Goal: Contribute content: Contribute content

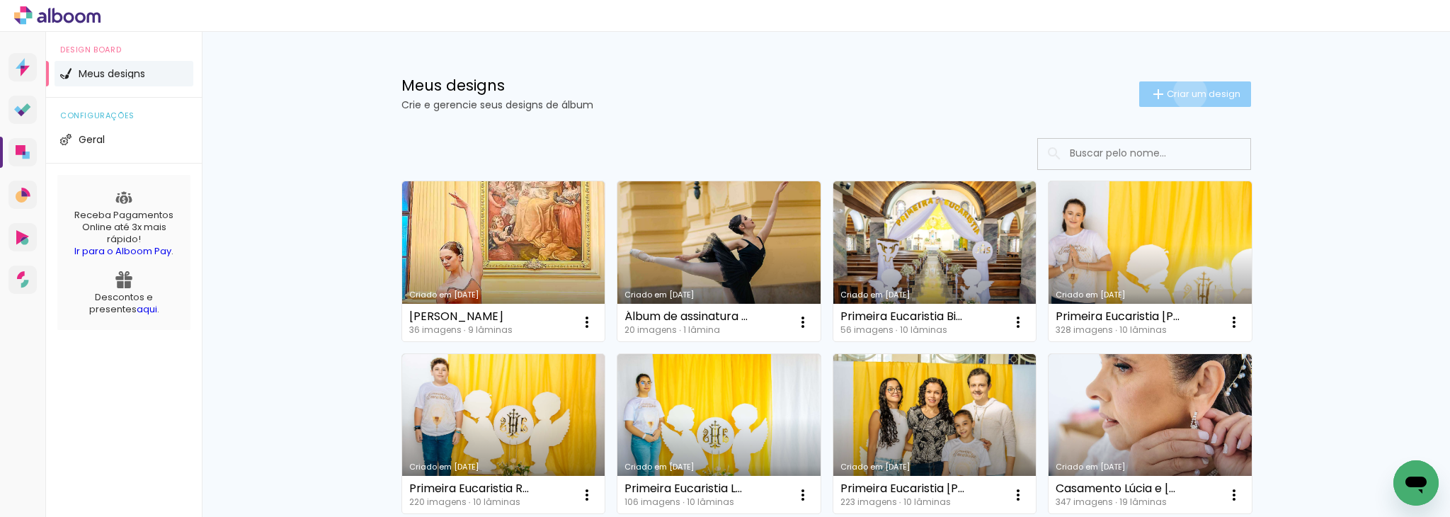
click at [1182, 93] on span "Criar um design" at bounding box center [1204, 93] width 74 height 9
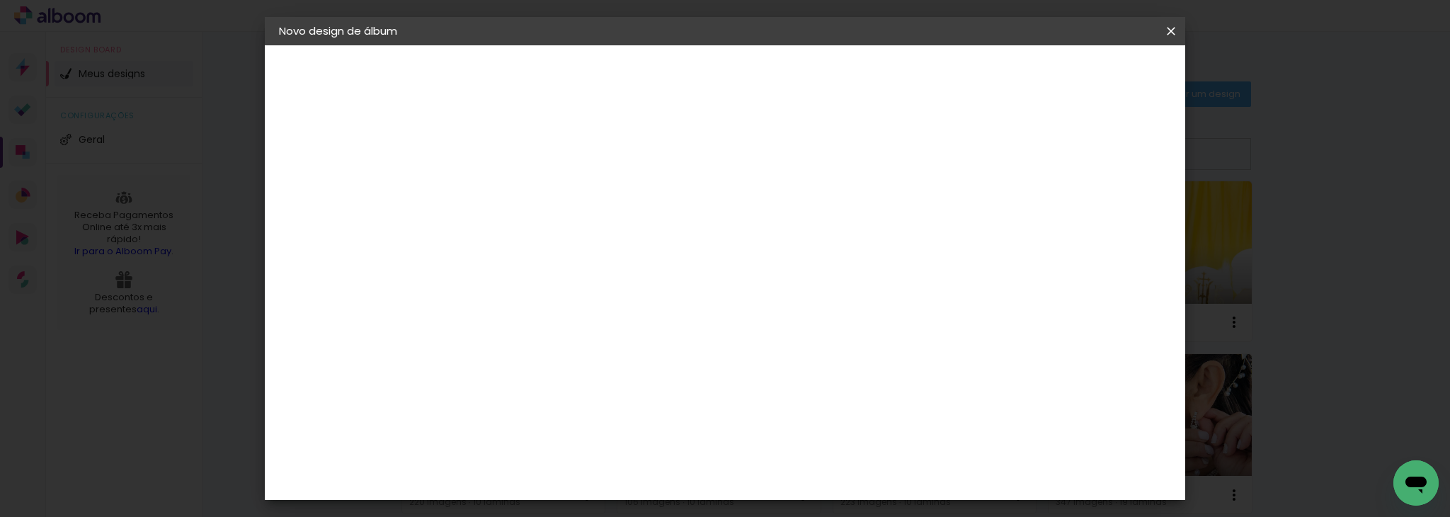
click at [510, 193] on input at bounding box center [510, 190] width 0 height 22
type input "Álbum Júlia"
click at [0, 0] on slot "Avançar" at bounding box center [0, 0] width 0 height 0
click at [618, 273] on input at bounding box center [546, 270] width 143 height 18
type input "digi"
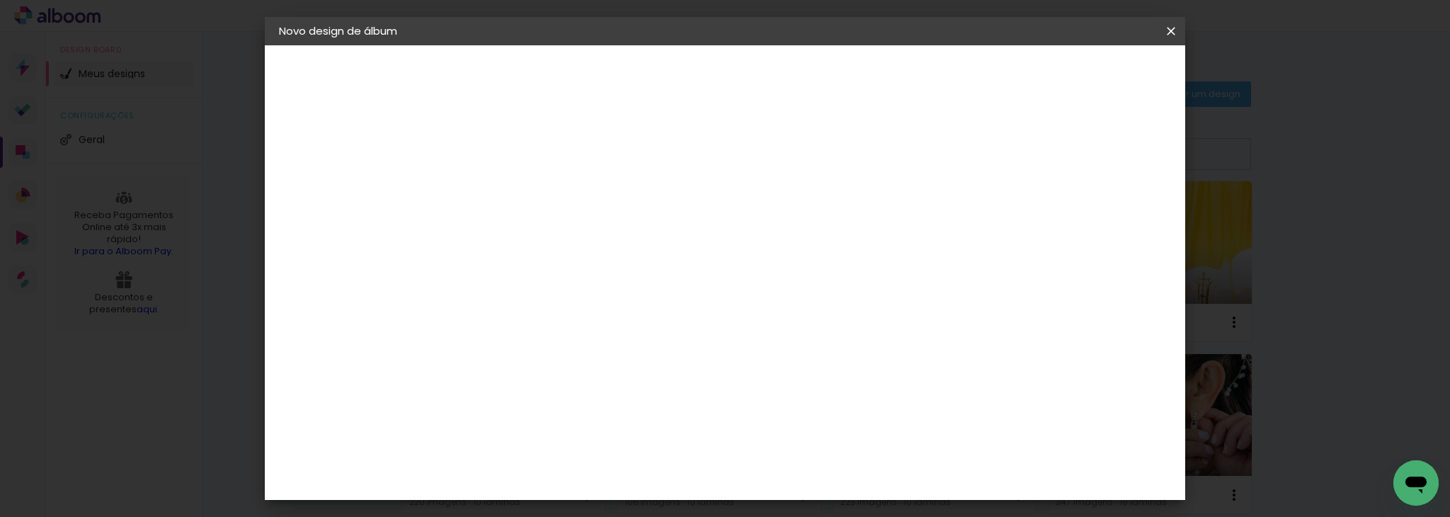
type paper-input "digi"
click at [537, 321] on div "Digipix Pro" at bounding box center [518, 323] width 35 height 23
click at [0, 0] on slot "Avançar" at bounding box center [0, 0] width 0 height 0
click at [583, 238] on iron-icon at bounding box center [574, 246] width 17 height 17
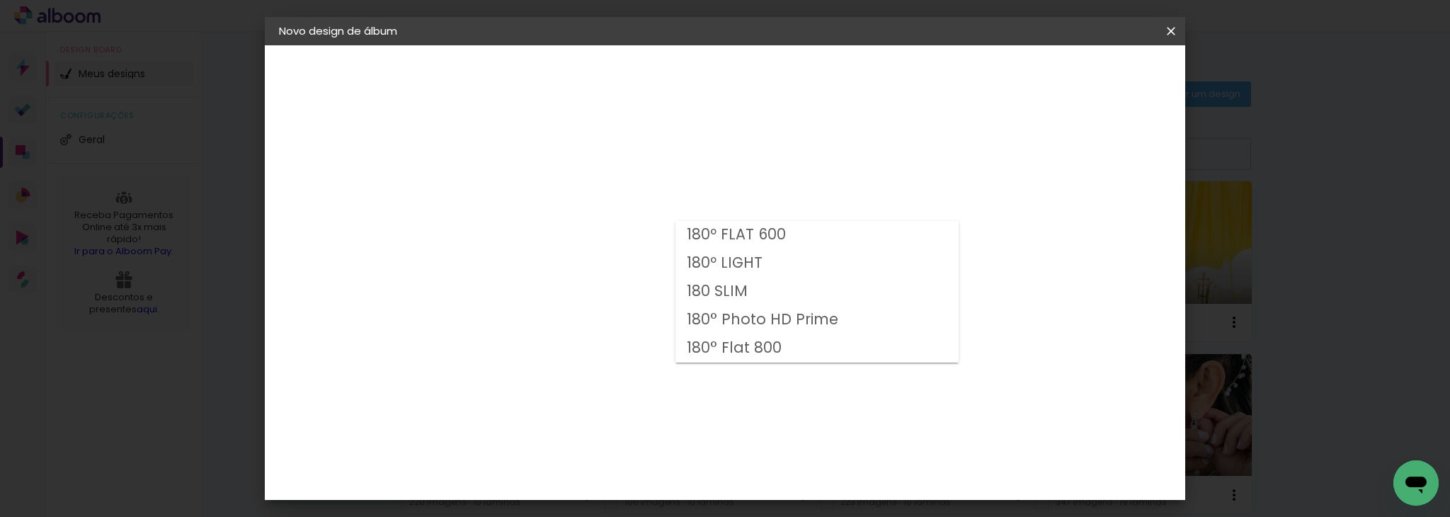
click at [823, 290] on paper-item "180 SLIM" at bounding box center [816, 292] width 283 height 28
type input "180 SLIM"
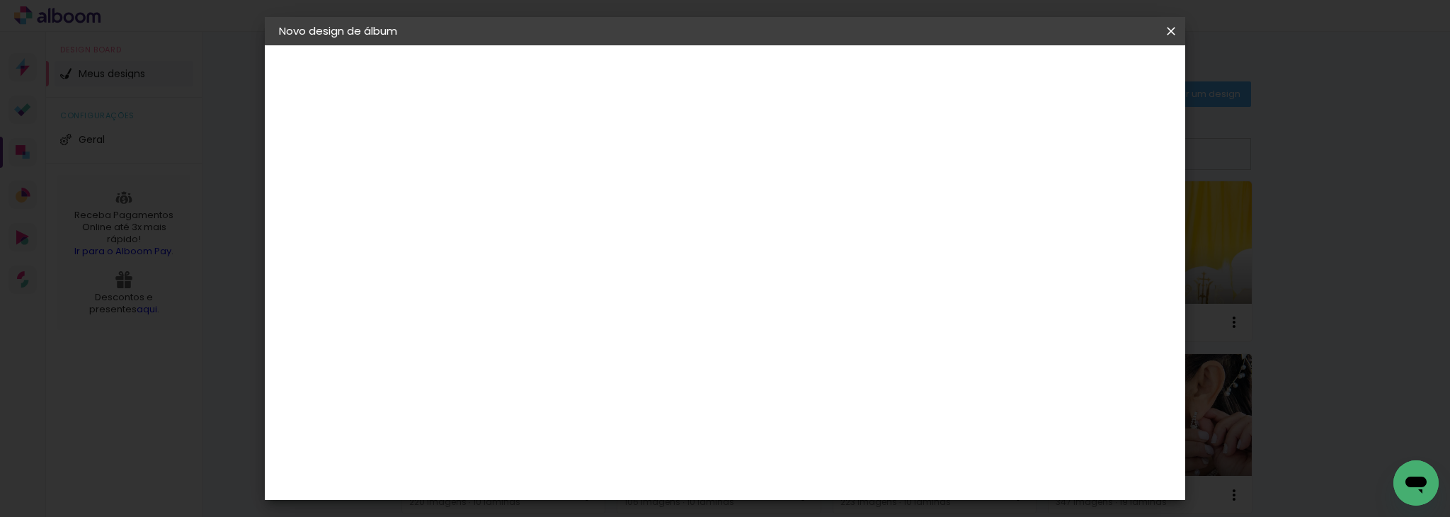
scroll to position [155, 0]
click at [741, 82] on paper-button "Avançar" at bounding box center [706, 75] width 69 height 24
click at [720, 154] on div at bounding box center [713, 153] width 13 height 13
type paper-checkbox "on"
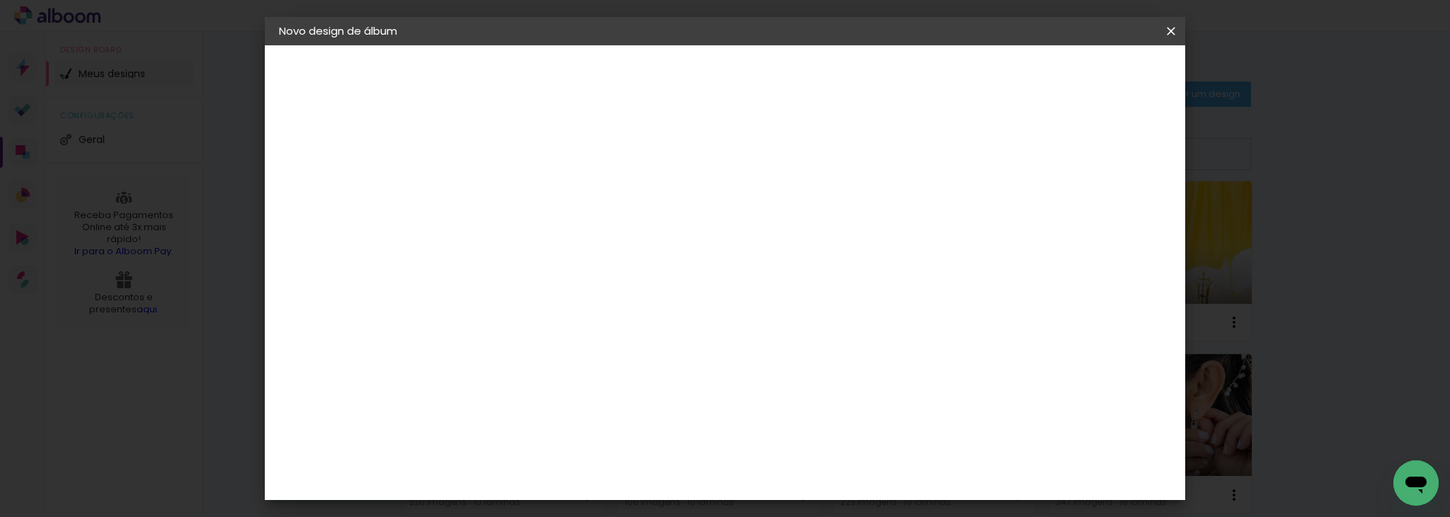
click at [800, 72] on span "Iniciar design" at bounding box center [777, 80] width 45 height 20
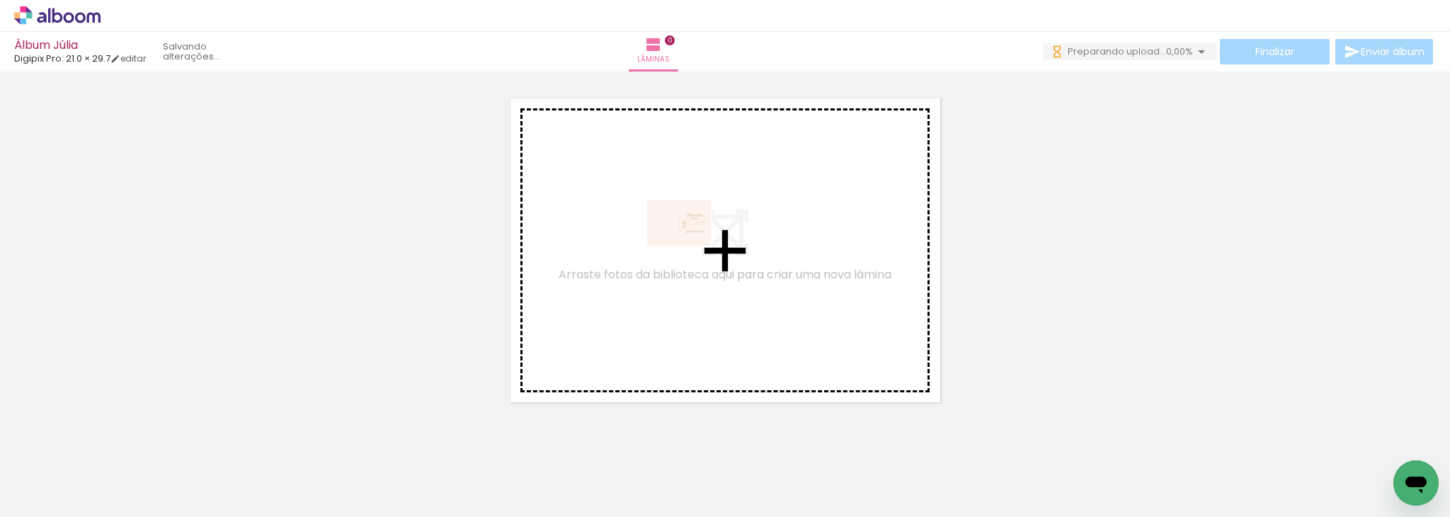
drag, startPoint x: 149, startPoint y: 474, endPoint x: 690, endPoint y: 244, distance: 587.8
click at [690, 244] on quentale-workspace at bounding box center [725, 258] width 1450 height 517
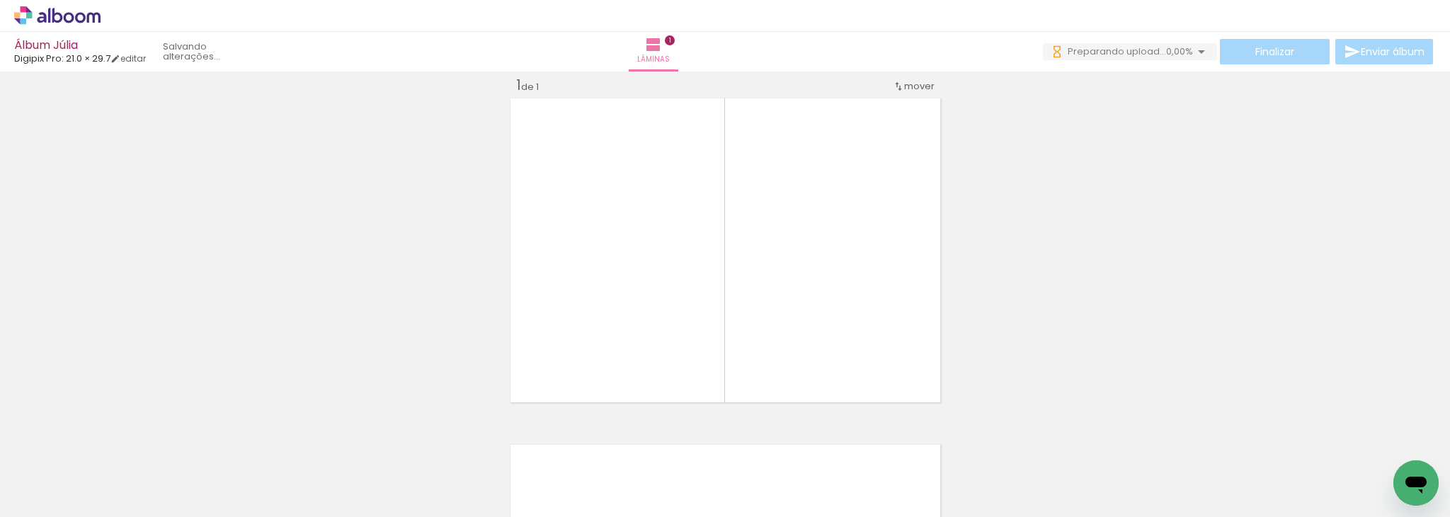
scroll to position [18, 0]
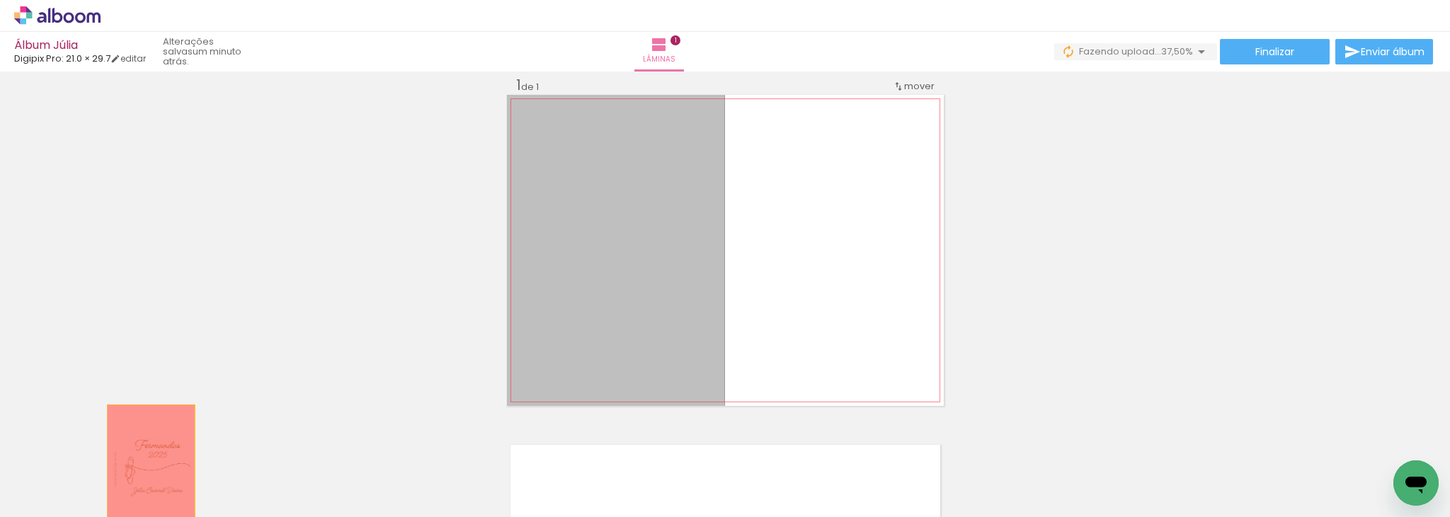
drag, startPoint x: 647, startPoint y: 274, endPoint x: 145, endPoint y: 467, distance: 537.6
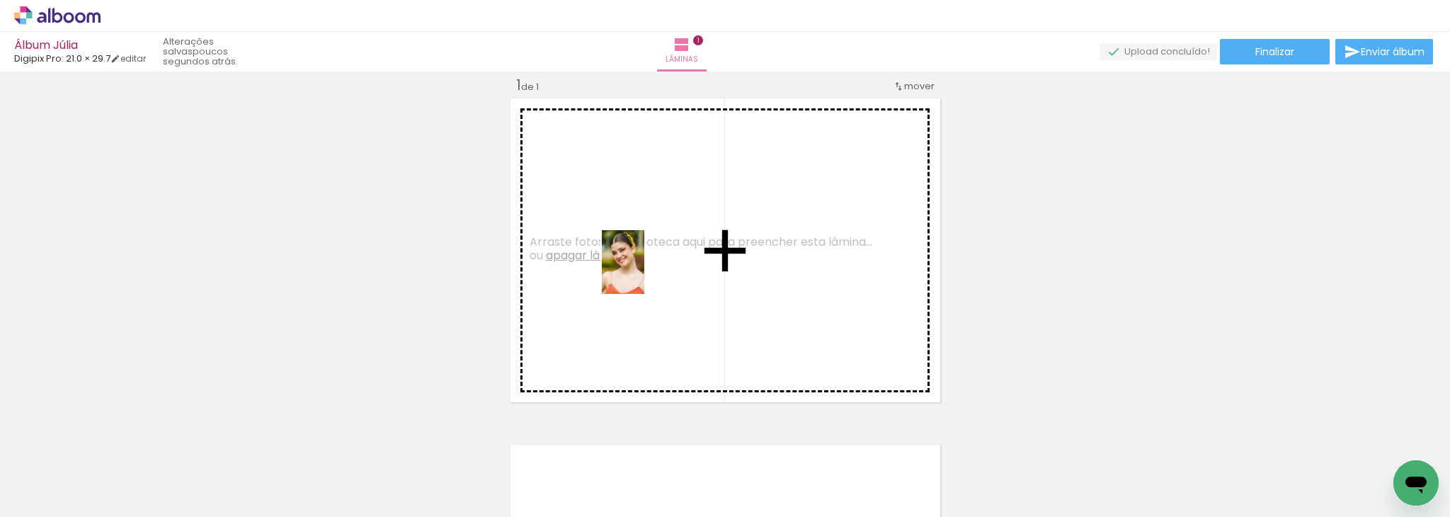
drag, startPoint x: 864, startPoint y: 479, endPoint x: 634, endPoint y: 268, distance: 312.7
click at [634, 268] on quentale-workspace at bounding box center [725, 258] width 1450 height 517
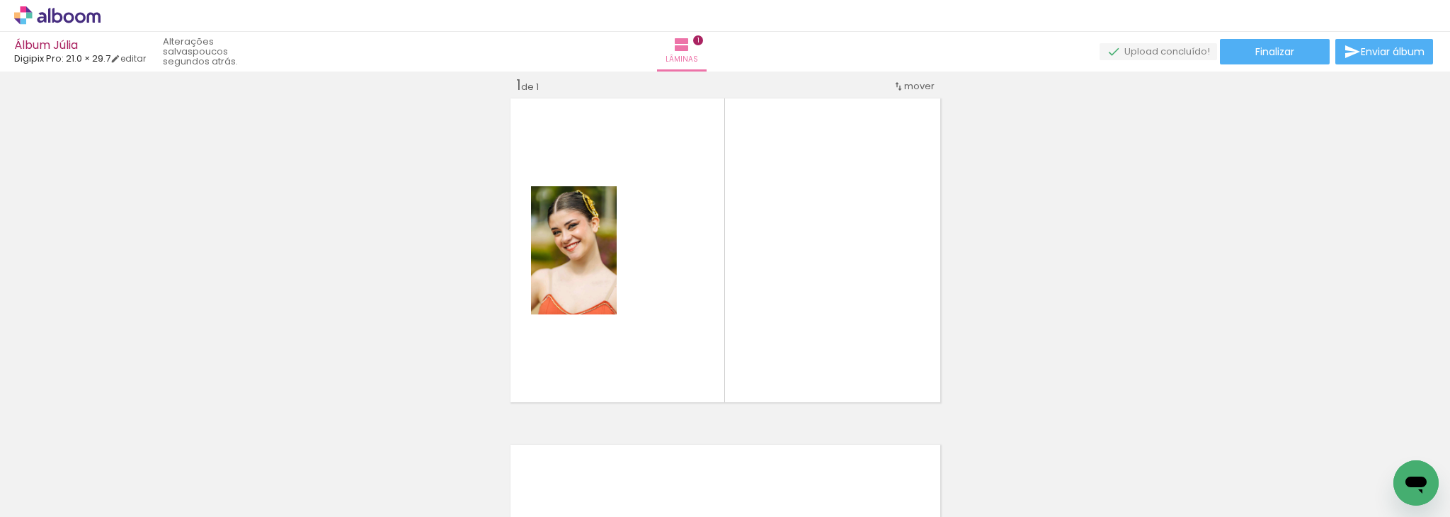
scroll to position [0, 315]
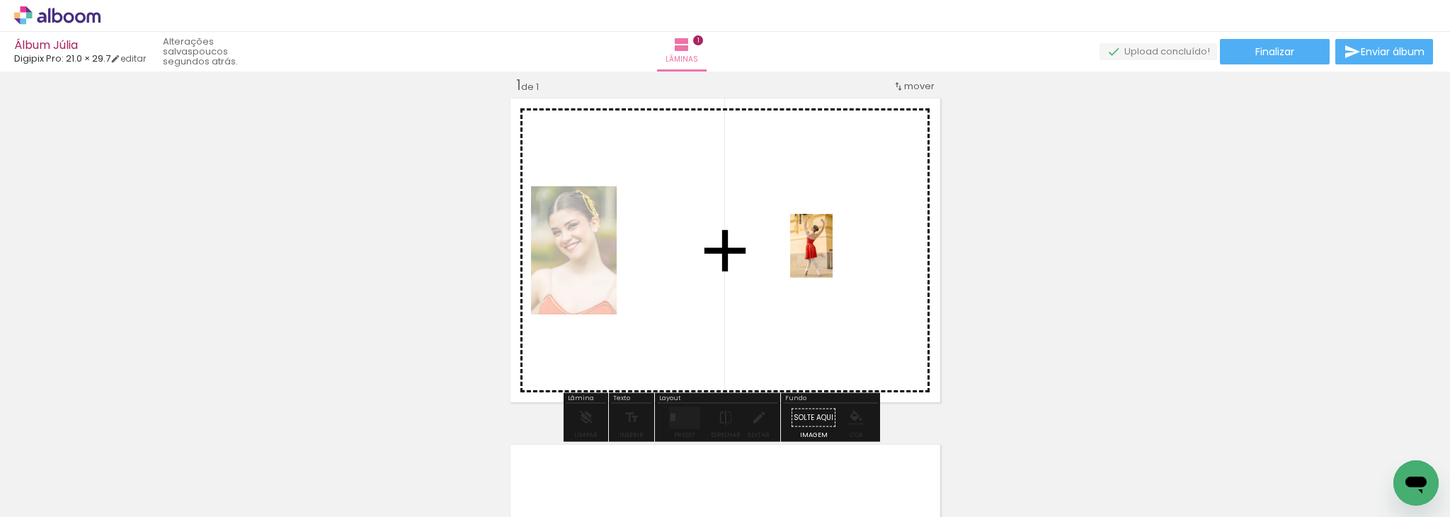
drag, startPoint x: 1264, startPoint y: 457, endPoint x: 821, endPoint y: 241, distance: 493.0
click at [821, 241] on quentale-workspace at bounding box center [725, 258] width 1450 height 517
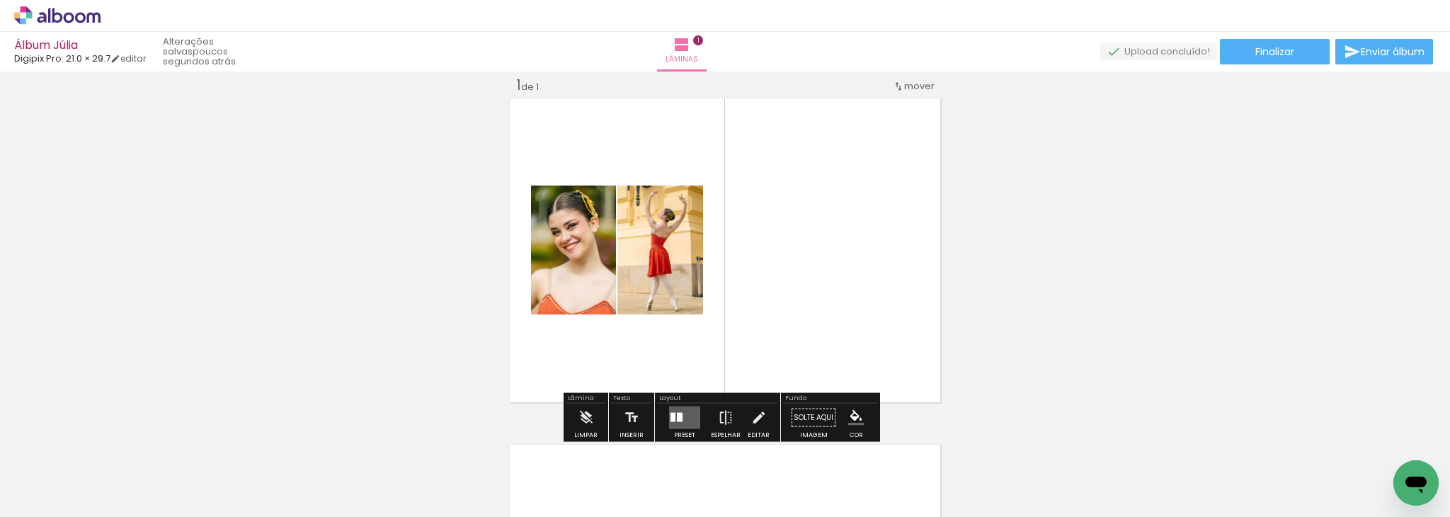
click at [683, 409] on quentale-layouter at bounding box center [684, 417] width 31 height 23
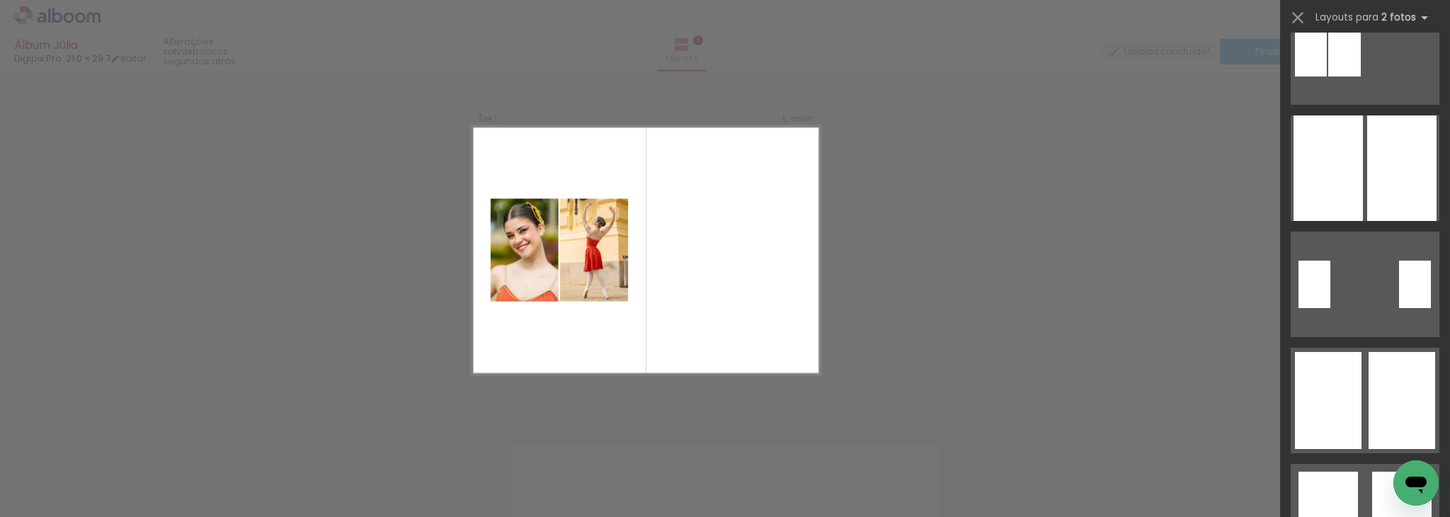
scroll to position [173, 0]
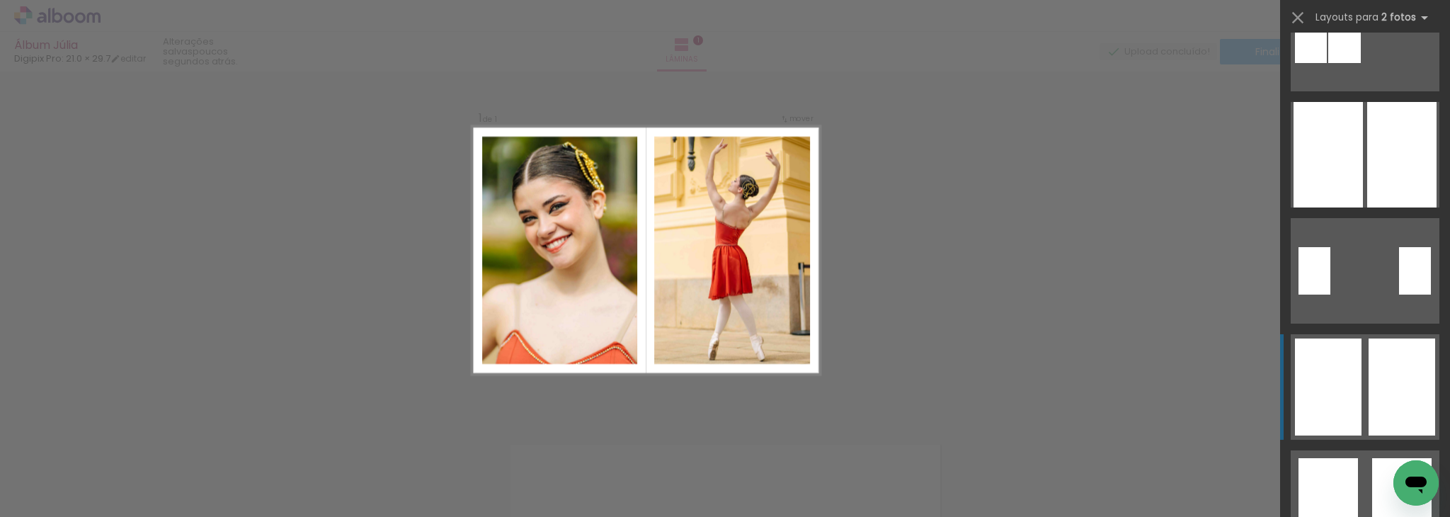
click at [1401, 372] on div at bounding box center [1402, 386] width 67 height 97
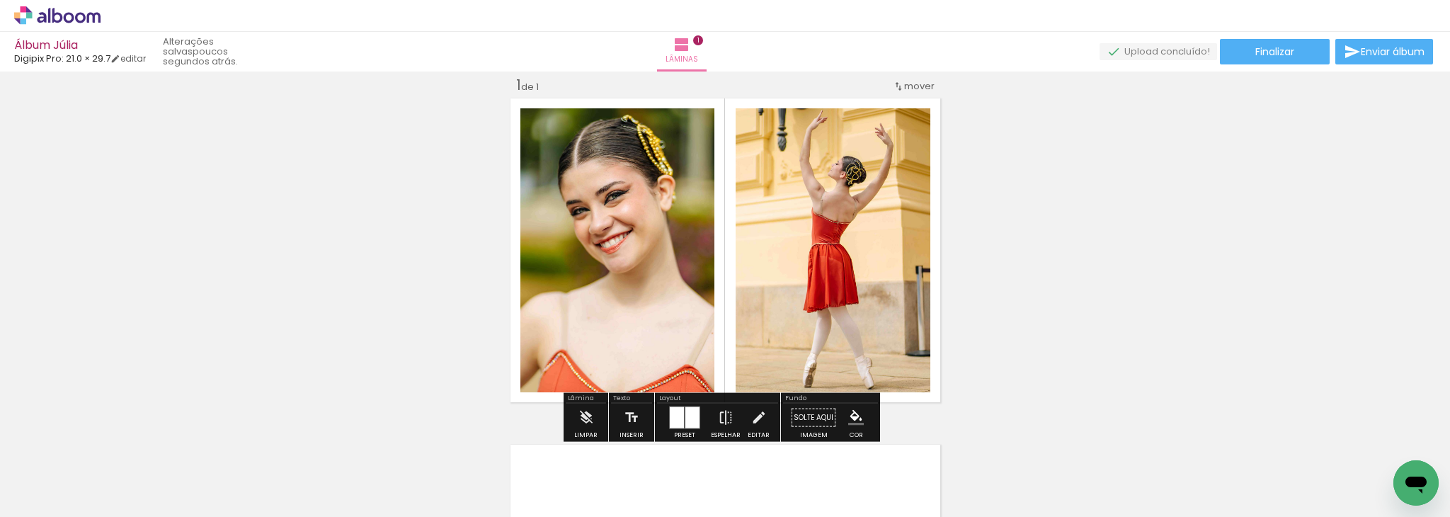
click at [644, 176] on quentale-photo at bounding box center [617, 250] width 194 height 284
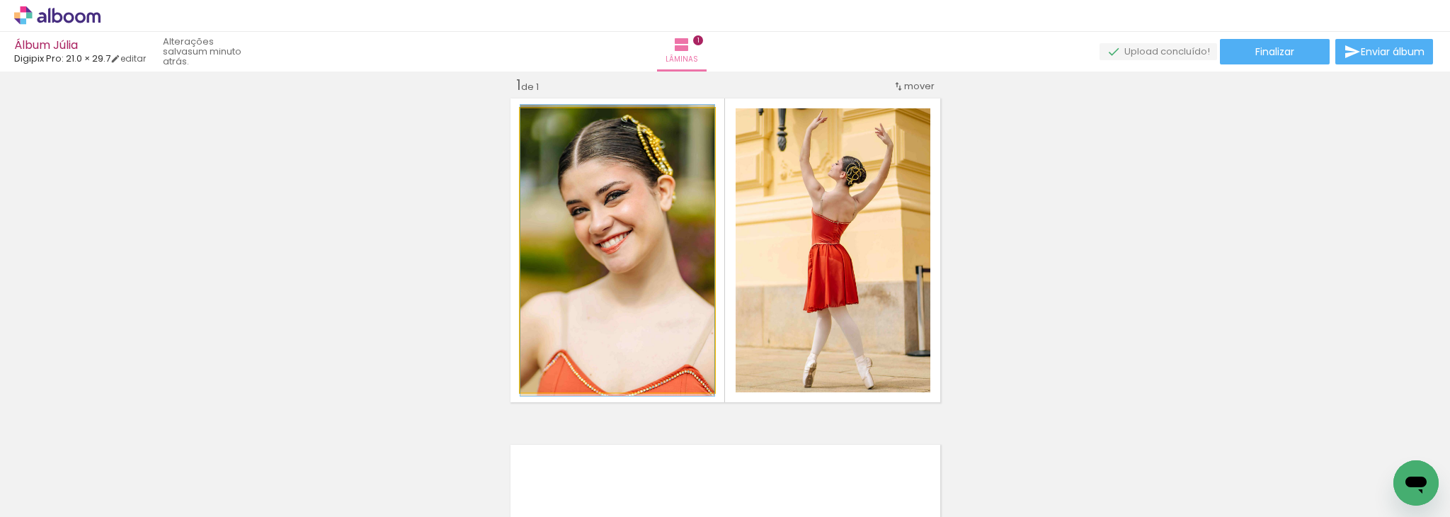
click at [644, 176] on quentale-photo at bounding box center [617, 250] width 194 height 284
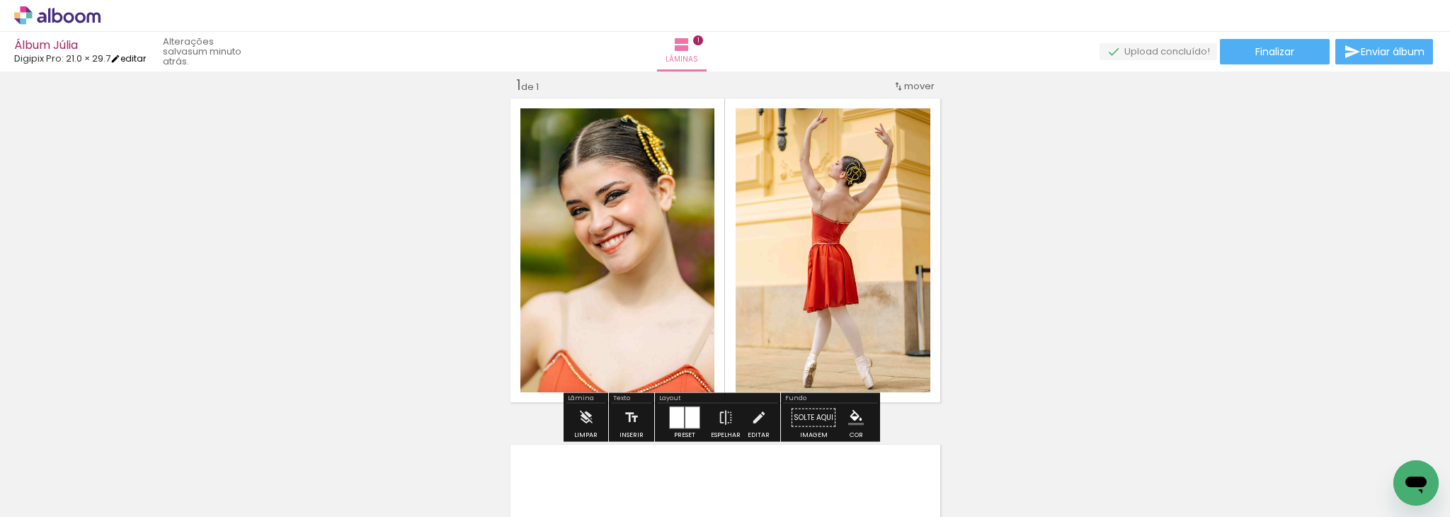
click at [136, 59] on link "editar" at bounding box center [127, 58] width 35 height 12
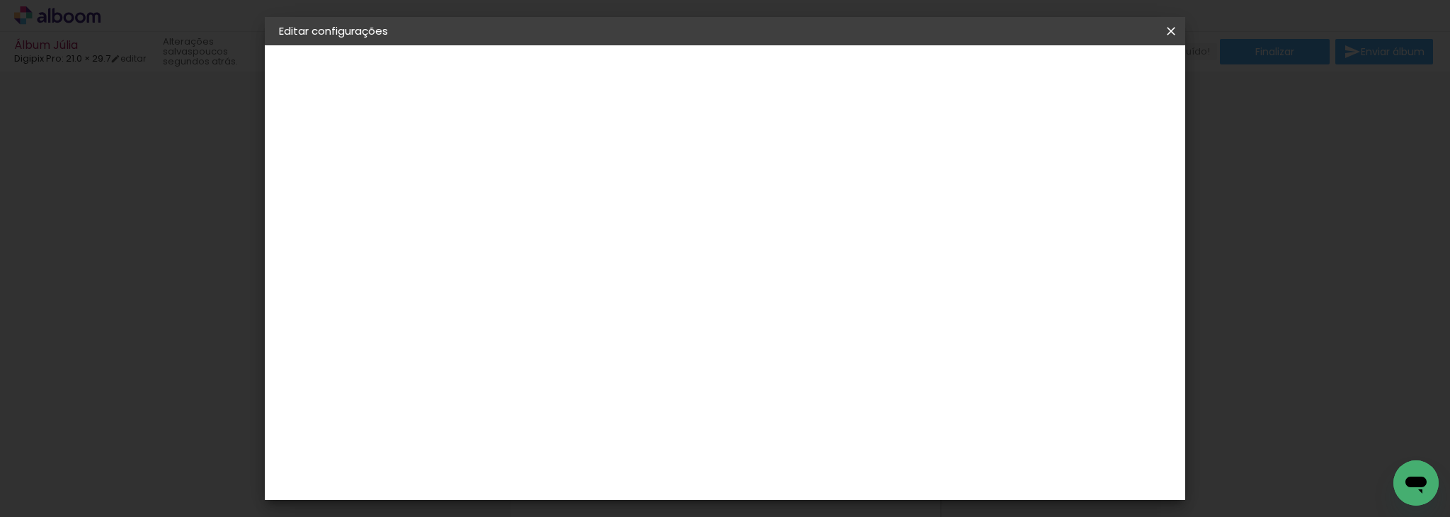
click at [720, 154] on div at bounding box center [713, 153] width 13 height 13
type paper-checkbox "on"
click at [1172, 28] on iron-icon at bounding box center [1171, 31] width 17 height 14
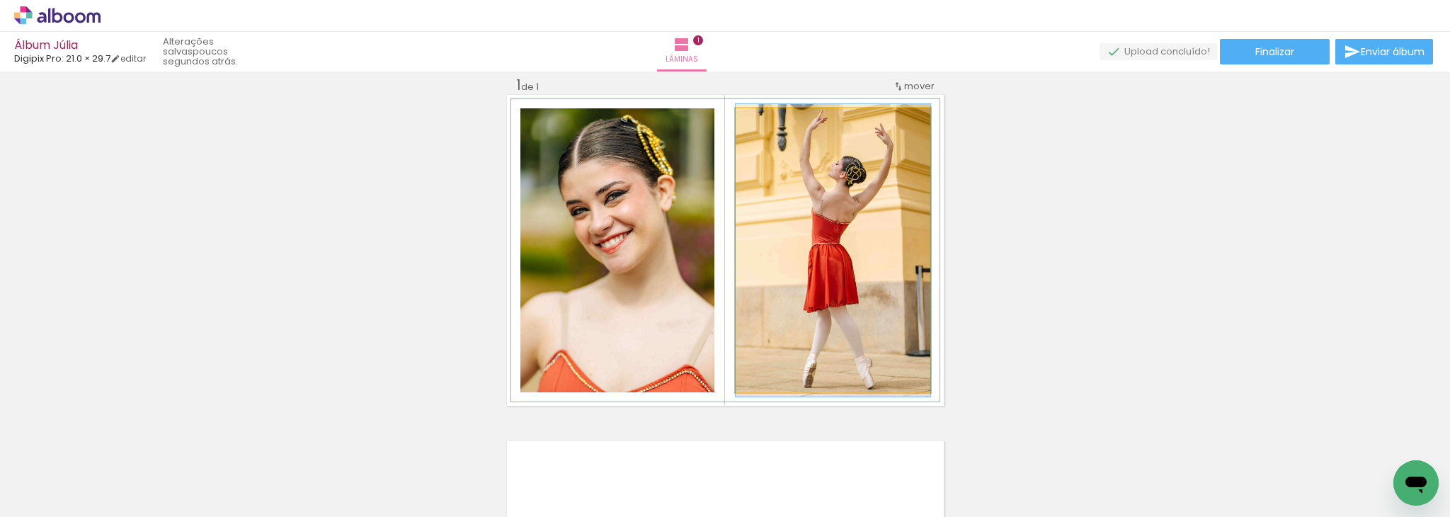
click at [885, 227] on quentale-photo at bounding box center [833, 250] width 195 height 284
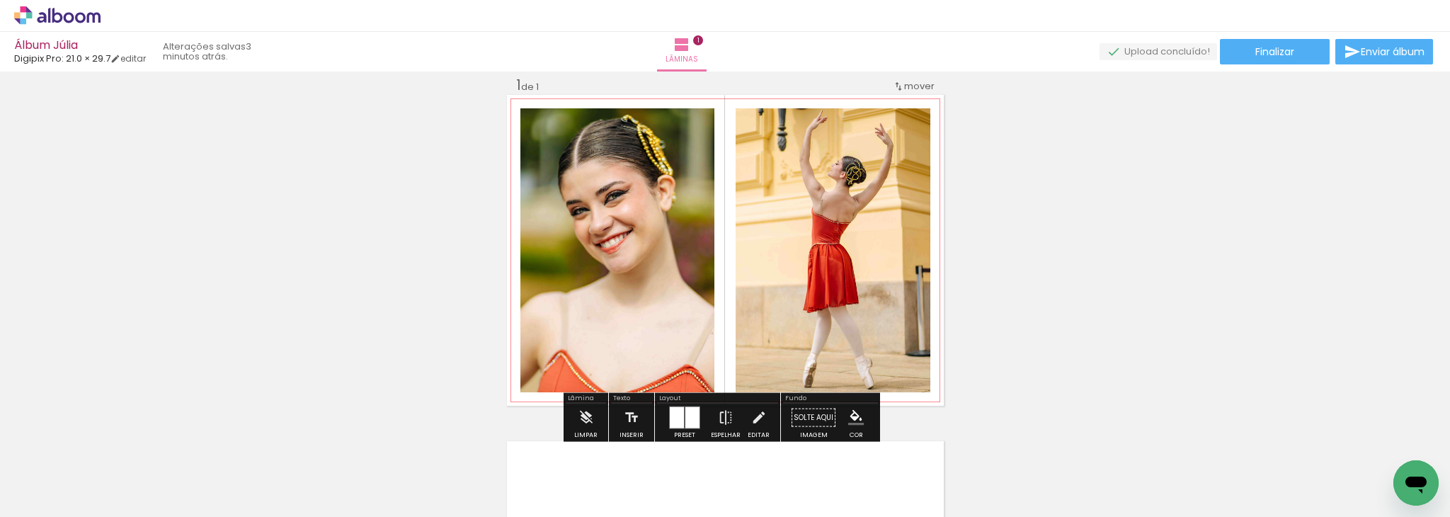
click at [664, 233] on quentale-photo at bounding box center [617, 250] width 194 height 284
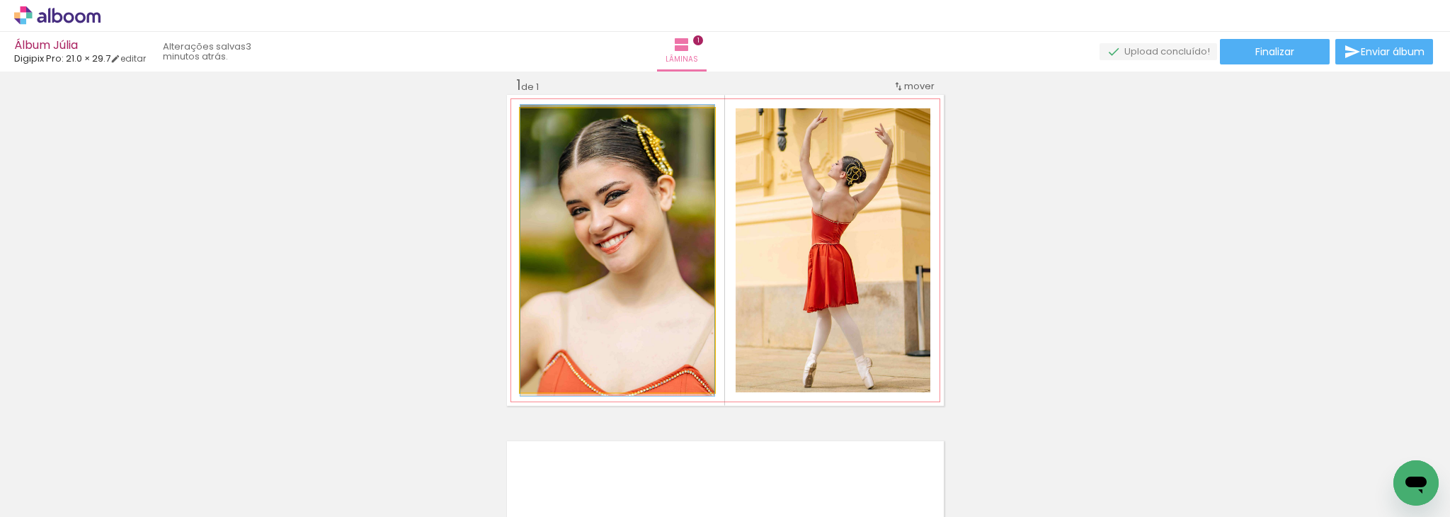
click at [653, 227] on quentale-photo at bounding box center [617, 250] width 194 height 284
click at [653, 230] on quentale-photo at bounding box center [617, 250] width 194 height 284
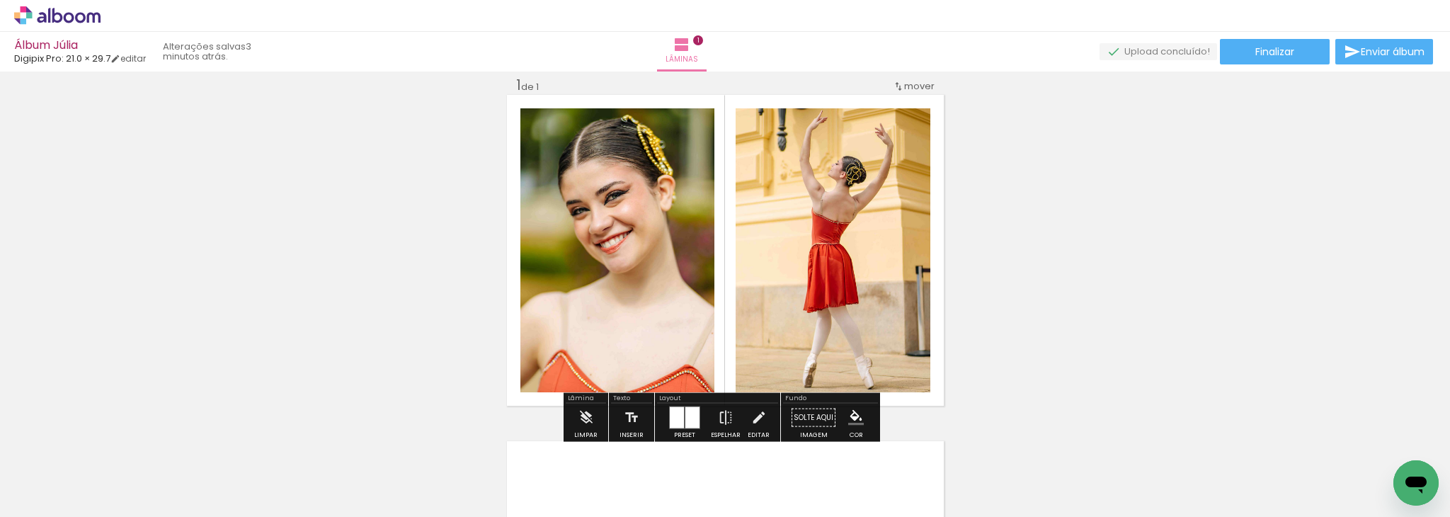
click at [671, 417] on div at bounding box center [677, 417] width 14 height 21
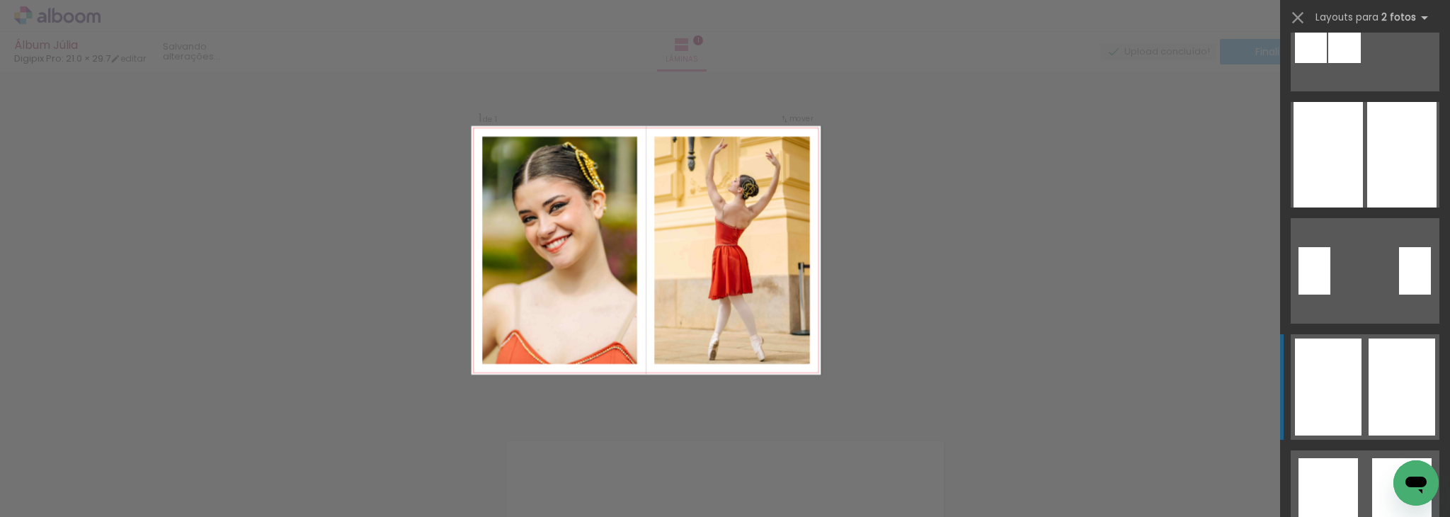
scroll to position [464, 0]
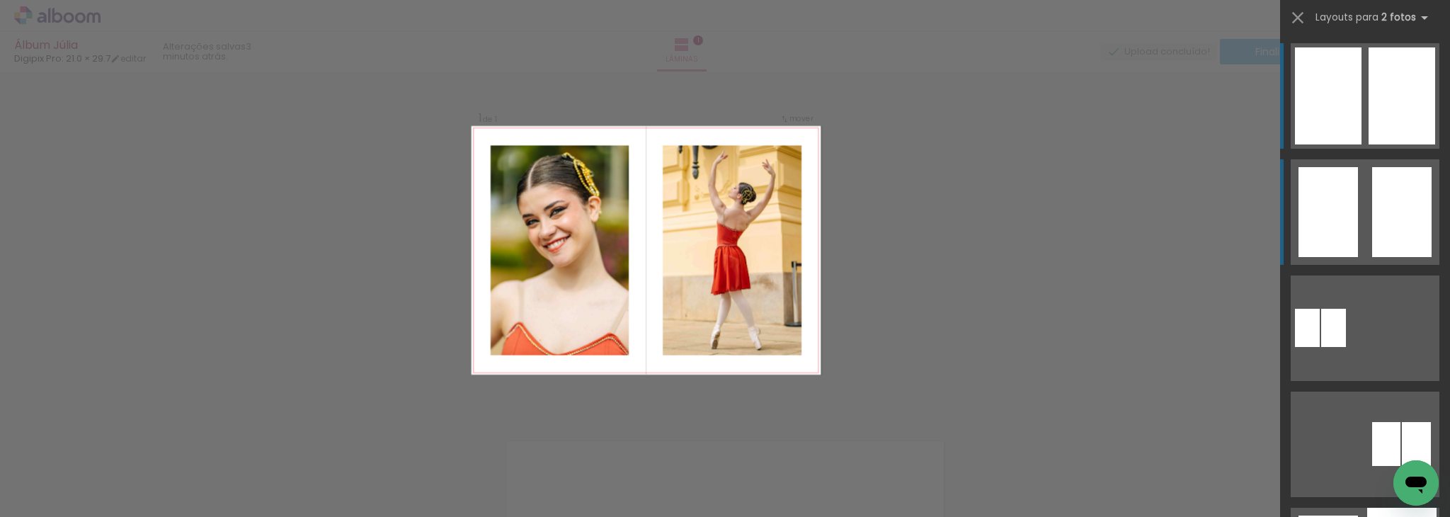
click at [1384, 238] on div at bounding box center [1401, 212] width 59 height 90
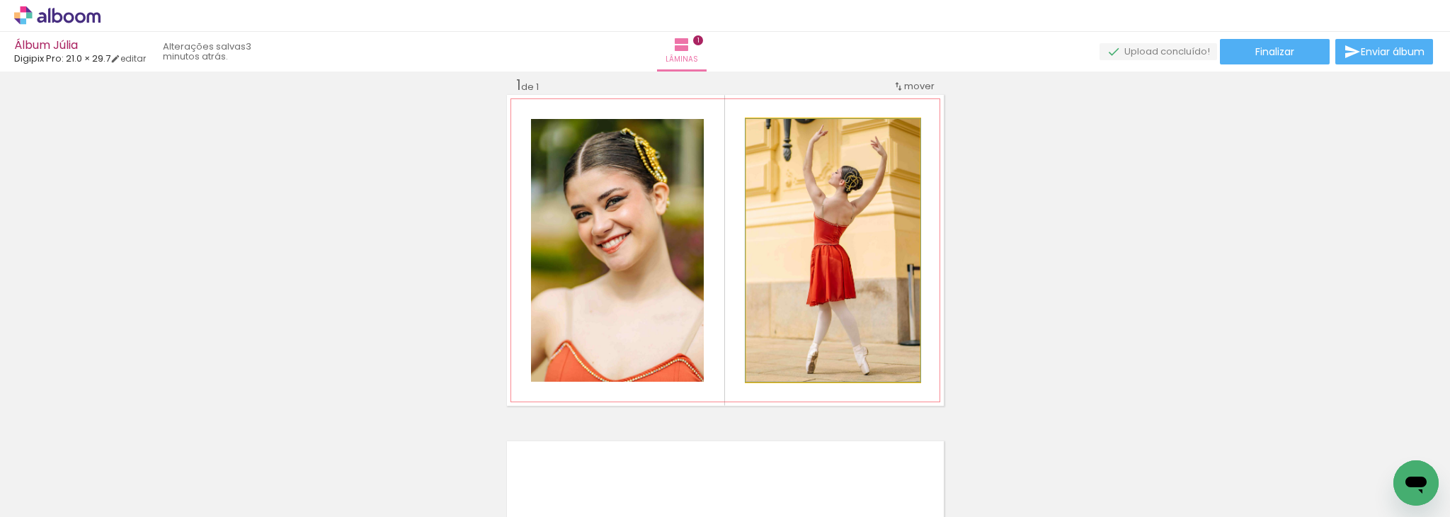
click at [873, 196] on quentale-photo at bounding box center [832, 250] width 173 height 263
click at [906, 133] on quentale-photo at bounding box center [832, 250] width 173 height 263
drag, startPoint x: 872, startPoint y: 190, endPoint x: 854, endPoint y: 202, distance: 22.0
click at [854, 202] on quentale-photo at bounding box center [832, 250] width 173 height 263
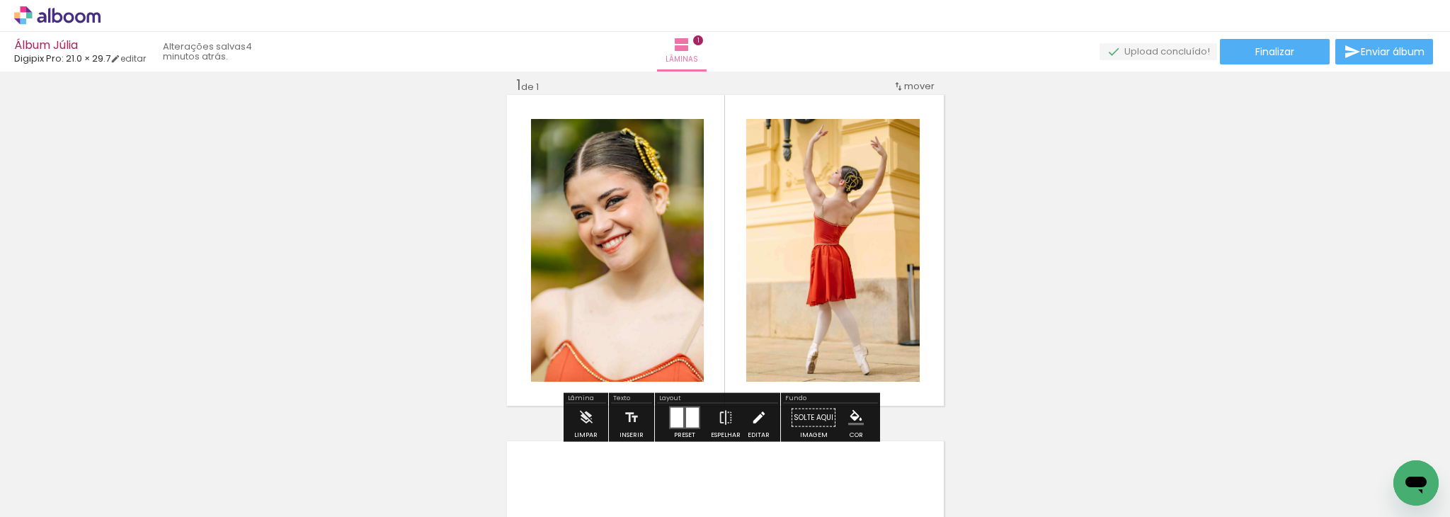
click at [751, 415] on iron-icon at bounding box center [759, 418] width 16 height 28
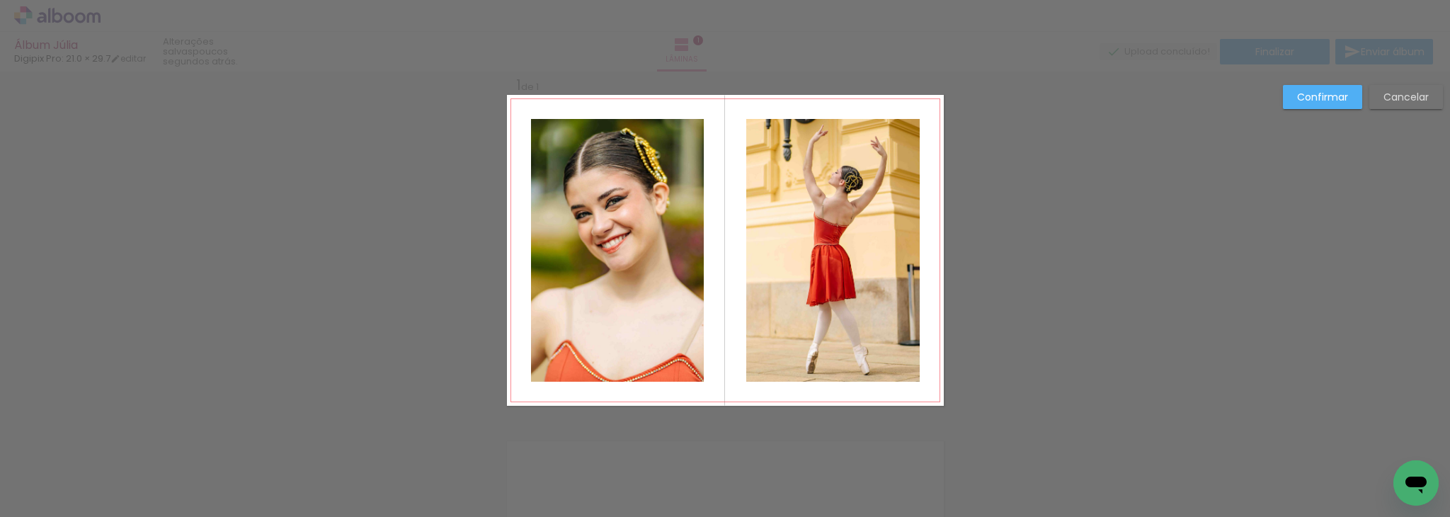
click at [845, 205] on quentale-photo at bounding box center [832, 250] width 173 height 263
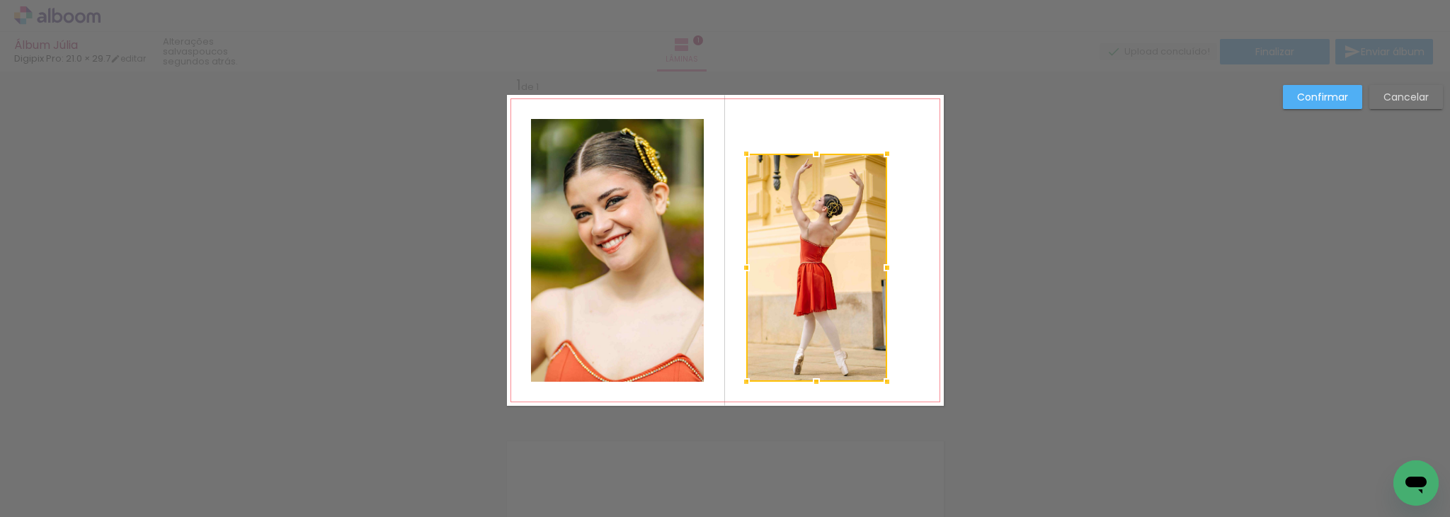
drag, startPoint x: 911, startPoint y: 119, endPoint x: 878, endPoint y: 154, distance: 48.1
click at [878, 154] on div at bounding box center [887, 153] width 28 height 28
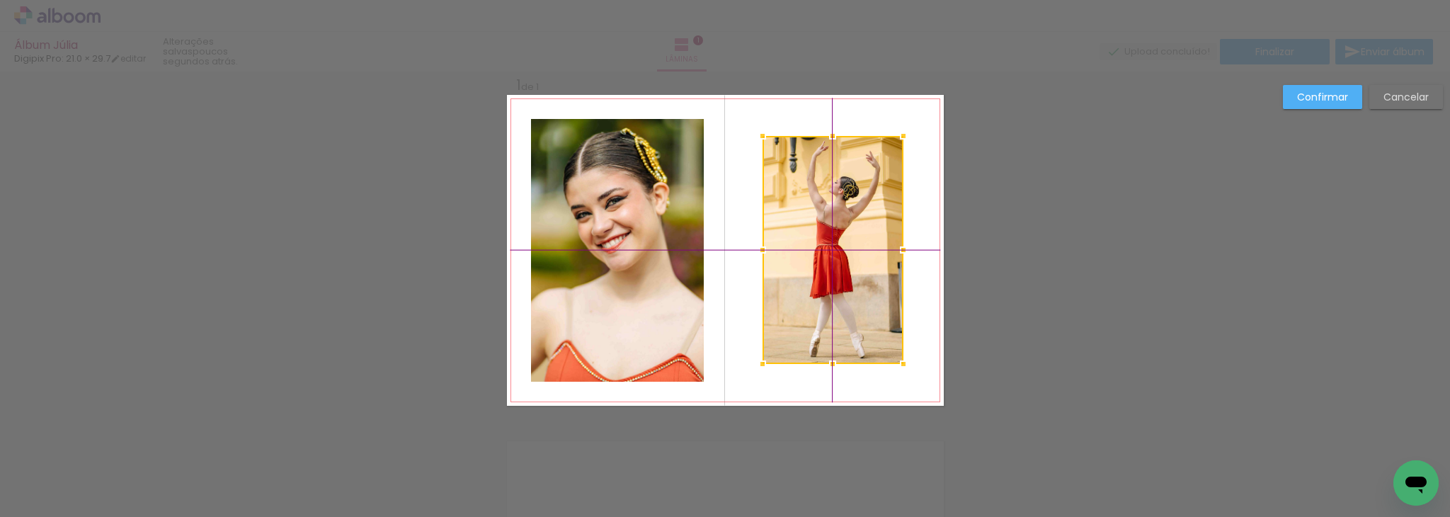
drag, startPoint x: 860, startPoint y: 210, endPoint x: 868, endPoint y: 197, distance: 15.9
click at [868, 197] on div at bounding box center [833, 250] width 141 height 228
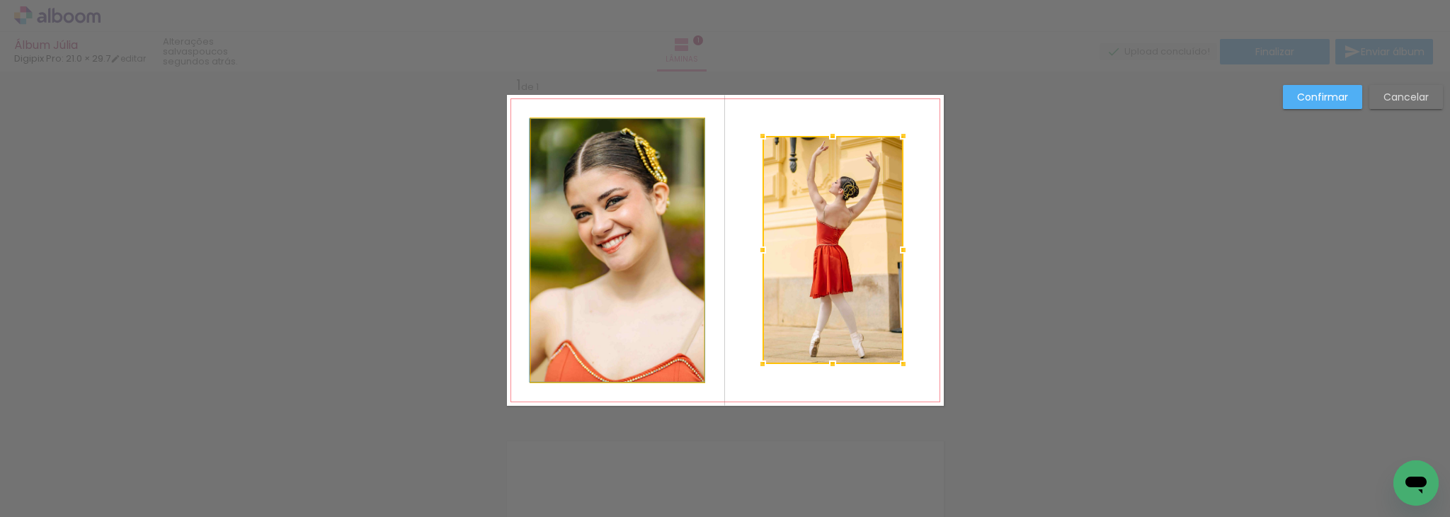
click at [680, 205] on quentale-photo at bounding box center [617, 250] width 173 height 263
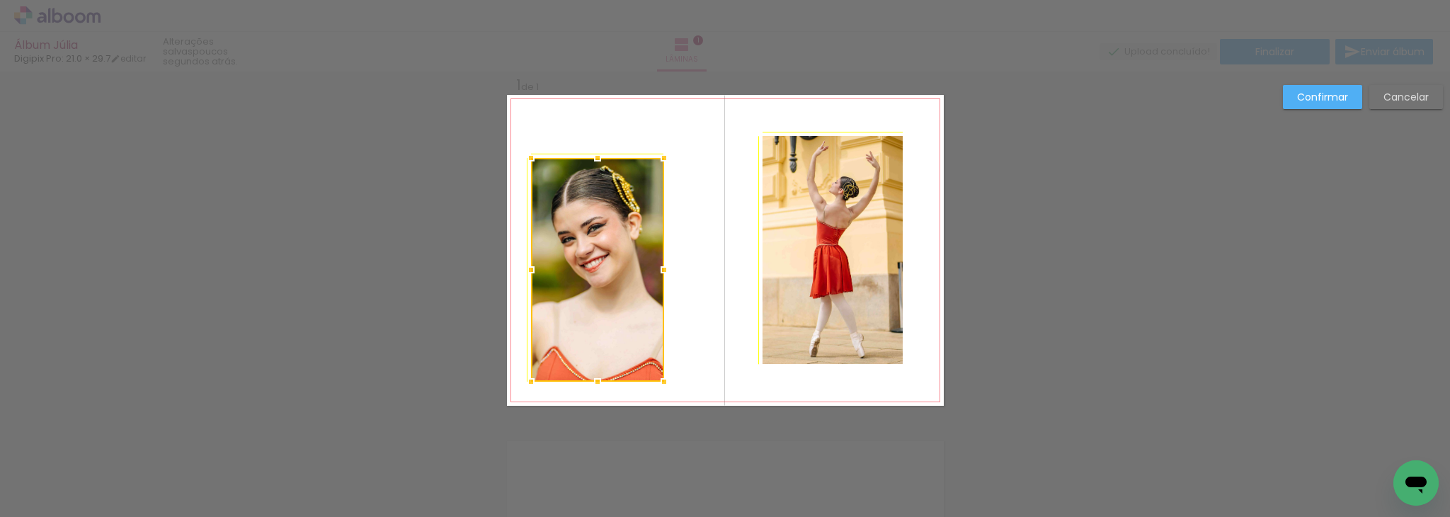
drag, startPoint x: 695, startPoint y: 117, endPoint x: 677, endPoint y: 139, distance: 28.2
click at [677, 139] on album-spread "1 de 1" at bounding box center [725, 250] width 437 height 311
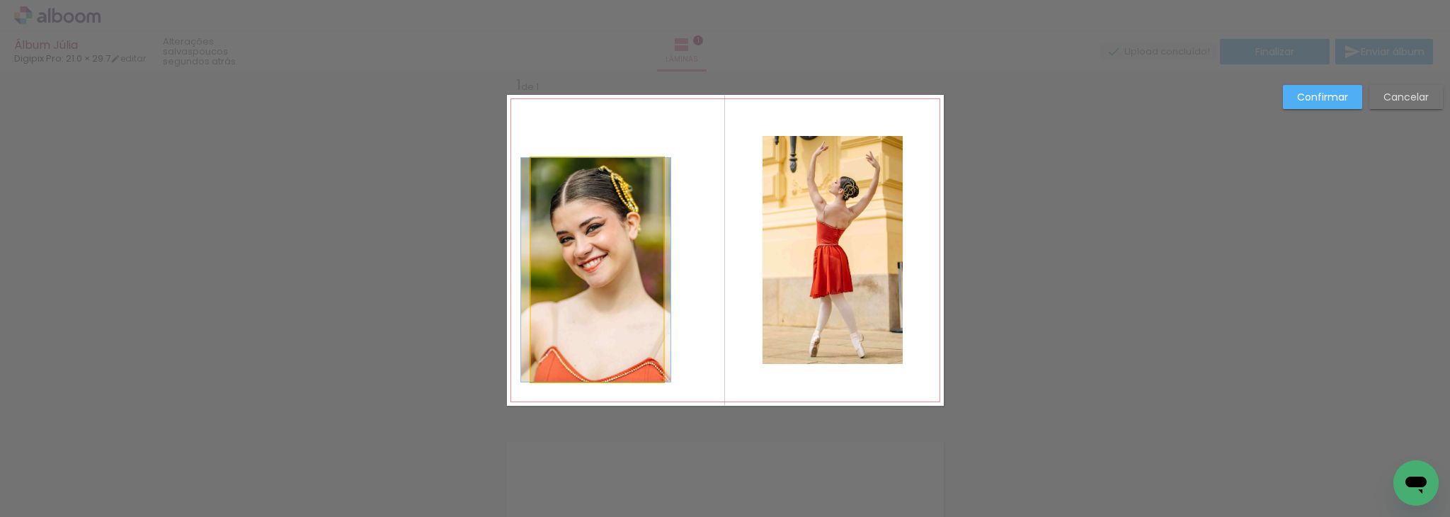
drag, startPoint x: 640, startPoint y: 224, endPoint x: 638, endPoint y: 212, distance: 12.2
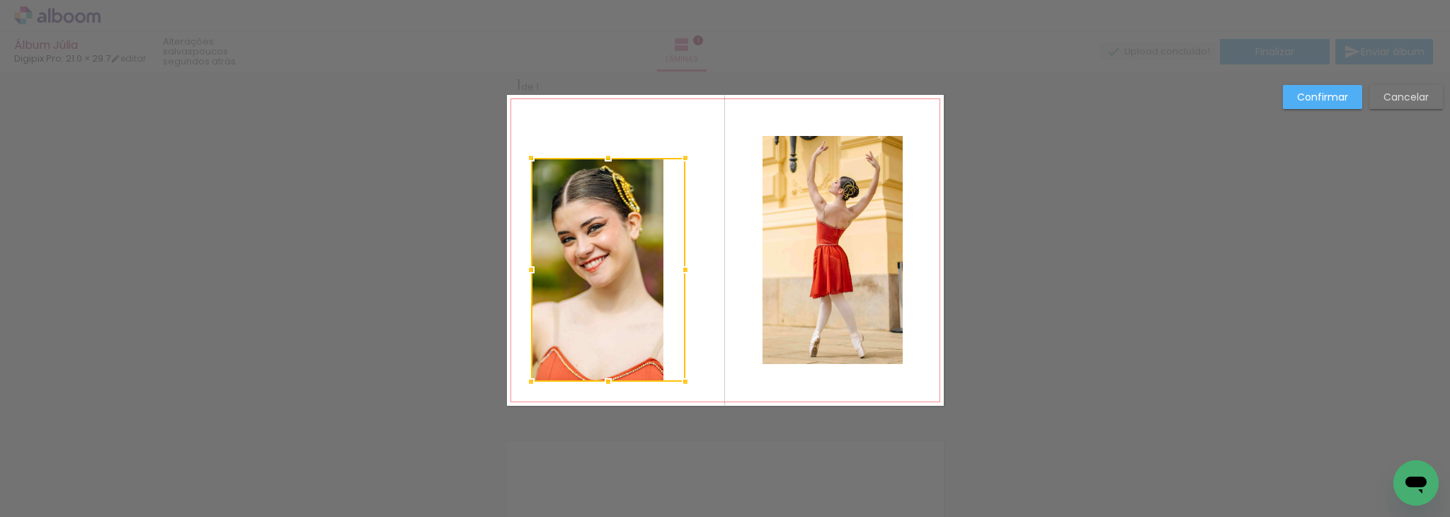
drag, startPoint x: 658, startPoint y: 267, endPoint x: 687, endPoint y: 267, distance: 29.0
click at [687, 267] on div at bounding box center [685, 270] width 28 height 28
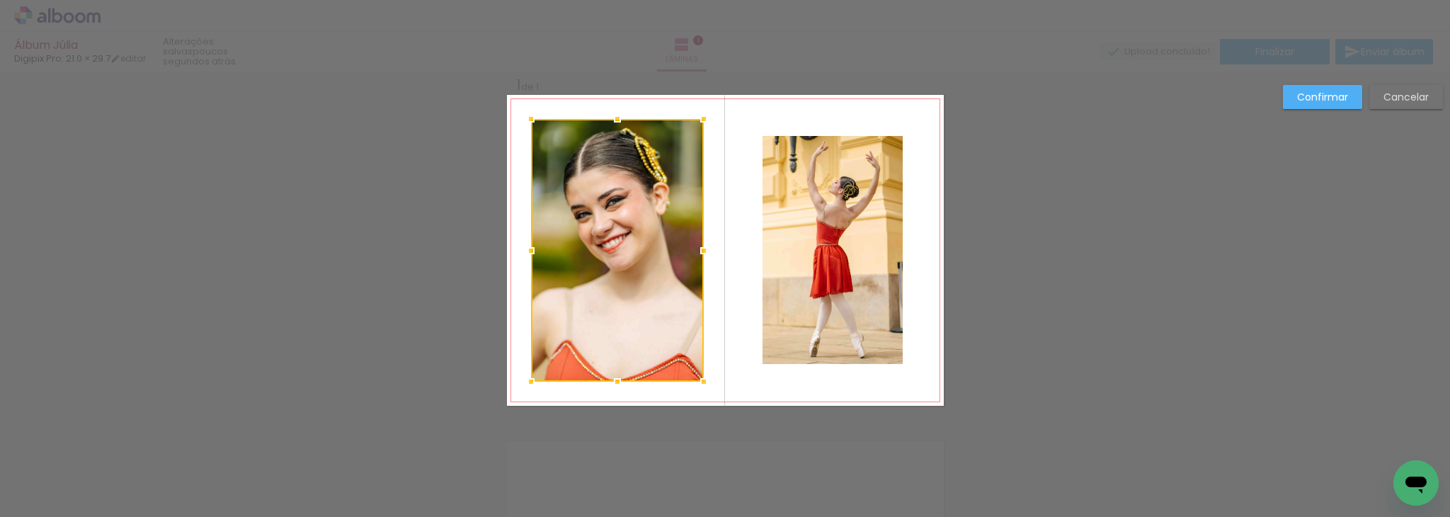
click at [705, 145] on quentale-layouter at bounding box center [725, 250] width 437 height 311
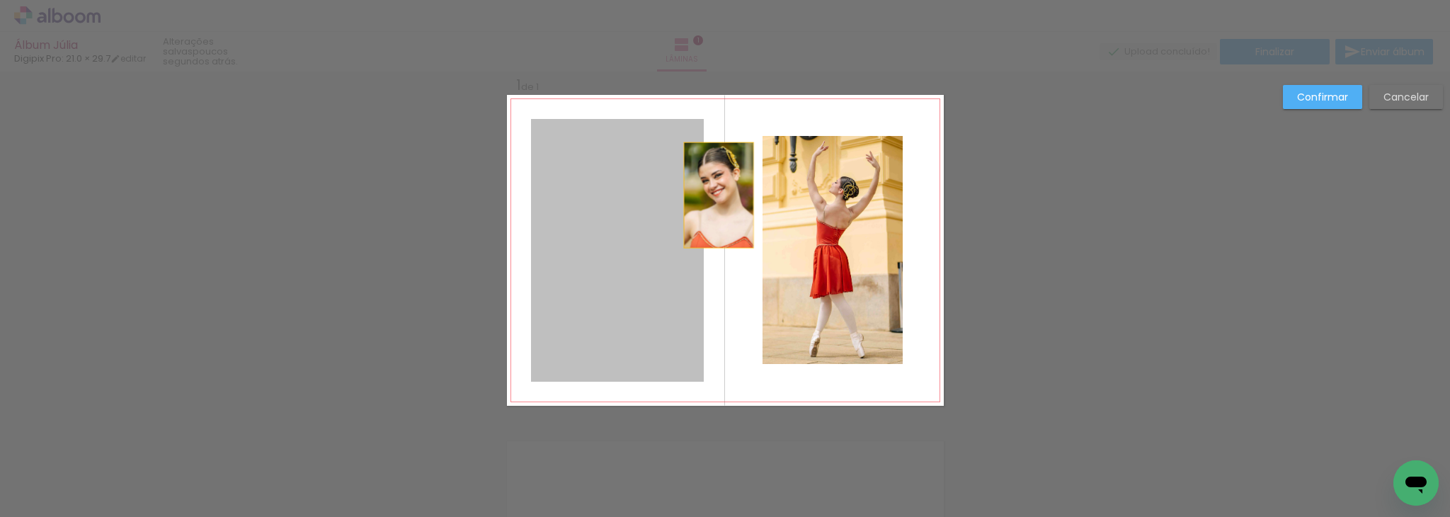
drag, startPoint x: 680, startPoint y: 163, endPoint x: 649, endPoint y: 189, distance: 41.2
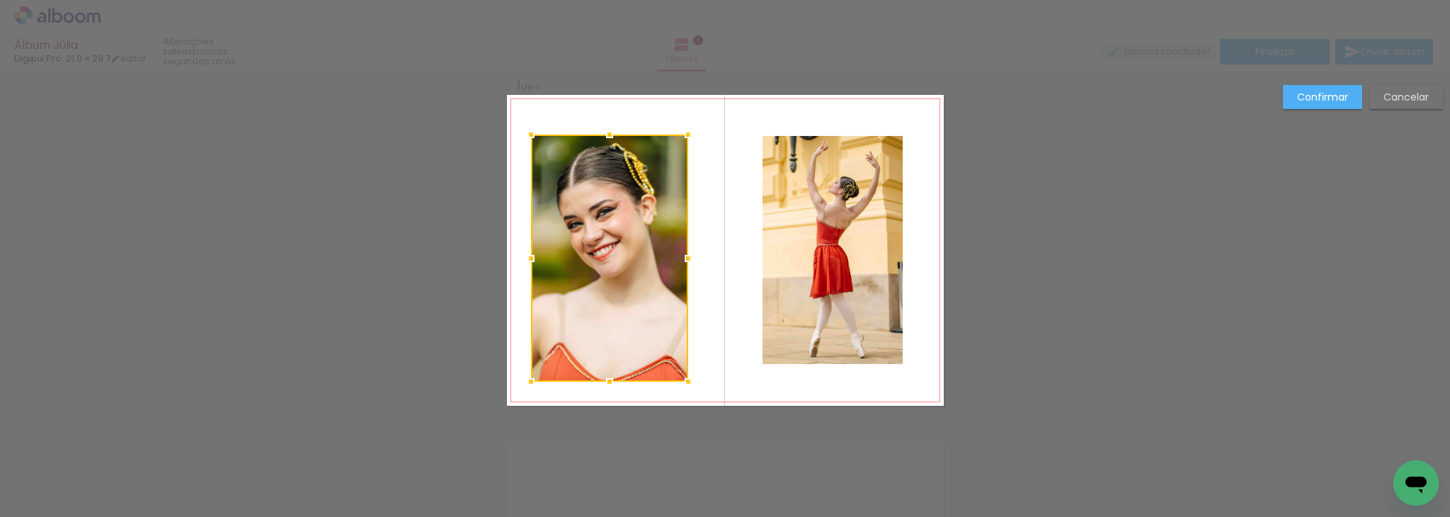
drag, startPoint x: 697, startPoint y: 118, endPoint x: 681, endPoint y: 134, distance: 22.5
click at [681, 134] on div at bounding box center [688, 134] width 28 height 28
click at [673, 356] on quentale-photo at bounding box center [609, 258] width 157 height 247
drag, startPoint x: 687, startPoint y: 383, endPoint x: 686, endPoint y: 362, distance: 20.5
click at [686, 362] on album-spread "1 de 1" at bounding box center [725, 250] width 437 height 311
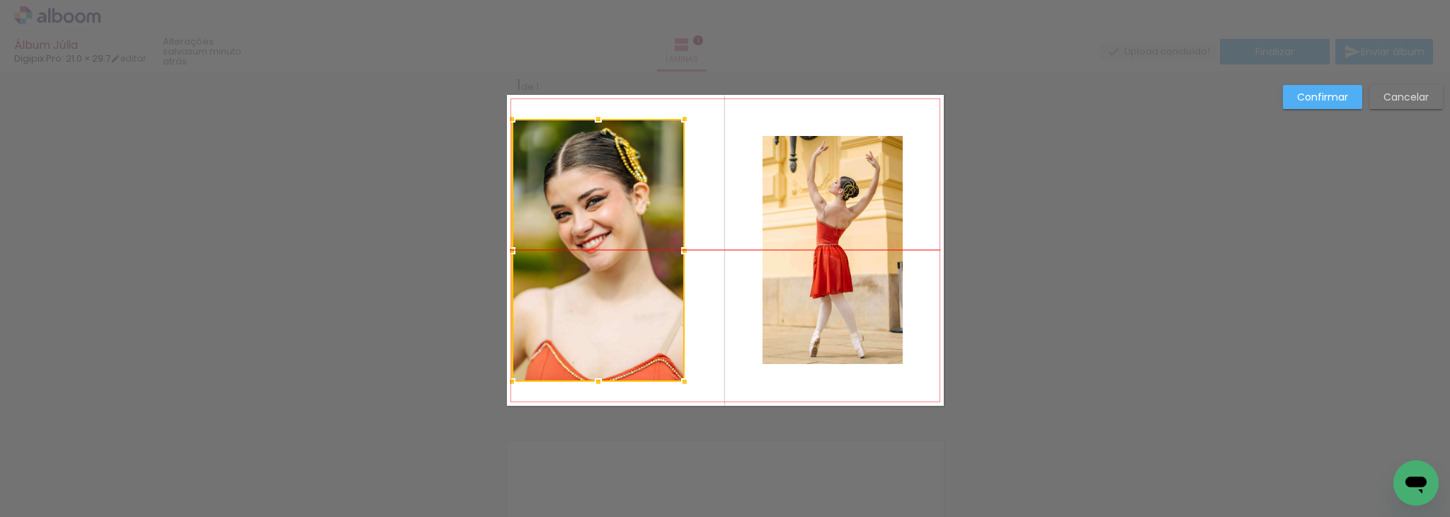
drag, startPoint x: 650, startPoint y: 285, endPoint x: 627, endPoint y: 290, distance: 23.2
click at [627, 290] on div at bounding box center [598, 250] width 173 height 263
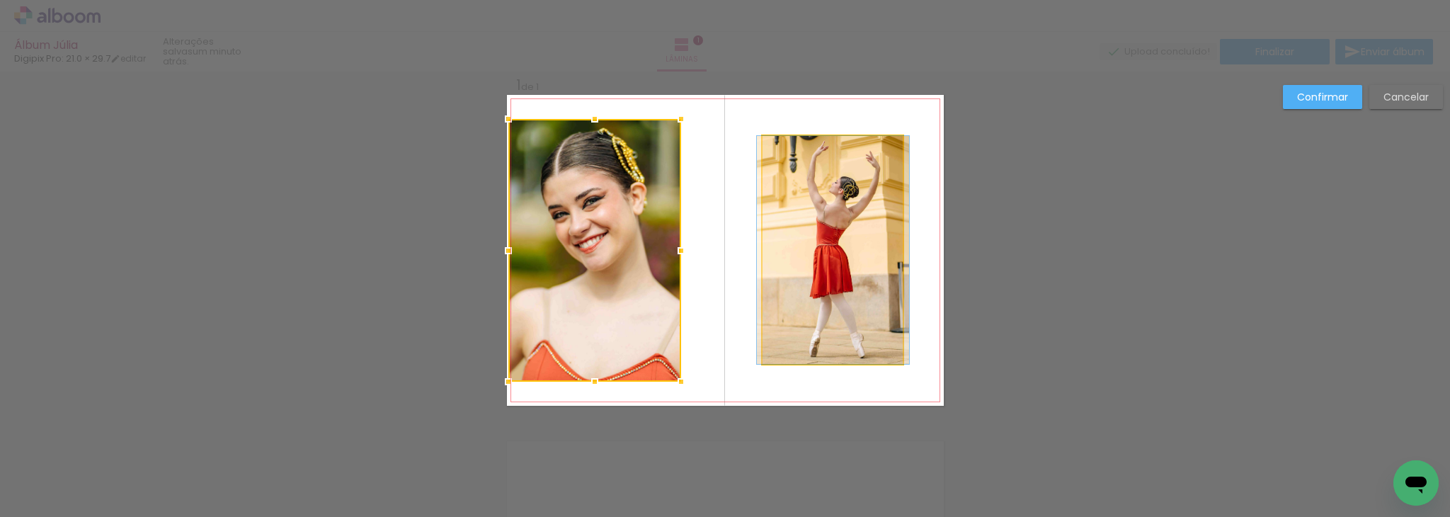
click at [852, 285] on quentale-photo at bounding box center [833, 250] width 141 height 228
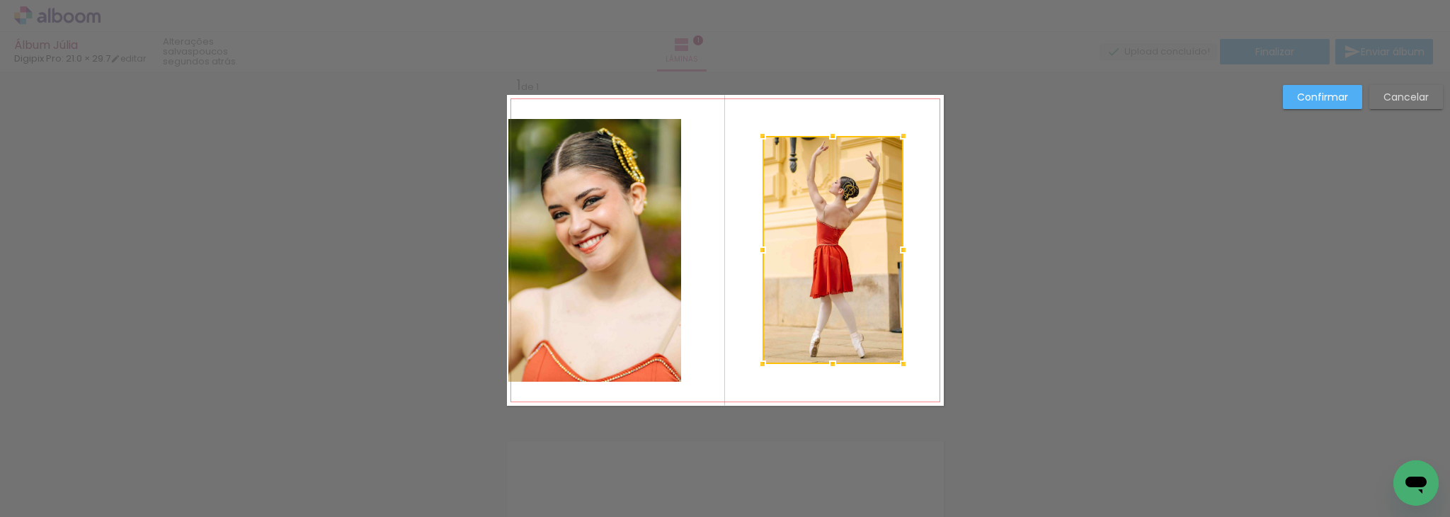
click at [838, 263] on div at bounding box center [833, 250] width 141 height 228
drag, startPoint x: 838, startPoint y: 263, endPoint x: 816, endPoint y: 261, distance: 22.1
click at [816, 261] on div at bounding box center [833, 250] width 141 height 228
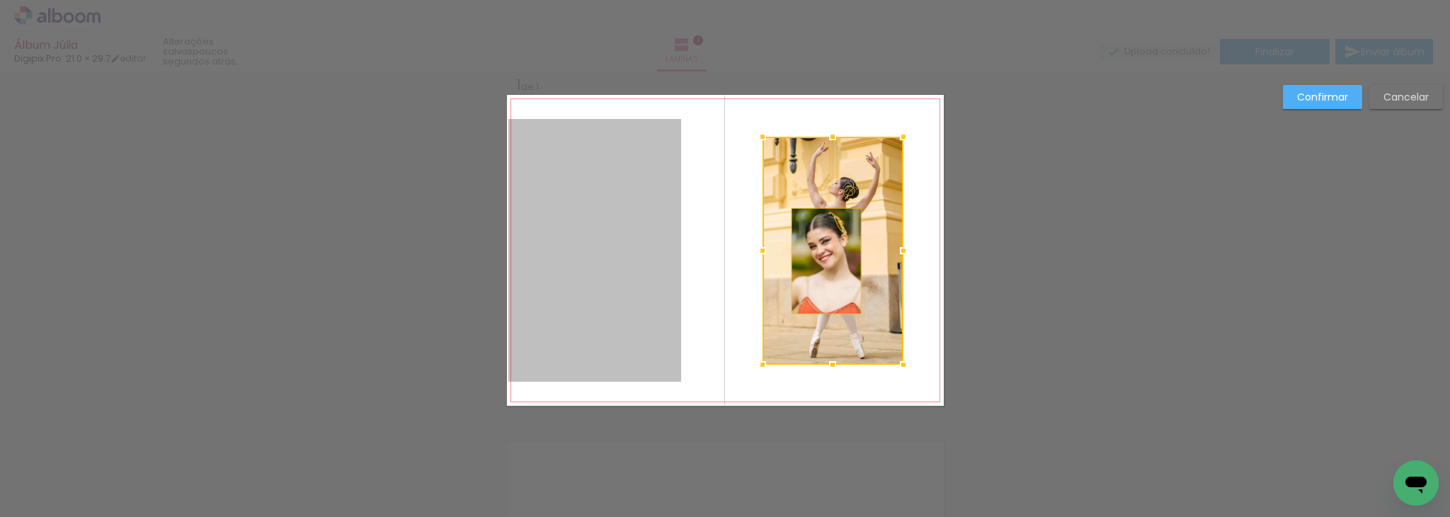
drag, startPoint x: 626, startPoint y: 265, endPoint x: 821, endPoint y: 261, distance: 194.8
click at [821, 261] on album-spread "1 de 1" at bounding box center [725, 250] width 437 height 311
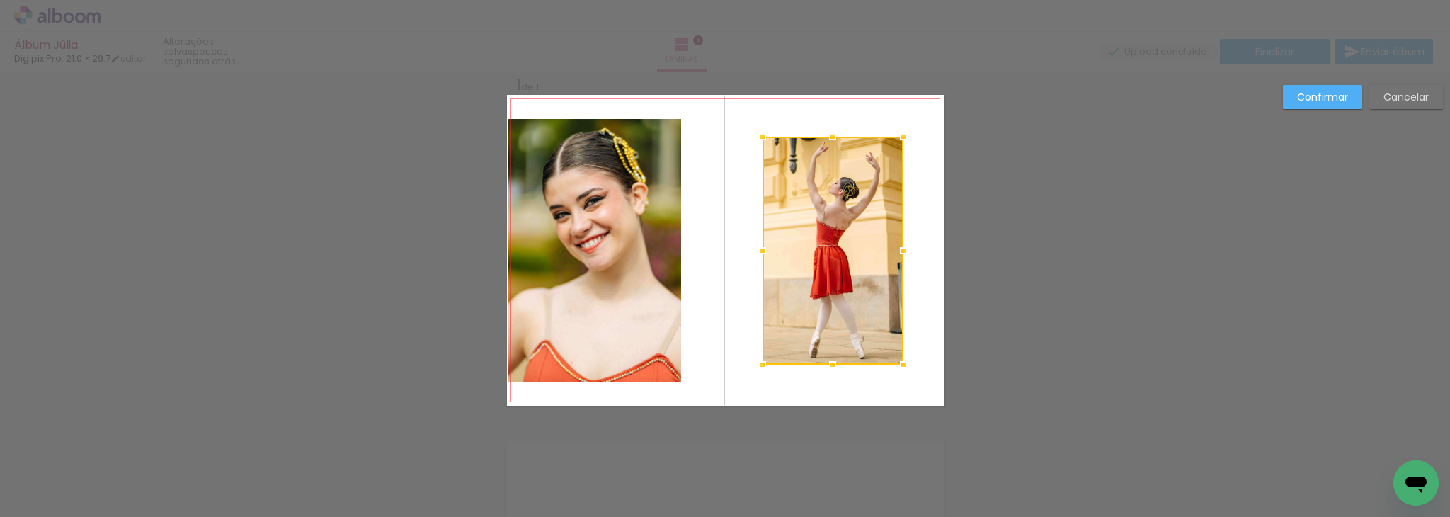
click at [624, 266] on quentale-photo at bounding box center [594, 250] width 173 height 263
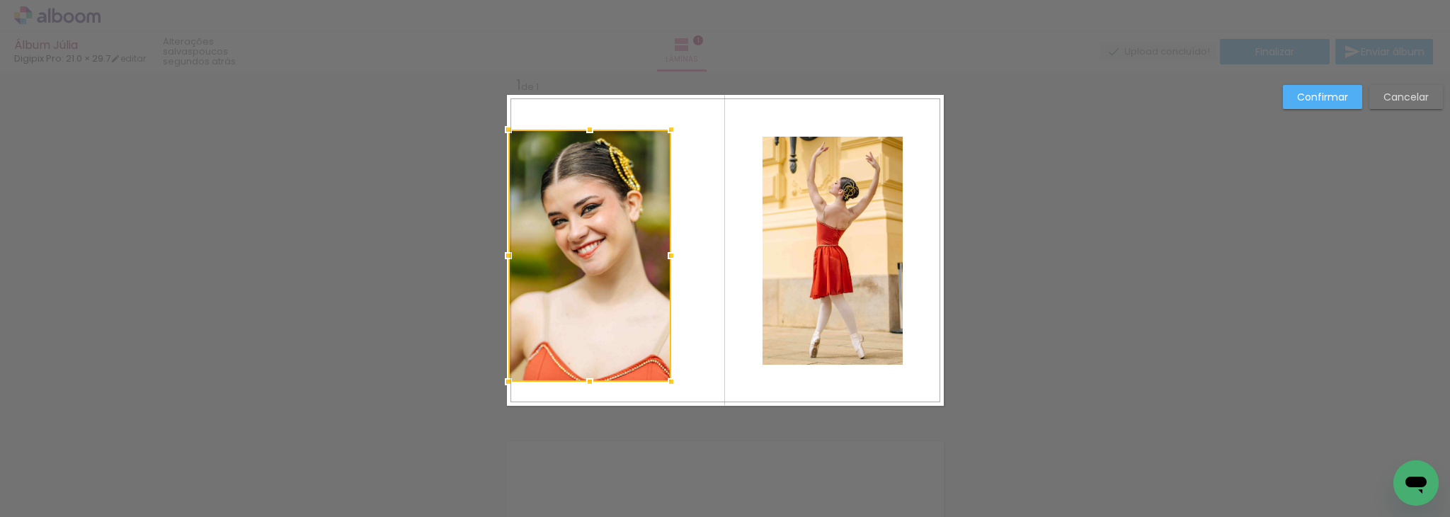
drag, startPoint x: 673, startPoint y: 118, endPoint x: 663, endPoint y: 128, distance: 14.5
click at [663, 128] on div at bounding box center [671, 129] width 28 height 28
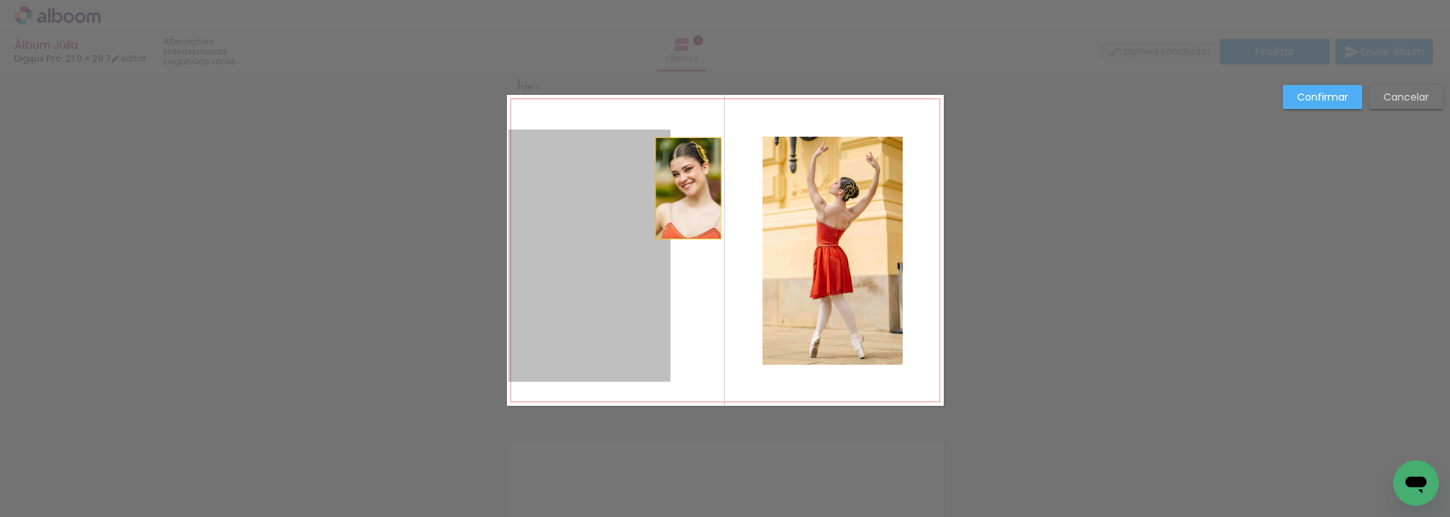
drag, startPoint x: 600, startPoint y: 190, endPoint x: 669, endPoint y: 188, distance: 69.4
click at [669, 188] on quentale-layouter at bounding box center [725, 250] width 437 height 311
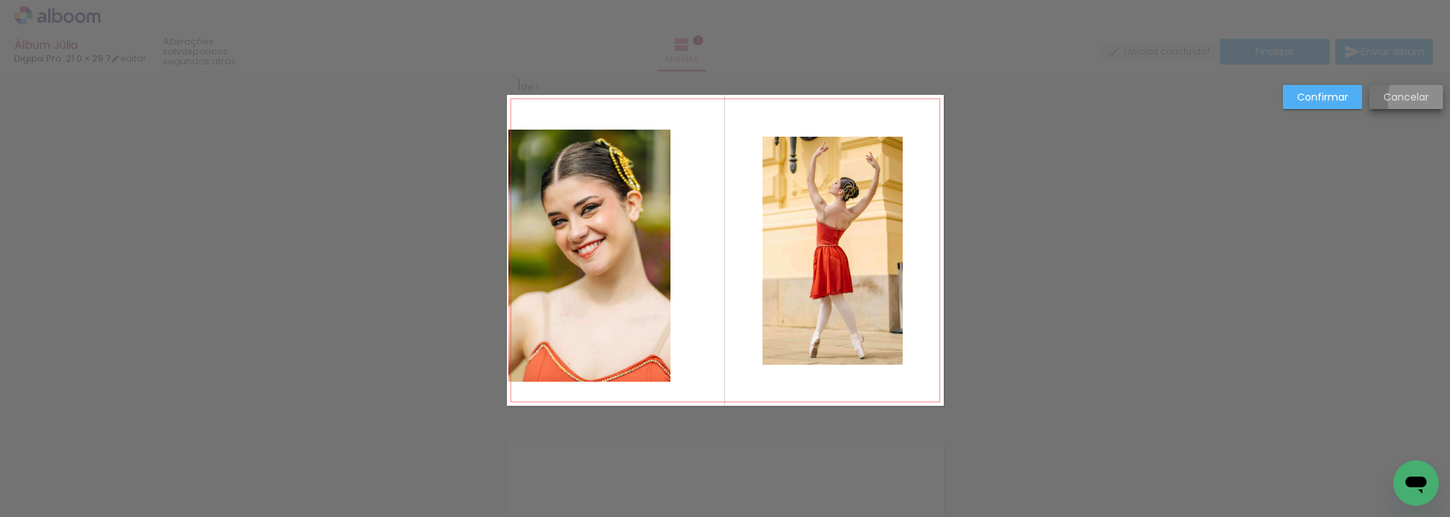
click at [1430, 100] on paper-button "Cancelar" at bounding box center [1406, 97] width 74 height 24
click at [1430, 100] on div "Inserir lâmina 1 de 1" at bounding box center [725, 405] width 1450 height 693
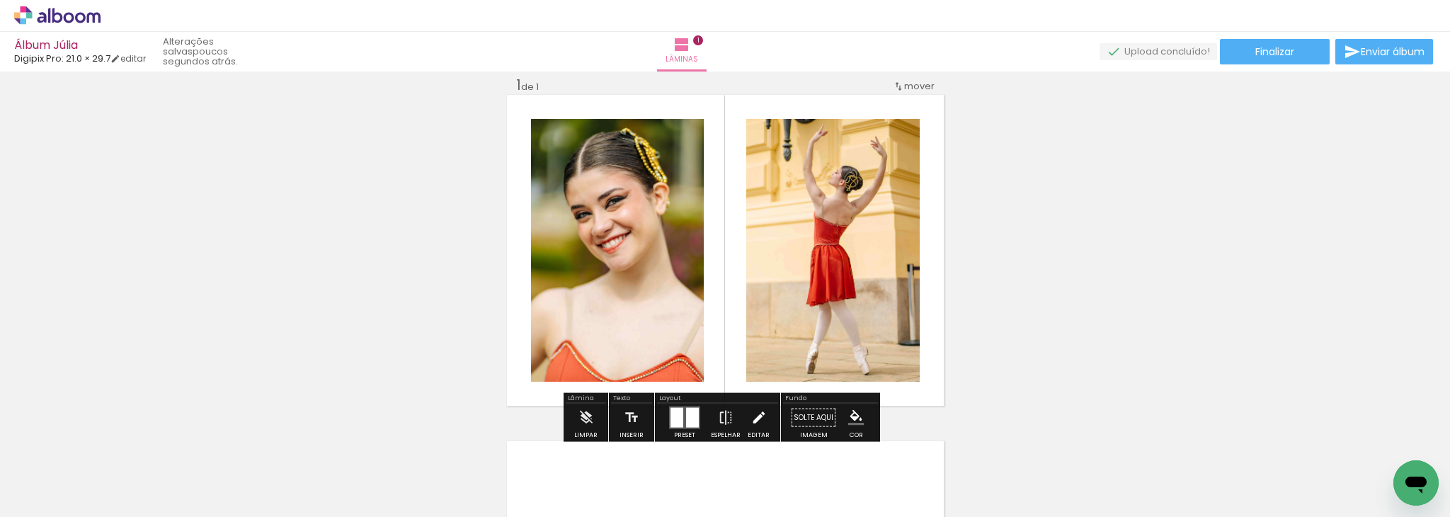
click at [753, 415] on iron-icon at bounding box center [759, 418] width 16 height 28
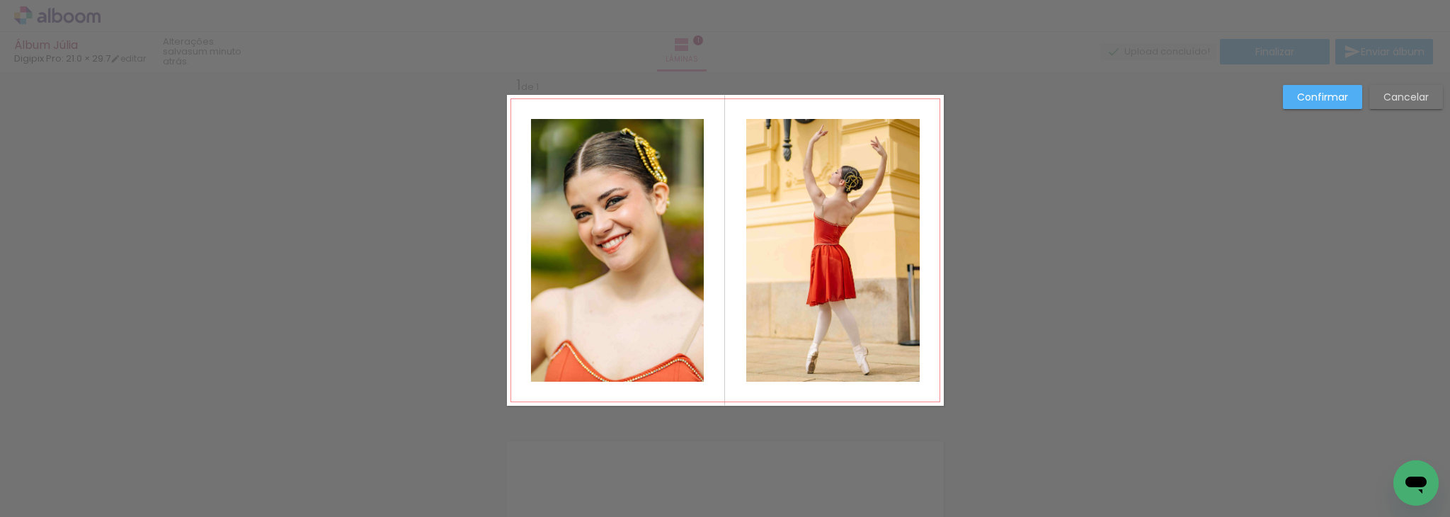
click at [842, 236] on quentale-photo at bounding box center [832, 250] width 173 height 263
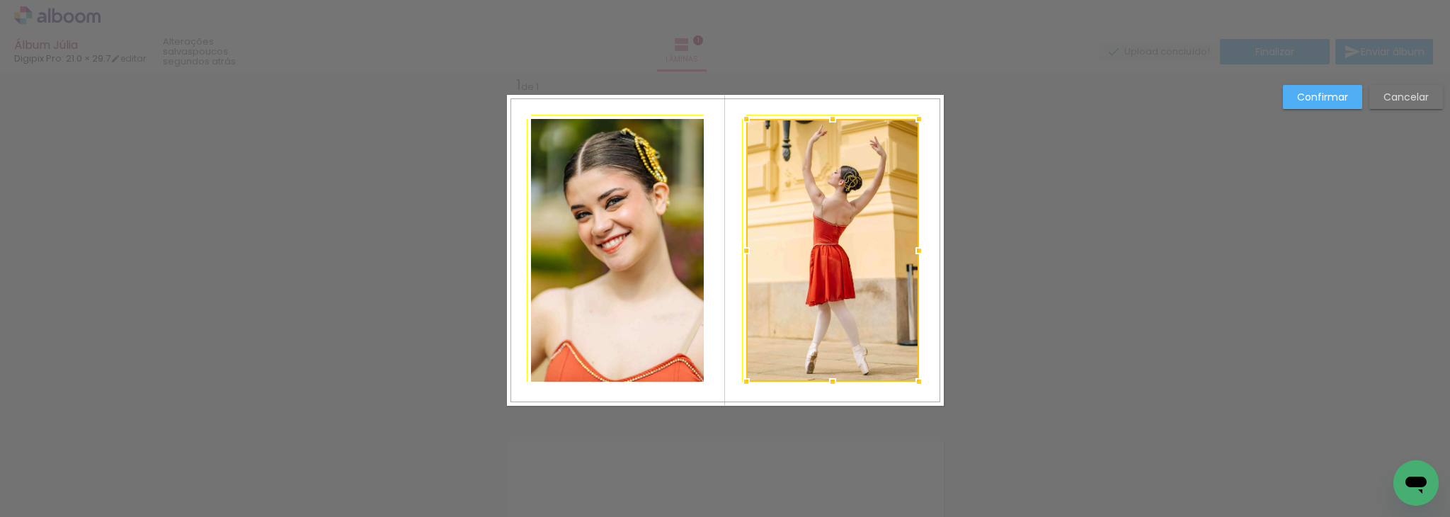
click at [915, 113] on div at bounding box center [919, 119] width 28 height 28
click at [903, 131] on quentale-photo at bounding box center [832, 250] width 173 height 263
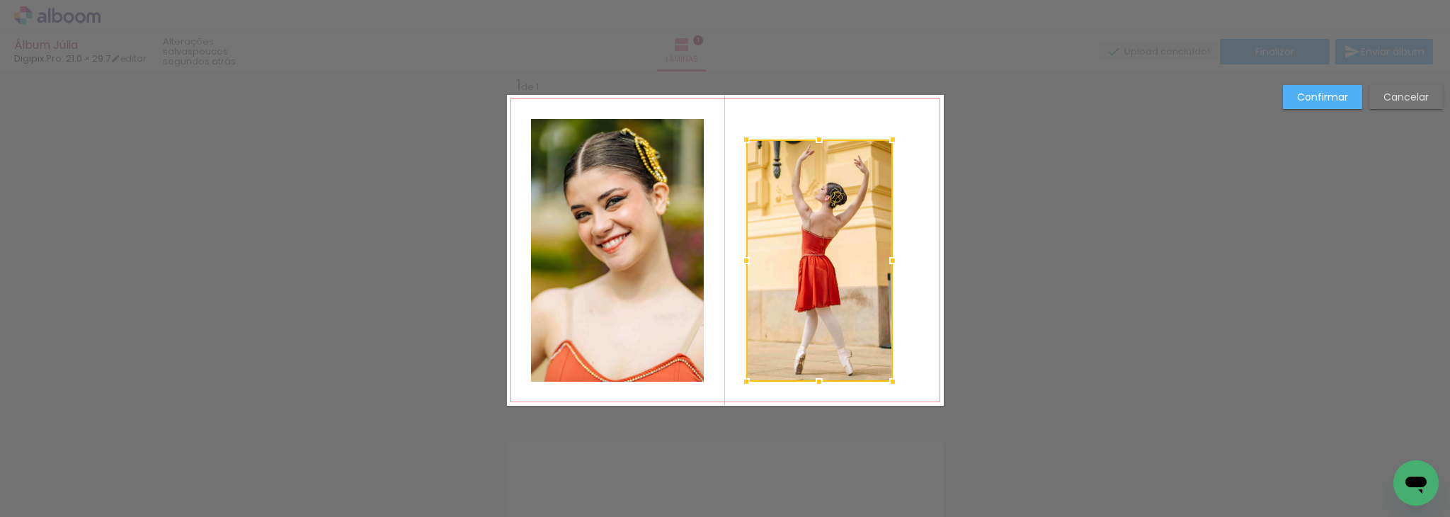
drag, startPoint x: 910, startPoint y: 120, endPoint x: 885, endPoint y: 142, distance: 34.1
click at [885, 142] on div at bounding box center [893, 139] width 28 height 28
click at [626, 210] on quentale-photo at bounding box center [617, 250] width 173 height 263
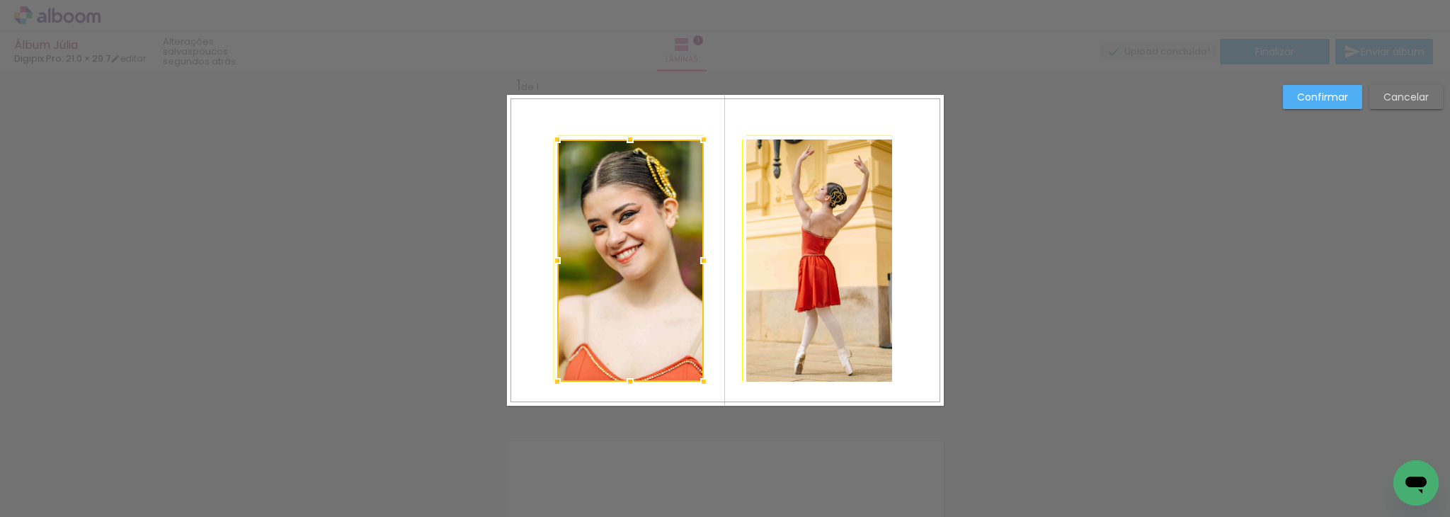
drag, startPoint x: 527, startPoint y: 122, endPoint x: 534, endPoint y: 135, distance: 14.6
click at [534, 135] on album-spread "1 de 1" at bounding box center [725, 250] width 437 height 311
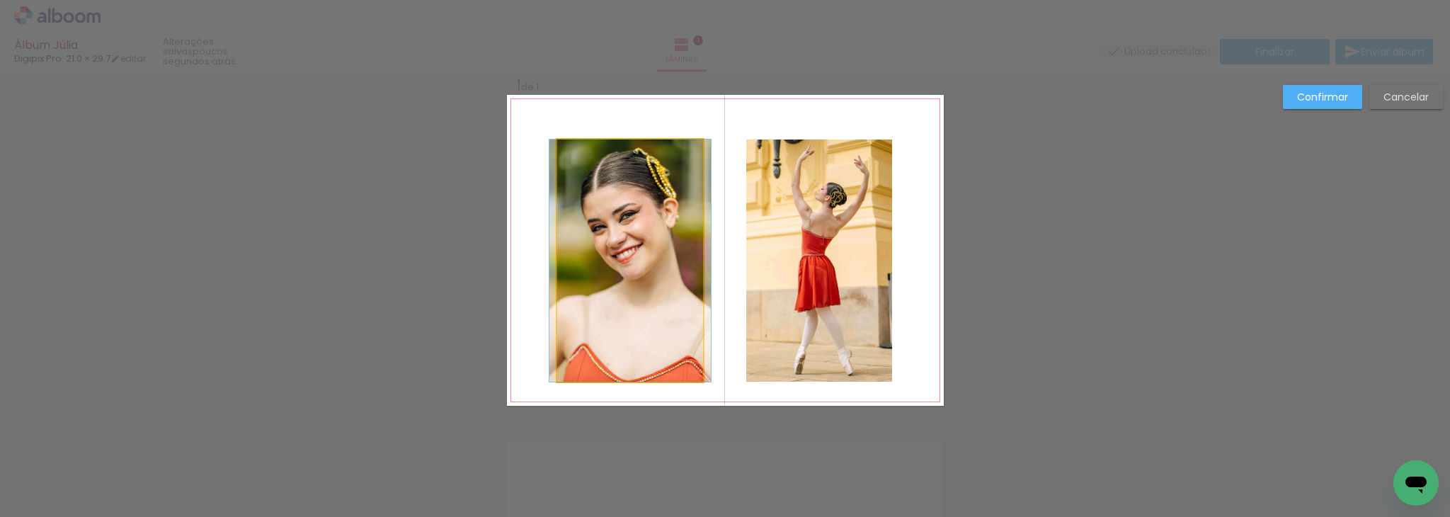
click at [604, 159] on quentale-photo at bounding box center [630, 260] width 147 height 242
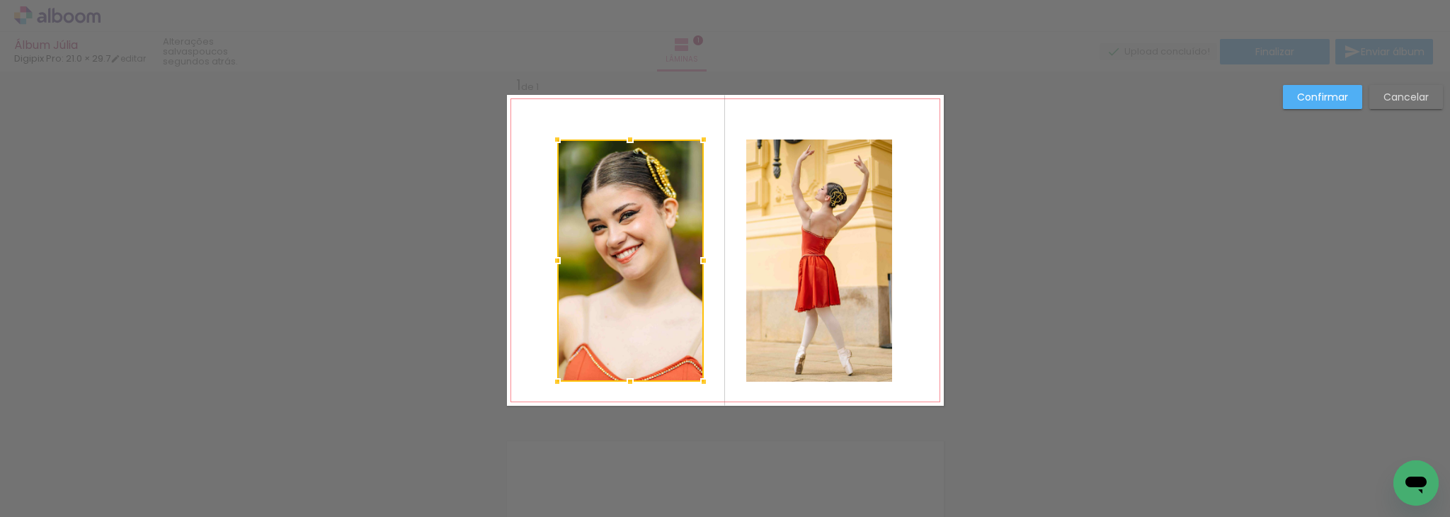
click at [604, 159] on div at bounding box center [630, 260] width 147 height 242
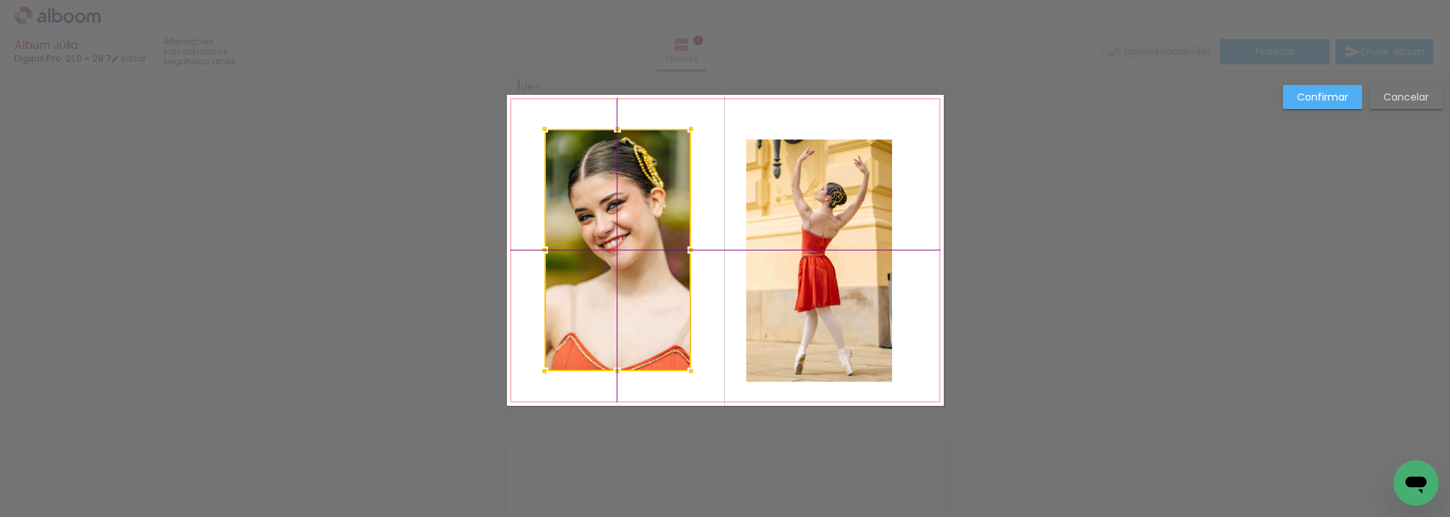
drag, startPoint x: 604, startPoint y: 159, endPoint x: 589, endPoint y: 149, distance: 17.9
click at [589, 149] on div at bounding box center [617, 250] width 147 height 242
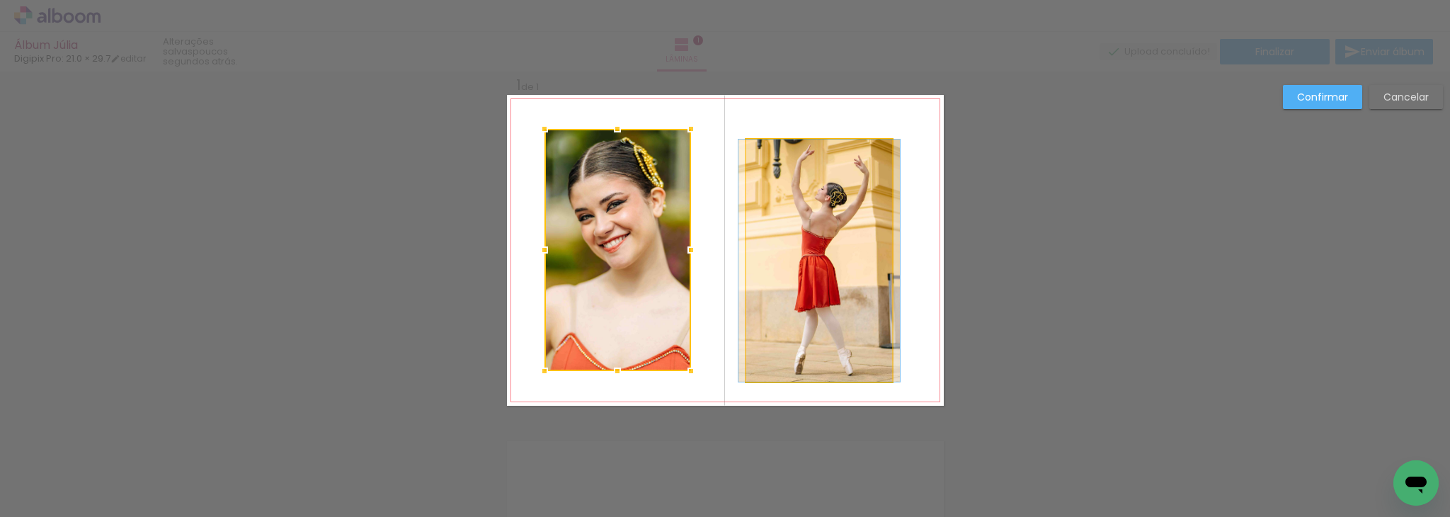
drag, startPoint x: 812, startPoint y: 250, endPoint x: 812, endPoint y: 234, distance: 16.3
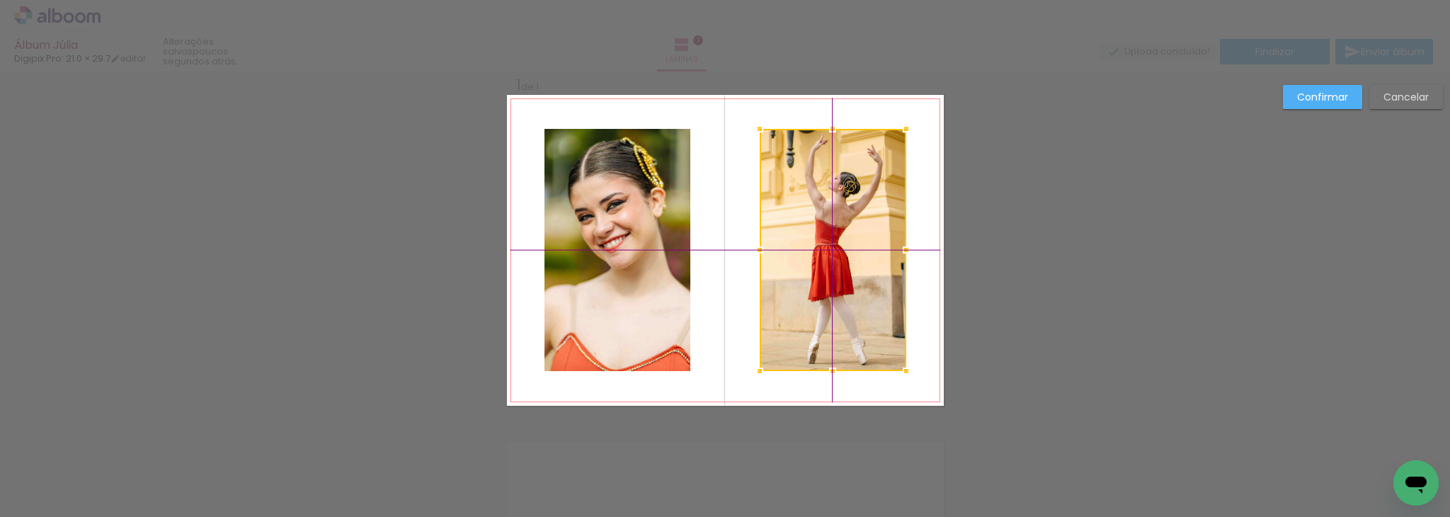
click at [809, 236] on div at bounding box center [833, 250] width 147 height 242
click at [991, 227] on div "Confirmar Cancelar" at bounding box center [725, 417] width 1450 height 726
click at [0, 0] on slot "Confirmar" at bounding box center [0, 0] width 0 height 0
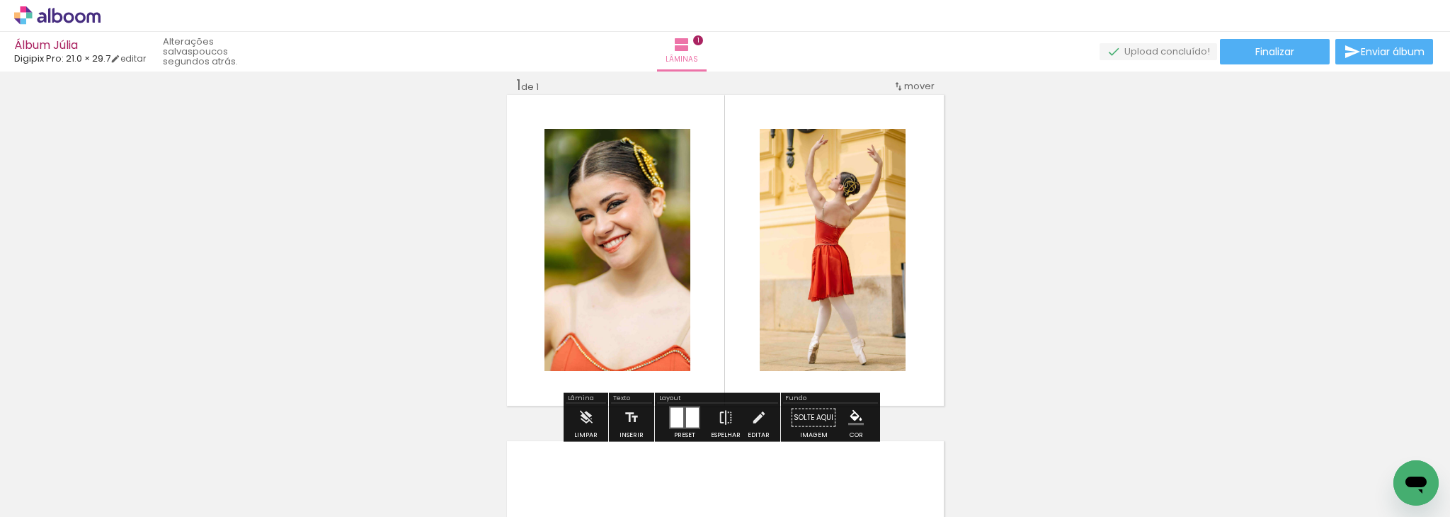
click at [1086, 231] on div "Inserir lâmina 1 de 1" at bounding box center [725, 405] width 1450 height 693
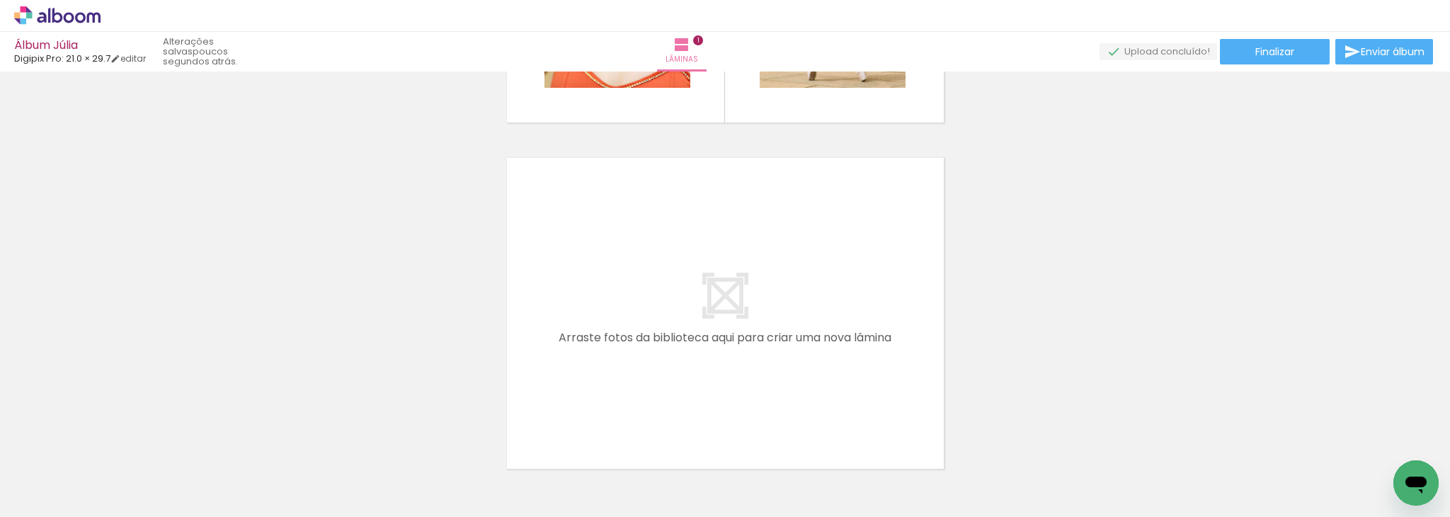
scroll to position [329, 0]
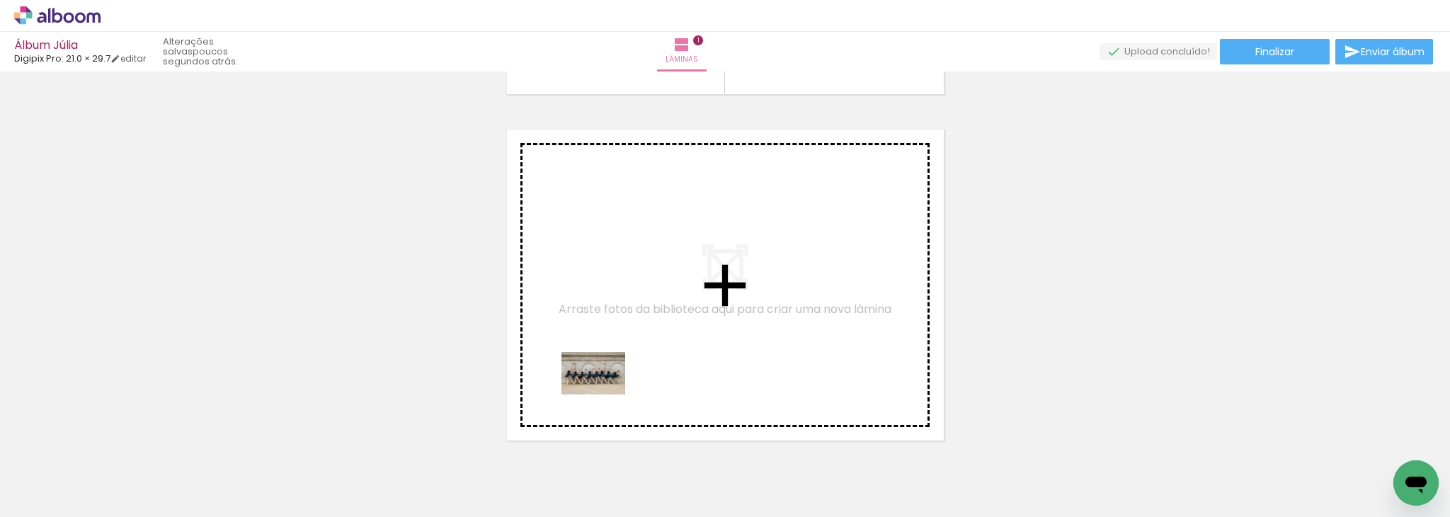
drag, startPoint x: 300, startPoint y: 469, endPoint x: 604, endPoint y: 394, distance: 312.7
click at [604, 394] on quentale-workspace at bounding box center [725, 258] width 1450 height 517
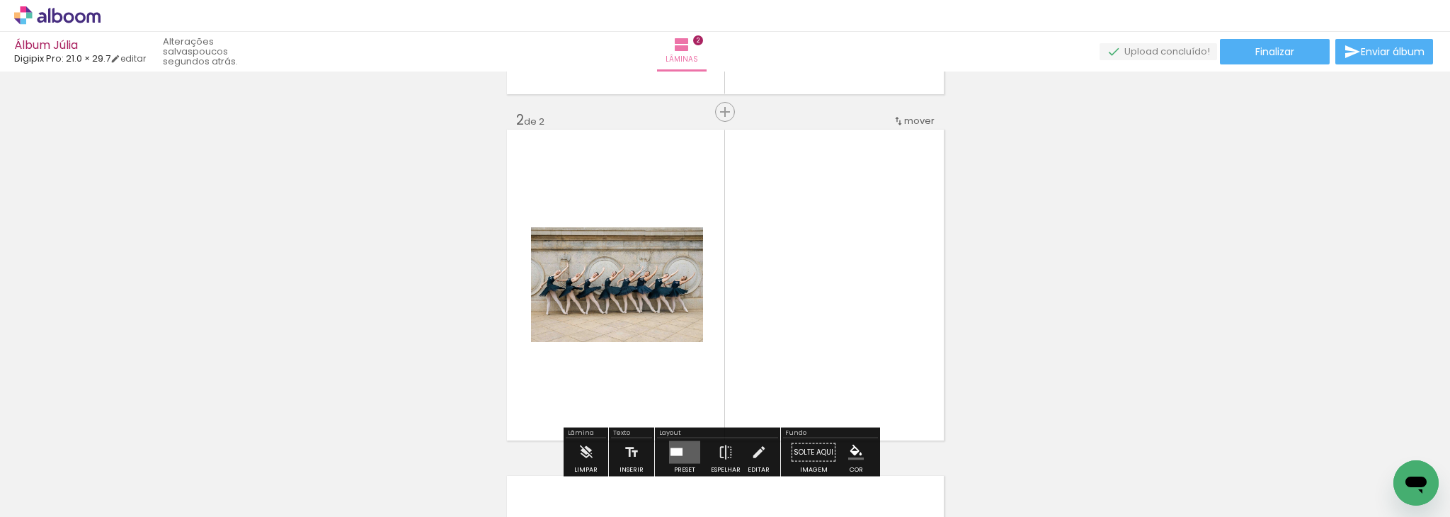
scroll to position [364, 0]
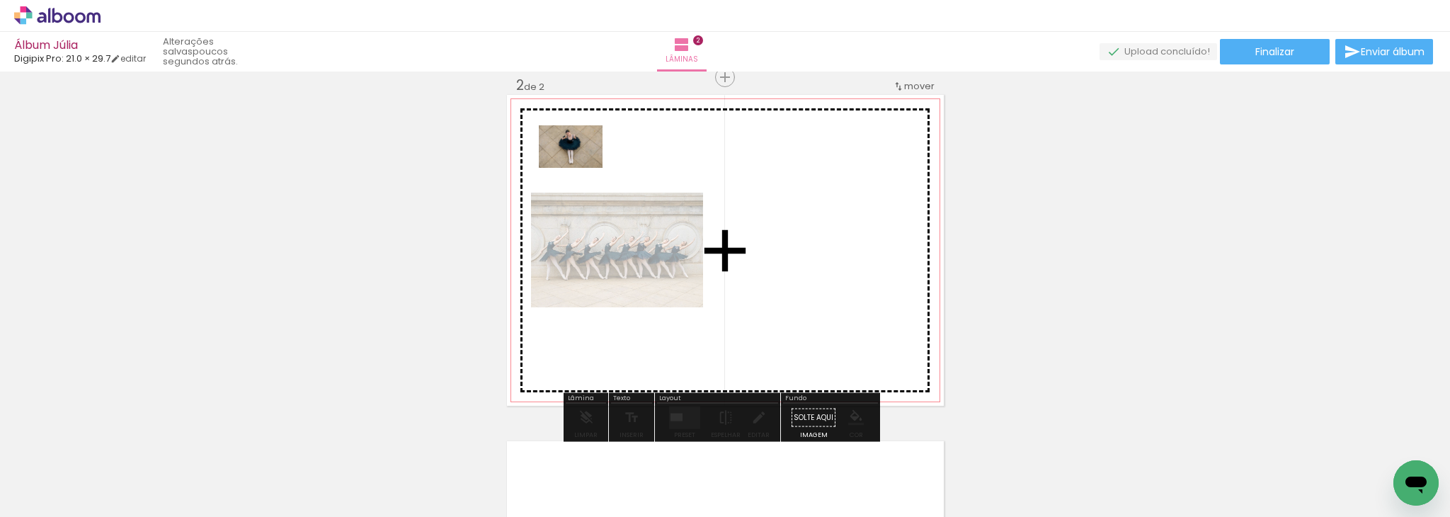
drag, startPoint x: 220, startPoint y: 470, endPoint x: 582, endPoint y: 169, distance: 470.6
click at [582, 169] on quentale-workspace at bounding box center [725, 258] width 1450 height 517
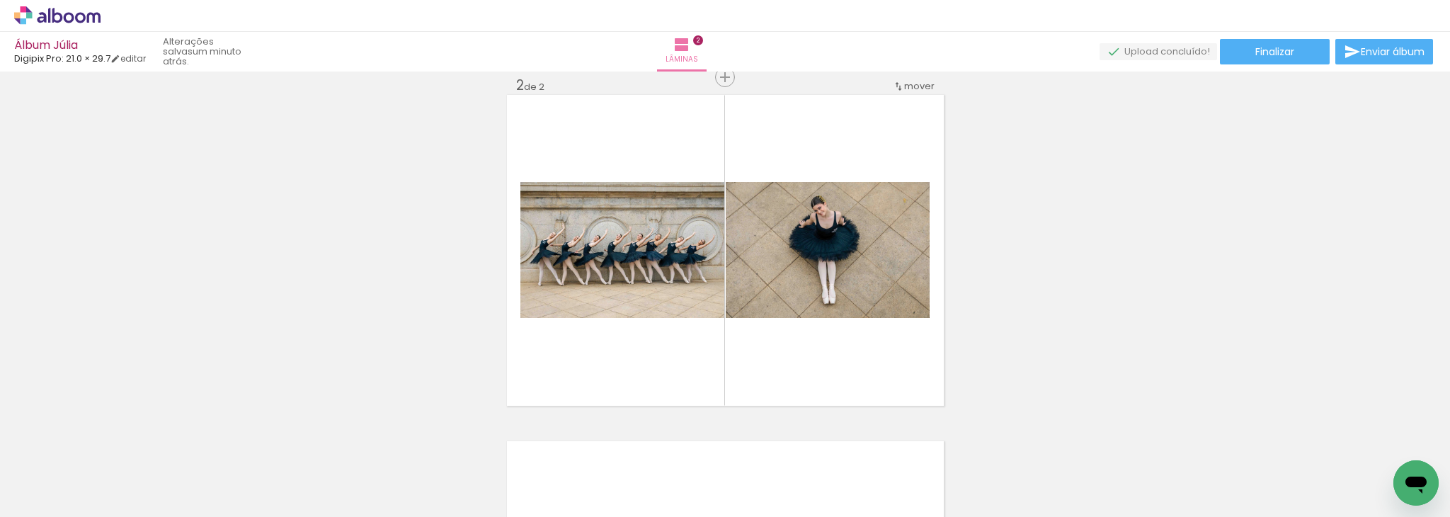
scroll to position [0, 0]
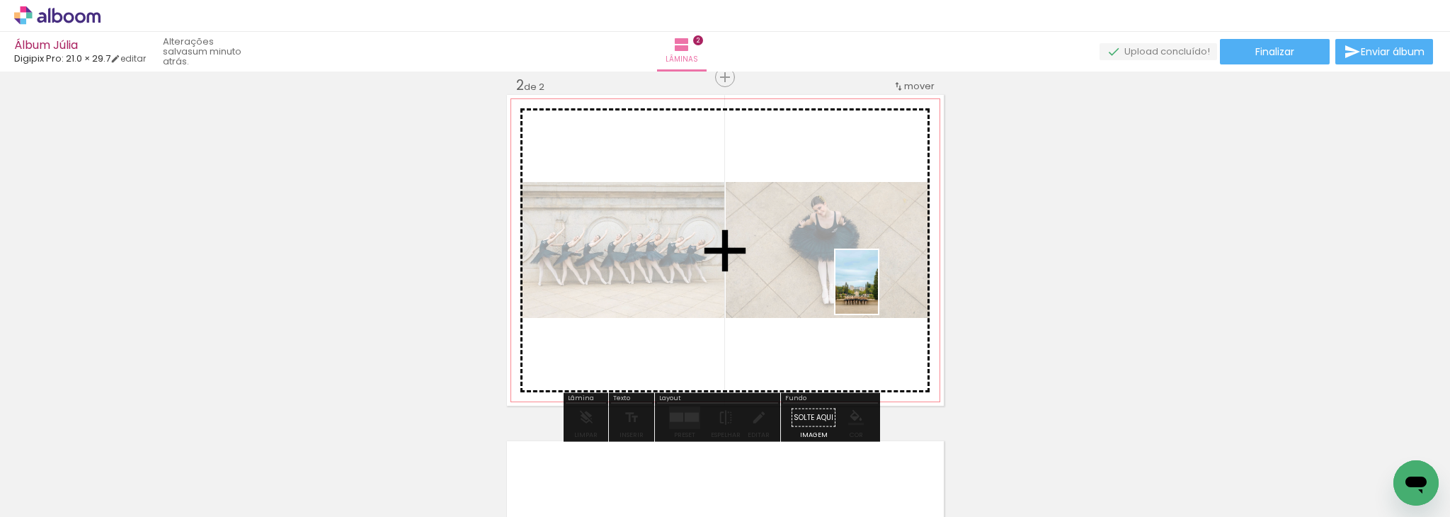
drag, startPoint x: 300, startPoint y: 472, endPoint x: 884, endPoint y: 290, distance: 612.0
click at [884, 290] on quentale-workspace at bounding box center [725, 258] width 1450 height 517
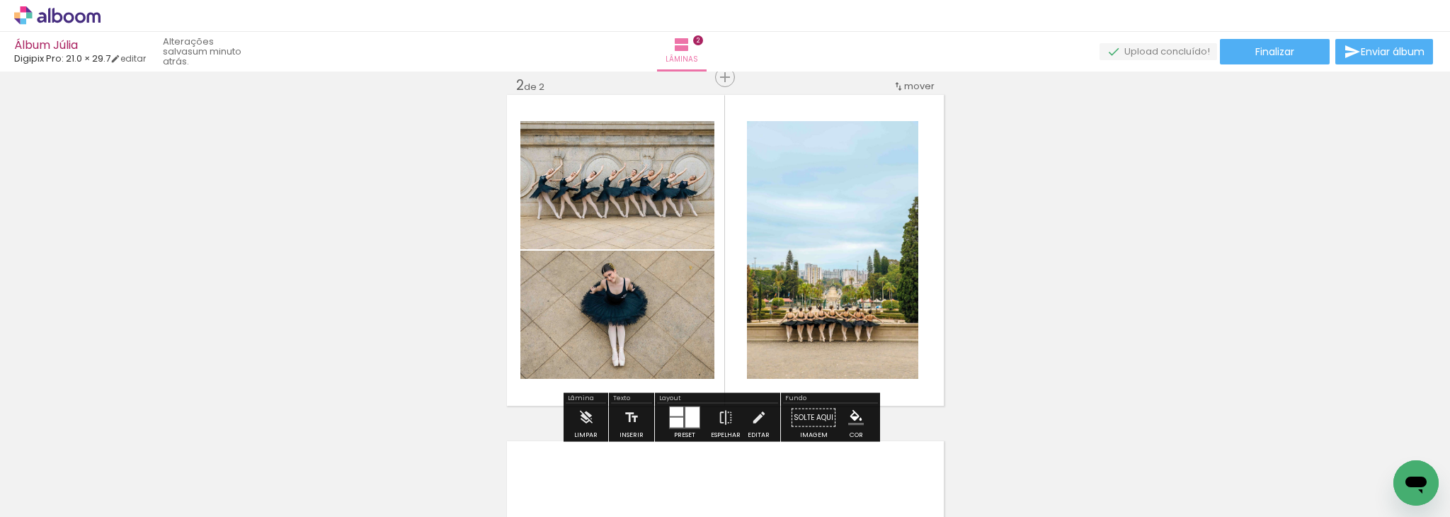
click at [678, 420] on div at bounding box center [676, 423] width 13 height 10
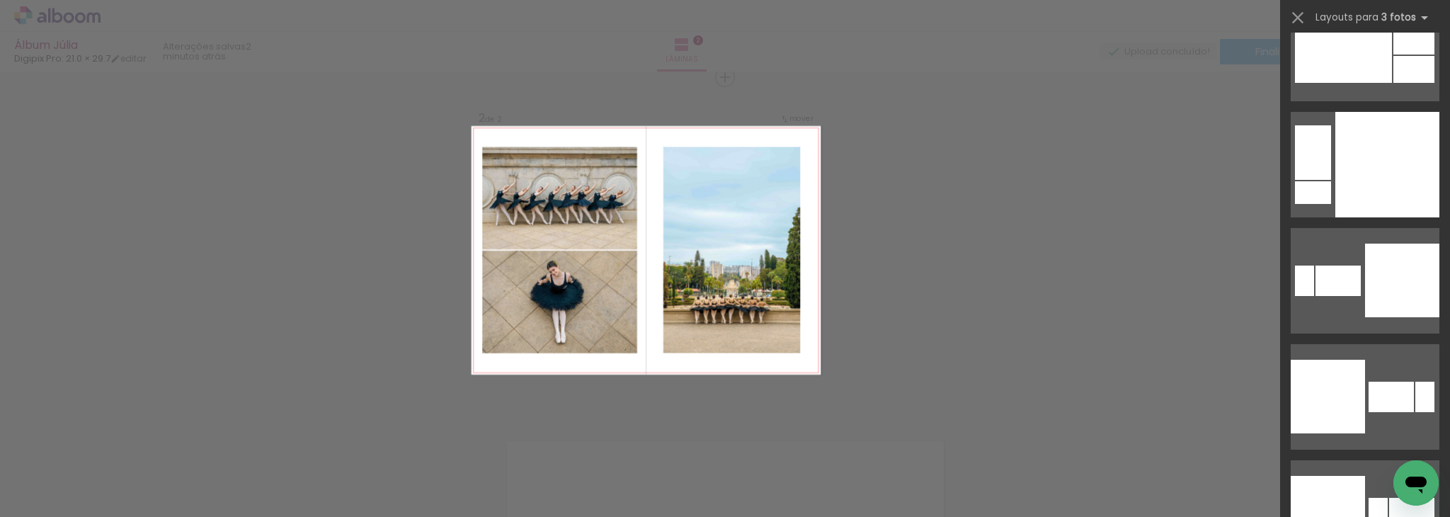
scroll to position [4164, 0]
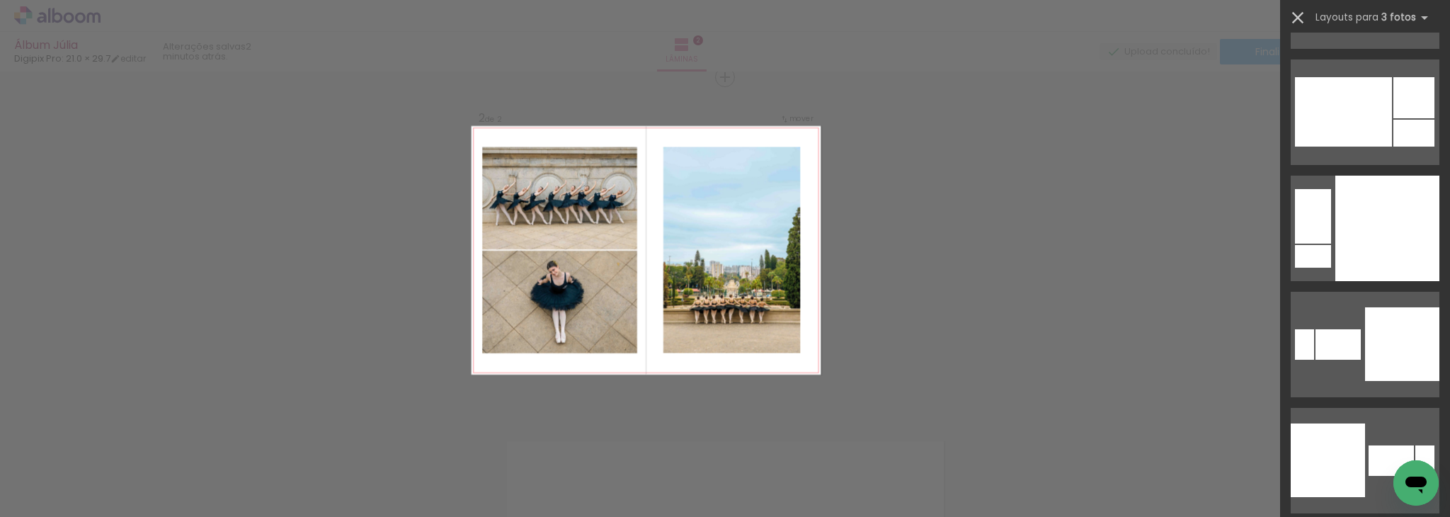
click at [1296, 16] on iron-icon at bounding box center [1298, 18] width 20 height 20
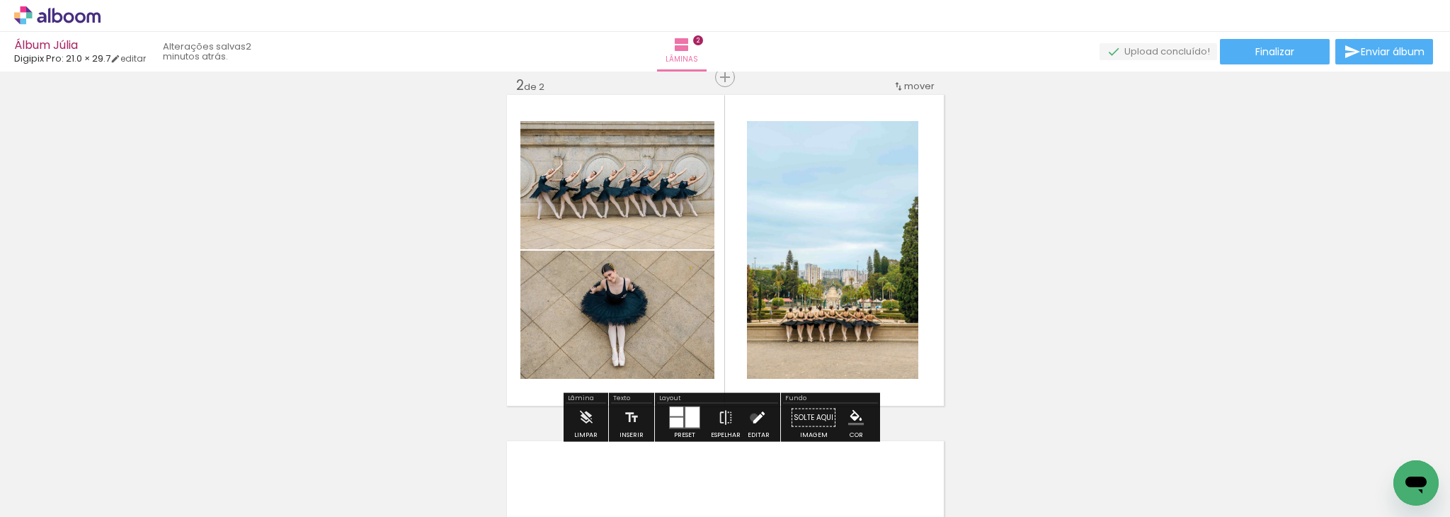
click at [751, 417] on iron-icon at bounding box center [759, 418] width 16 height 28
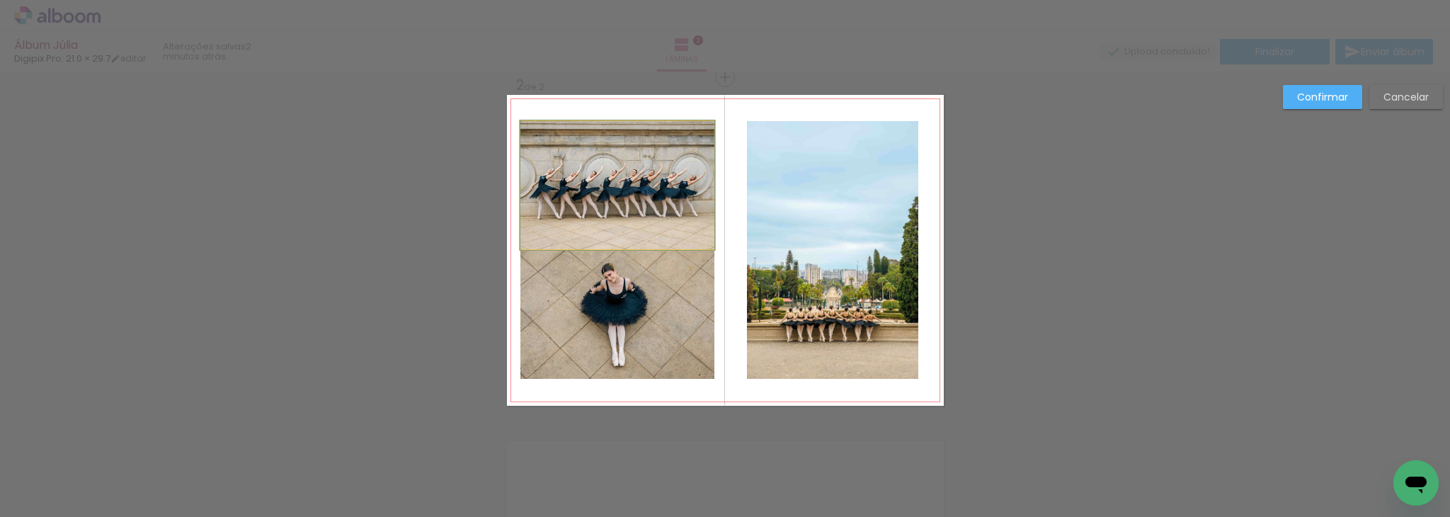
click at [636, 183] on quentale-photo at bounding box center [617, 185] width 194 height 128
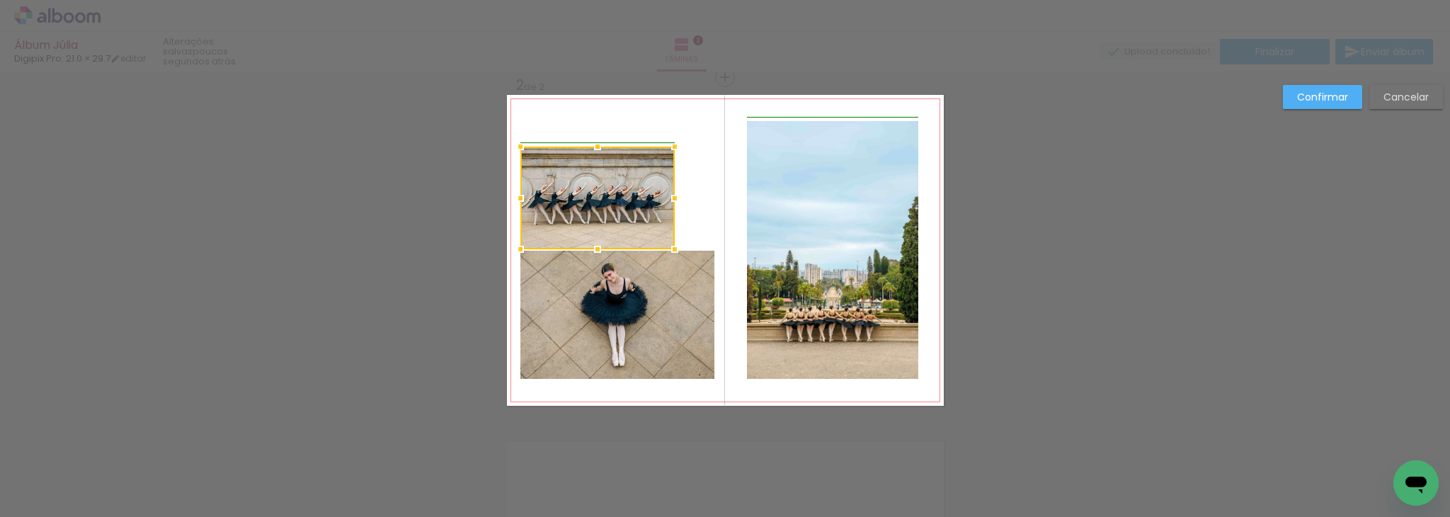
drag, startPoint x: 710, startPoint y: 120, endPoint x: 683, endPoint y: 134, distance: 30.4
click at [683, 134] on album-spread "2 de 2" at bounding box center [725, 250] width 437 height 311
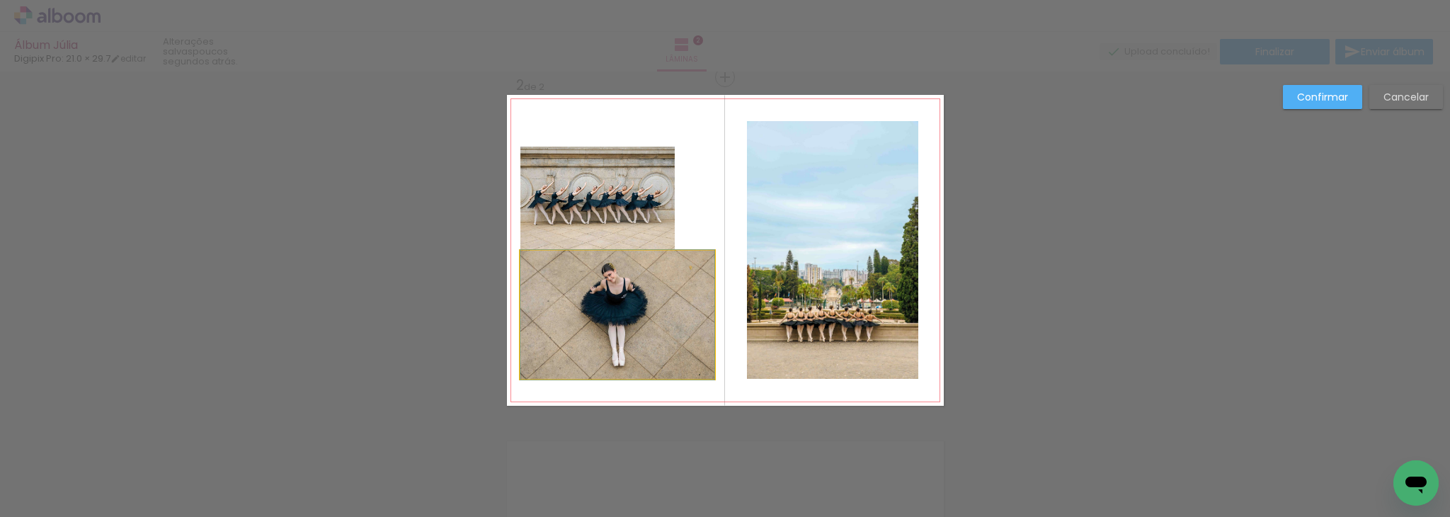
click at [685, 287] on quentale-photo at bounding box center [617, 315] width 194 height 128
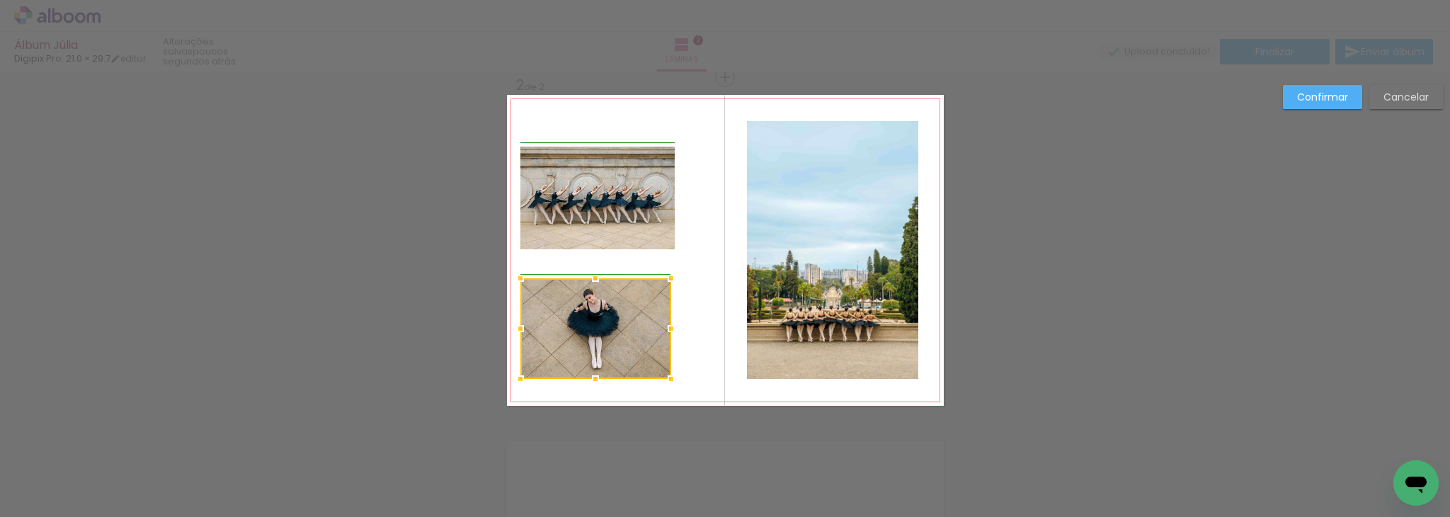
drag, startPoint x: 711, startPoint y: 250, endPoint x: 670, endPoint y: 278, distance: 48.9
click at [670, 278] on div at bounding box center [671, 278] width 28 height 28
click at [653, 301] on quentale-photo at bounding box center [595, 328] width 151 height 101
click at [668, 329] on div at bounding box center [674, 328] width 28 height 28
drag, startPoint x: 645, startPoint y: 312, endPoint x: 649, endPoint y: 273, distance: 39.8
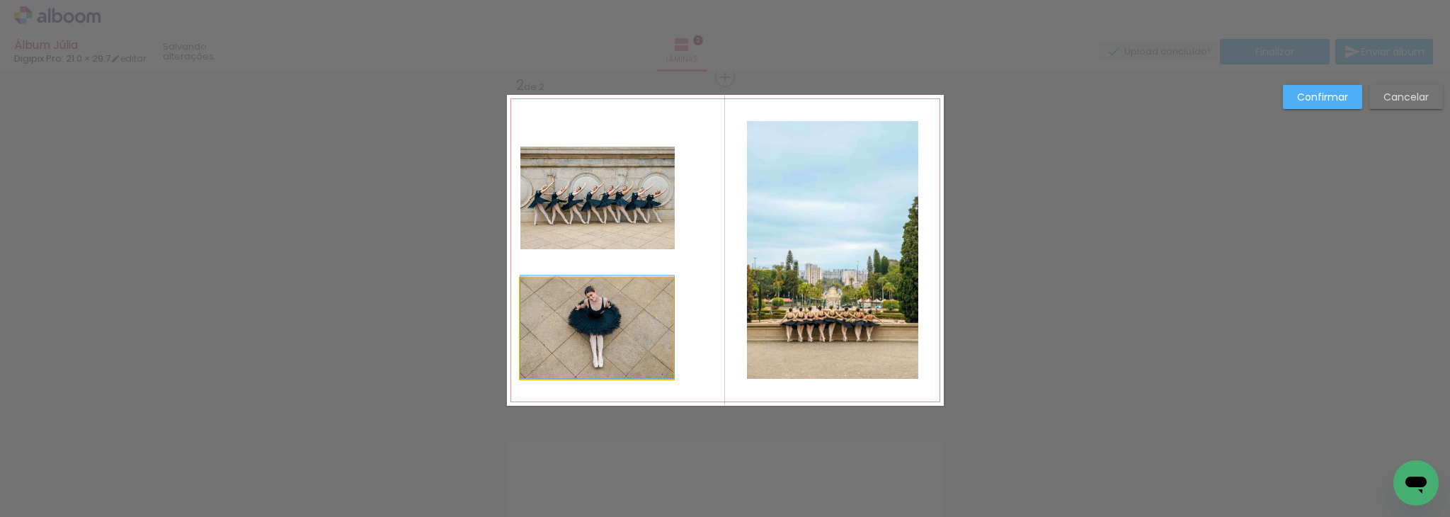
click at [649, 273] on quentale-layouter at bounding box center [725, 250] width 437 height 311
click at [624, 263] on quentale-layouter at bounding box center [725, 250] width 437 height 311
click at [593, 314] on quentale-photo at bounding box center [597, 328] width 154 height 101
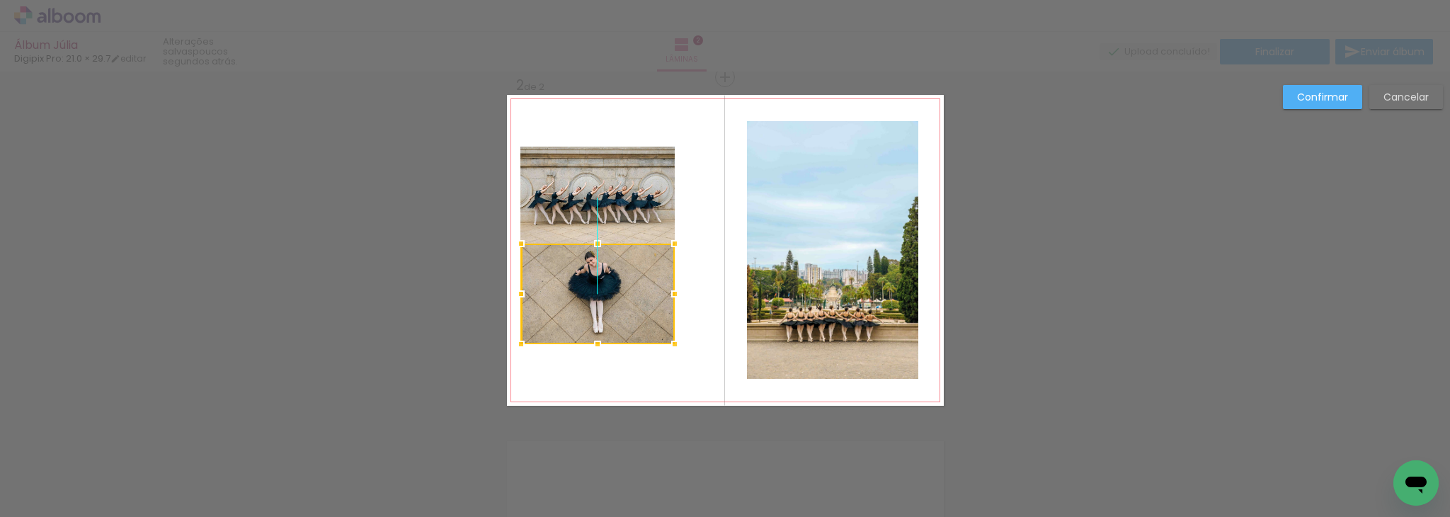
drag, startPoint x: 593, startPoint y: 314, endPoint x: 593, endPoint y: 280, distance: 34.7
click at [593, 280] on div at bounding box center [598, 294] width 154 height 101
click at [695, 311] on quentale-layouter at bounding box center [725, 250] width 437 height 311
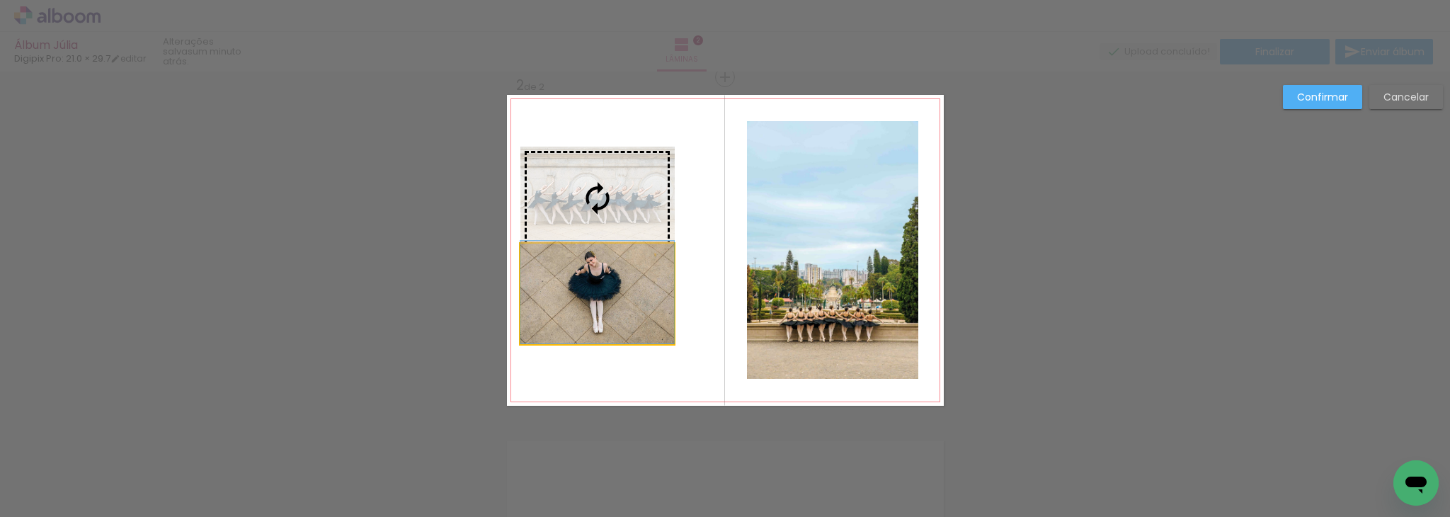
drag, startPoint x: 620, startPoint y: 281, endPoint x: 628, endPoint y: 243, distance: 39.0
click at [0, 0] on slot at bounding box center [0, 0] width 0 height 0
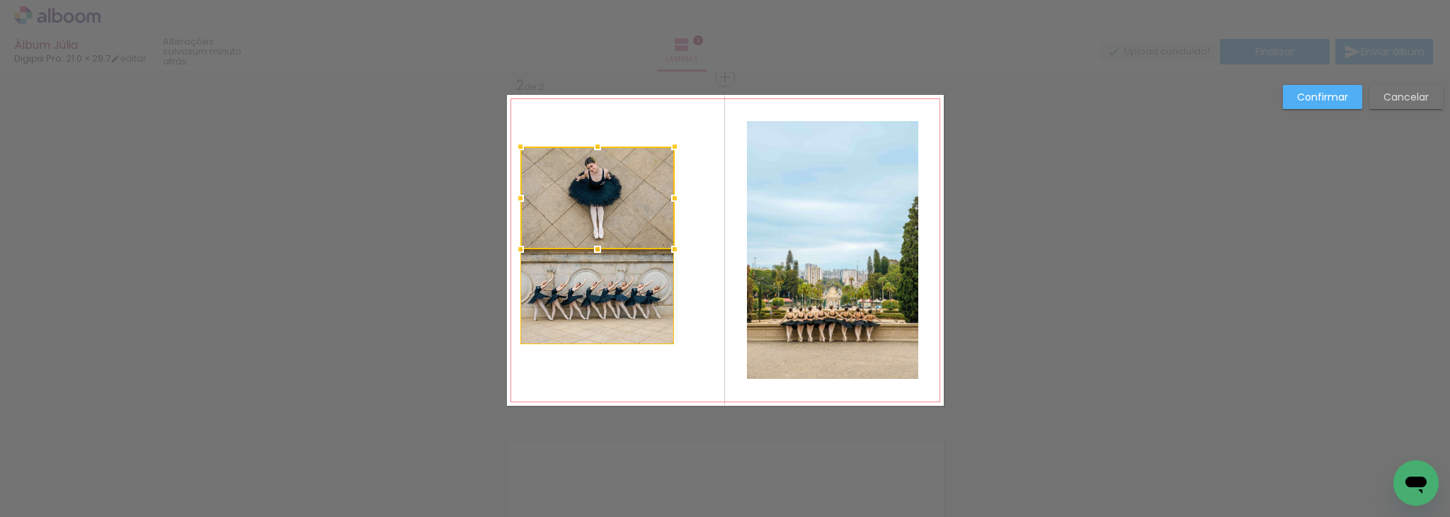
click at [688, 315] on quentale-layouter at bounding box center [725, 250] width 437 height 311
click at [675, 387] on quentale-layouter at bounding box center [725, 250] width 437 height 311
click at [627, 322] on quentale-photo at bounding box center [597, 294] width 154 height 101
drag, startPoint x: 577, startPoint y: 194, endPoint x: 602, endPoint y: 191, distance: 24.9
click at [602, 191] on div at bounding box center [597, 198] width 154 height 103
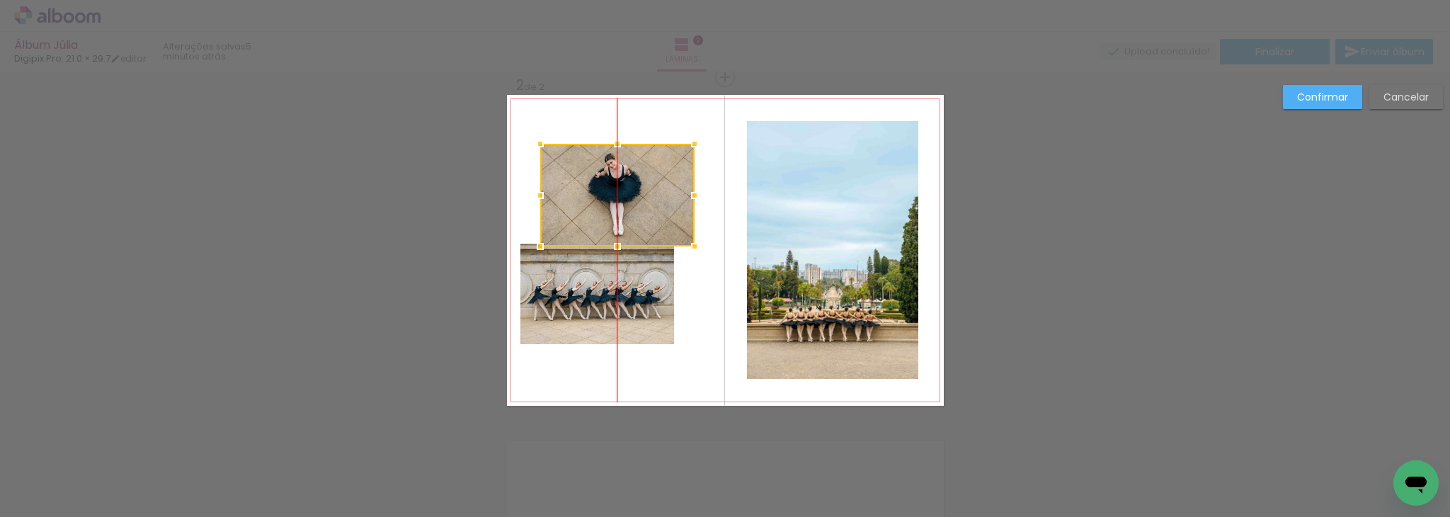
drag, startPoint x: 603, startPoint y: 192, endPoint x: 627, endPoint y: 189, distance: 24.2
click at [627, 189] on div at bounding box center [617, 195] width 154 height 103
click at [632, 287] on quentale-photo at bounding box center [597, 294] width 154 height 101
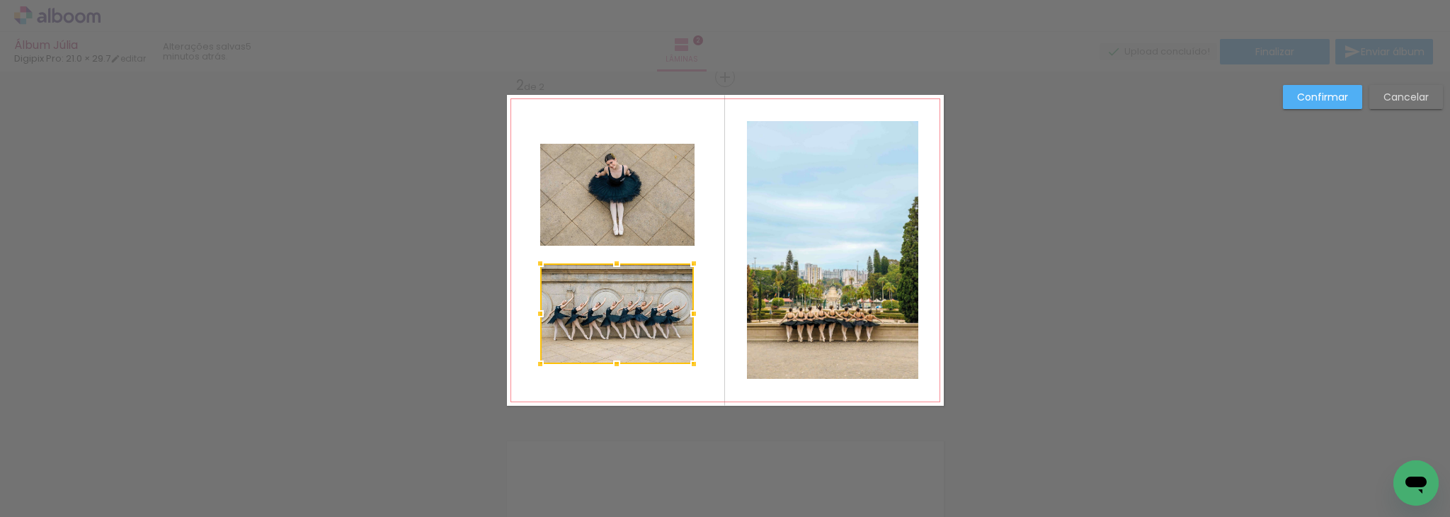
drag, startPoint x: 615, startPoint y: 281, endPoint x: 629, endPoint y: 301, distance: 24.4
click at [629, 301] on div at bounding box center [617, 313] width 154 height 101
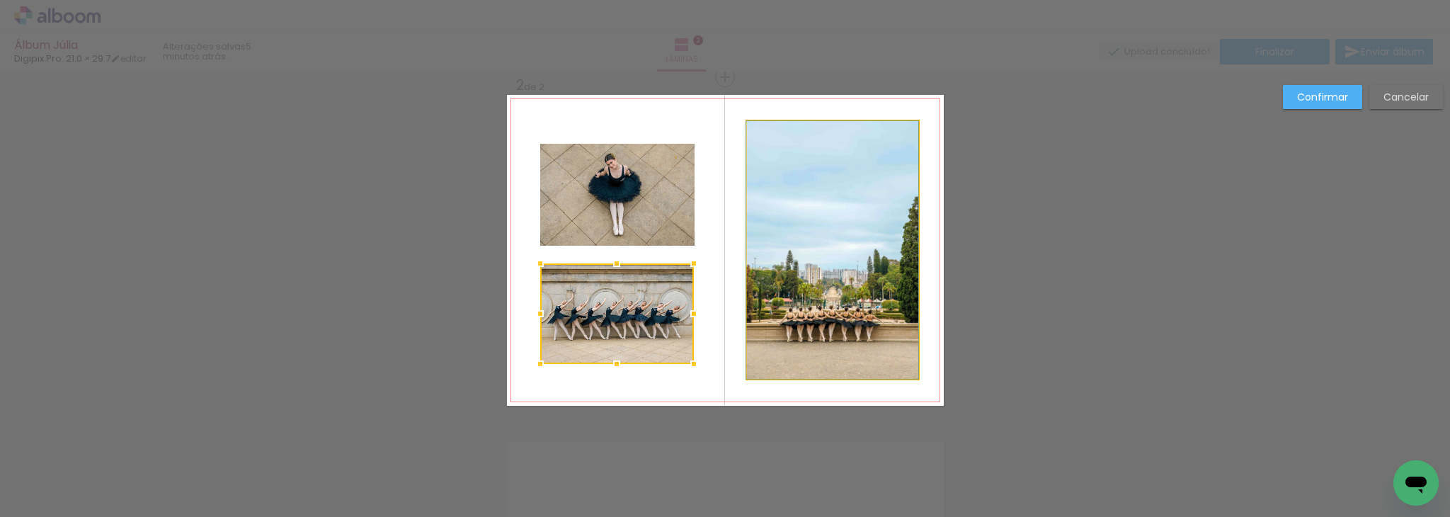
click at [867, 201] on quentale-photo at bounding box center [832, 250] width 171 height 258
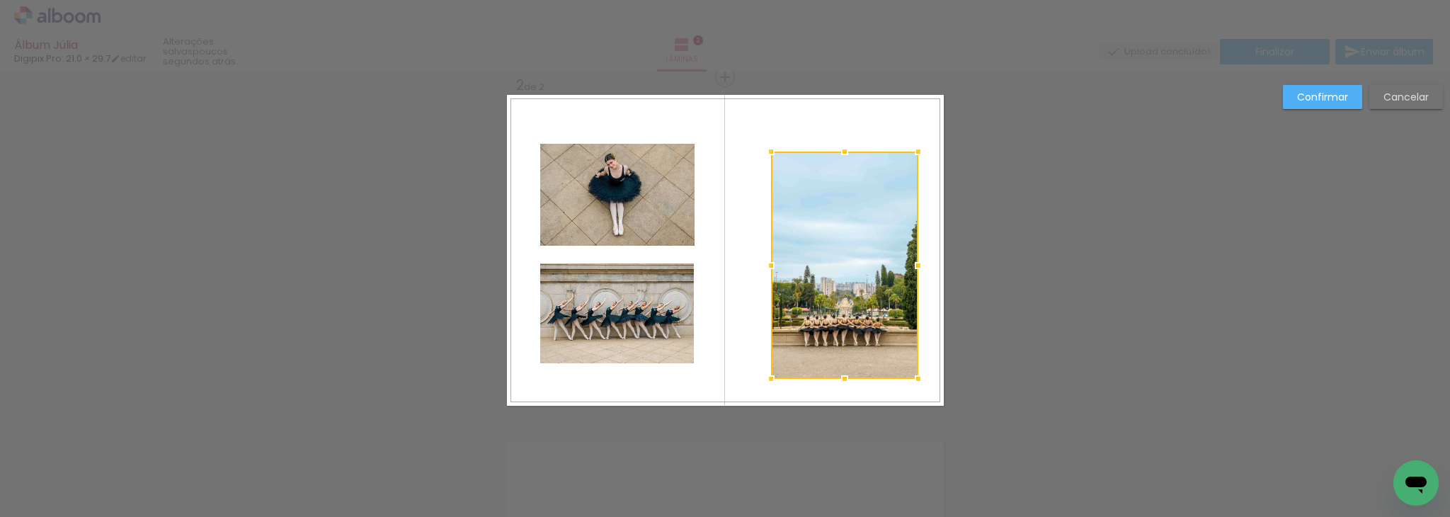
drag, startPoint x: 742, startPoint y: 124, endPoint x: 773, endPoint y: 154, distance: 43.6
click at [773, 154] on div at bounding box center [771, 151] width 28 height 28
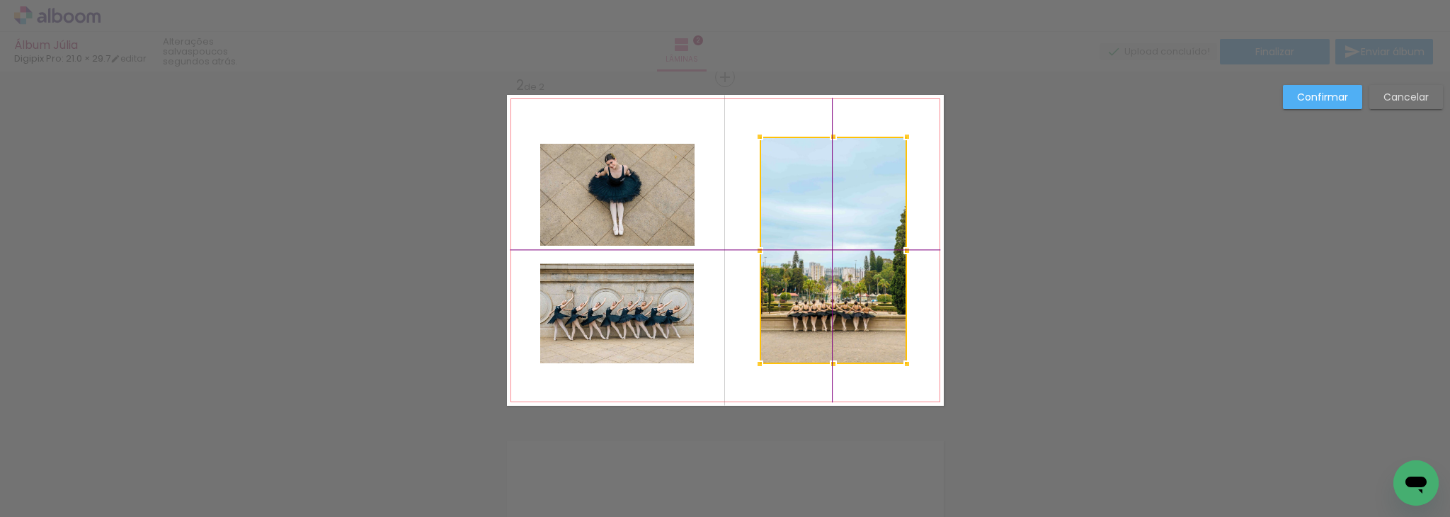
drag, startPoint x: 838, startPoint y: 200, endPoint x: 823, endPoint y: 177, distance: 28.1
click at [823, 177] on div at bounding box center [833, 250] width 147 height 227
click at [685, 183] on quentale-photo at bounding box center [617, 195] width 154 height 103
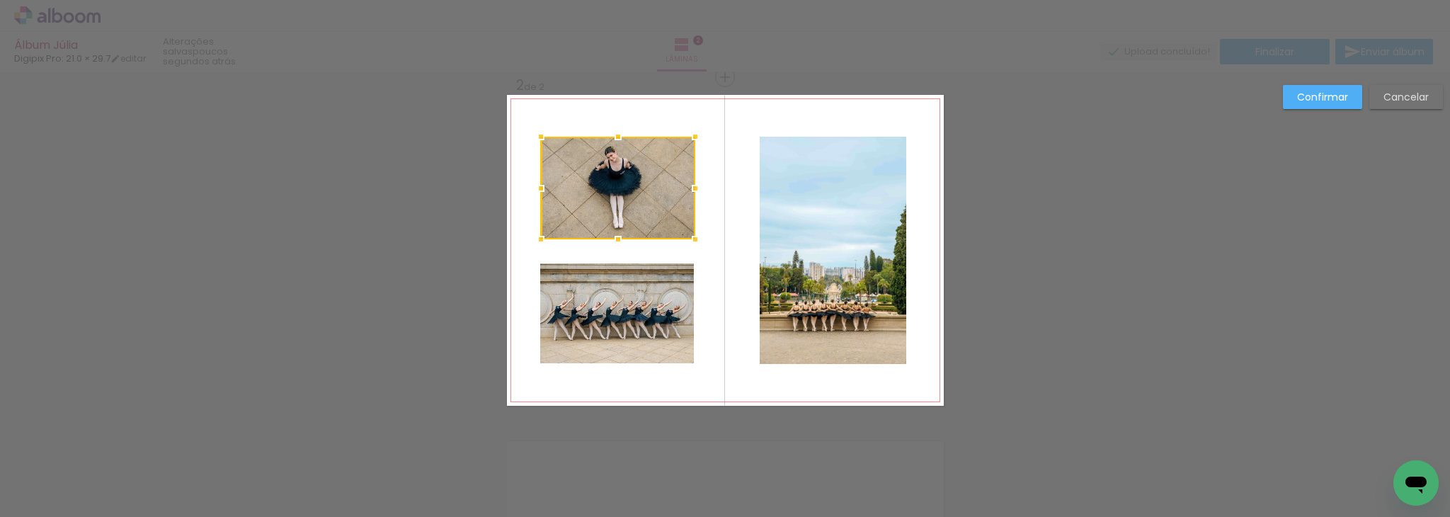
drag, startPoint x: 650, startPoint y: 190, endPoint x: 646, endPoint y: 182, distance: 8.9
click at [646, 182] on div at bounding box center [618, 188] width 154 height 103
click at [656, 290] on quentale-photo at bounding box center [617, 313] width 154 height 101
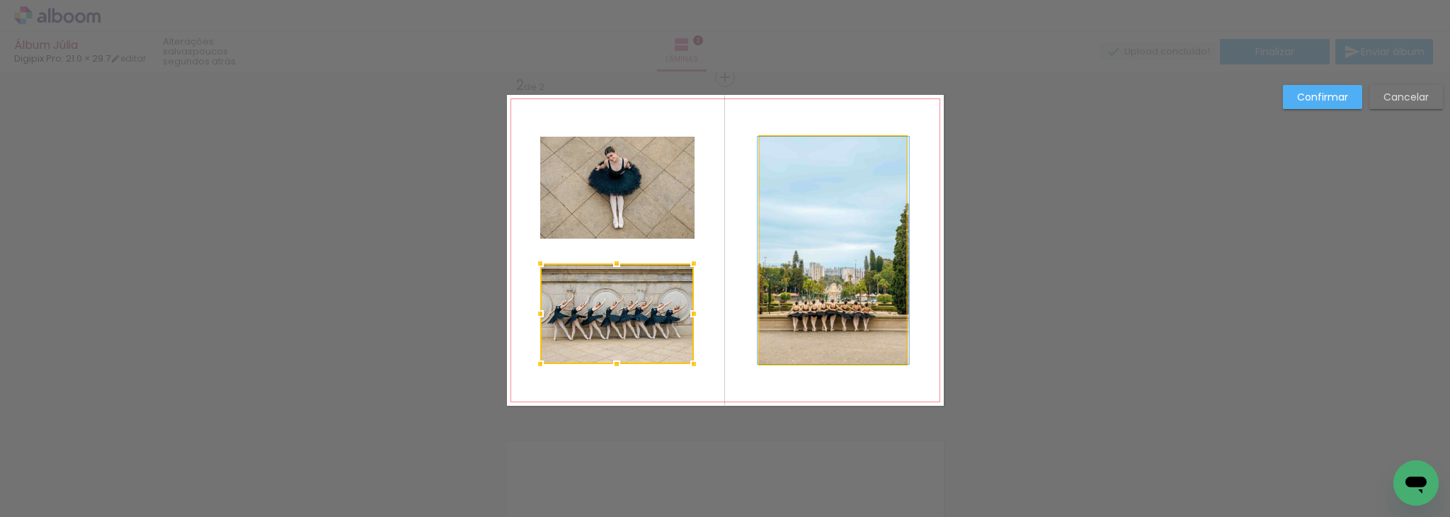
click at [847, 249] on quentale-photo at bounding box center [833, 250] width 147 height 227
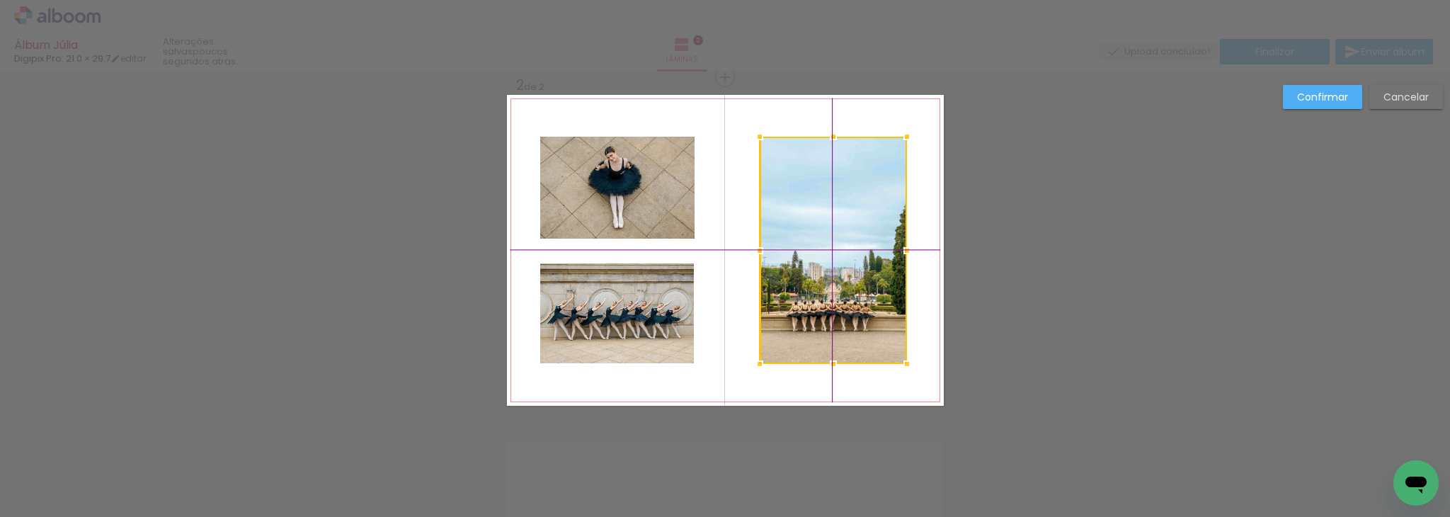
click at [844, 251] on div at bounding box center [833, 250] width 147 height 227
click at [839, 244] on div at bounding box center [832, 250] width 147 height 227
click at [1022, 256] on div "Confirmar Cancelar" at bounding box center [725, 244] width 1450 height 1073
click at [1323, 86] on paper-button "Confirmar" at bounding box center [1322, 97] width 79 height 24
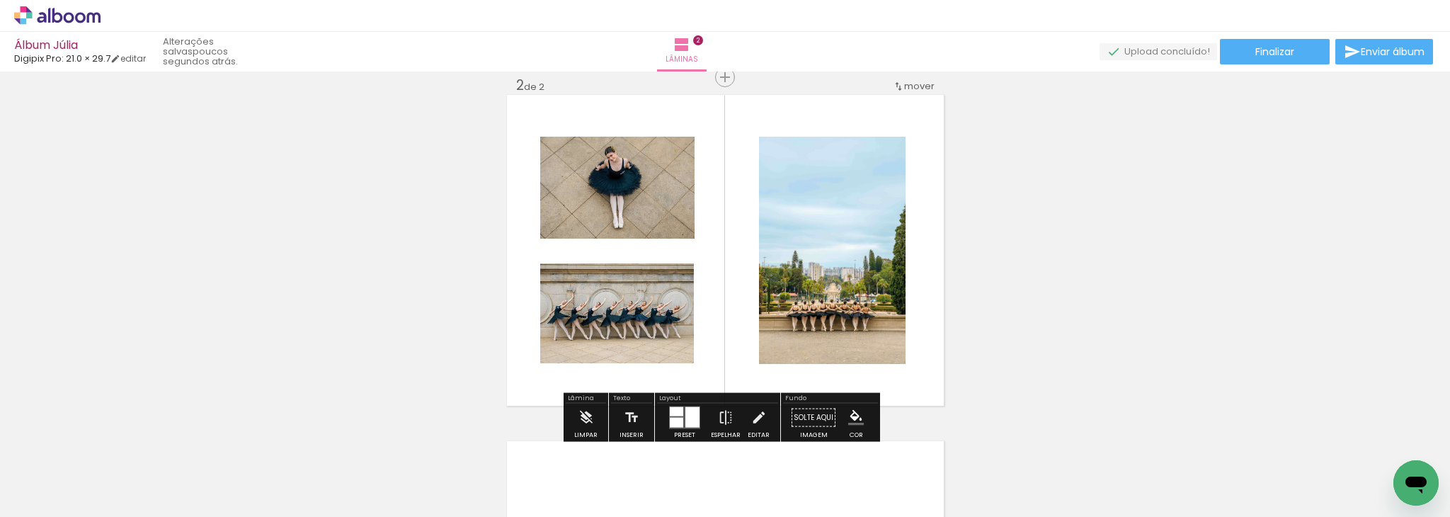
click at [969, 344] on div "Inserir lâmina 1 de 2 Inserir lâmina 2 de 2" at bounding box center [725, 232] width 1450 height 1039
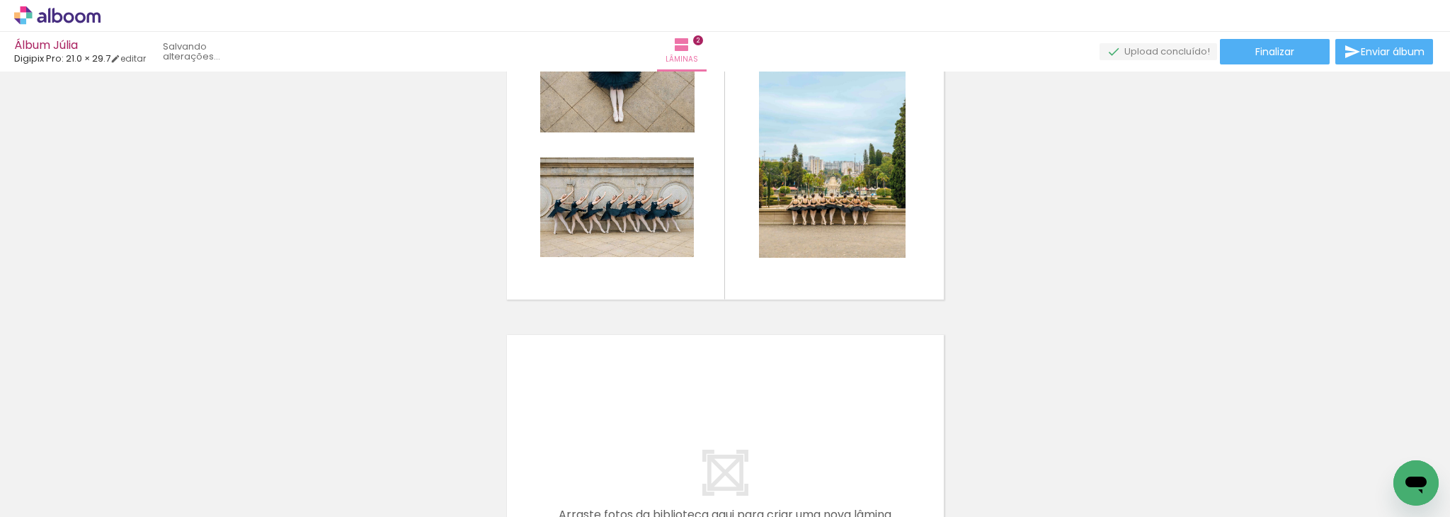
scroll to position [647, 0]
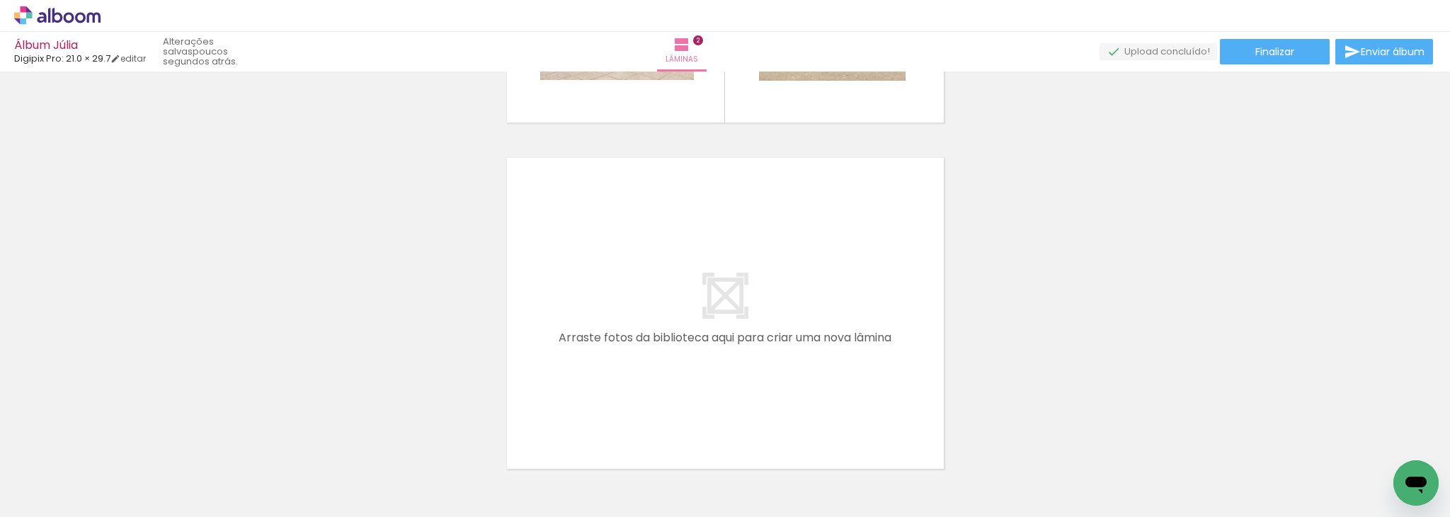
click at [856, 249] on quentale-layouter at bounding box center [725, 313] width 437 height 311
click at [714, 297] on quentale-layouter at bounding box center [725, 313] width 437 height 311
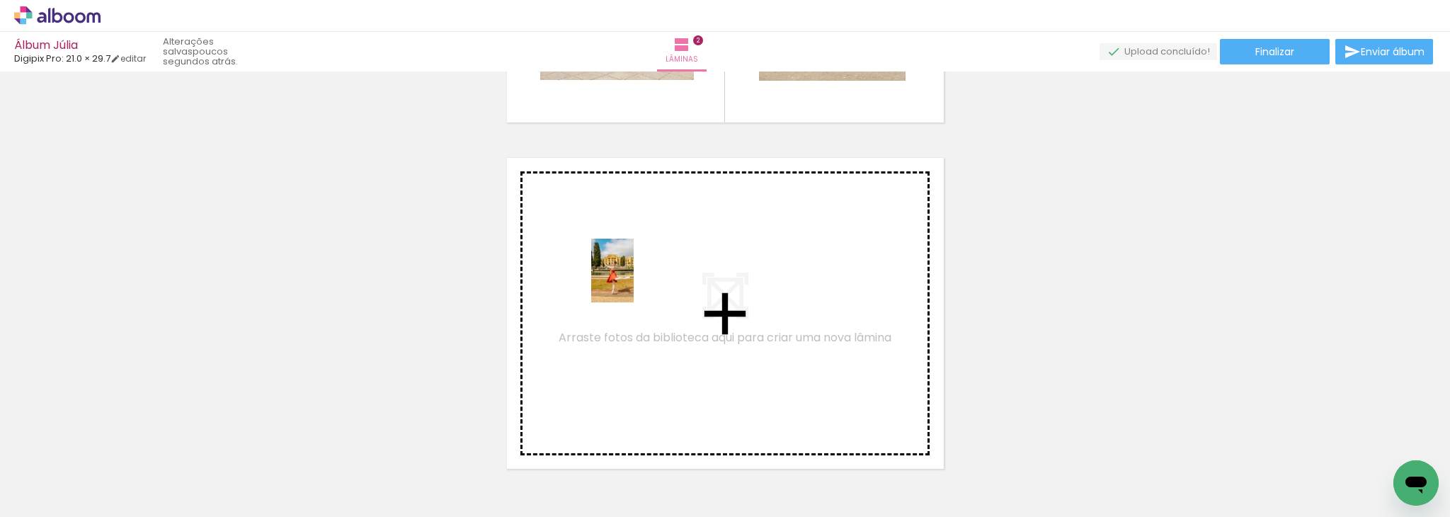
drag, startPoint x: 1195, startPoint y: 477, endPoint x: 625, endPoint y: 281, distance: 602.7
click at [625, 281] on quentale-workspace at bounding box center [725, 258] width 1450 height 517
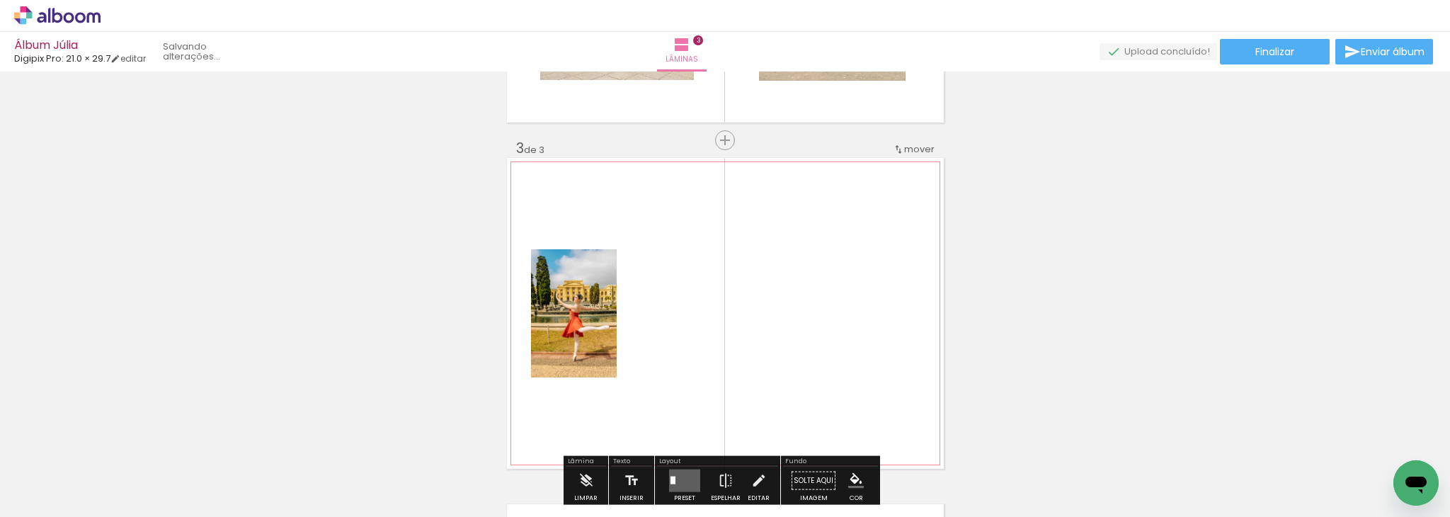
scroll to position [711, 0]
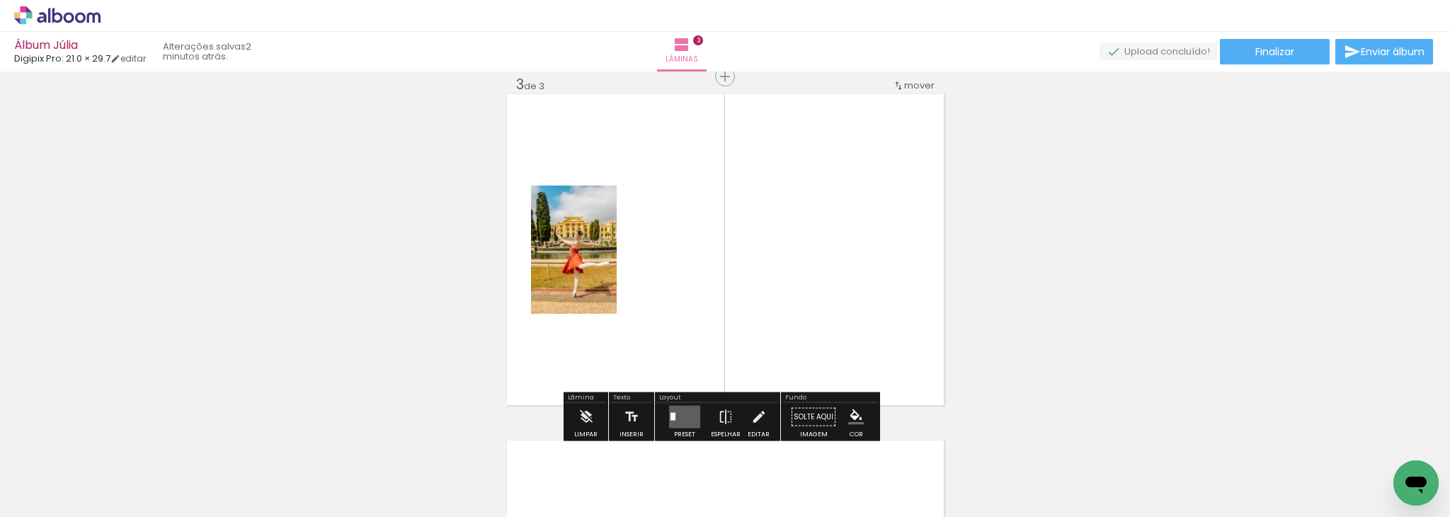
click at [675, 416] on quentale-layouter at bounding box center [684, 417] width 31 height 23
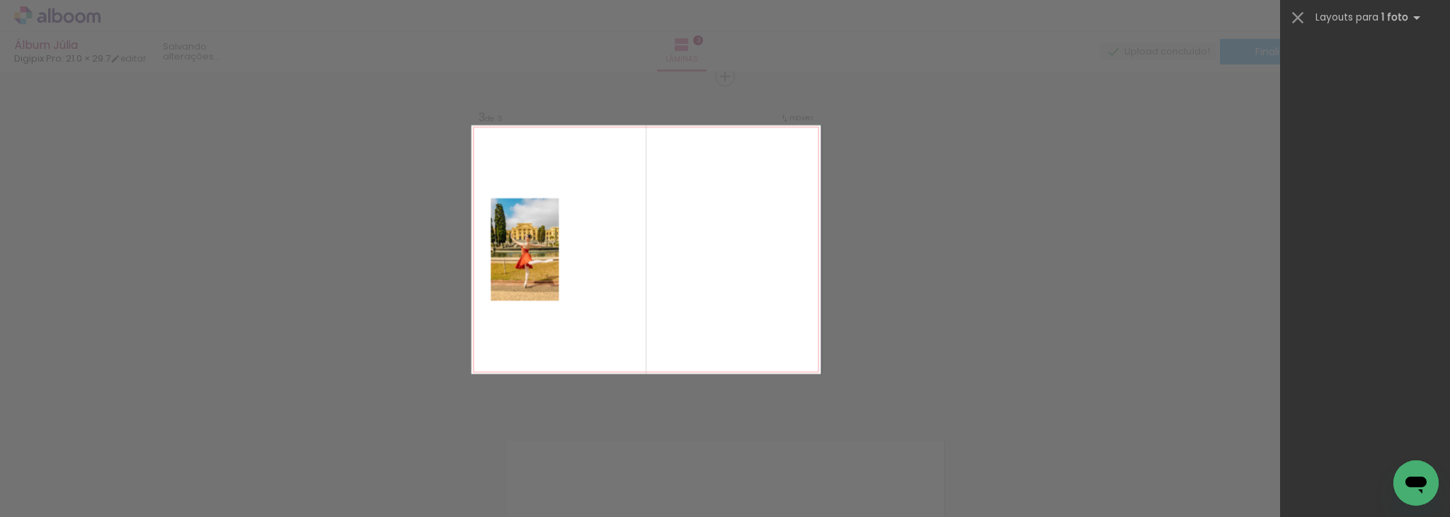
scroll to position [0, 0]
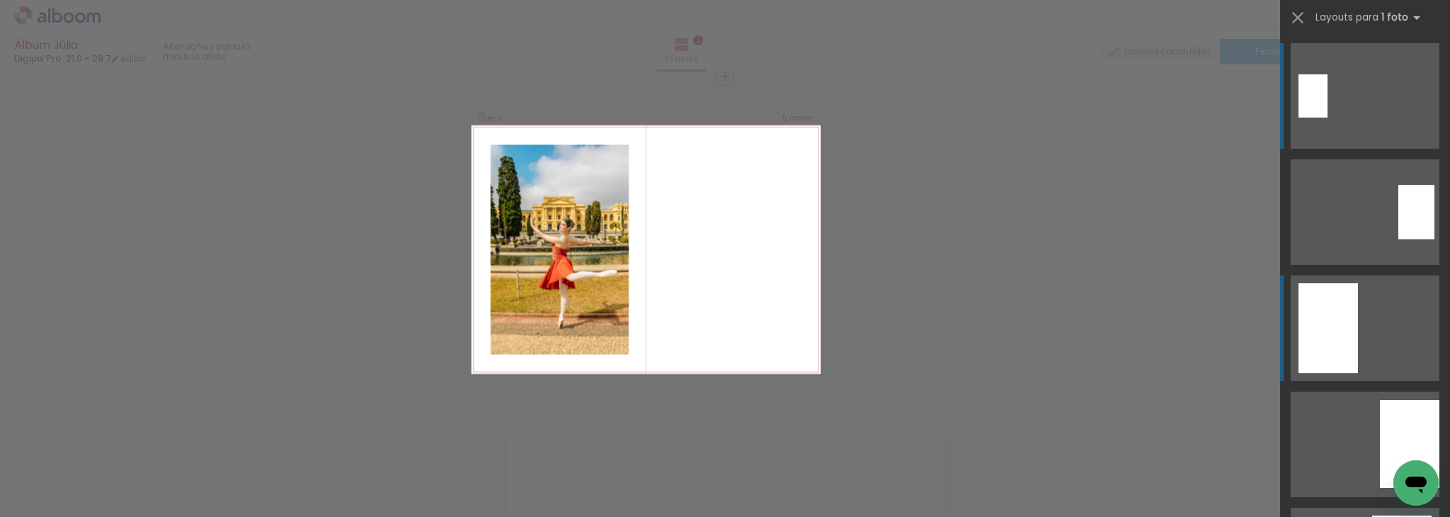
click at [1352, 329] on div at bounding box center [1327, 328] width 59 height 90
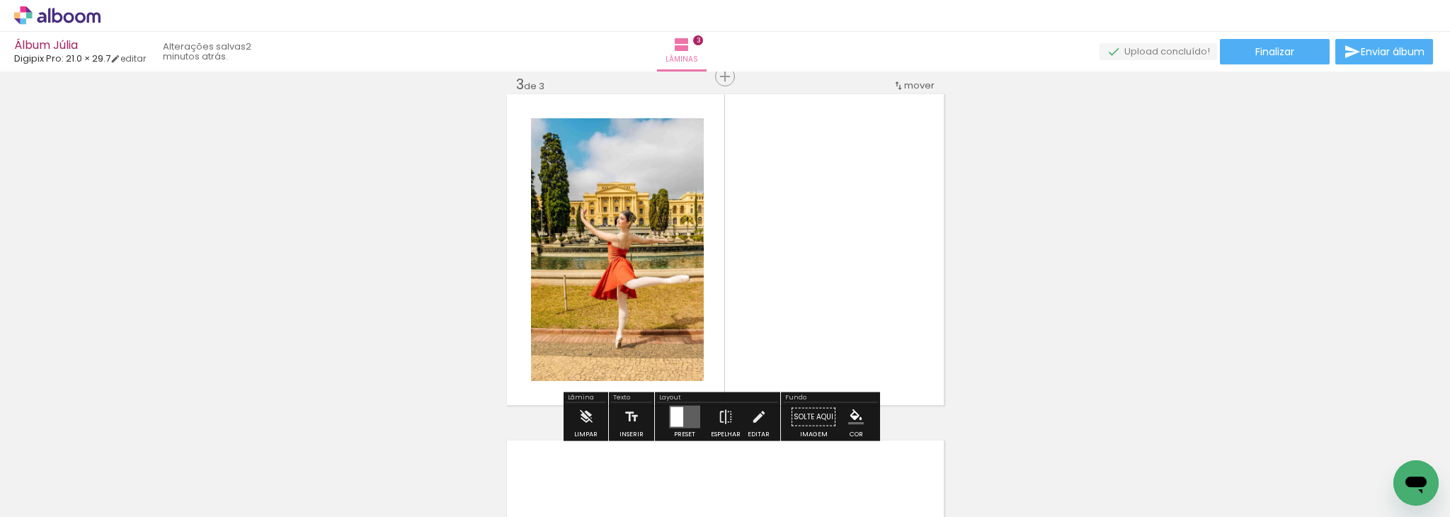
click at [992, 369] on div "Inserir lâmina 1 de 3 Inserir lâmina 2 de 3 Inserir lâmina 3 de 3" at bounding box center [725, 59] width 1450 height 1386
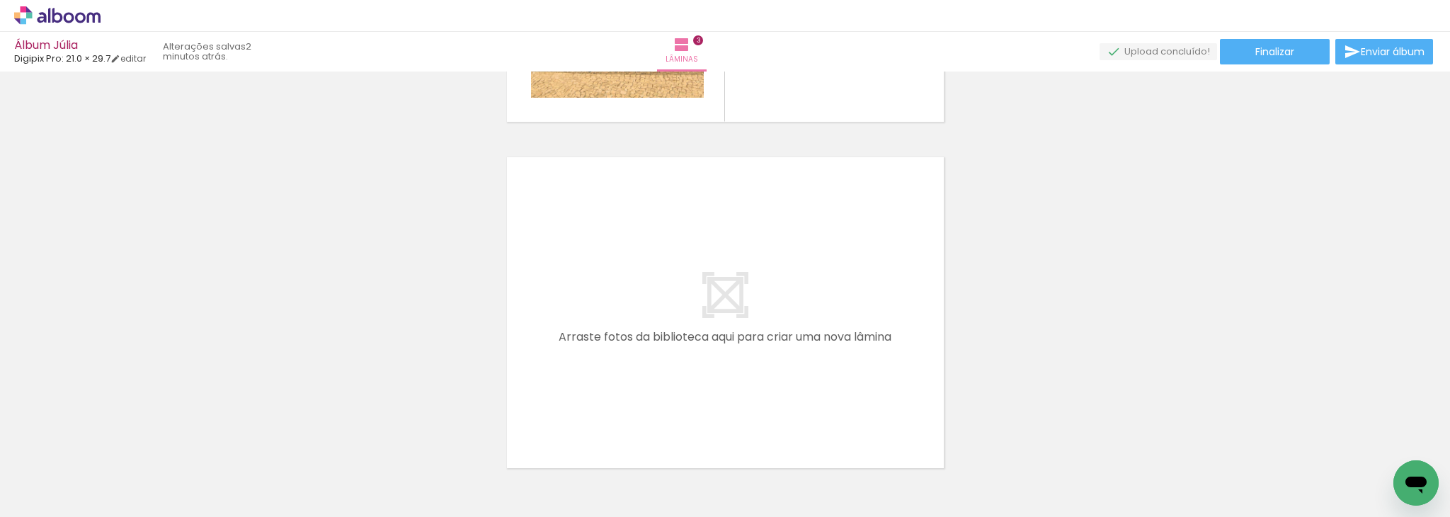
scroll to position [1022, 0]
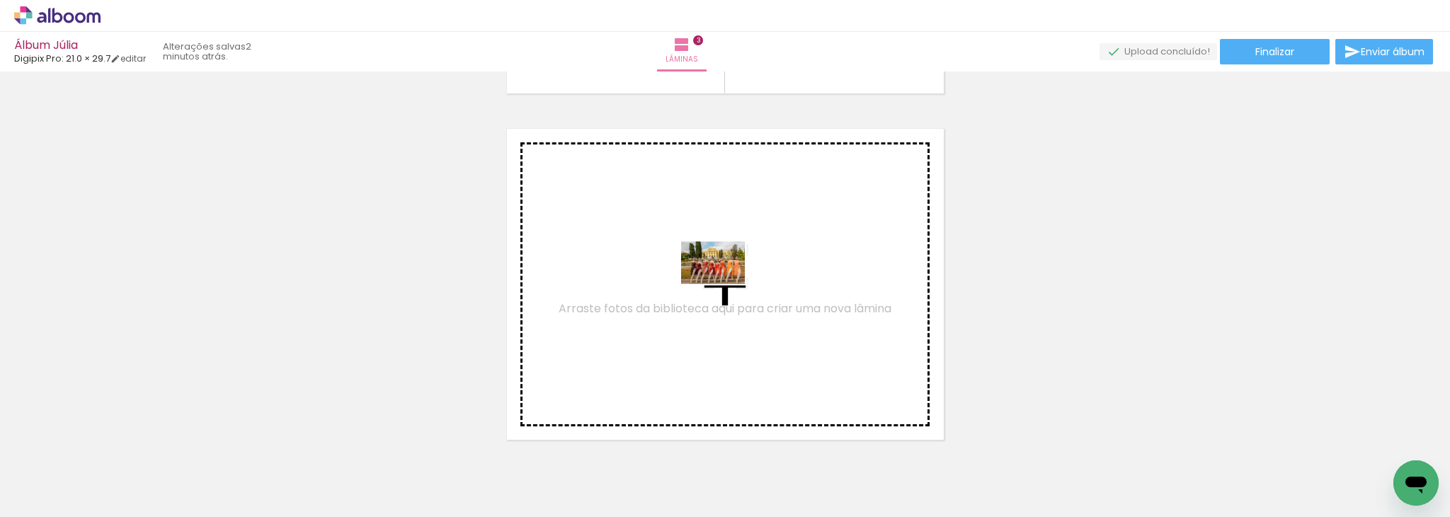
drag, startPoint x: 1107, startPoint y: 475, endPoint x: 722, endPoint y: 284, distance: 430.0
click at [722, 284] on quentale-workspace at bounding box center [725, 258] width 1450 height 517
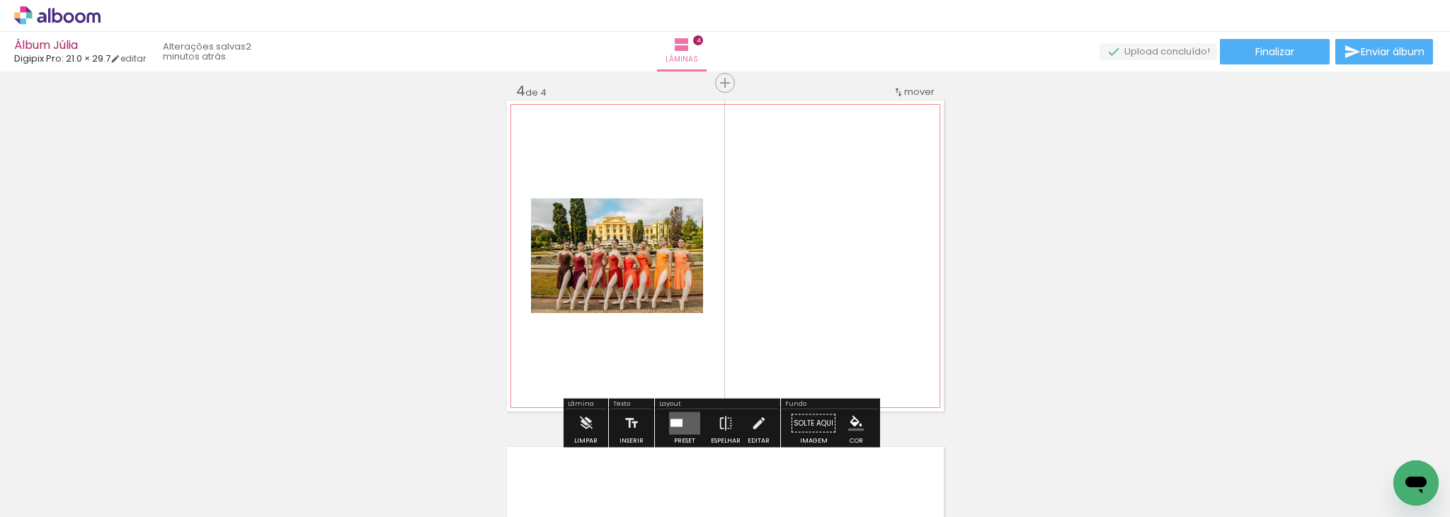
scroll to position [1056, 0]
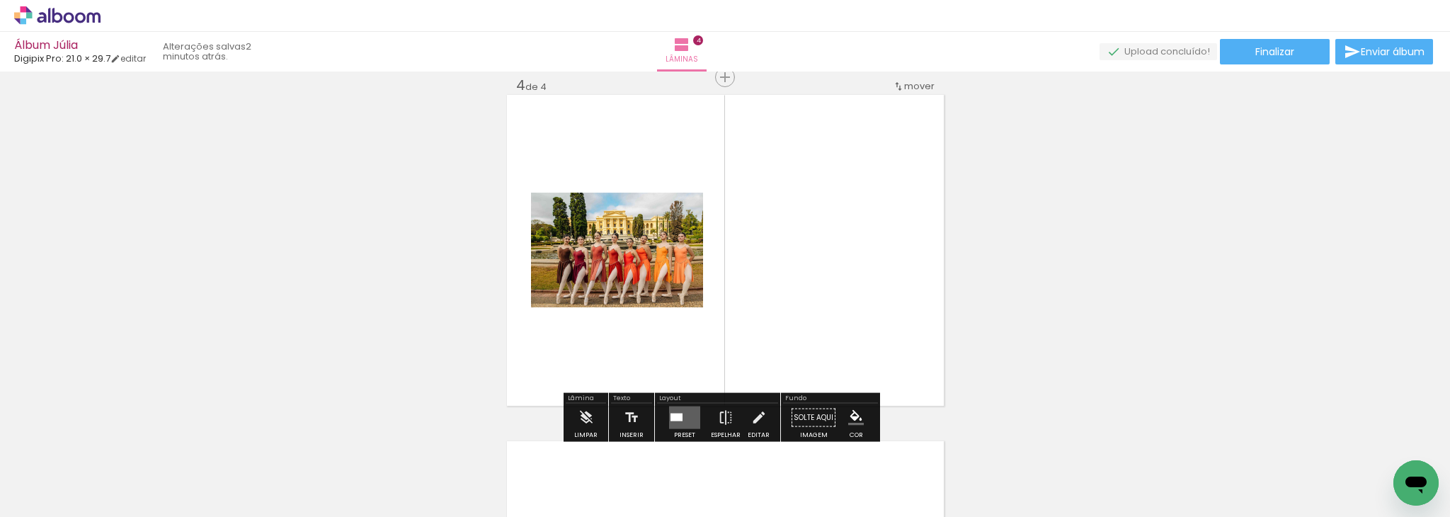
click at [686, 416] on quentale-layouter at bounding box center [684, 417] width 31 height 23
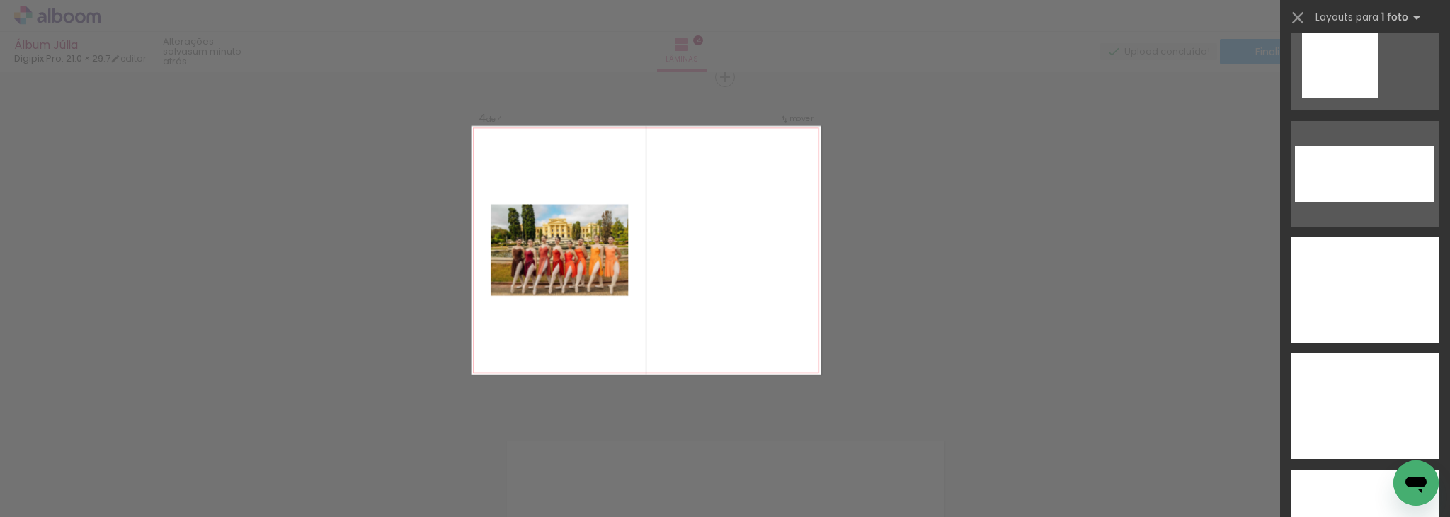
scroll to position [5328, 0]
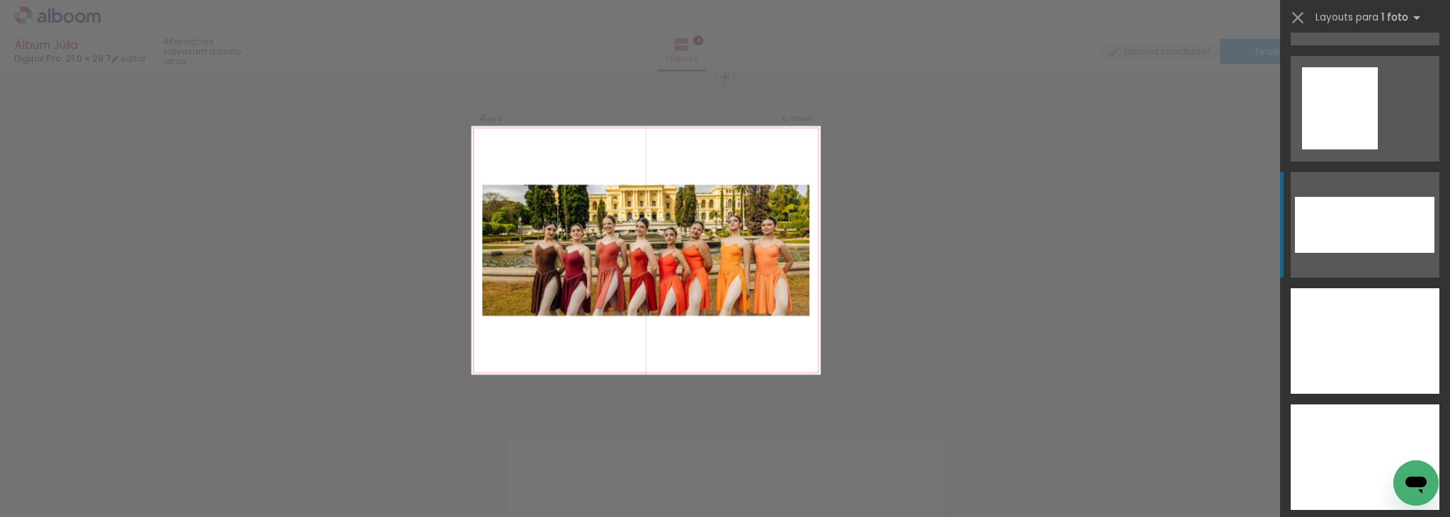
click at [1383, 234] on div at bounding box center [1364, 225] width 139 height 56
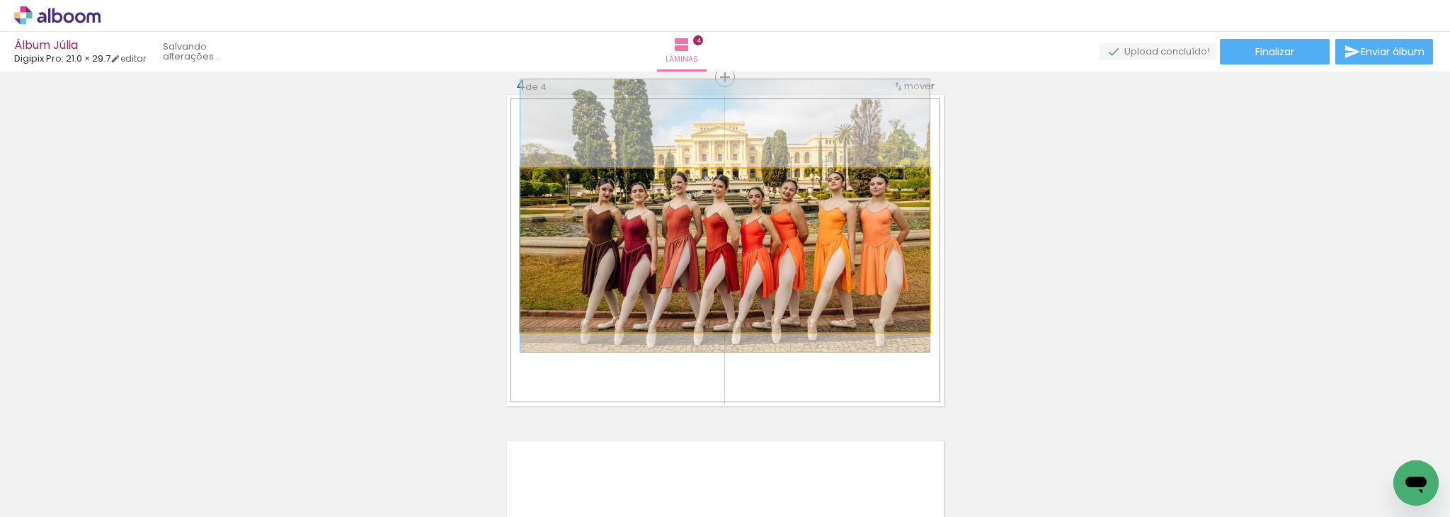
drag, startPoint x: 691, startPoint y: 225, endPoint x: 693, endPoint y: 190, distance: 34.8
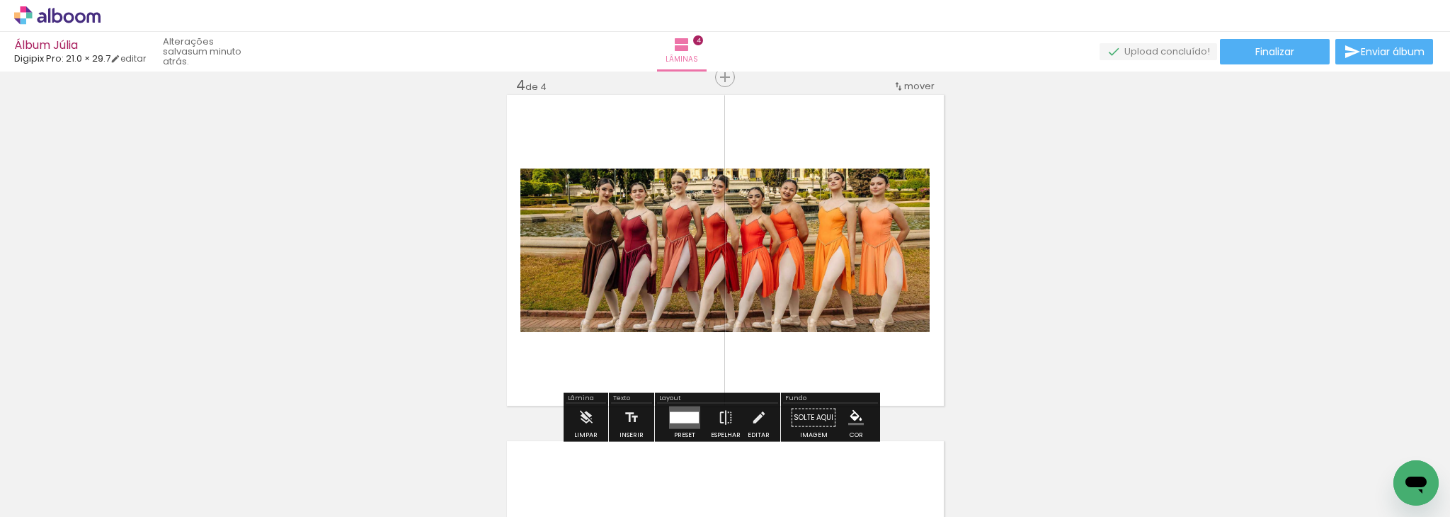
click at [685, 417] on div at bounding box center [684, 417] width 29 height 11
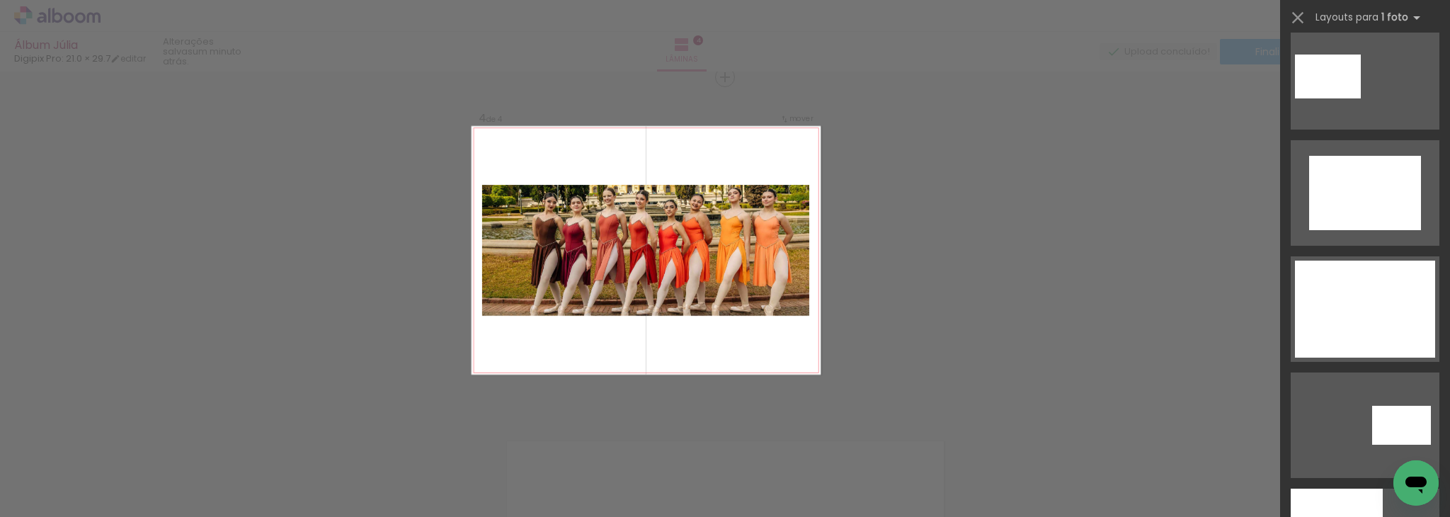
scroll to position [699, 0]
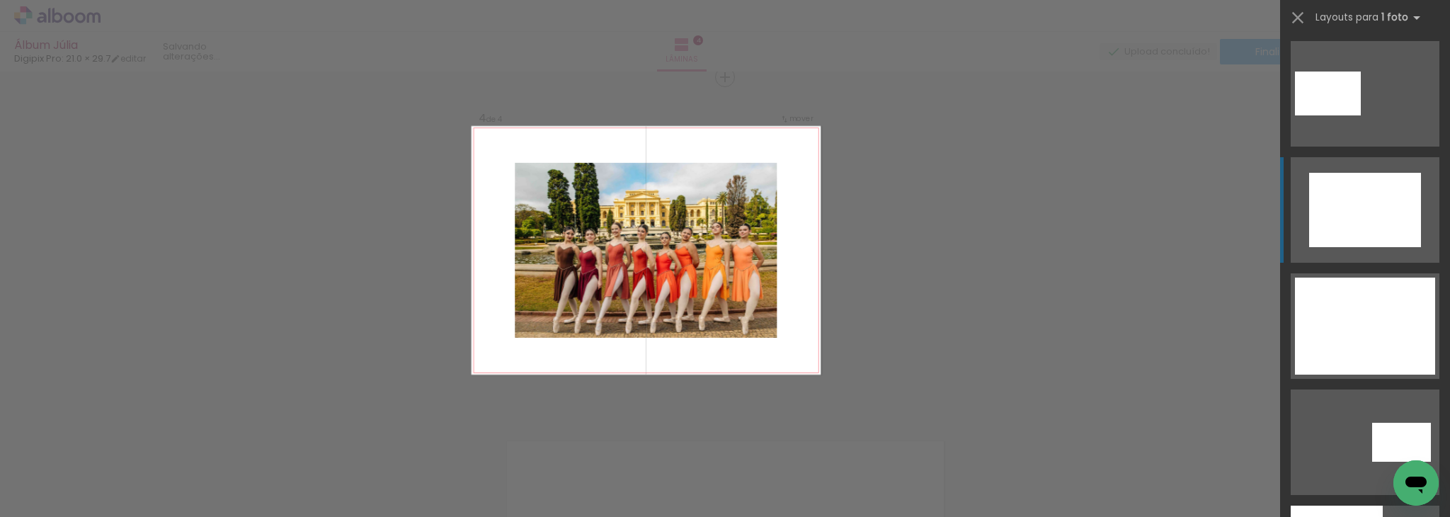
click at [1366, 195] on div at bounding box center [1365, 210] width 112 height 74
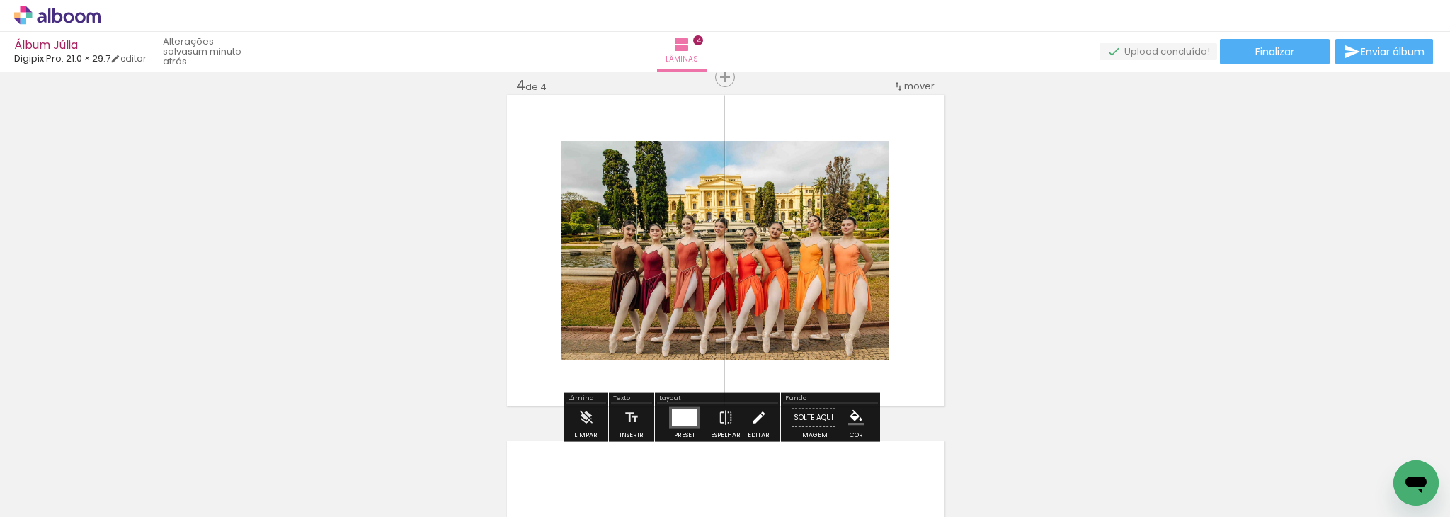
click at [751, 419] on iron-icon at bounding box center [759, 418] width 16 height 28
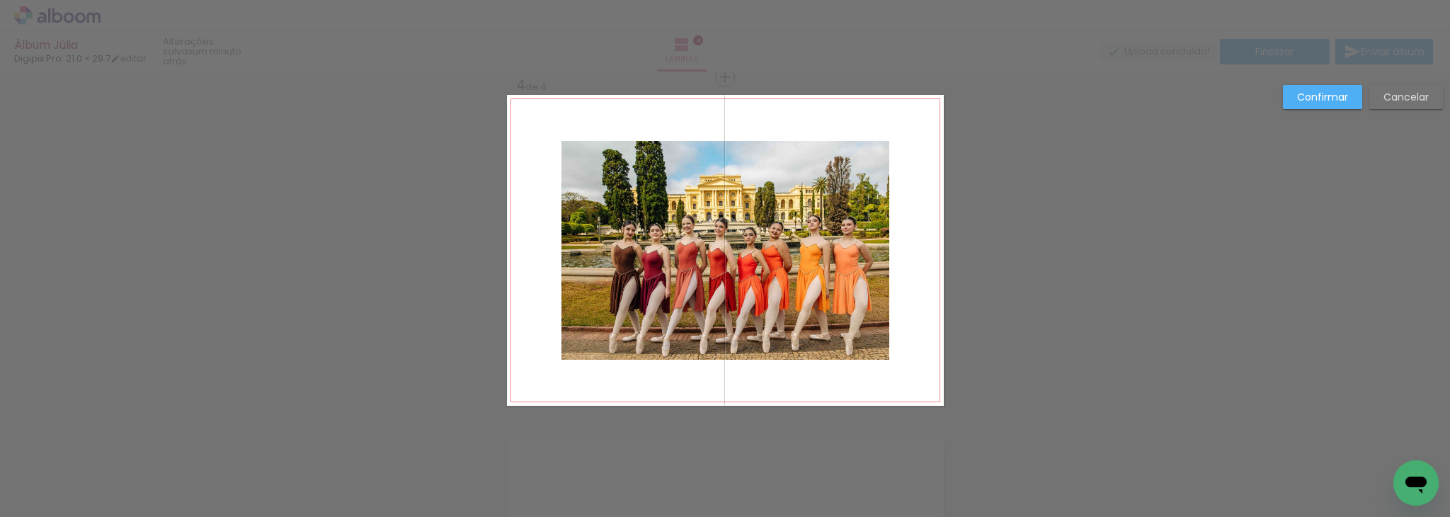
click at [821, 176] on quentale-photo at bounding box center [725, 250] width 328 height 219
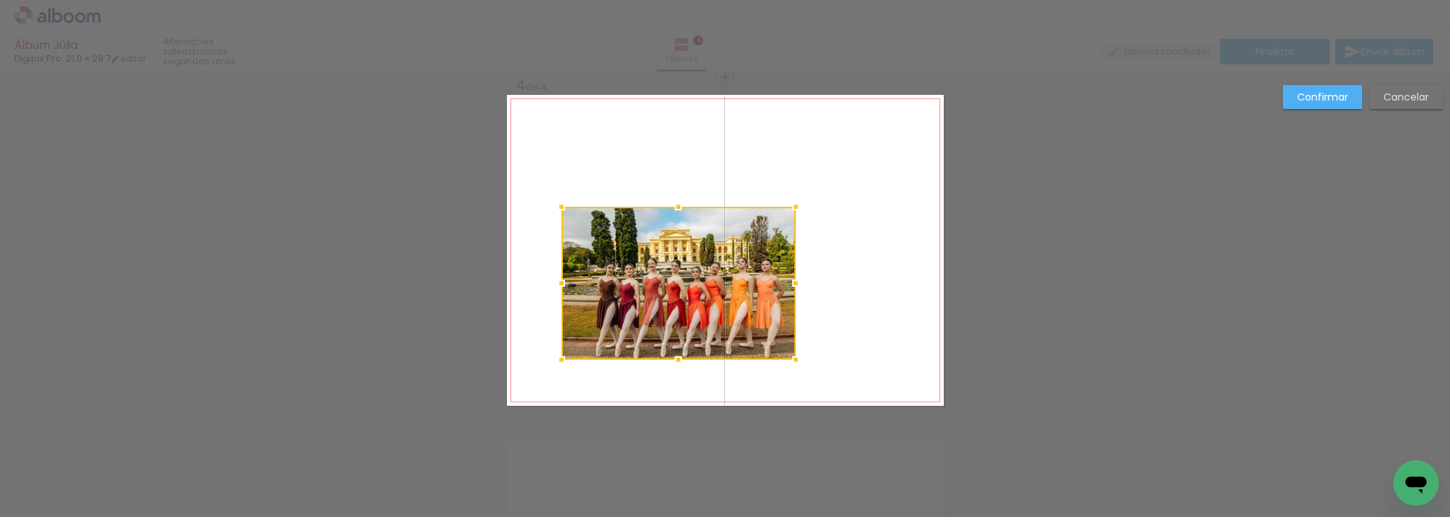
drag, startPoint x: 881, startPoint y: 137, endPoint x: 790, endPoint y: 204, distance: 113.0
click at [790, 204] on div at bounding box center [796, 207] width 28 height 28
click at [753, 234] on quentale-photo at bounding box center [678, 283] width 234 height 153
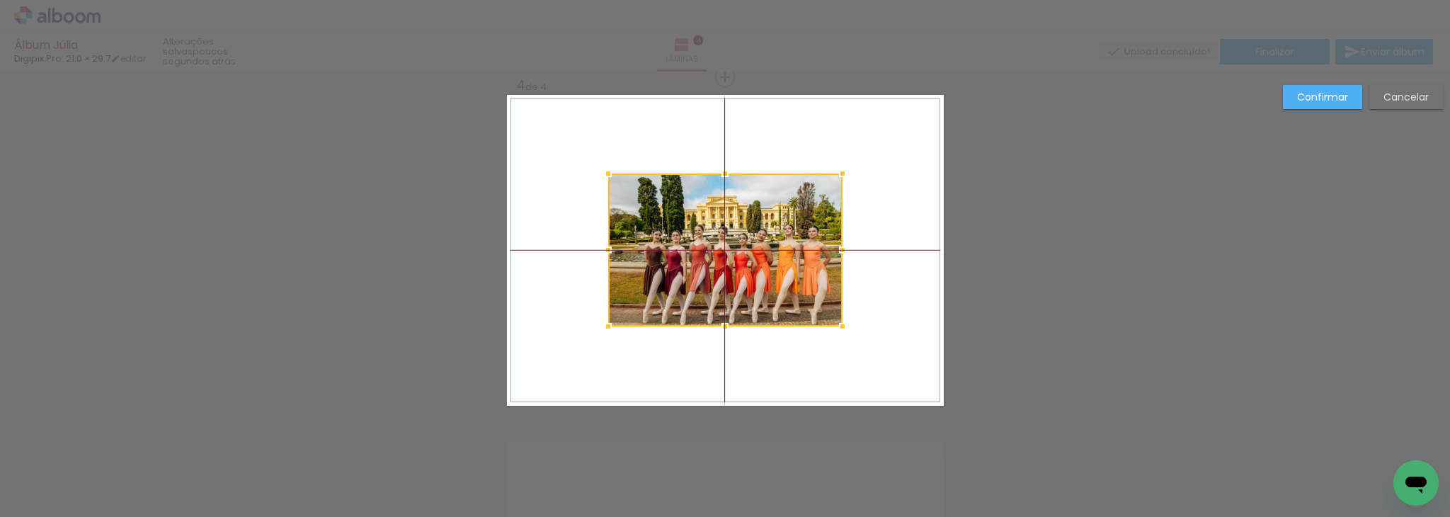
drag, startPoint x: 741, startPoint y: 242, endPoint x: 778, endPoint y: 215, distance: 46.2
click at [778, 215] on div at bounding box center [725, 249] width 234 height 153
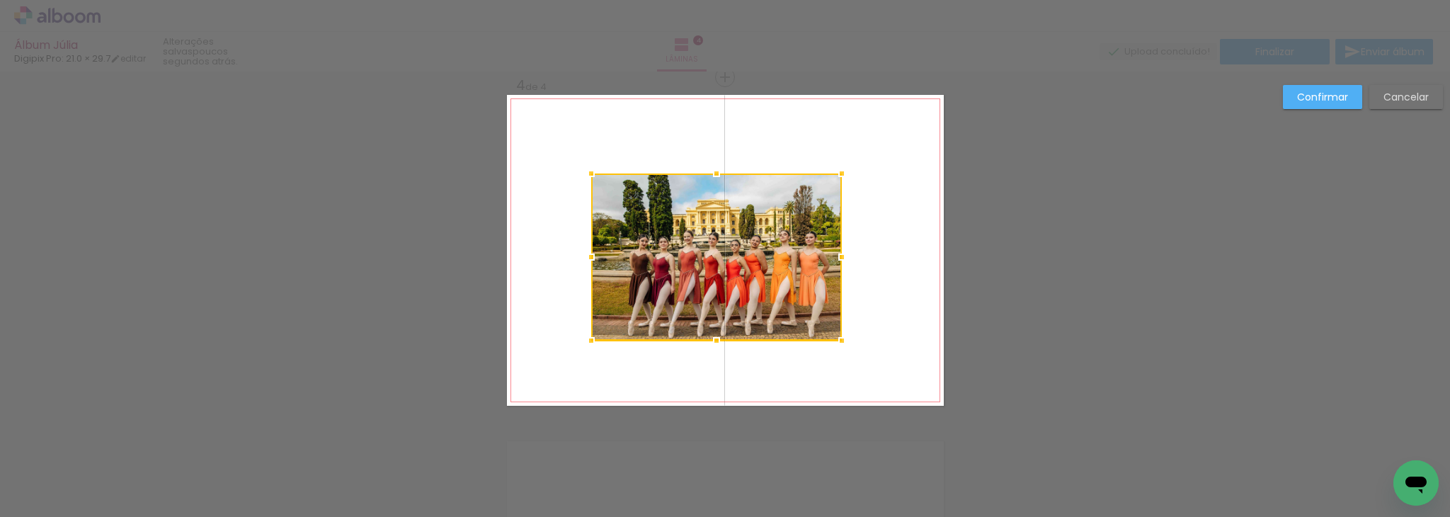
drag, startPoint x: 603, startPoint y: 328, endPoint x: 595, endPoint y: 336, distance: 11.5
click at [595, 336] on div at bounding box center [591, 340] width 28 height 28
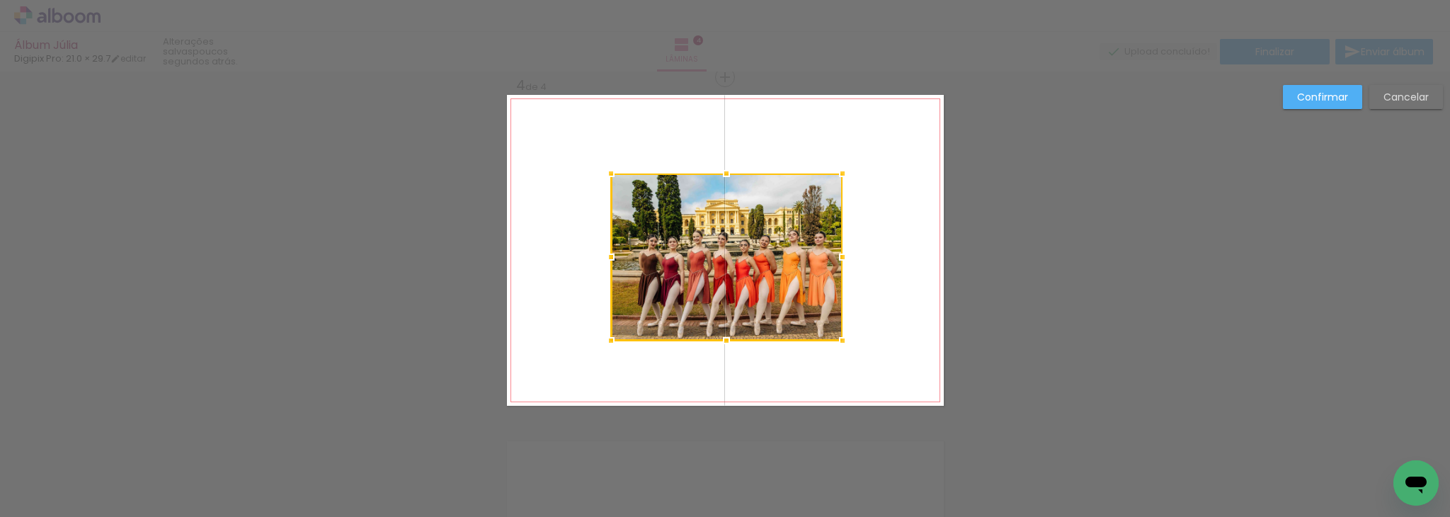
drag, startPoint x: 589, startPoint y: 258, endPoint x: 608, endPoint y: 256, distance: 19.2
click at [608, 256] on div at bounding box center [611, 257] width 28 height 28
click at [697, 256] on div at bounding box center [727, 256] width 232 height 167
click at [895, 261] on quentale-layouter at bounding box center [725, 250] width 437 height 311
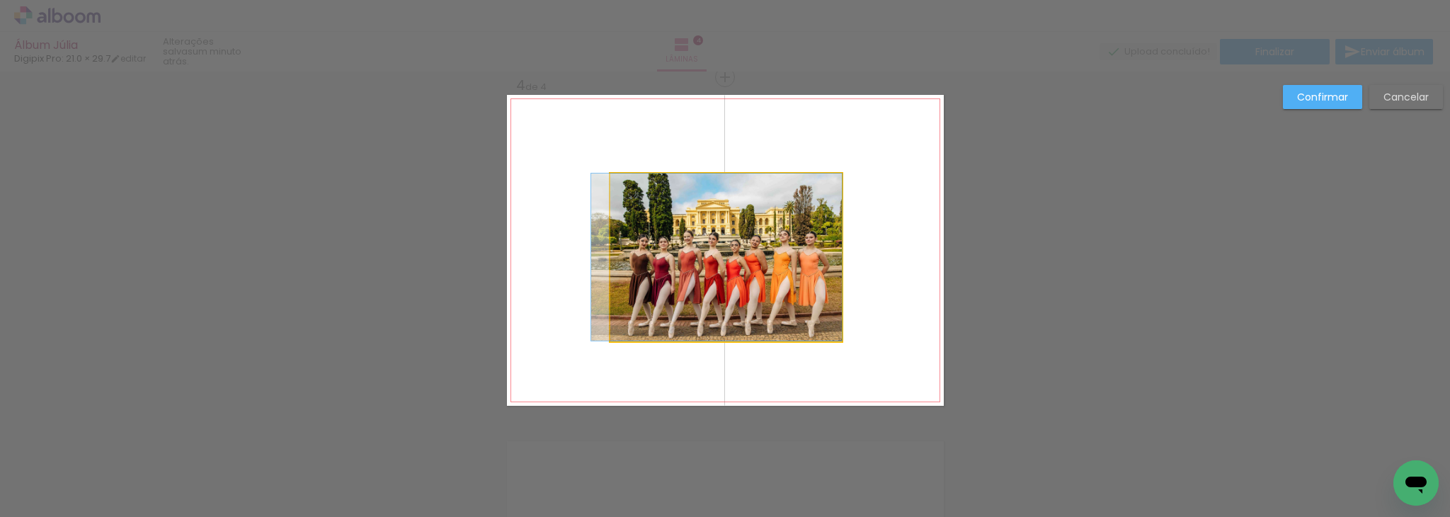
drag, startPoint x: 772, startPoint y: 253, endPoint x: 761, endPoint y: 253, distance: 10.6
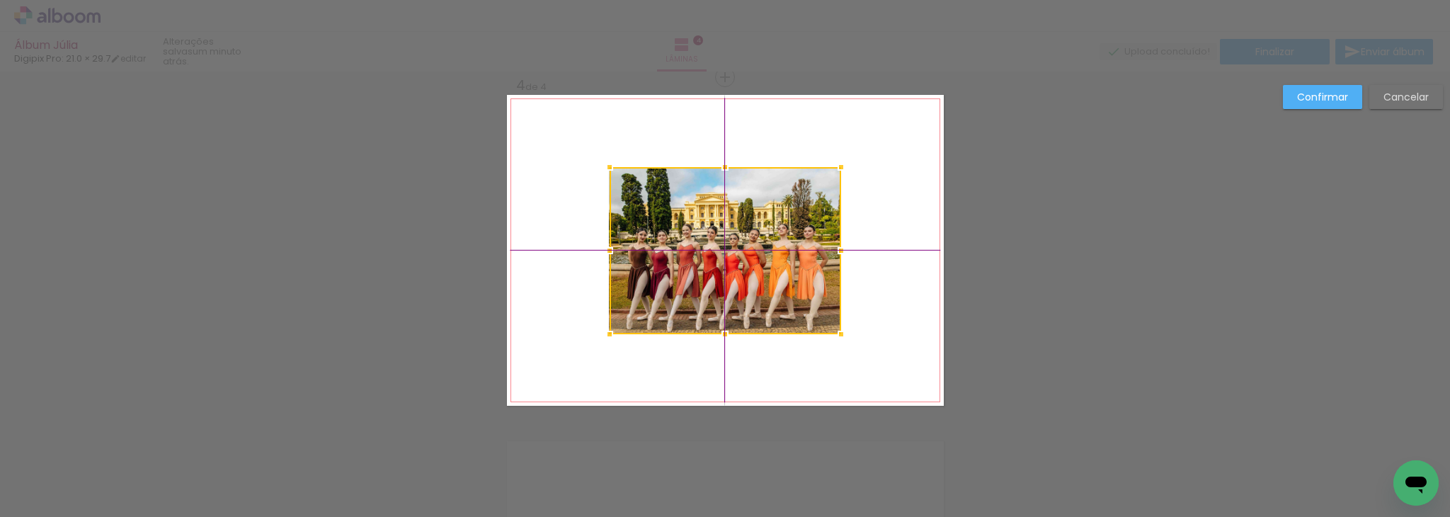
drag, startPoint x: 764, startPoint y: 250, endPoint x: 763, endPoint y: 241, distance: 8.5
click at [763, 241] on div at bounding box center [726, 250] width 232 height 167
click at [915, 313] on quentale-layouter at bounding box center [725, 250] width 437 height 311
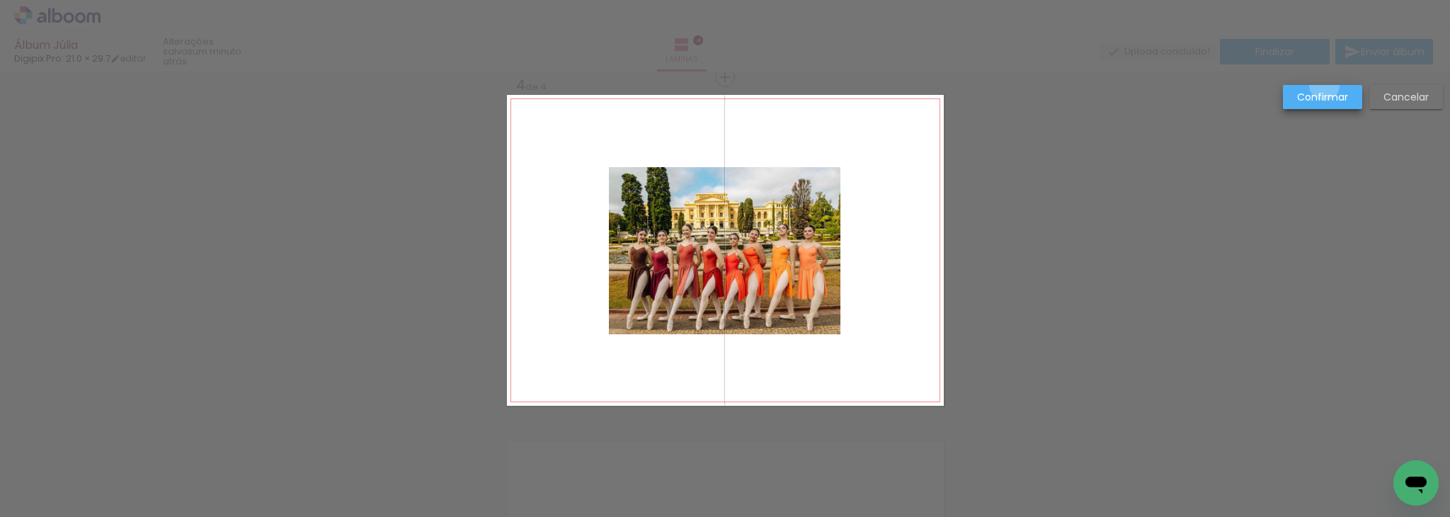
click at [1325, 86] on paper-button "Confirmar" at bounding box center [1322, 97] width 79 height 24
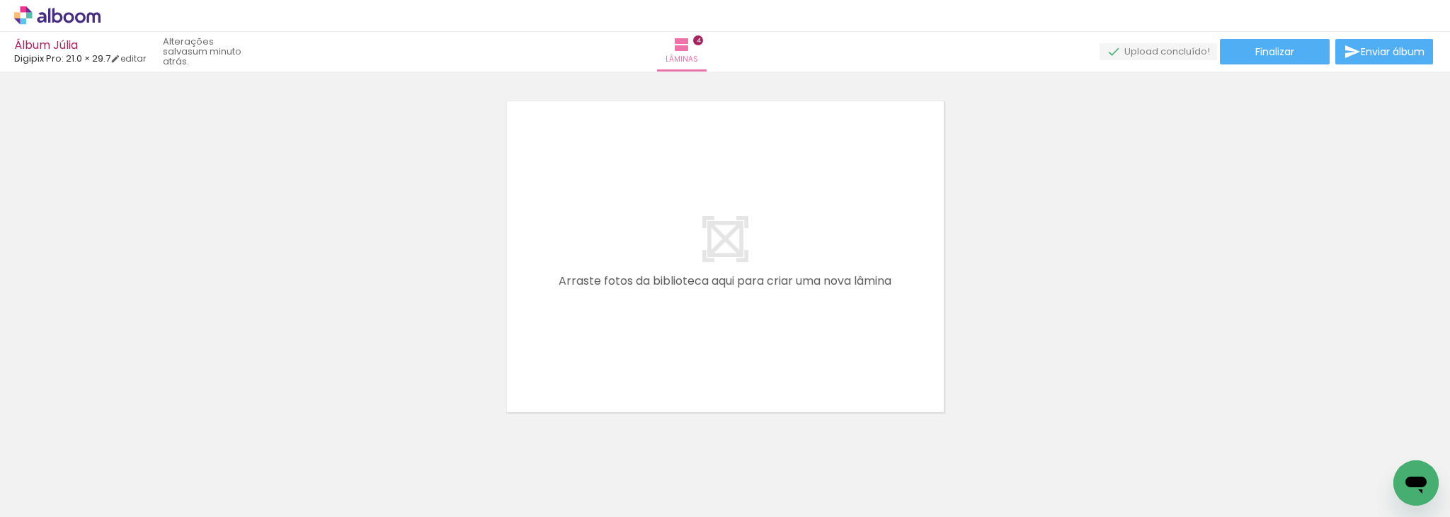
scroll to position [1396, 0]
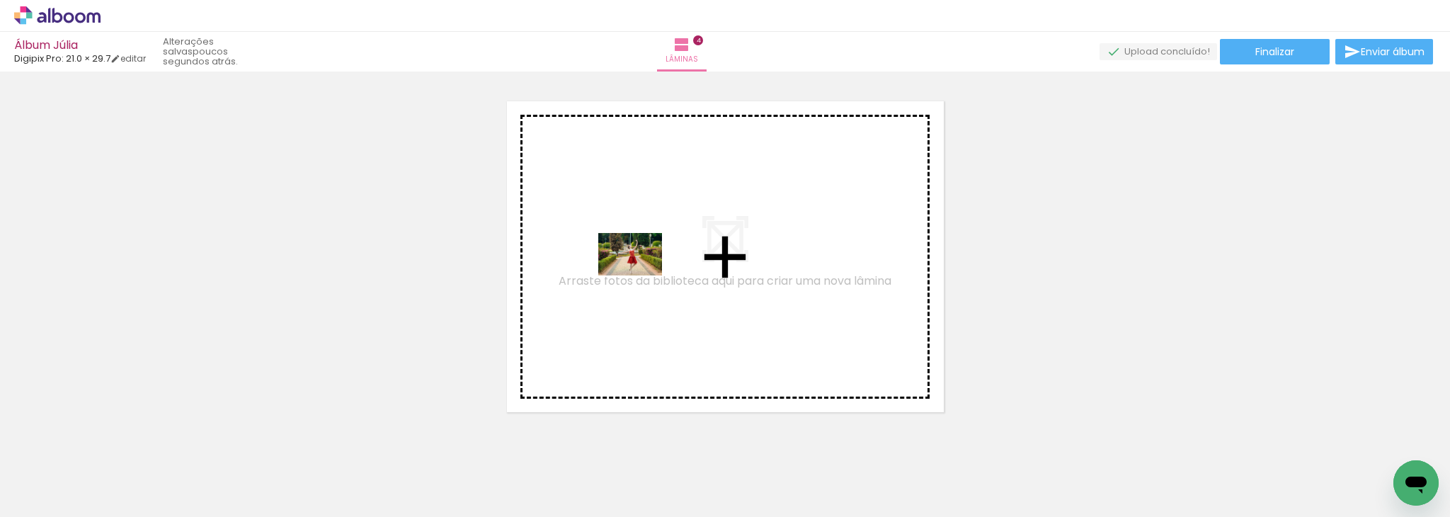
drag, startPoint x: 793, startPoint y: 476, endPoint x: 620, endPoint y: 265, distance: 272.7
click at [620, 265] on quentale-workspace at bounding box center [725, 258] width 1450 height 517
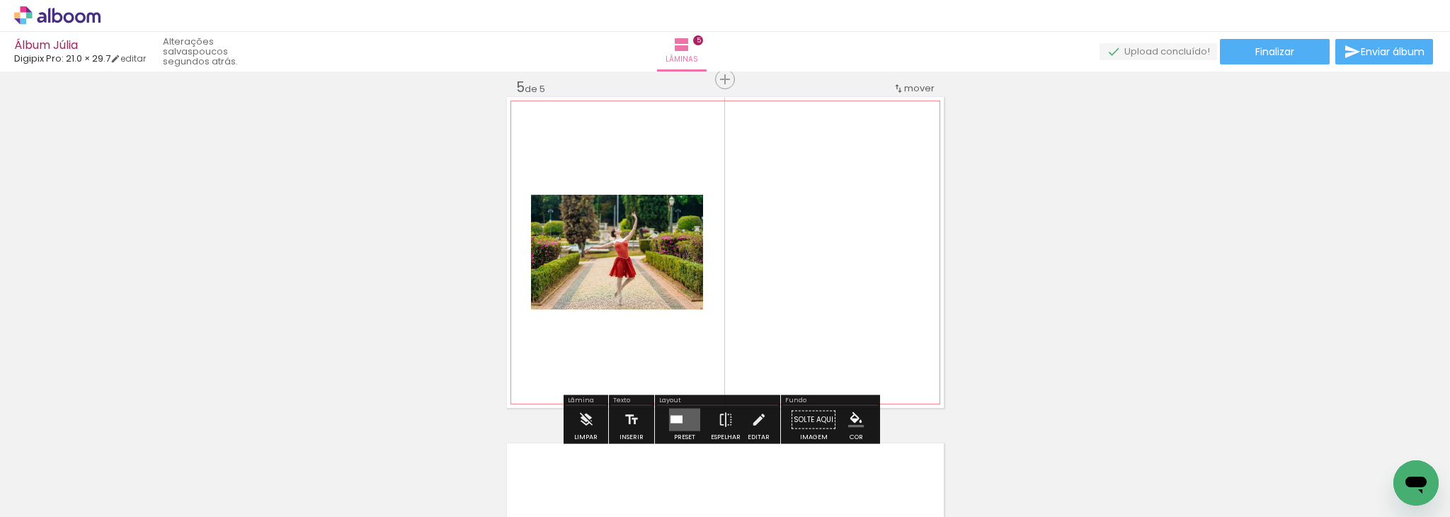
scroll to position [1403, 0]
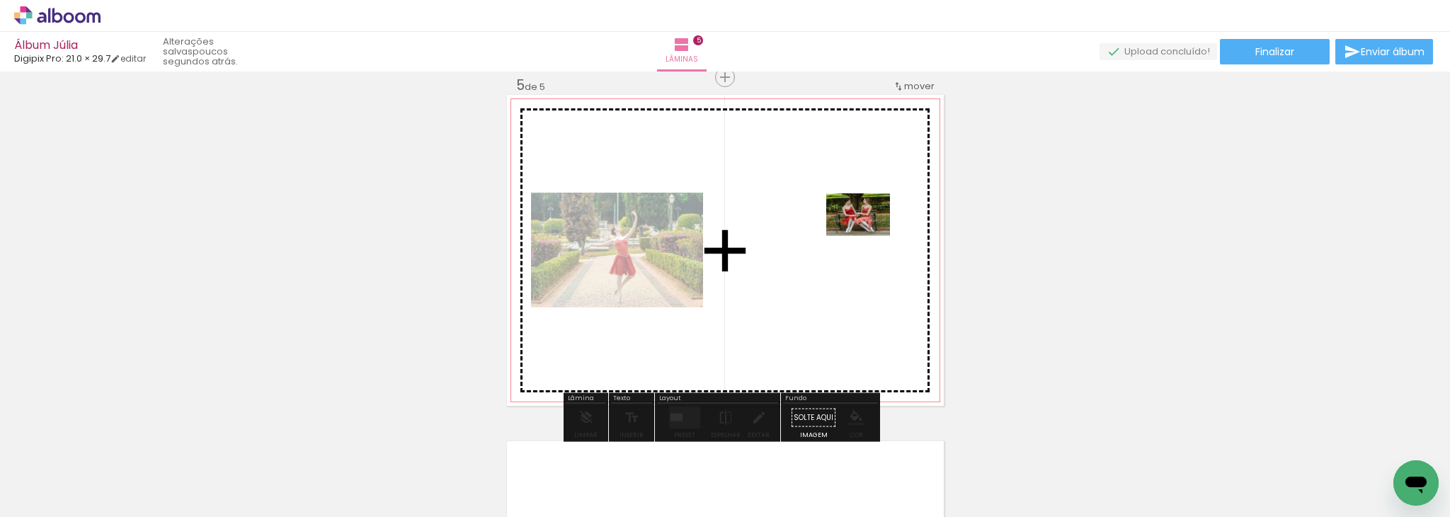
drag, startPoint x: 952, startPoint y: 468, endPoint x: 860, endPoint y: 260, distance: 227.9
click at [860, 260] on quentale-workspace at bounding box center [725, 258] width 1450 height 517
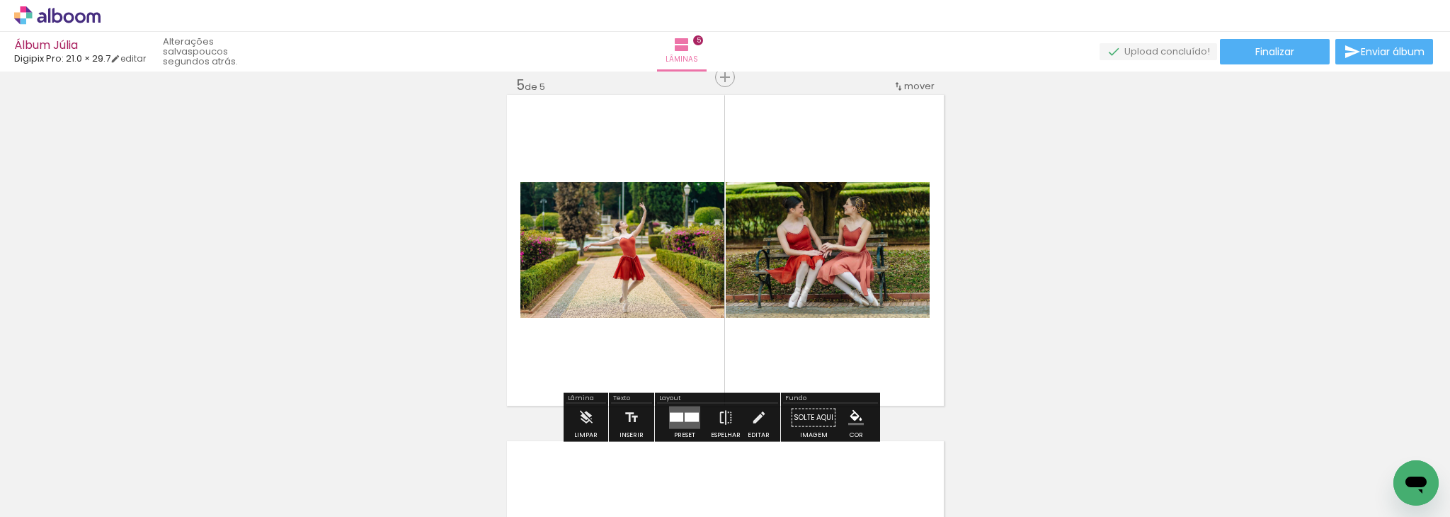
click at [685, 420] on div at bounding box center [692, 417] width 14 height 9
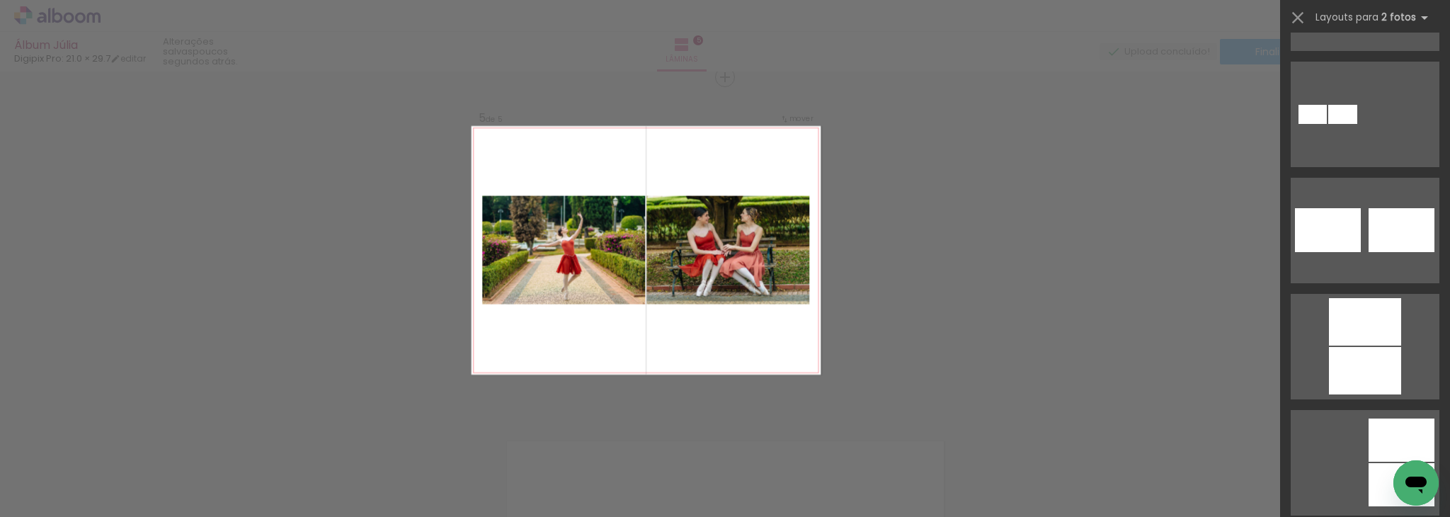
scroll to position [774, 0]
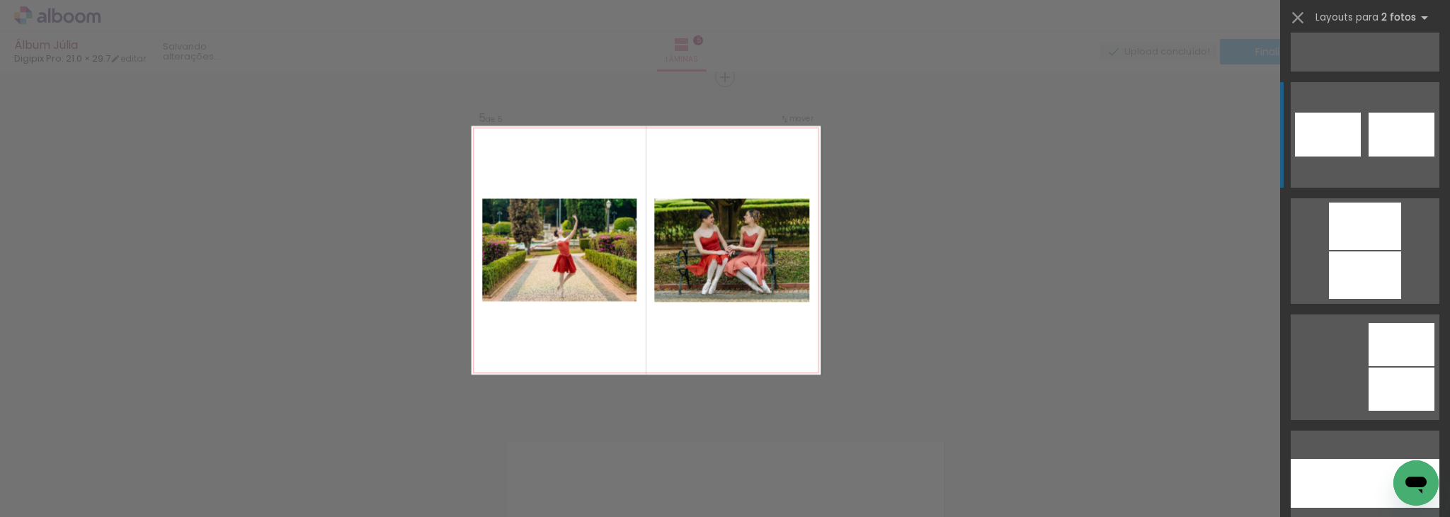
click at [1393, 155] on div at bounding box center [1402, 135] width 66 height 44
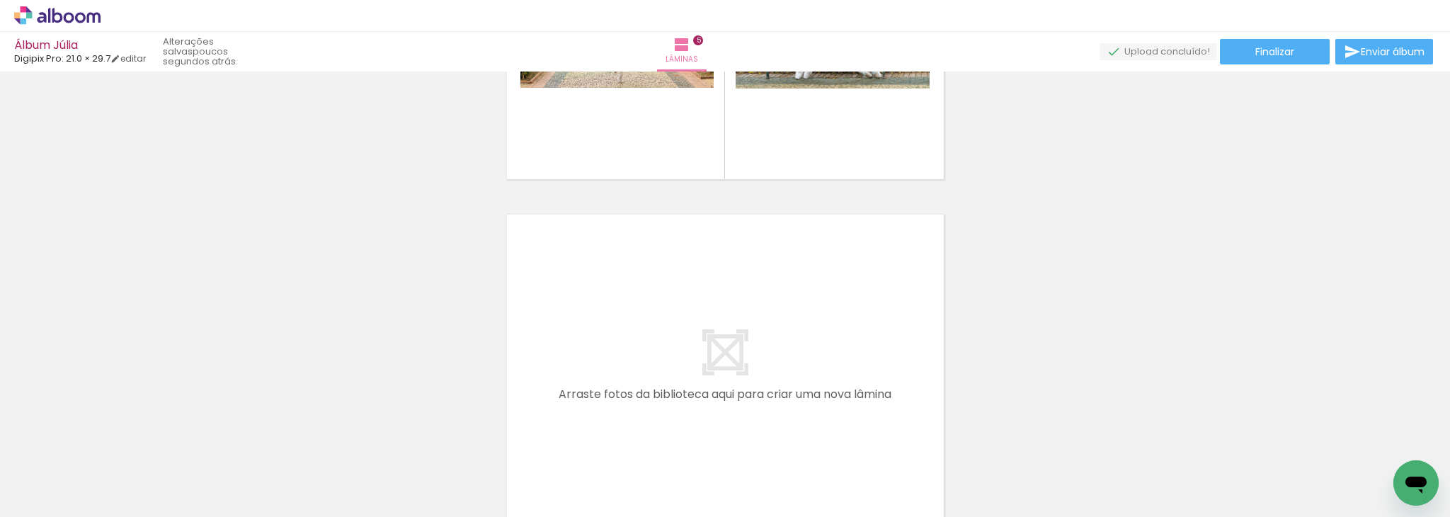
scroll to position [1657, 0]
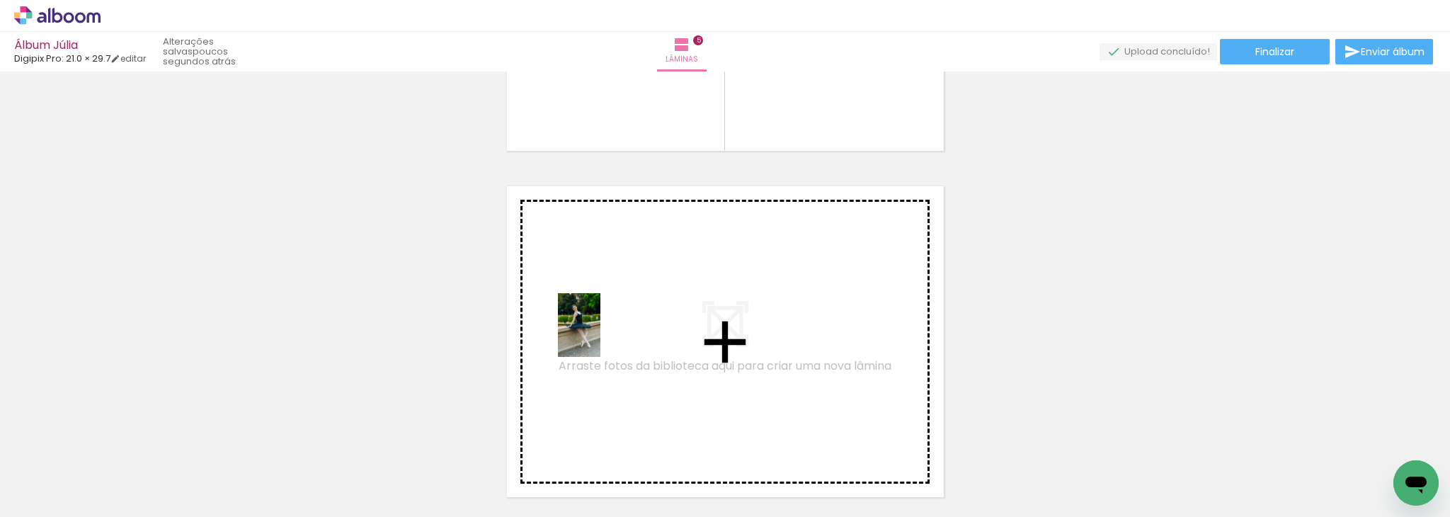
drag, startPoint x: 391, startPoint y: 469, endPoint x: 468, endPoint y: 375, distance: 122.3
click at [600, 321] on quentale-workspace at bounding box center [725, 258] width 1450 height 517
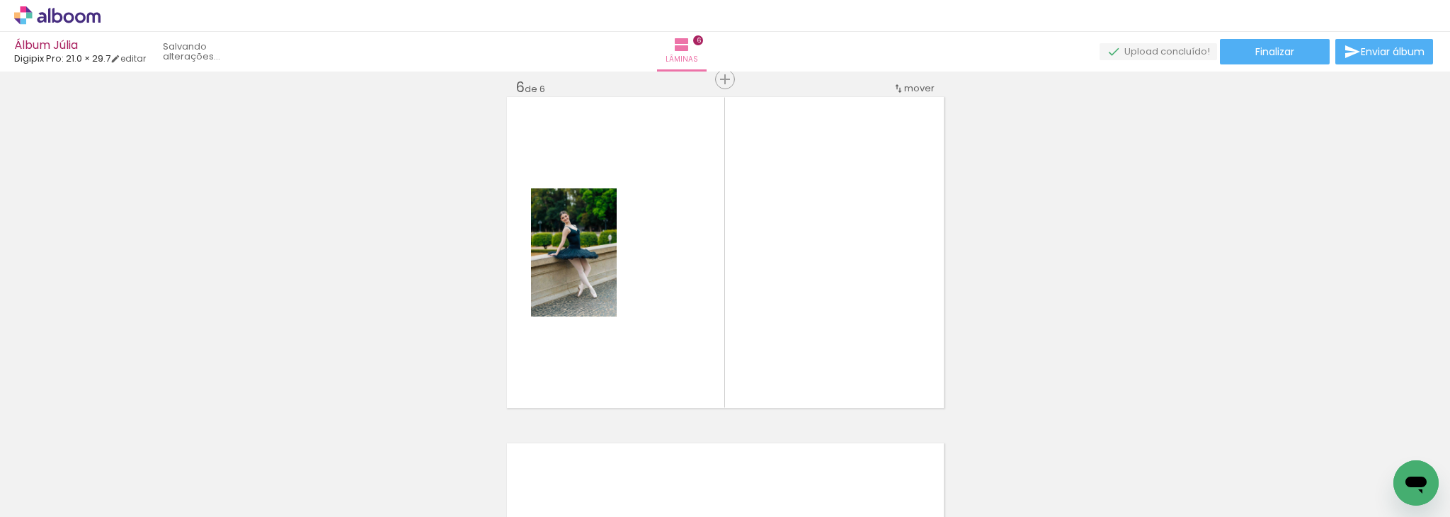
scroll to position [1749, 0]
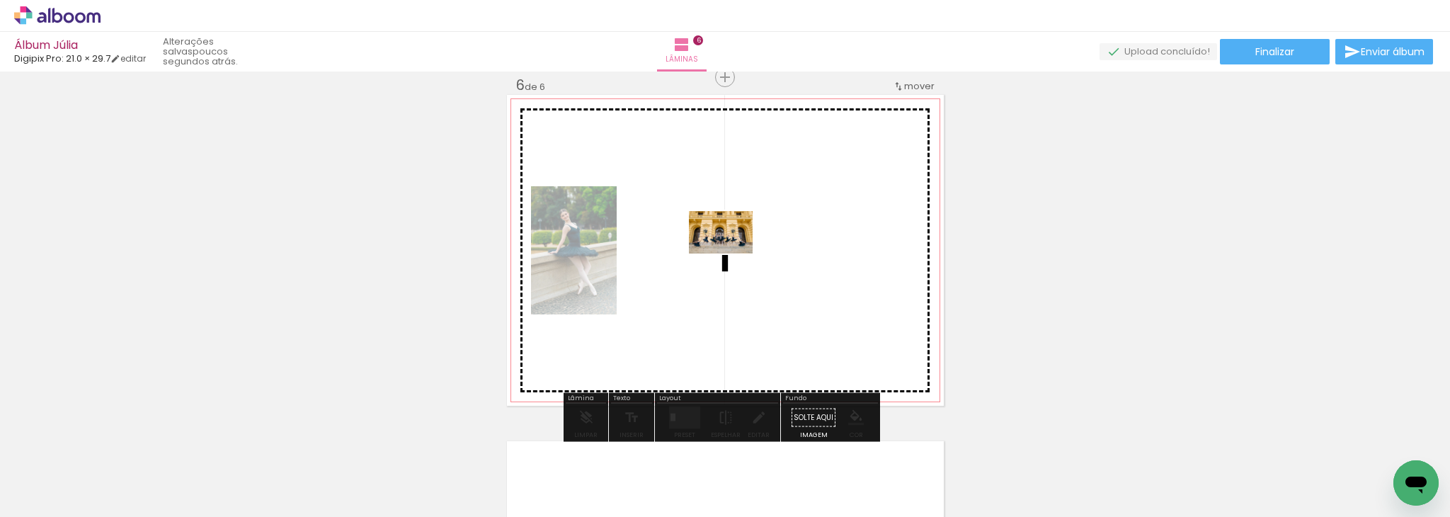
drag, startPoint x: 225, startPoint y: 476, endPoint x: 725, endPoint y: 241, distance: 552.7
click at [725, 241] on quentale-workspace at bounding box center [725, 258] width 1450 height 517
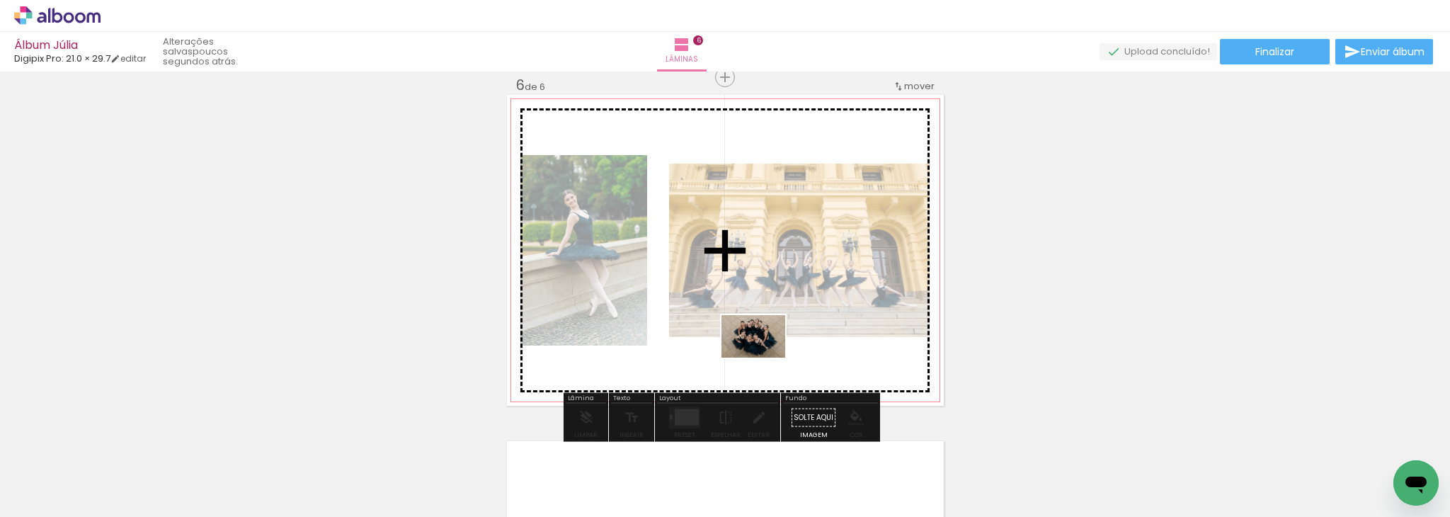
drag, startPoint x: 470, startPoint y: 474, endPoint x: 764, endPoint y: 358, distance: 315.9
click at [764, 358] on quentale-workspace at bounding box center [725, 258] width 1450 height 517
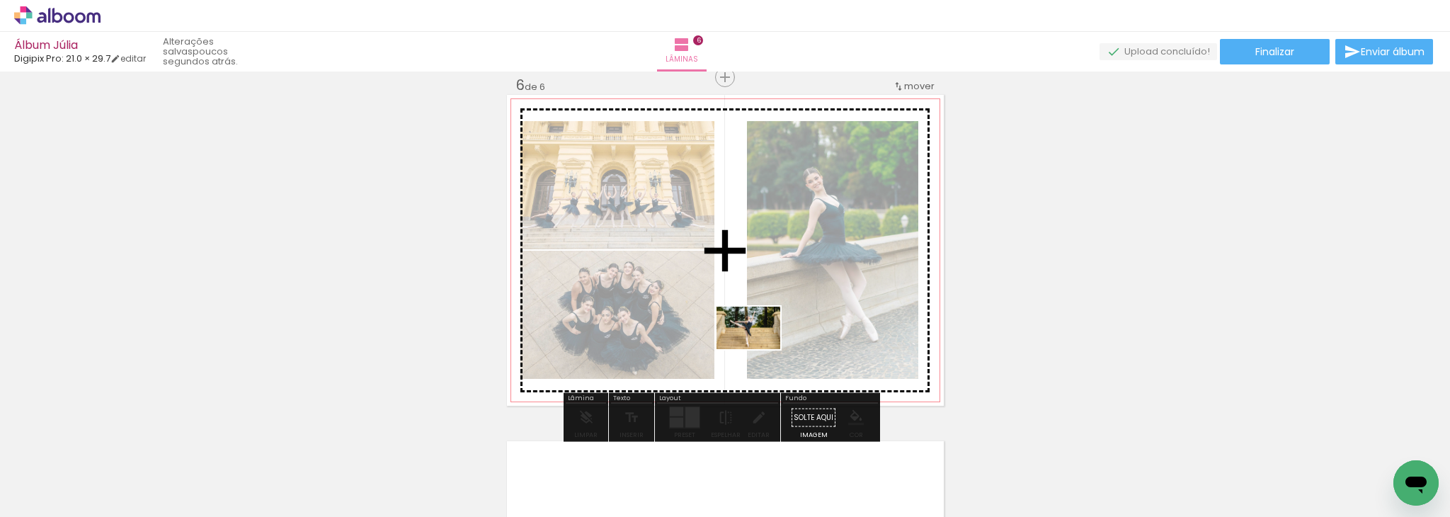
drag, startPoint x: 714, startPoint y: 471, endPoint x: 759, endPoint y: 346, distance: 132.6
click at [759, 346] on quentale-workspace at bounding box center [725, 258] width 1450 height 517
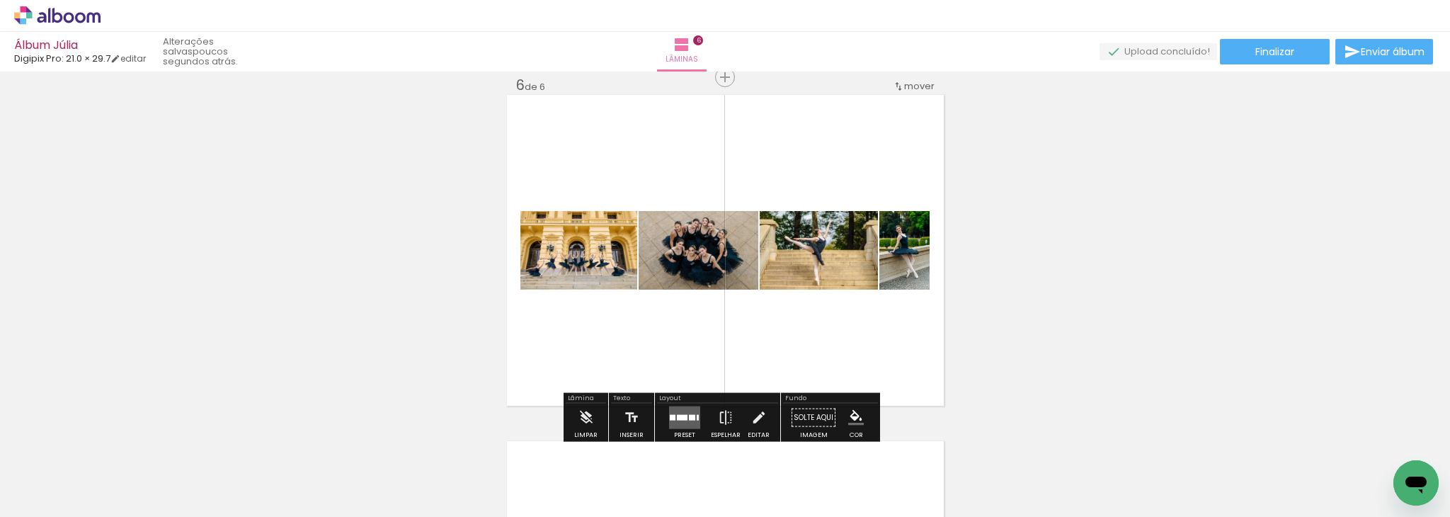
click at [677, 415] on div at bounding box center [682, 418] width 11 height 6
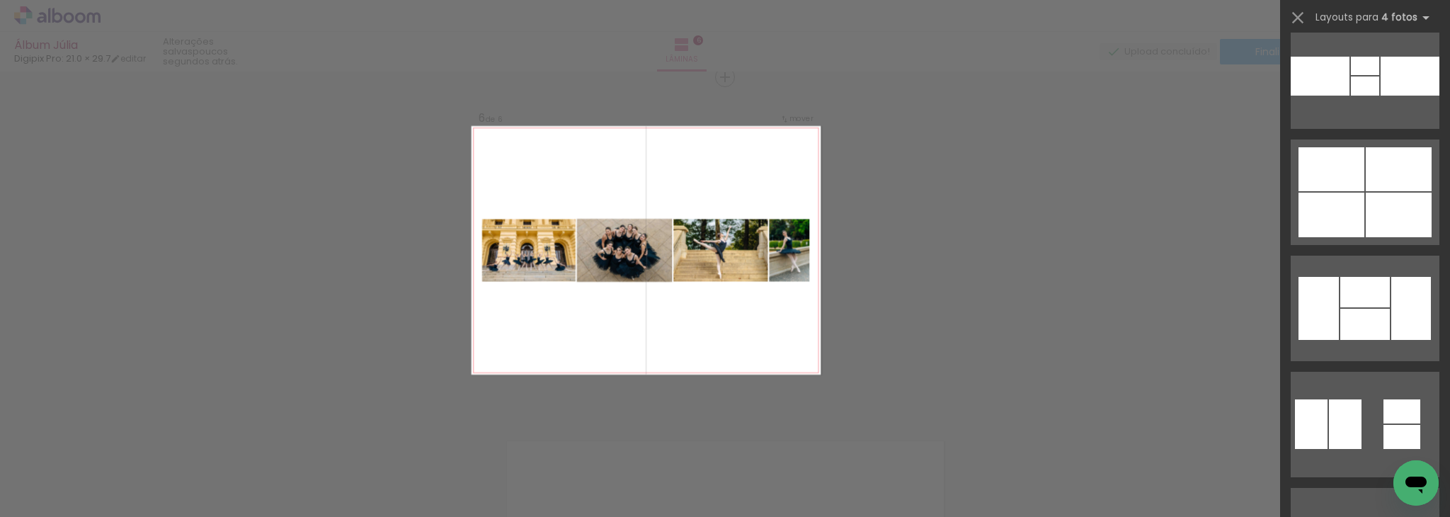
scroll to position [13536, 0]
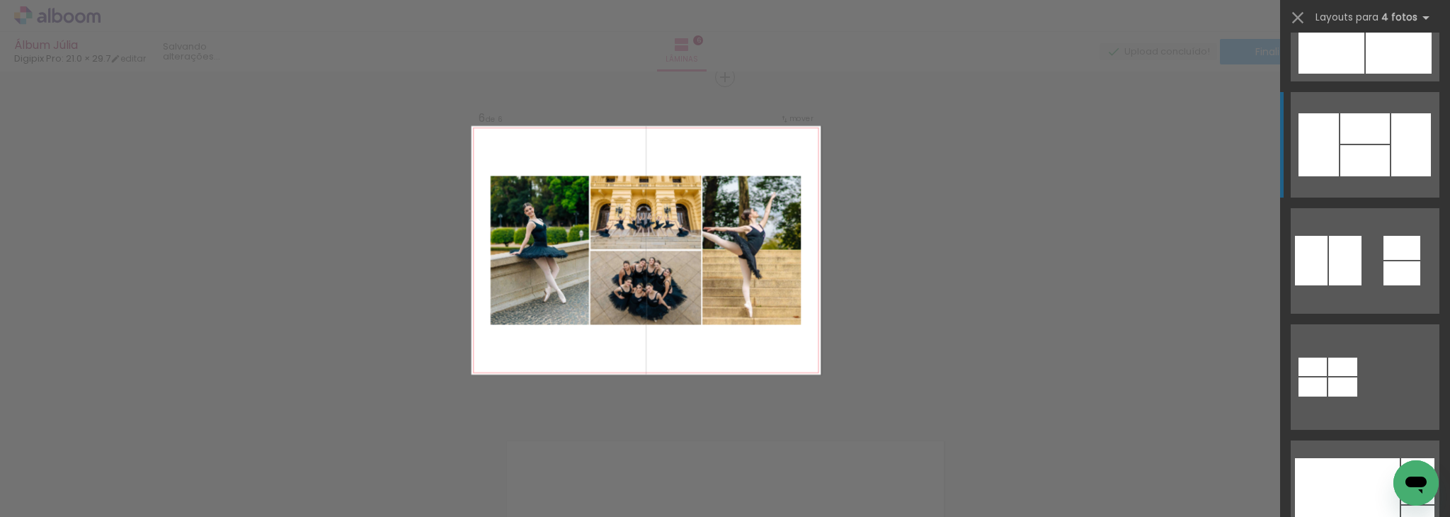
click at [1391, 168] on div at bounding box center [1411, 144] width 40 height 63
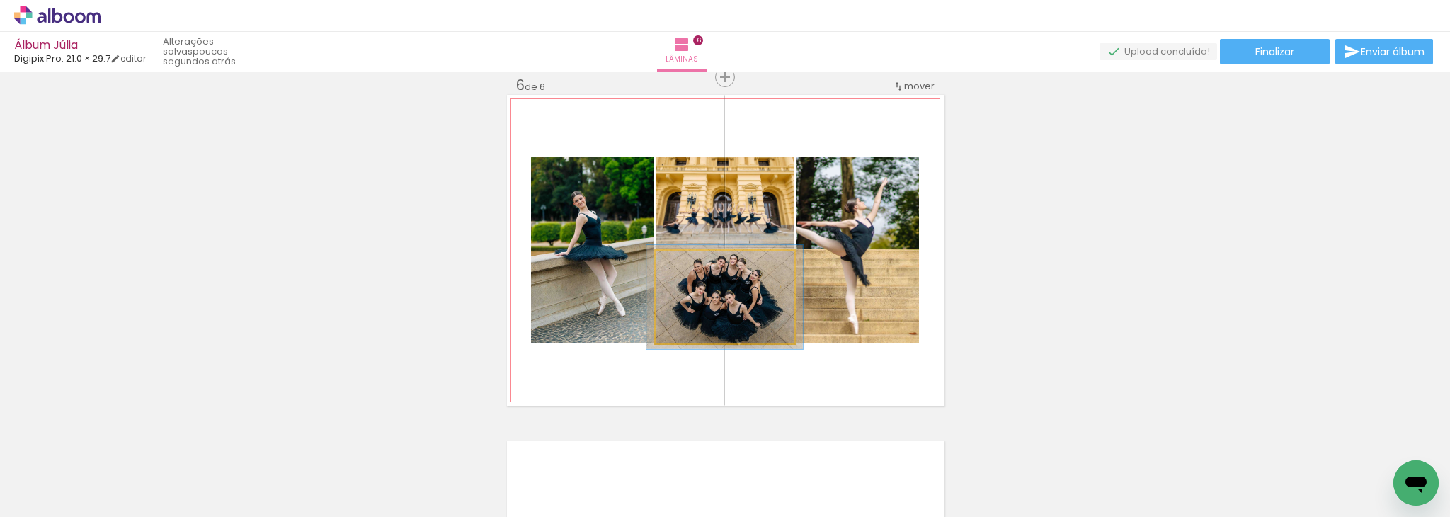
type paper-slider "113"
click at [689, 267] on div at bounding box center [694, 265] width 13 height 13
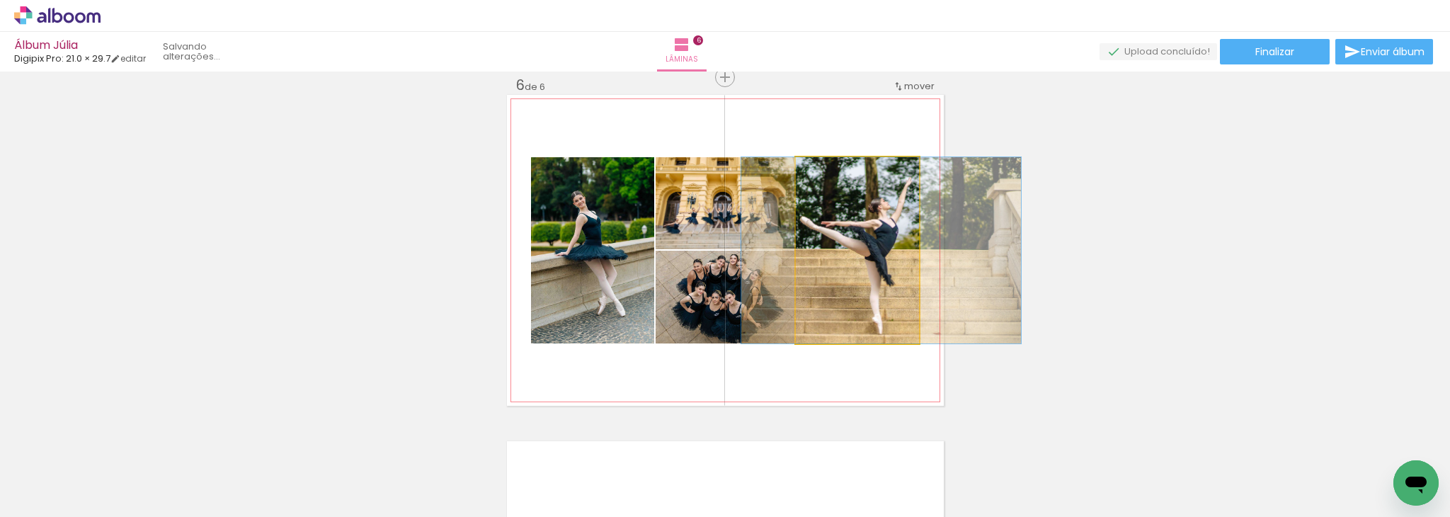
drag, startPoint x: 850, startPoint y: 224, endPoint x: 874, endPoint y: 224, distance: 24.1
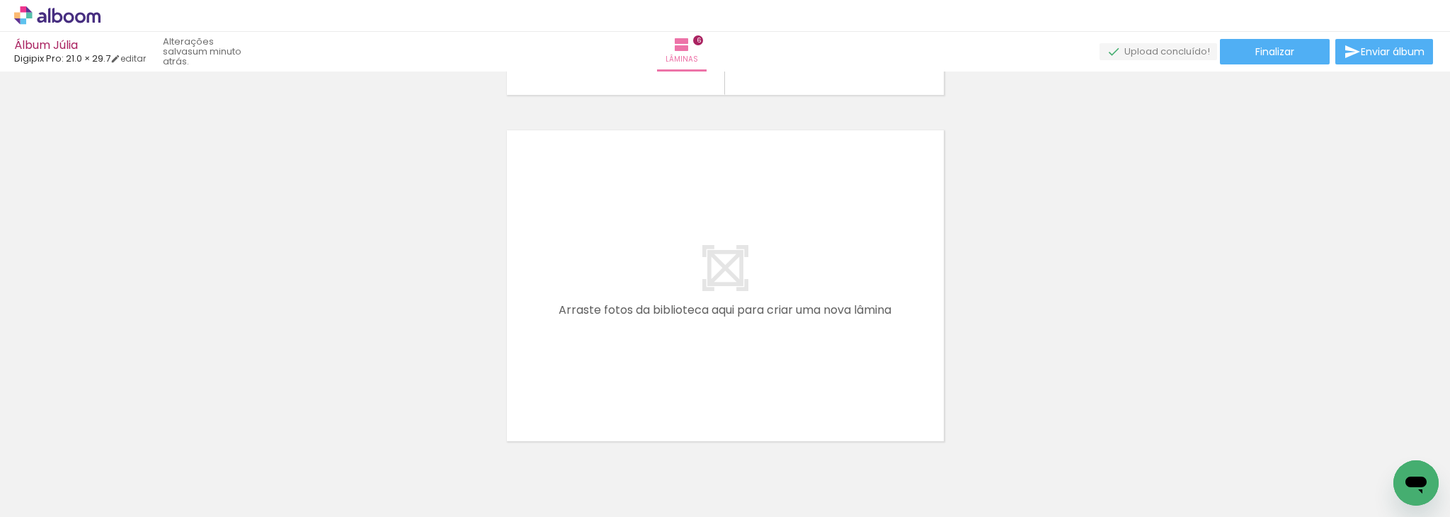
scroll to position [2060, 0]
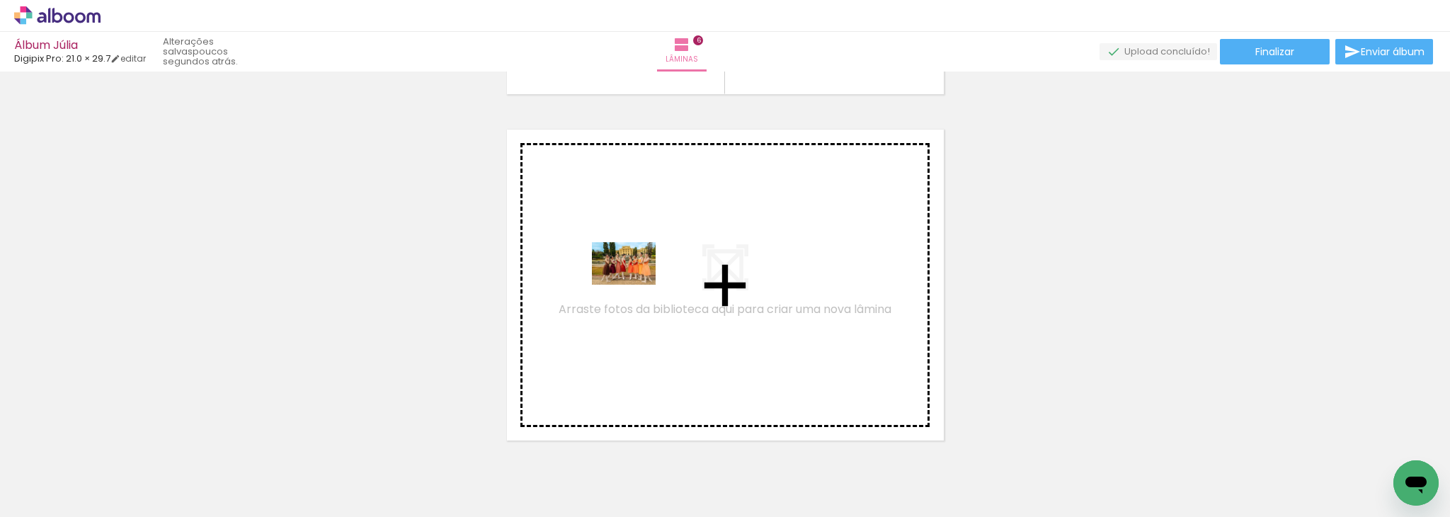
drag, startPoint x: 1027, startPoint y: 478, endPoint x: 634, endPoint y: 285, distance: 437.3
click at [634, 285] on quentale-workspace at bounding box center [725, 258] width 1450 height 517
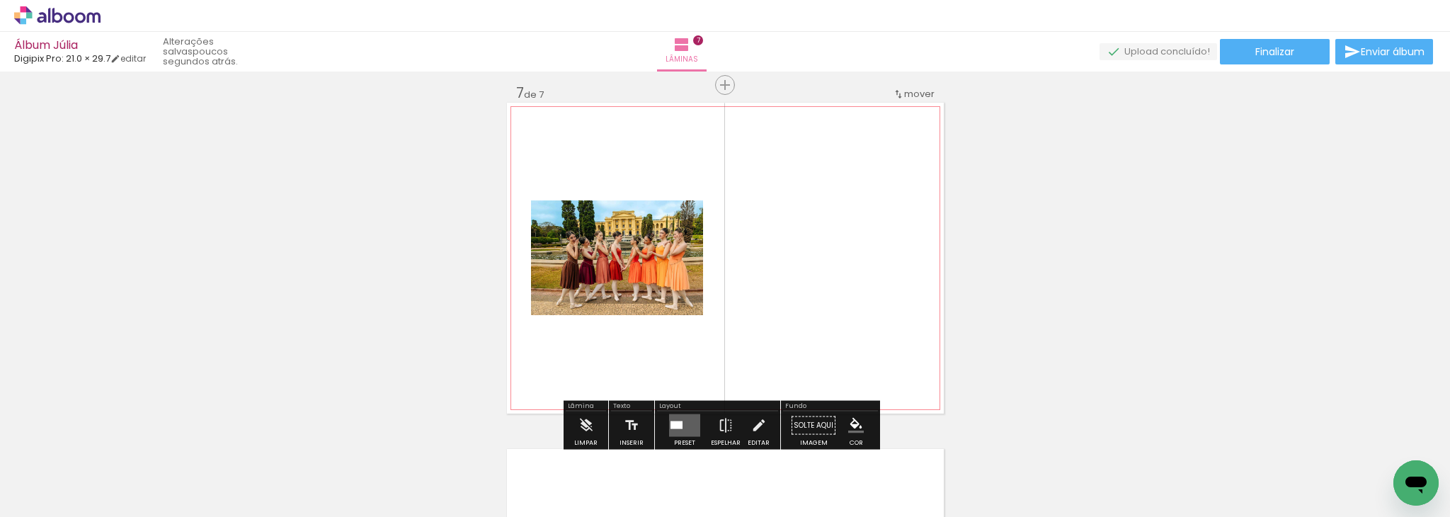
scroll to position [2096, 0]
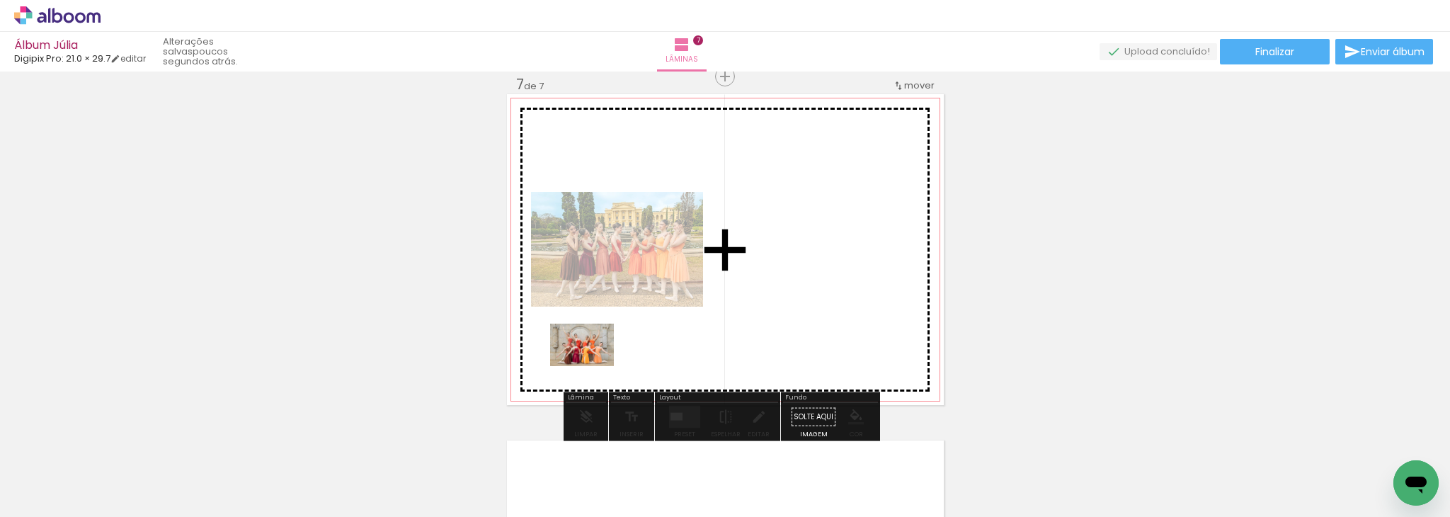
drag, startPoint x: 1348, startPoint y: 474, endPoint x: 588, endPoint y: 365, distance: 767.5
click at [588, 365] on quentale-workspace at bounding box center [725, 258] width 1450 height 517
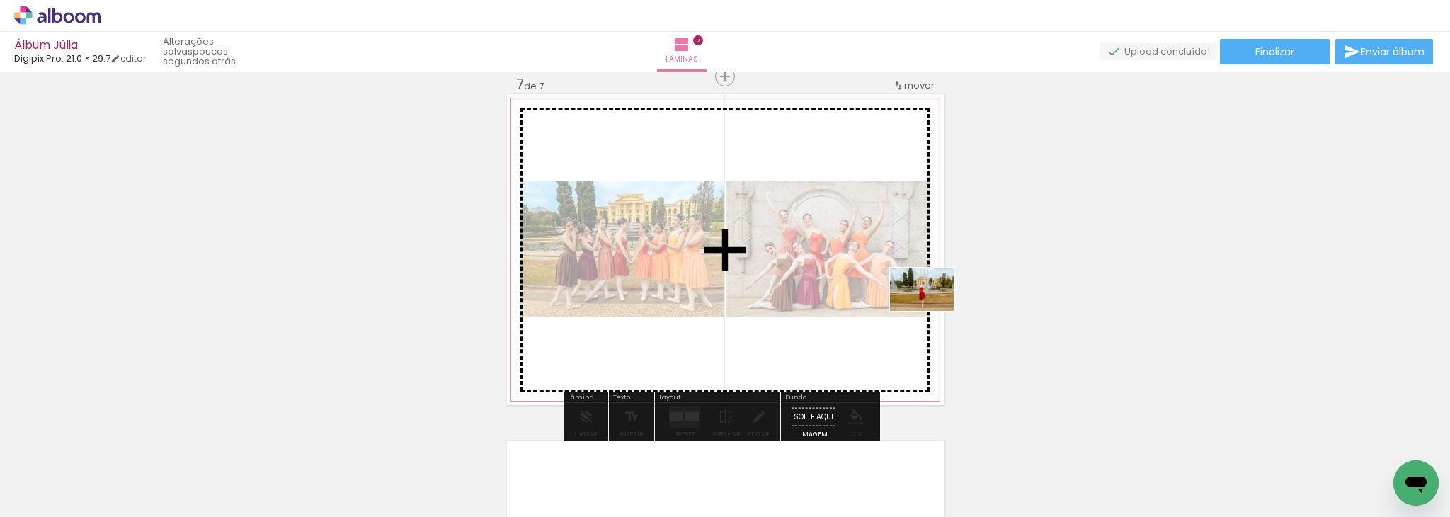
drag, startPoint x: 1269, startPoint y: 471, endPoint x: 913, endPoint y: 295, distance: 396.4
click at [913, 295] on quentale-workspace at bounding box center [725, 258] width 1450 height 517
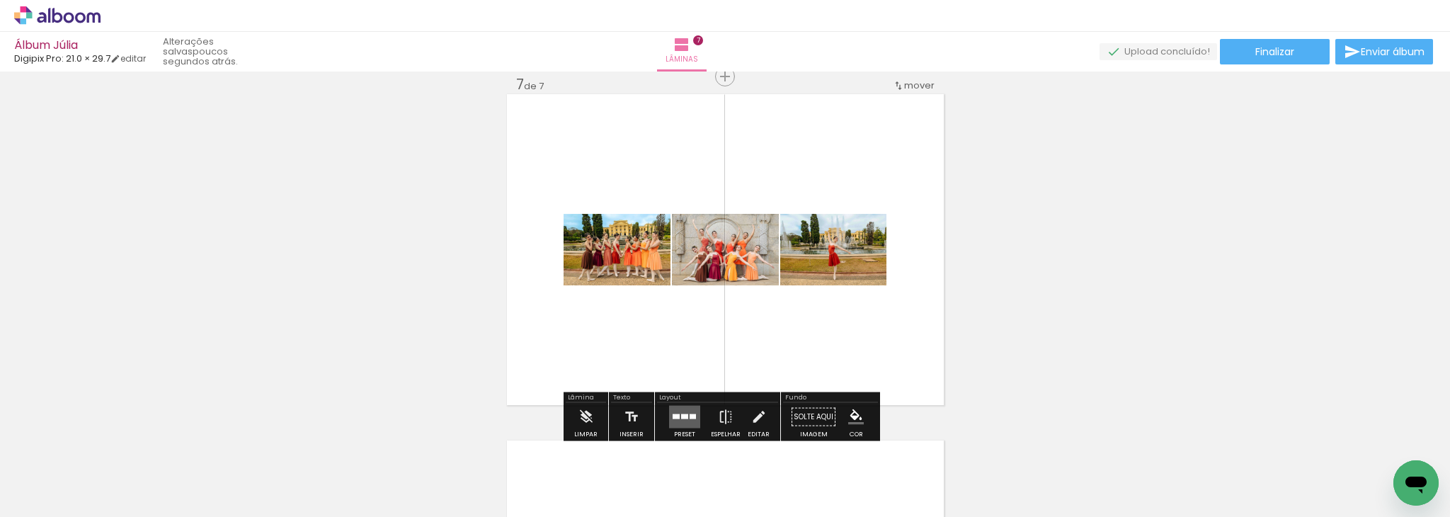
click at [682, 418] on quentale-layouter at bounding box center [684, 417] width 31 height 23
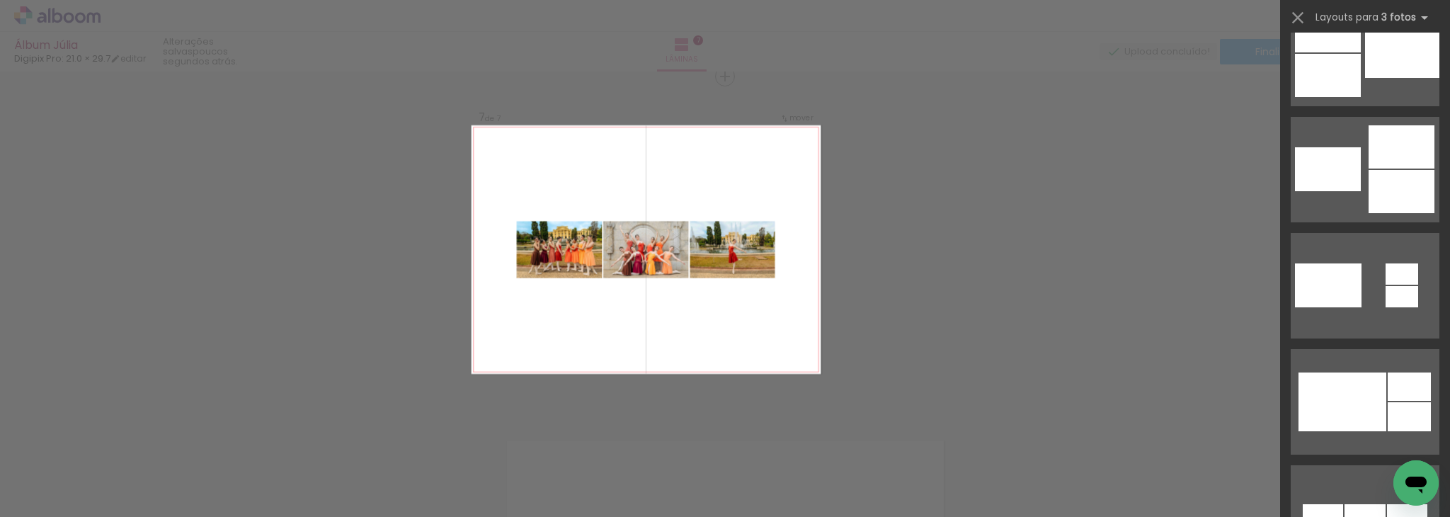
scroll to position [559, 0]
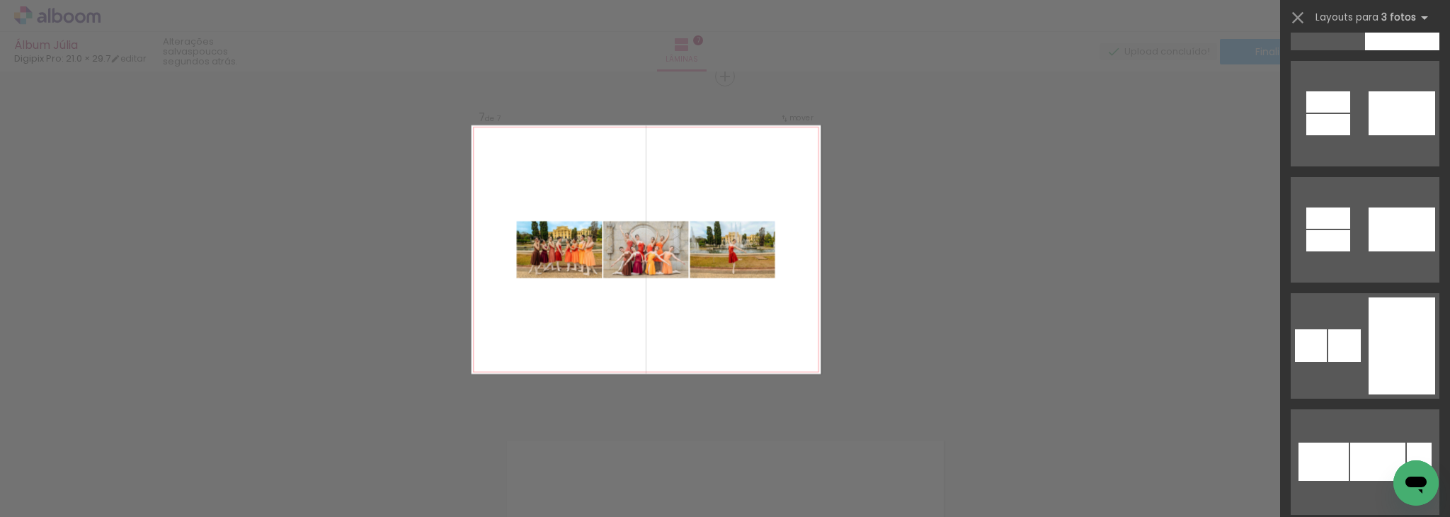
scroll to position [10284, 0]
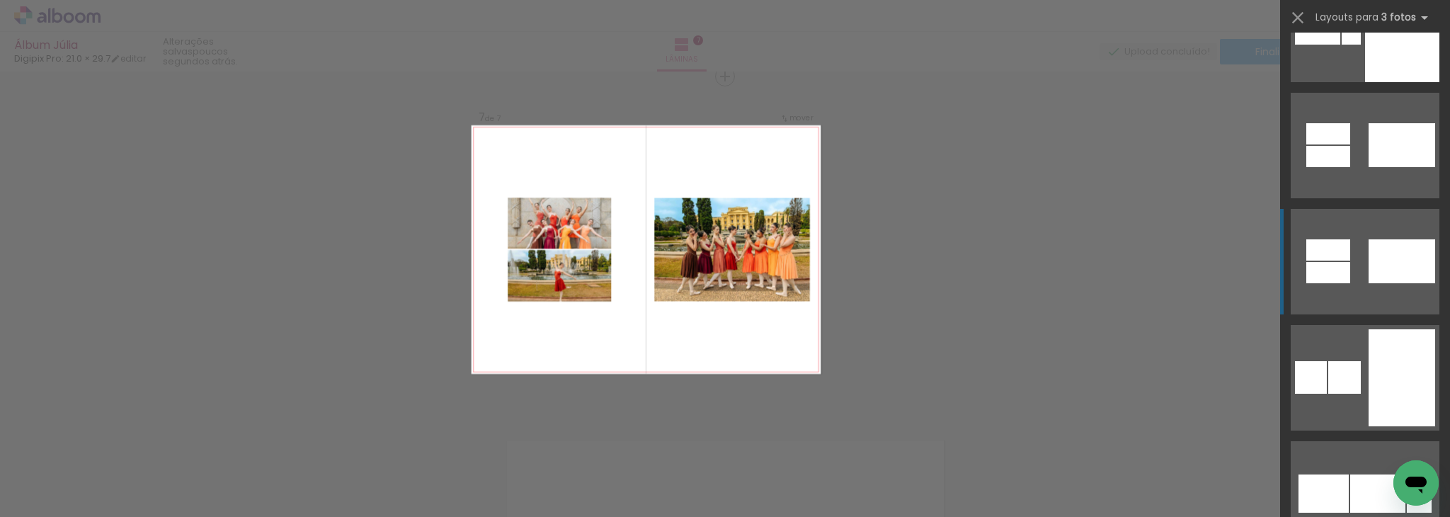
click at [1393, 254] on div at bounding box center [1402, 261] width 67 height 44
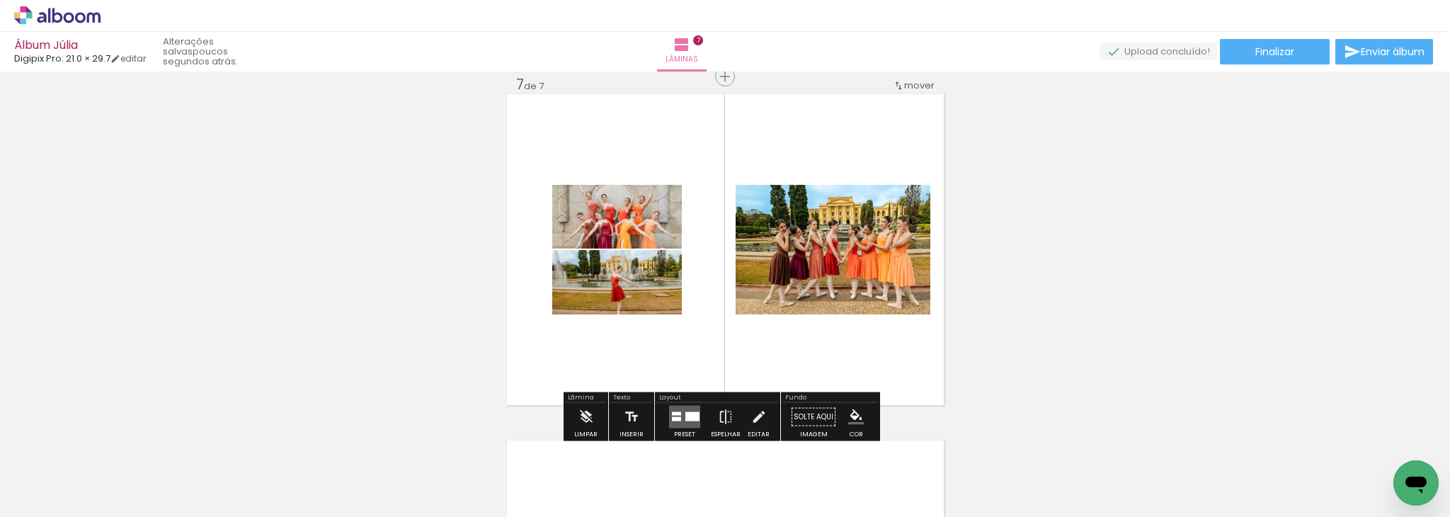
click at [692, 409] on quentale-layouter at bounding box center [684, 417] width 31 height 23
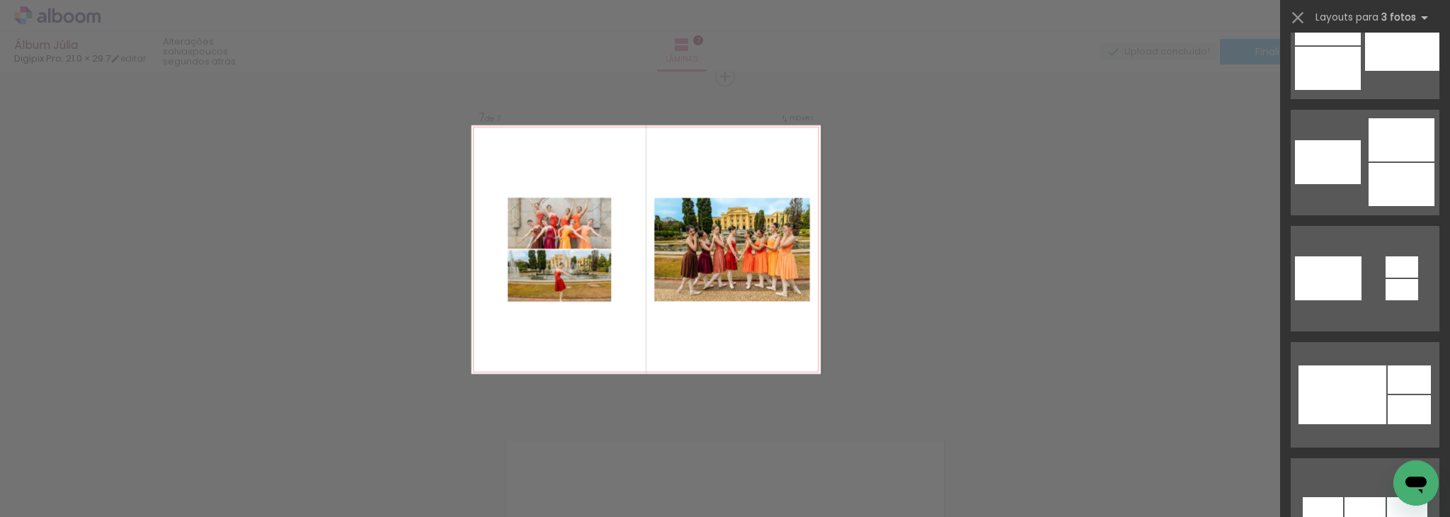
scroll to position [504, 0]
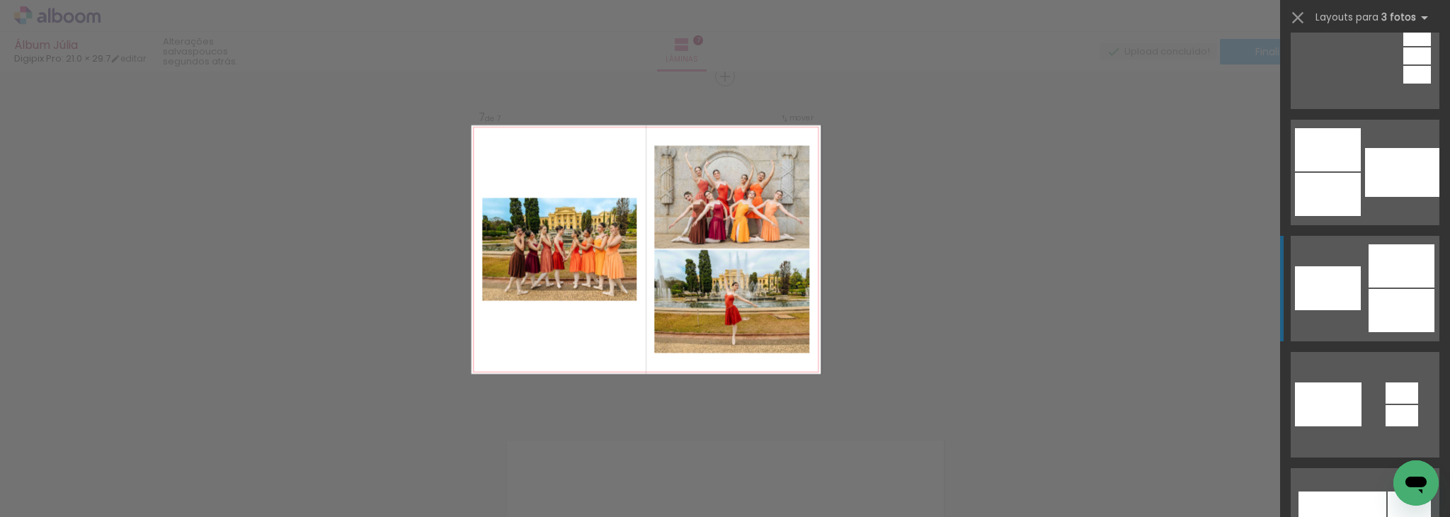
click at [1382, 267] on div at bounding box center [1402, 265] width 66 height 43
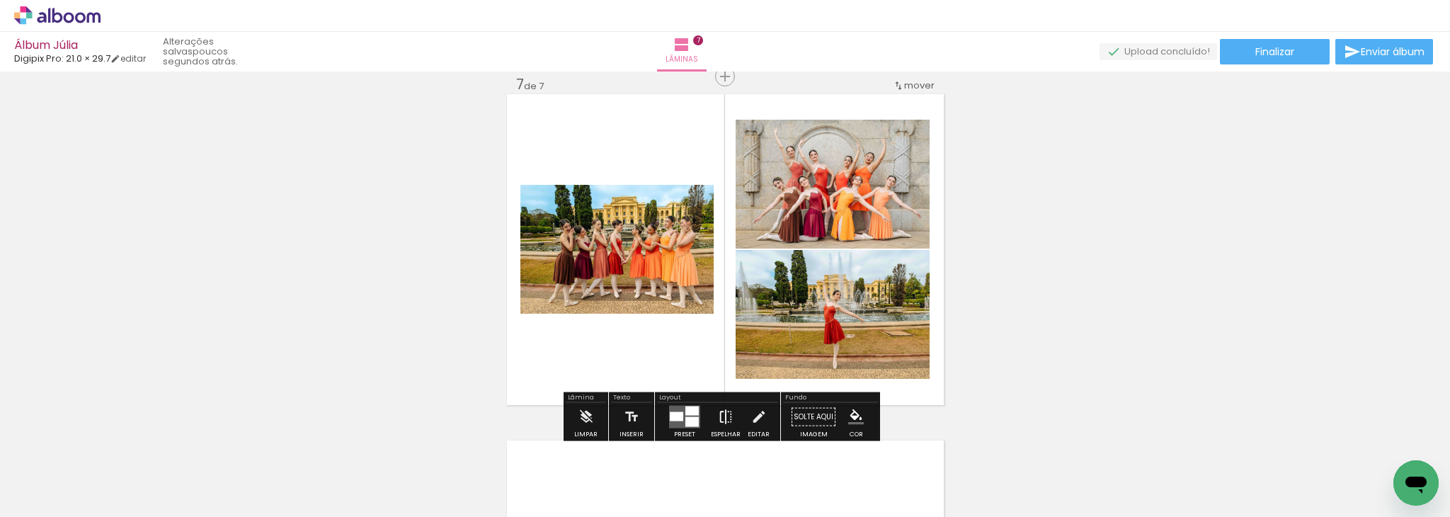
click at [720, 416] on iron-icon at bounding box center [726, 417] width 16 height 28
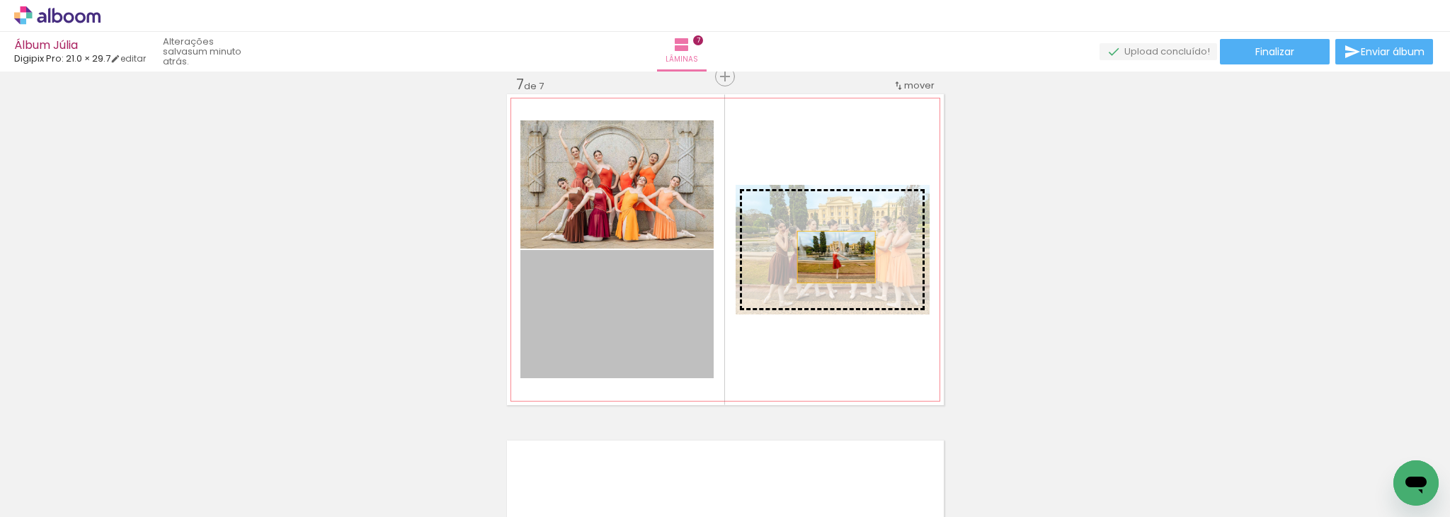
drag, startPoint x: 624, startPoint y: 331, endPoint x: 830, endPoint y: 257, distance: 219.7
click at [0, 0] on slot at bounding box center [0, 0] width 0 height 0
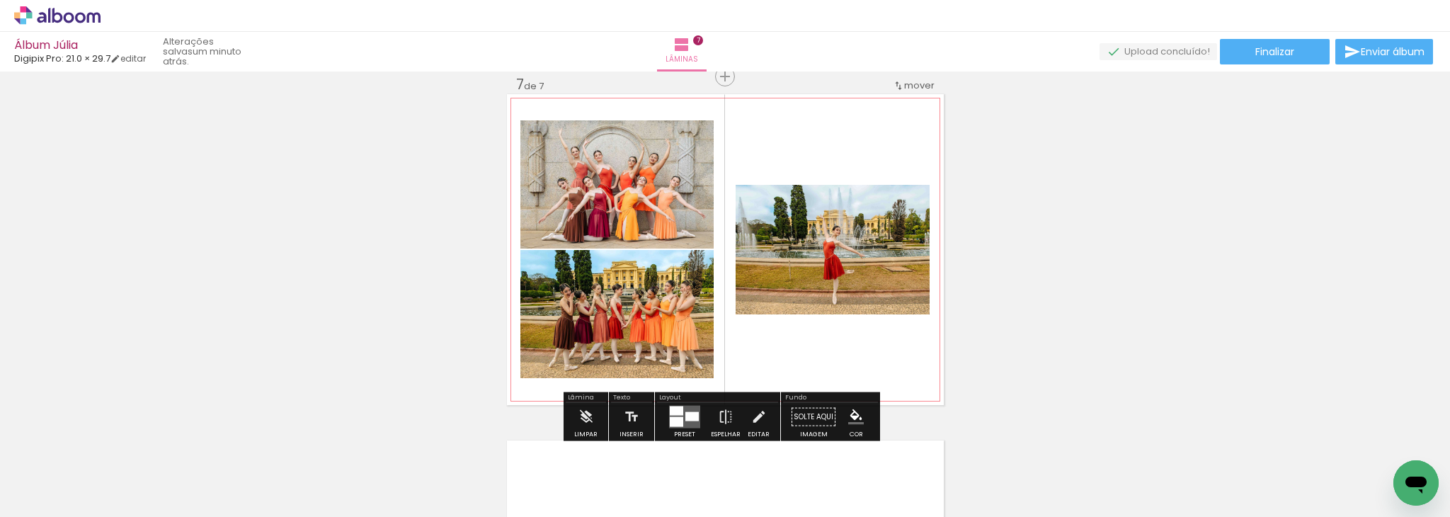
click at [671, 173] on quentale-photo at bounding box center [616, 184] width 193 height 128
click at [758, 413] on iron-icon at bounding box center [759, 417] width 16 height 28
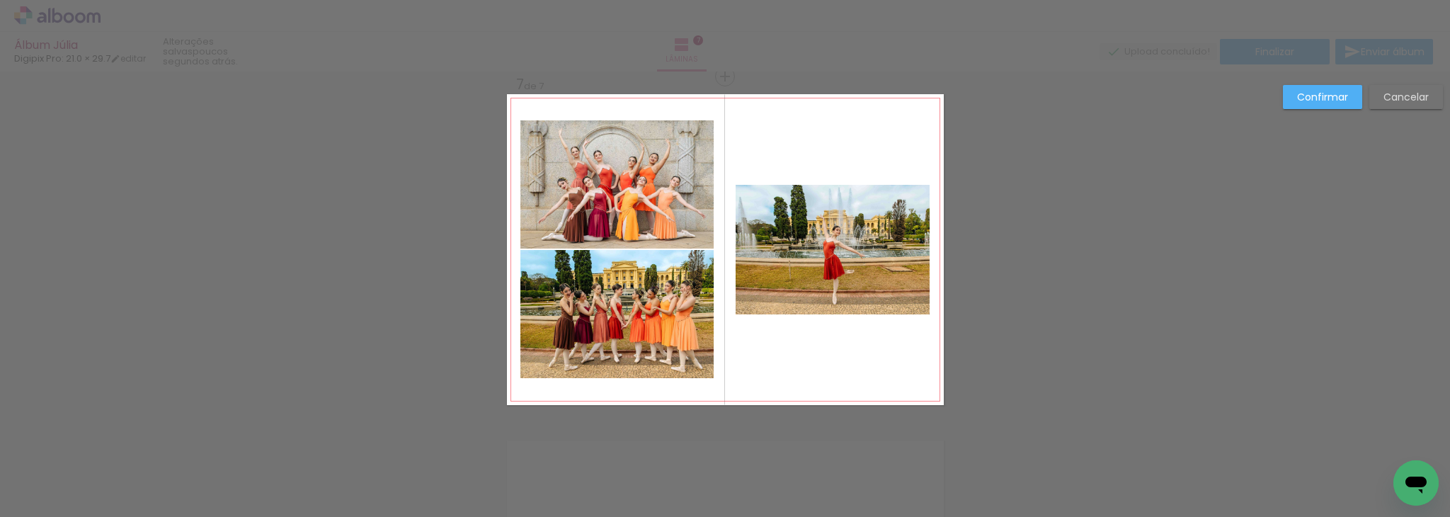
click at [666, 143] on quentale-photo at bounding box center [616, 184] width 193 height 128
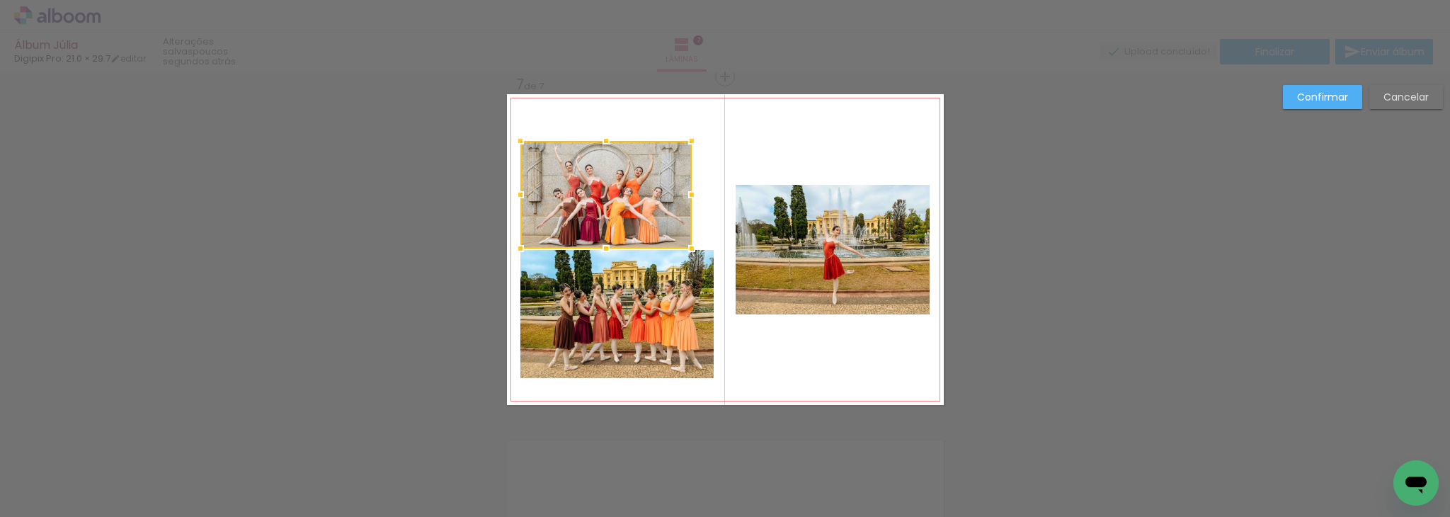
drag, startPoint x: 709, startPoint y: 118, endPoint x: 687, endPoint y: 140, distance: 31.5
click at [687, 140] on div at bounding box center [692, 141] width 28 height 28
click at [670, 316] on quentale-photo at bounding box center [616, 314] width 193 height 128
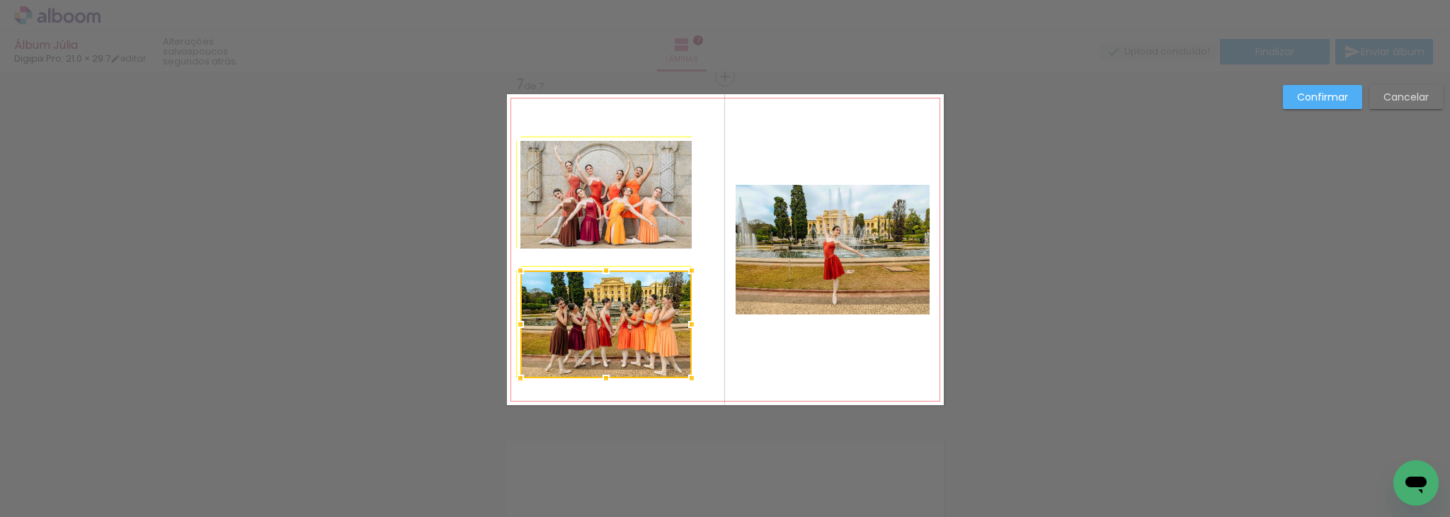
drag, startPoint x: 706, startPoint y: 249, endPoint x: 687, endPoint y: 264, distance: 23.7
click at [687, 264] on div at bounding box center [692, 270] width 28 height 28
click at [821, 235] on quentale-photo at bounding box center [833, 250] width 194 height 130
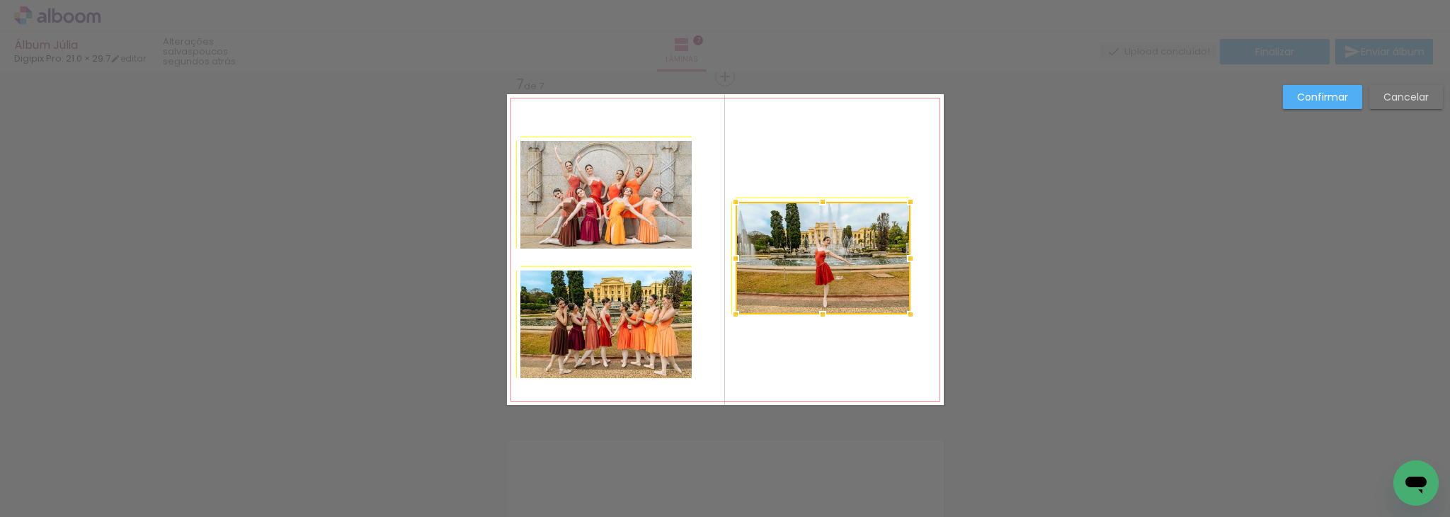
drag, startPoint x: 924, startPoint y: 184, endPoint x: 913, endPoint y: 193, distance: 14.1
click at [913, 193] on div at bounding box center [910, 202] width 28 height 28
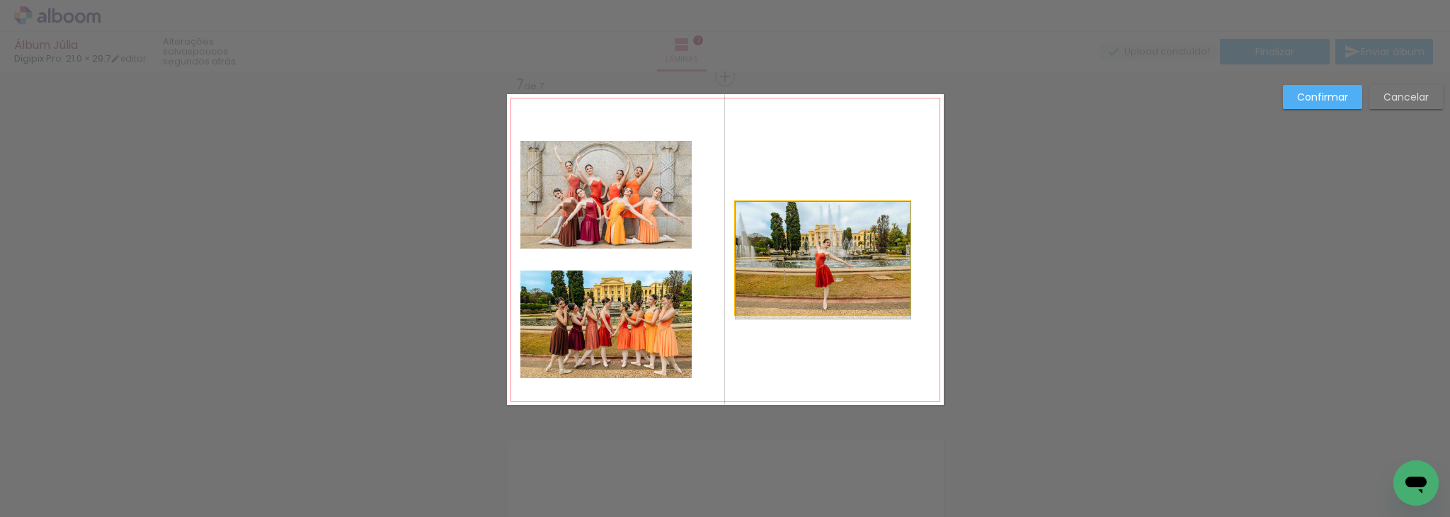
drag, startPoint x: 844, startPoint y: 253, endPoint x: 856, endPoint y: 258, distance: 13.0
click at [863, 261] on div at bounding box center [823, 258] width 175 height 113
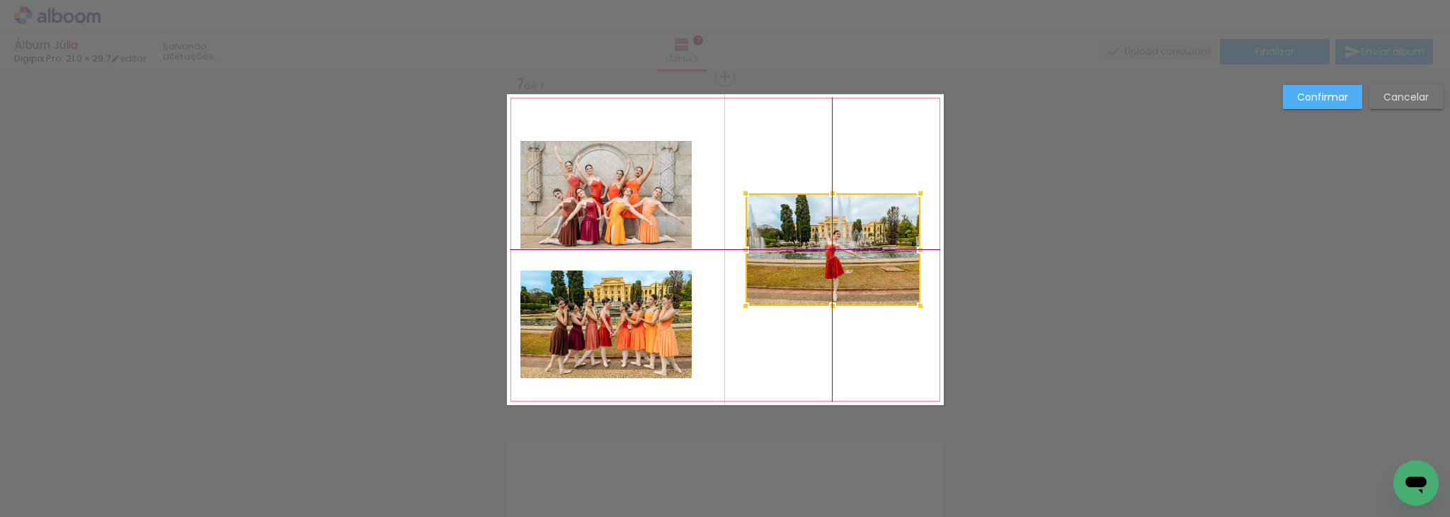
drag, startPoint x: 827, startPoint y: 258, endPoint x: 841, endPoint y: 256, distance: 14.3
click at [841, 256] on div at bounding box center [833, 249] width 175 height 113
click at [623, 202] on quentale-photo at bounding box center [605, 195] width 171 height 108
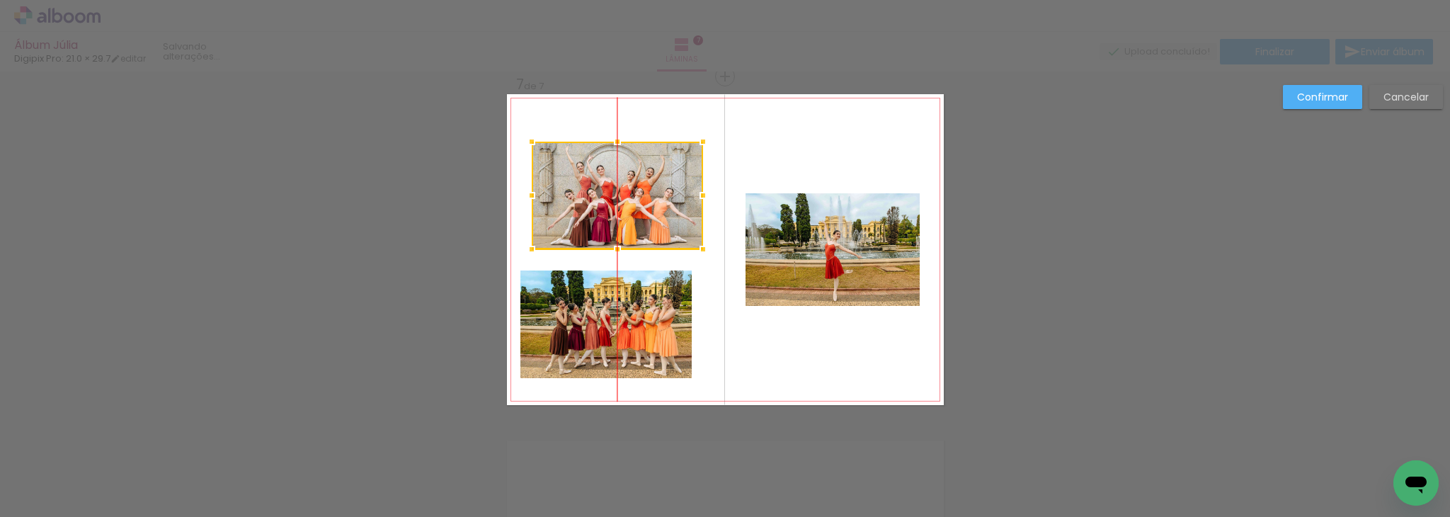
drag, startPoint x: 617, startPoint y: 200, endPoint x: 626, endPoint y: 202, distance: 8.6
click at [626, 202] on div at bounding box center [617, 196] width 171 height 108
click at [649, 320] on quentale-photo at bounding box center [605, 324] width 171 height 108
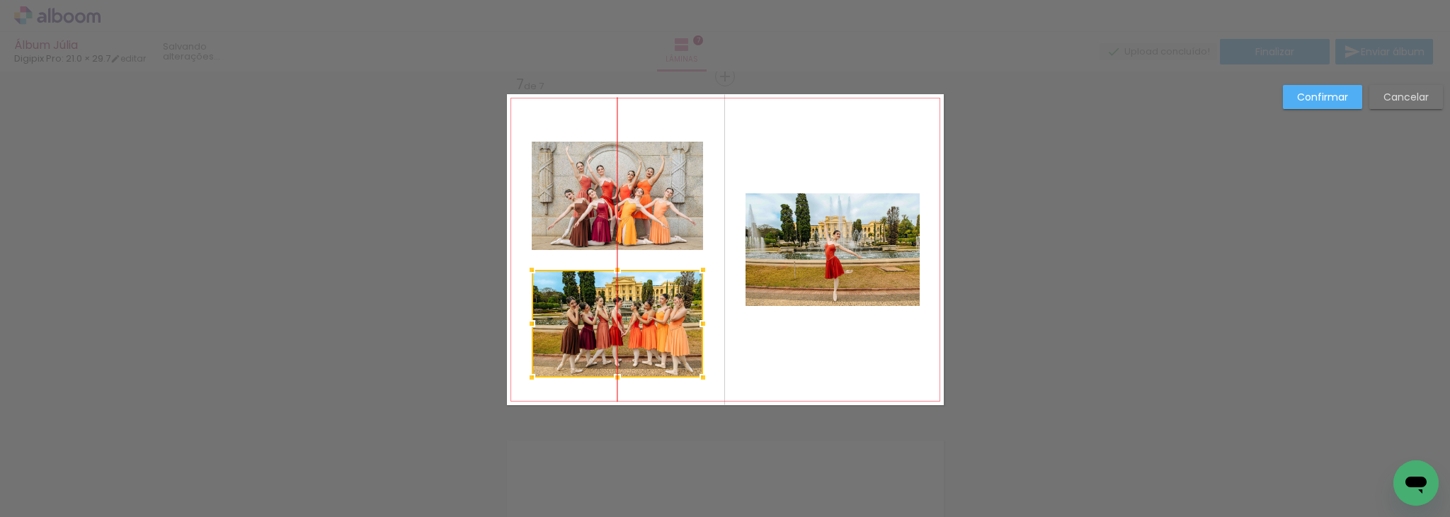
drag, startPoint x: 638, startPoint y: 316, endPoint x: 649, endPoint y: 316, distance: 10.6
click at [649, 316] on div at bounding box center [617, 324] width 171 height 108
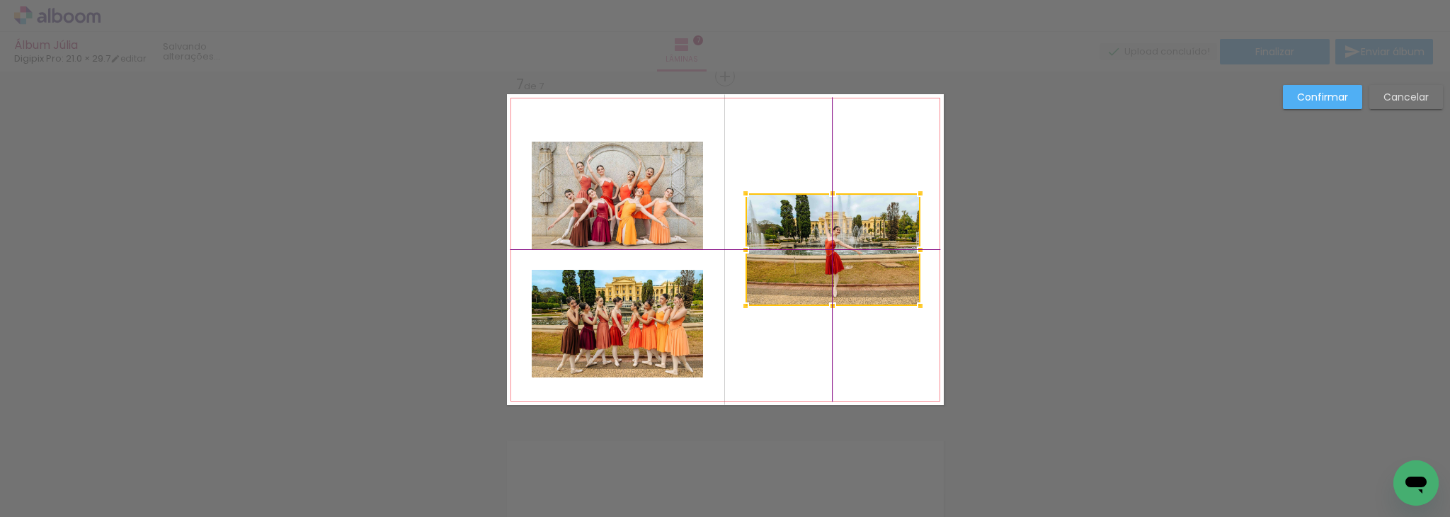
click at [828, 253] on div at bounding box center [833, 249] width 175 height 113
click at [623, 208] on quentale-photo at bounding box center [617, 196] width 171 height 108
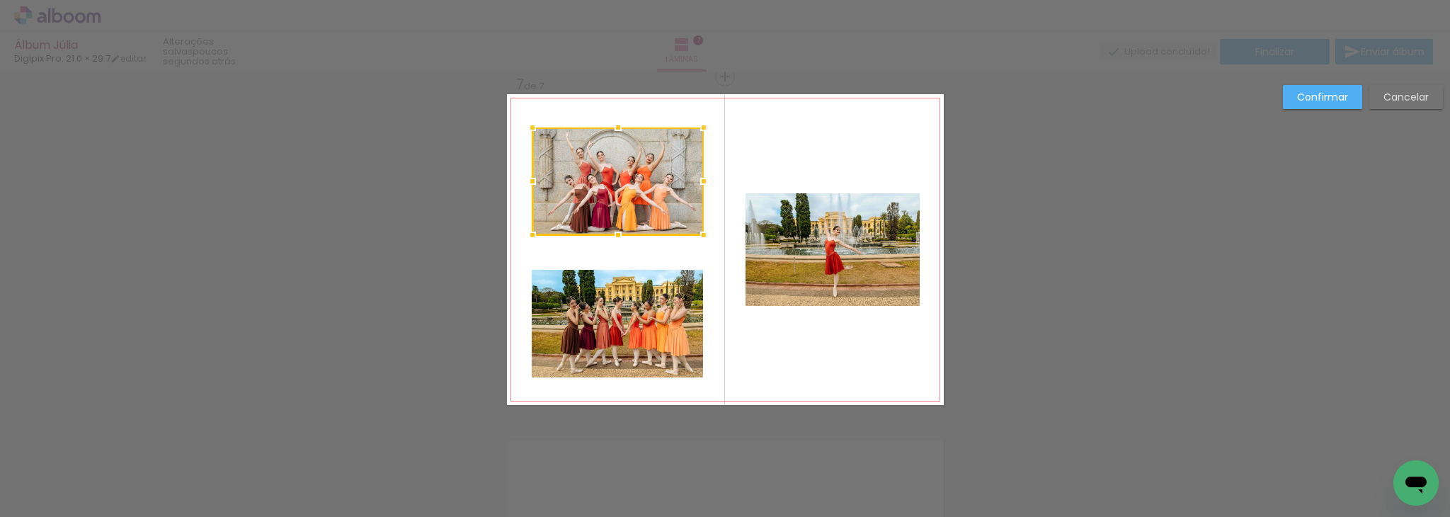
drag, startPoint x: 623, startPoint y: 208, endPoint x: 621, endPoint y: 194, distance: 14.3
click at [621, 194] on div at bounding box center [617, 181] width 171 height 108
click at [649, 315] on quentale-photo at bounding box center [617, 324] width 171 height 108
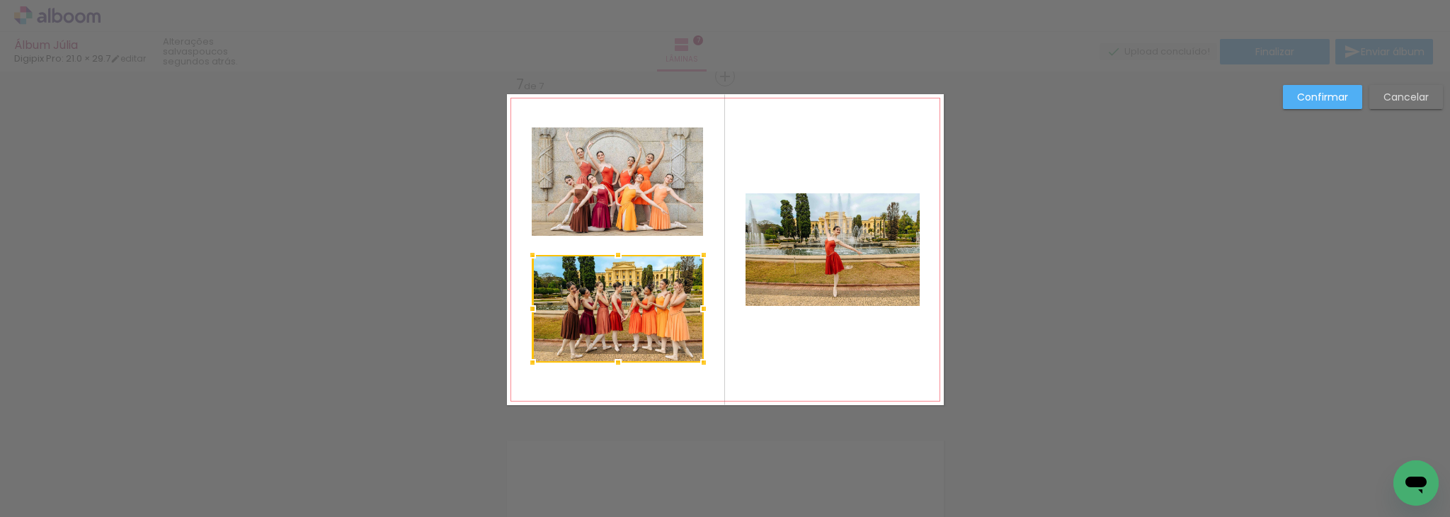
drag, startPoint x: 649, startPoint y: 315, endPoint x: 646, endPoint y: 301, distance: 14.6
click at [646, 301] on div at bounding box center [617, 309] width 171 height 108
click at [838, 265] on quentale-photo at bounding box center [833, 249] width 175 height 113
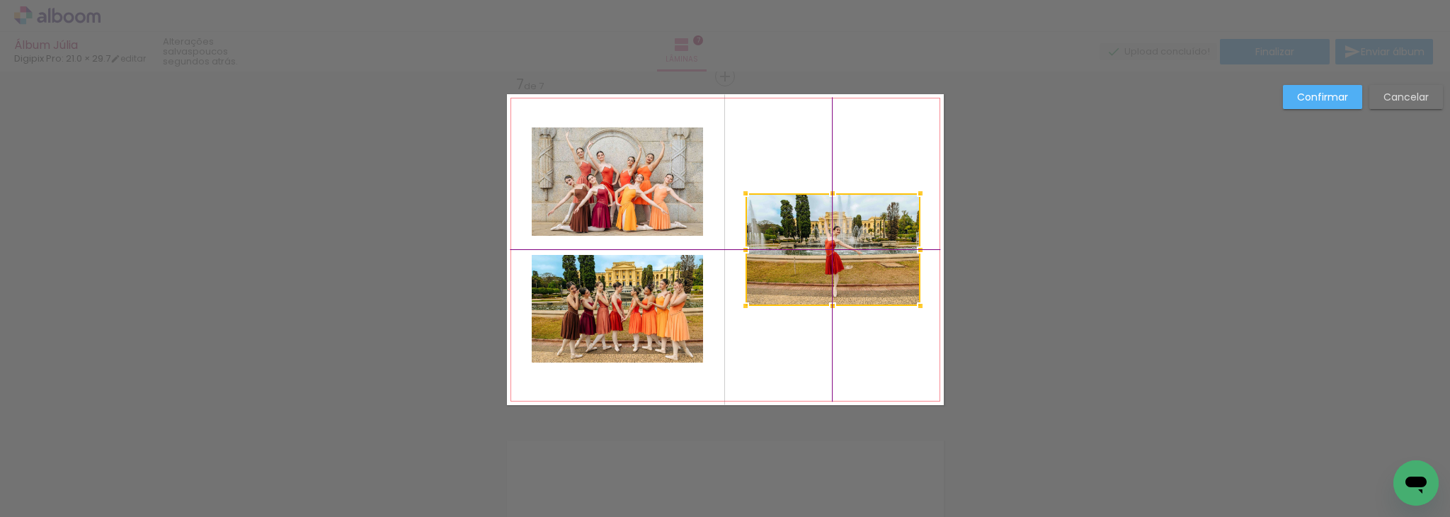
click at [830, 242] on div at bounding box center [833, 249] width 175 height 113
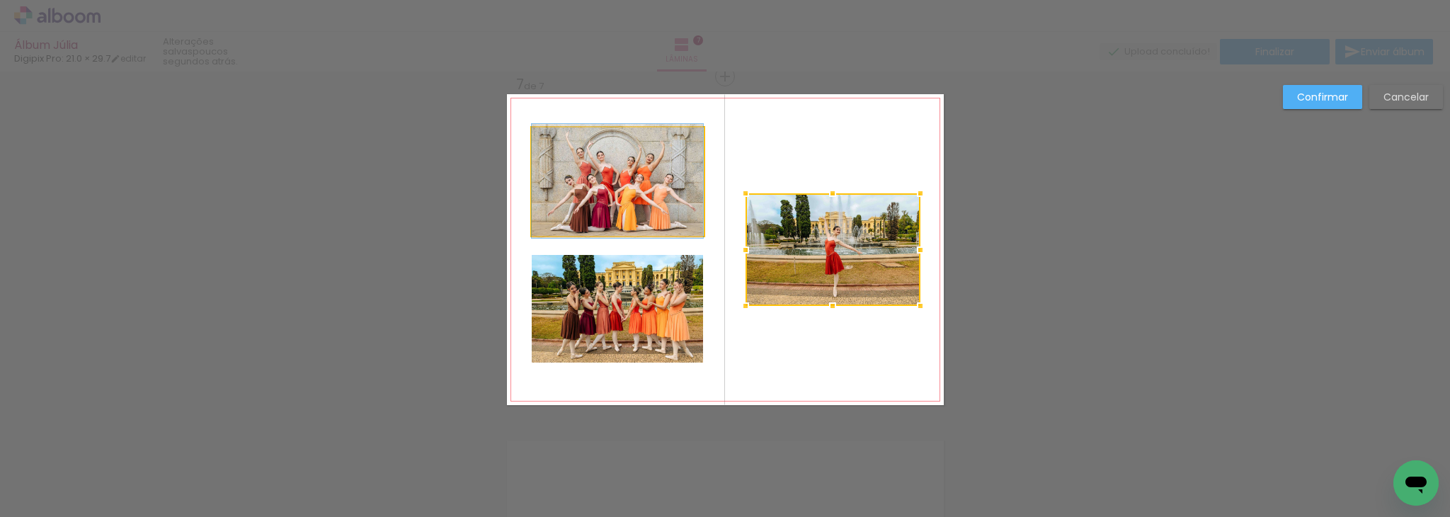
click at [670, 193] on quentale-photo at bounding box center [617, 181] width 171 height 108
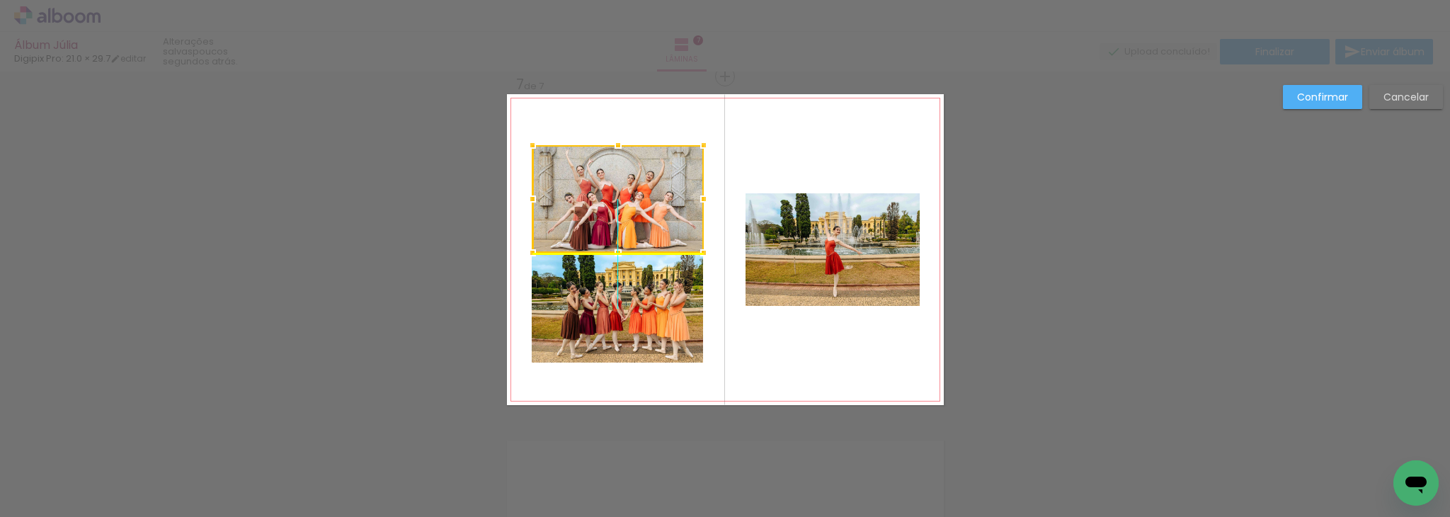
drag, startPoint x: 651, startPoint y: 182, endPoint x: 661, endPoint y: 182, distance: 9.2
click at [661, 182] on div at bounding box center [617, 199] width 171 height 108
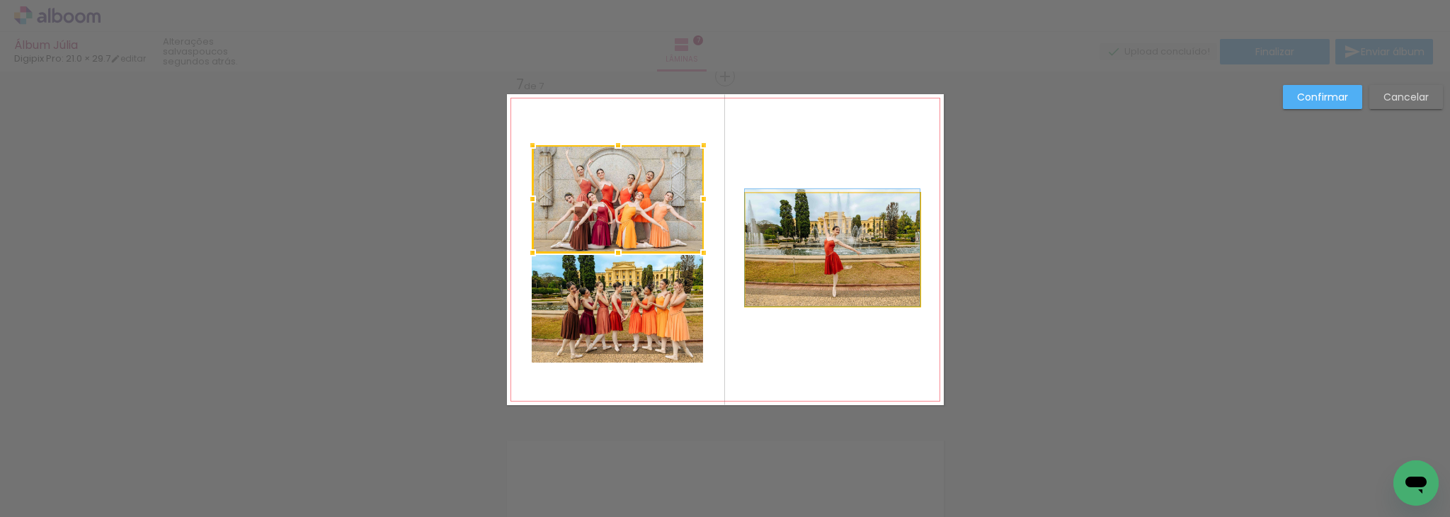
drag, startPoint x: 844, startPoint y: 224, endPoint x: 836, endPoint y: 216, distance: 11.0
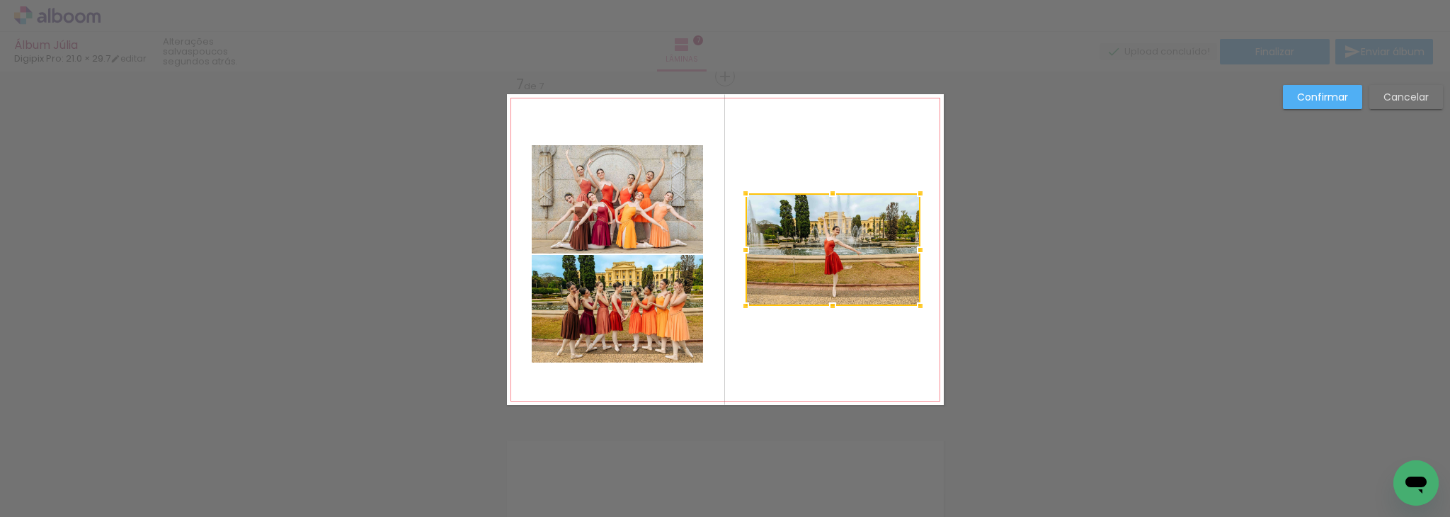
click at [836, 216] on div at bounding box center [833, 249] width 175 height 113
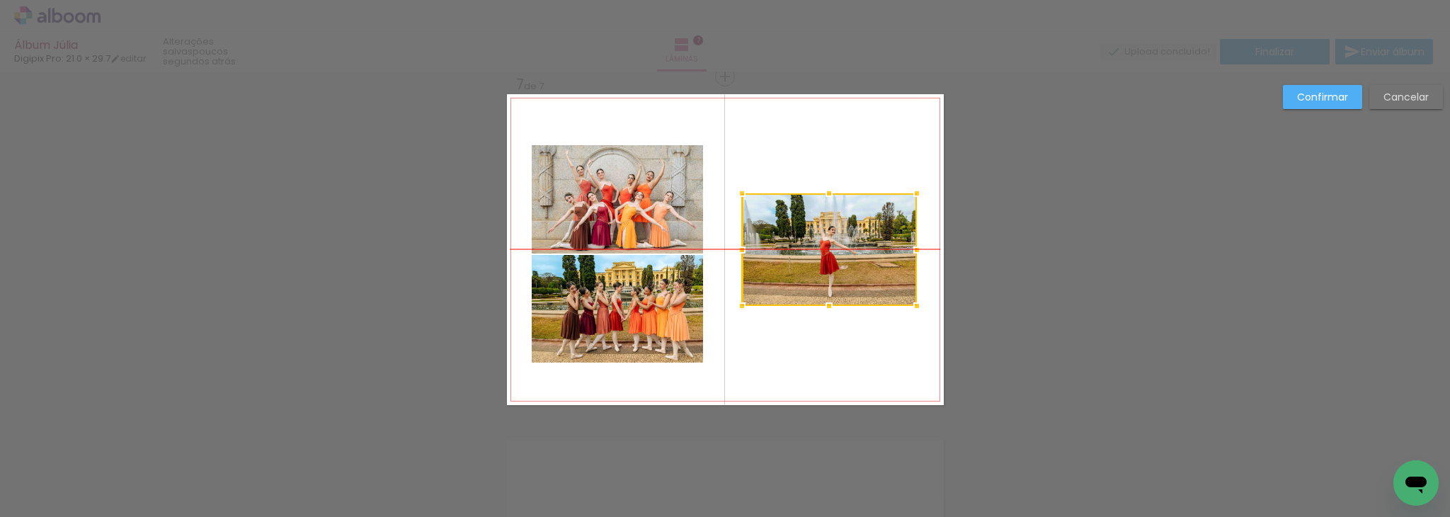
click at [833, 216] on div at bounding box center [829, 249] width 175 height 113
click at [641, 199] on quentale-photo at bounding box center [617, 199] width 171 height 108
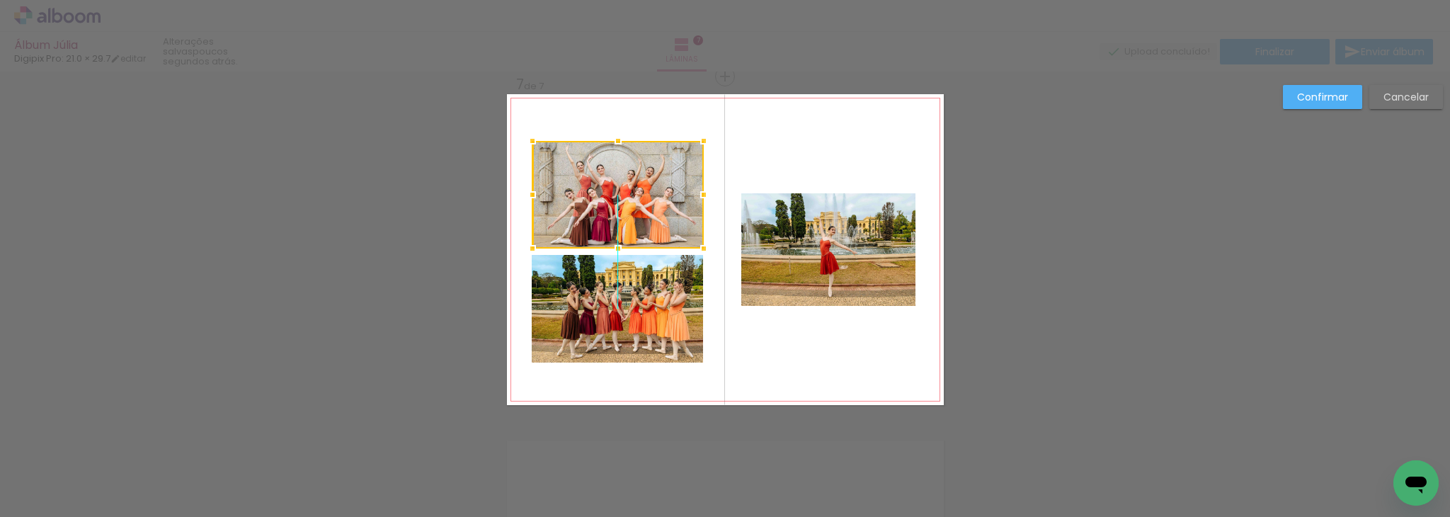
click at [636, 174] on div at bounding box center [617, 195] width 171 height 108
click at [658, 281] on quentale-photo at bounding box center [617, 309] width 171 height 108
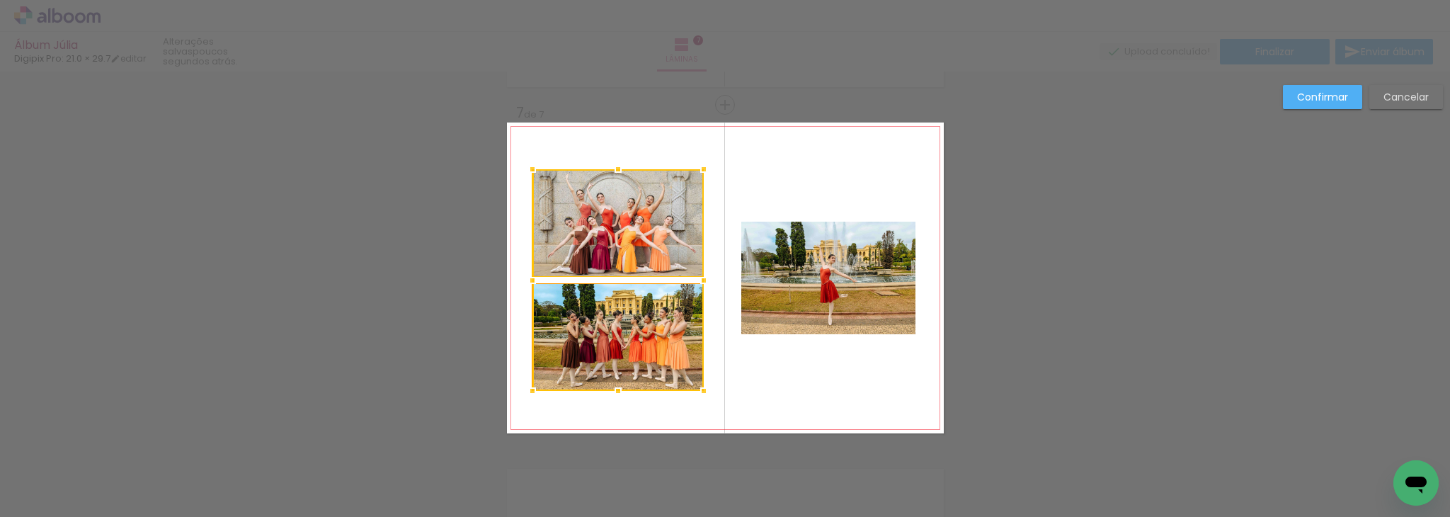
scroll to position [2039, 0]
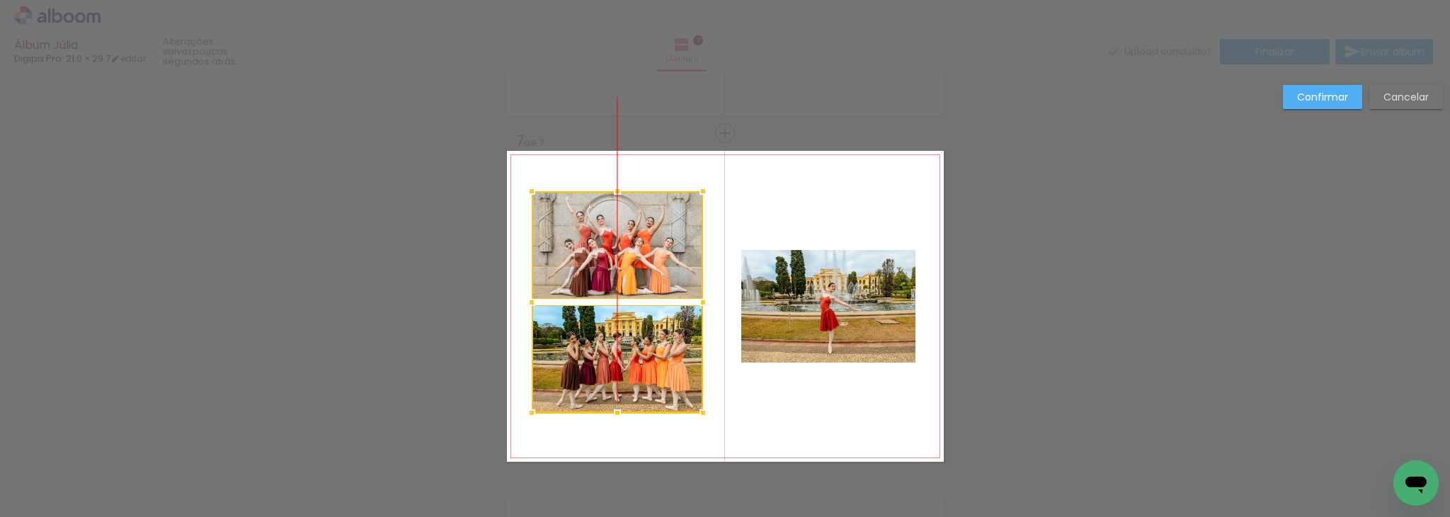
click at [651, 235] on div at bounding box center [617, 302] width 171 height 222
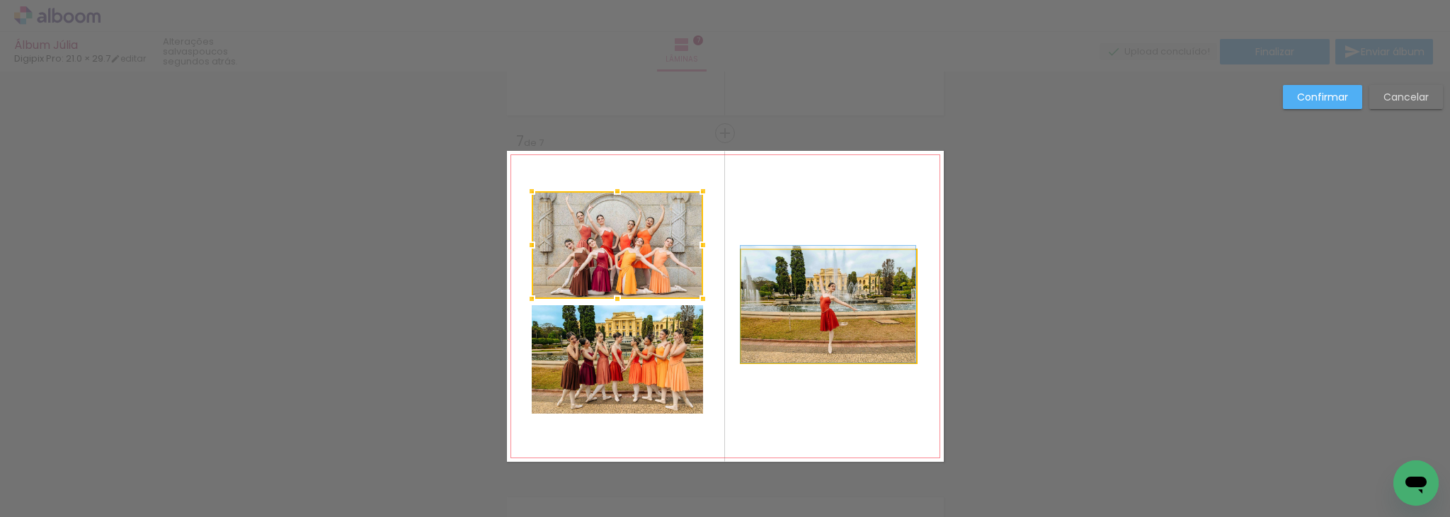
click at [833, 294] on quentale-photo at bounding box center [828, 306] width 175 height 113
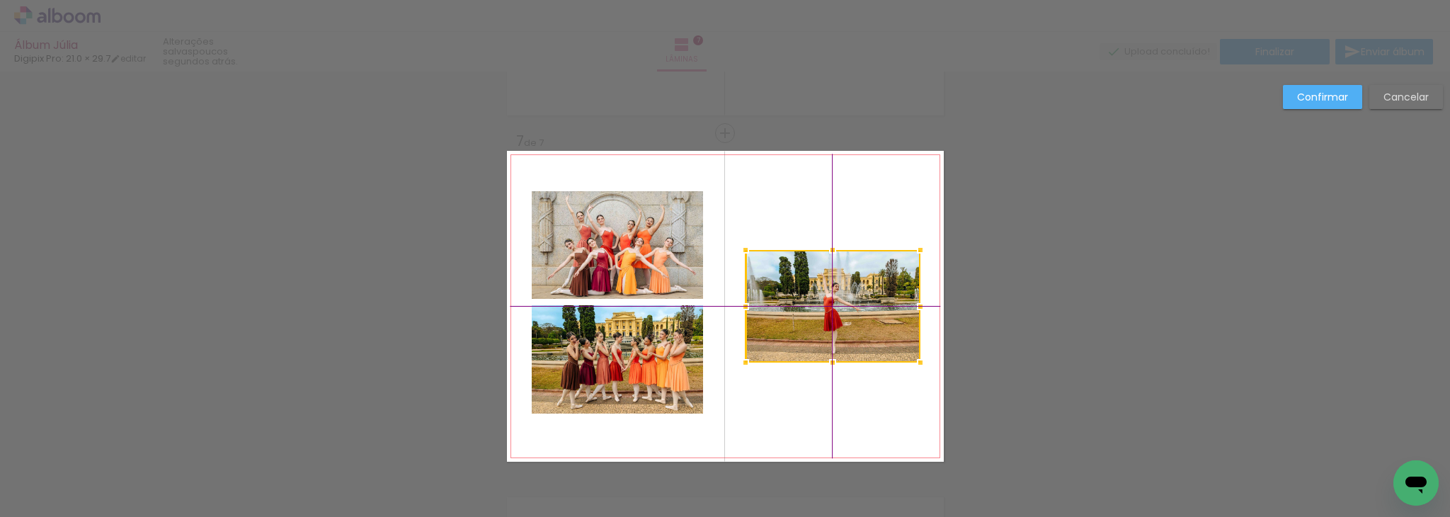
click at [830, 288] on div at bounding box center [833, 306] width 175 height 113
click at [607, 251] on quentale-photo at bounding box center [617, 245] width 171 height 108
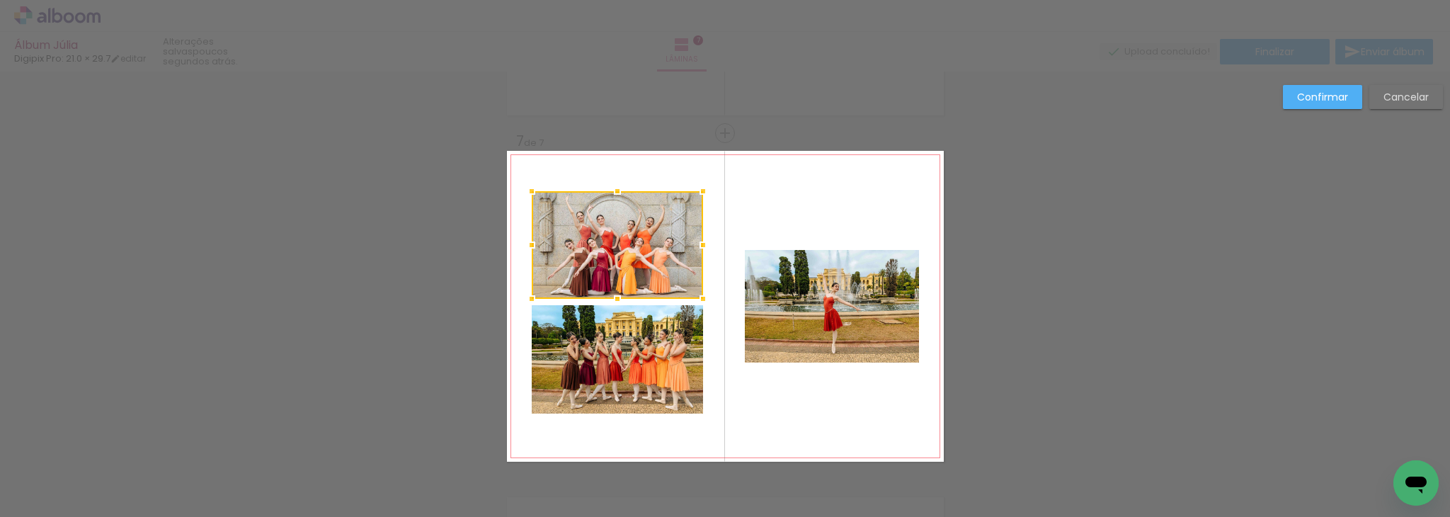
click at [621, 342] on quentale-photo at bounding box center [617, 359] width 171 height 108
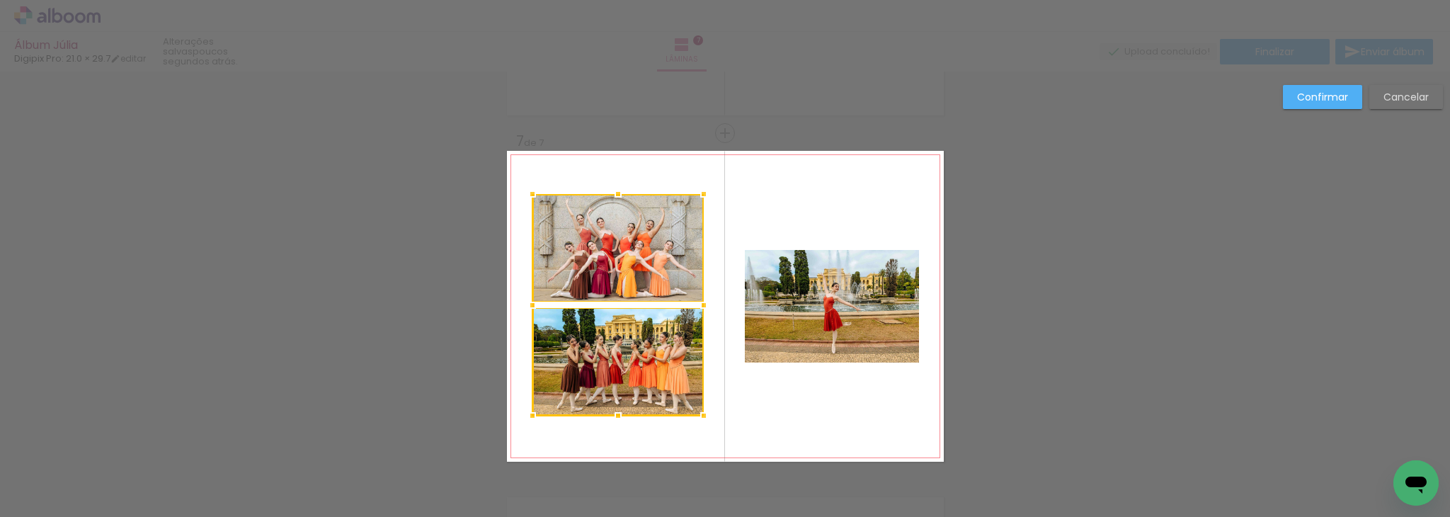
click at [623, 348] on div at bounding box center [617, 305] width 171 height 222
click at [836, 302] on quentale-photo at bounding box center [832, 306] width 175 height 113
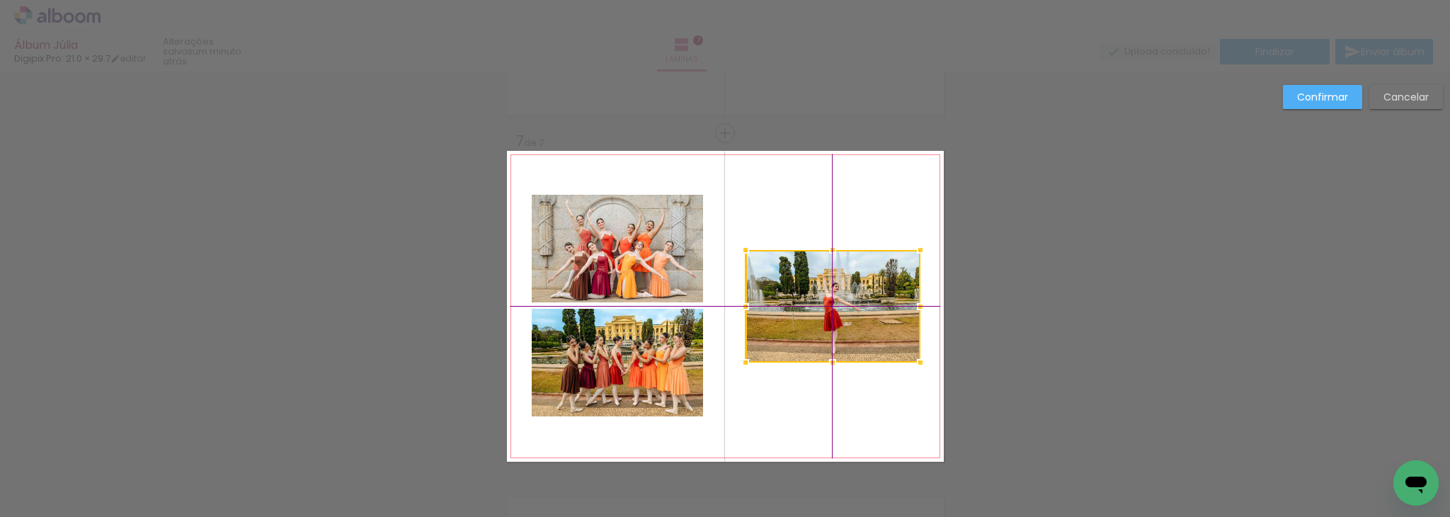
click at [835, 299] on div at bounding box center [833, 306] width 175 height 113
click at [681, 324] on quentale-photo at bounding box center [617, 363] width 171 height 108
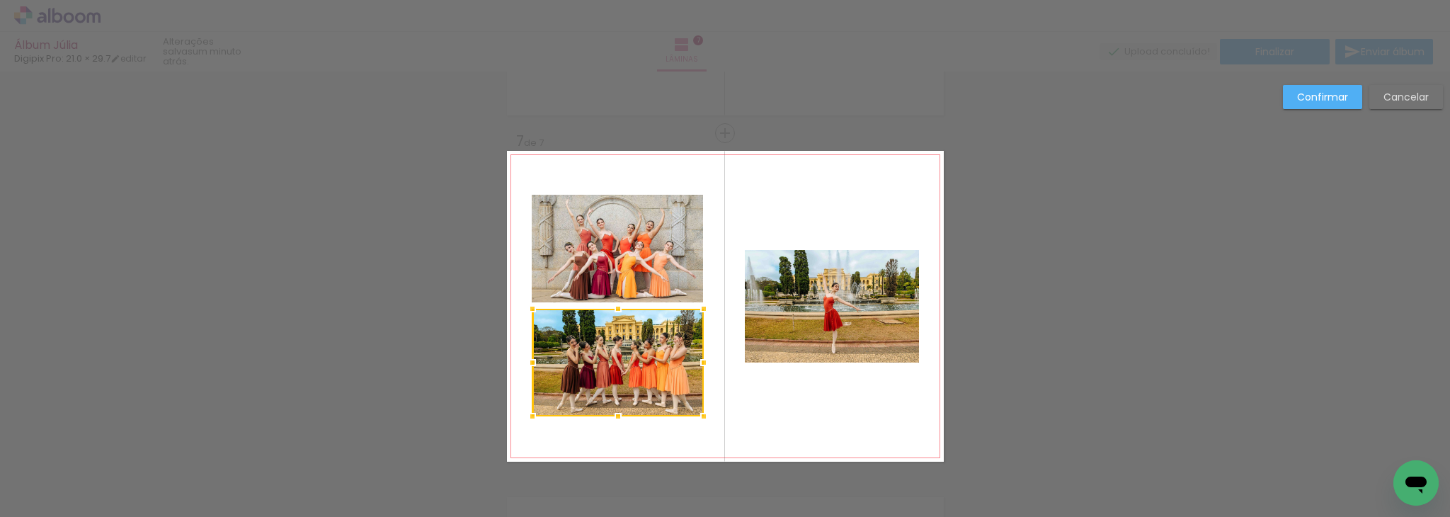
click at [663, 263] on quentale-photo at bounding box center [617, 249] width 171 height 108
click at [652, 340] on div at bounding box center [617, 306] width 171 height 222
click at [0, 0] on slot "Confirmar" at bounding box center [0, 0] width 0 height 0
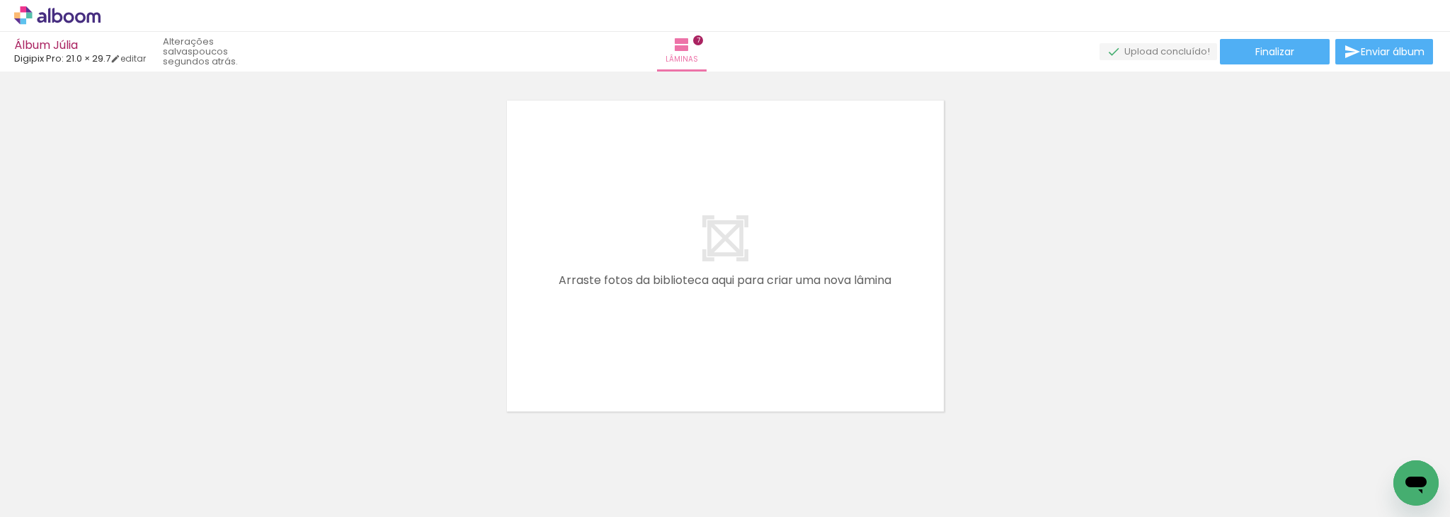
scroll to position [0, 573]
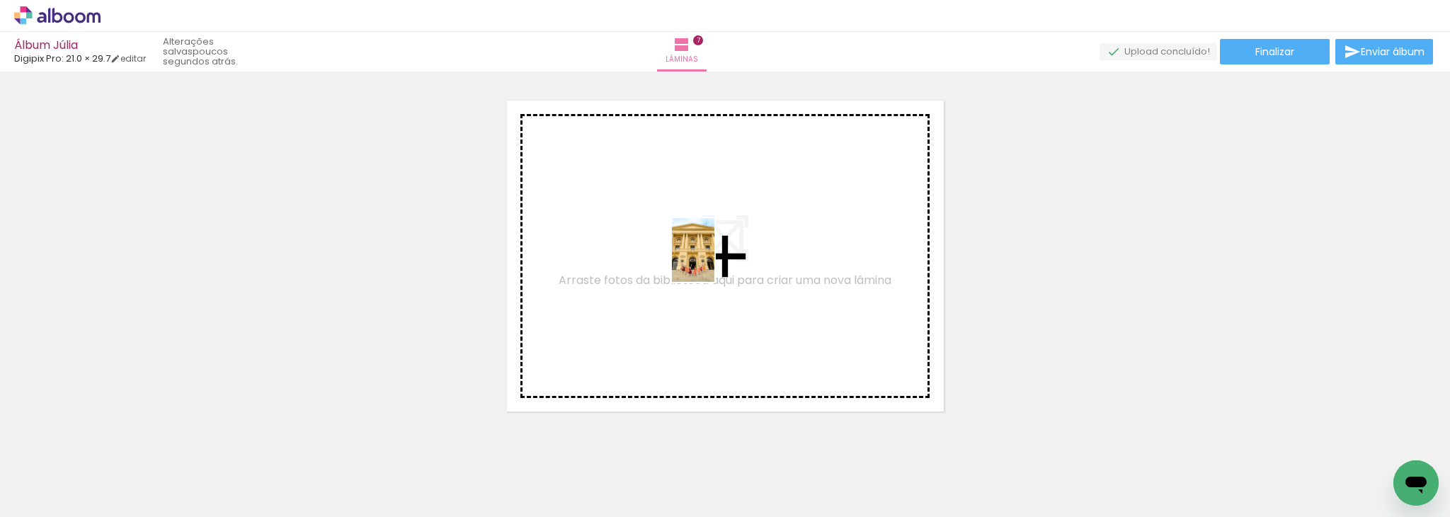
drag, startPoint x: 1090, startPoint y: 481, endPoint x: 719, endPoint y: 264, distance: 430.6
click at [719, 264] on quentale-workspace at bounding box center [725, 258] width 1450 height 517
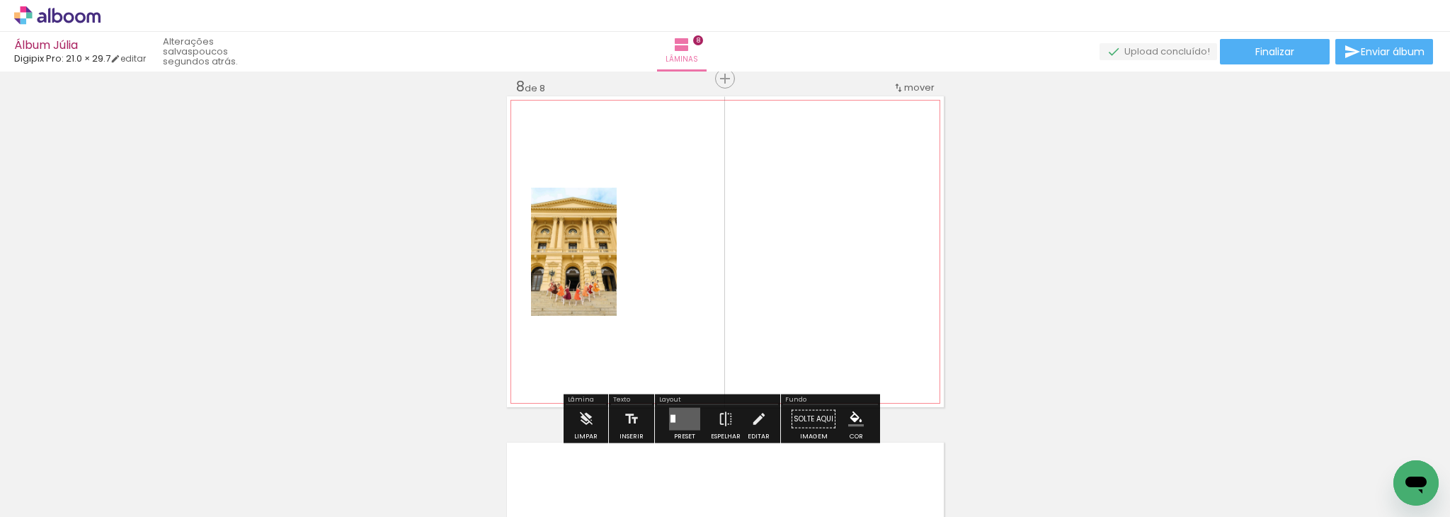
scroll to position [2441, 0]
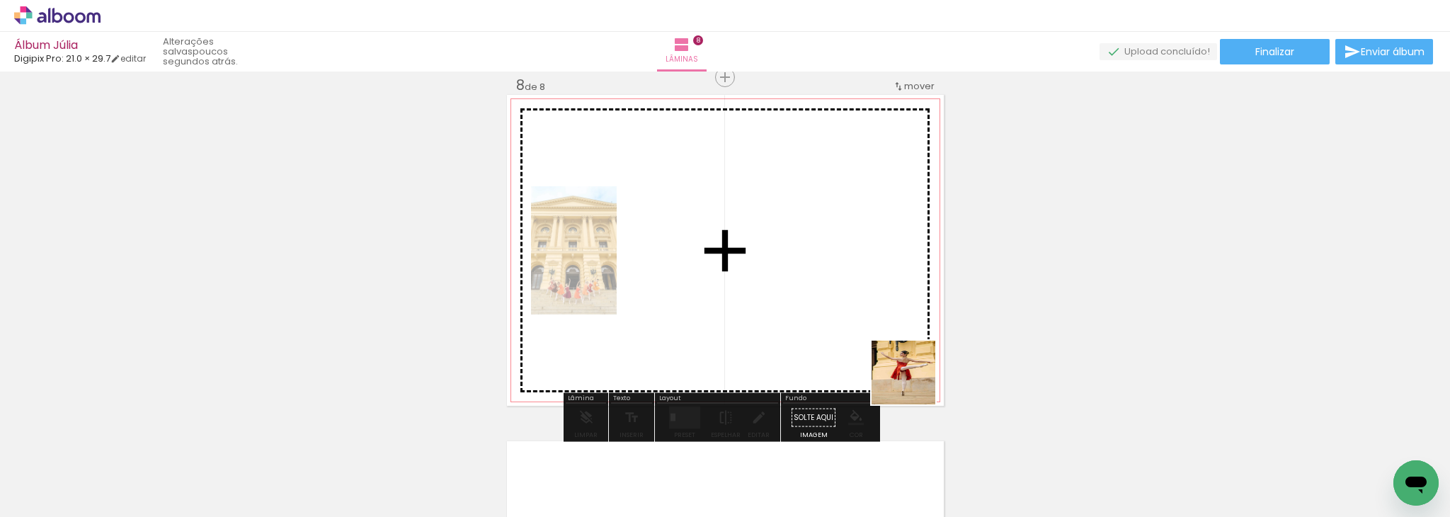
drag, startPoint x: 929, startPoint y: 467, endPoint x: 875, endPoint y: 270, distance: 203.4
click at [875, 270] on quentale-workspace at bounding box center [725, 258] width 1450 height 517
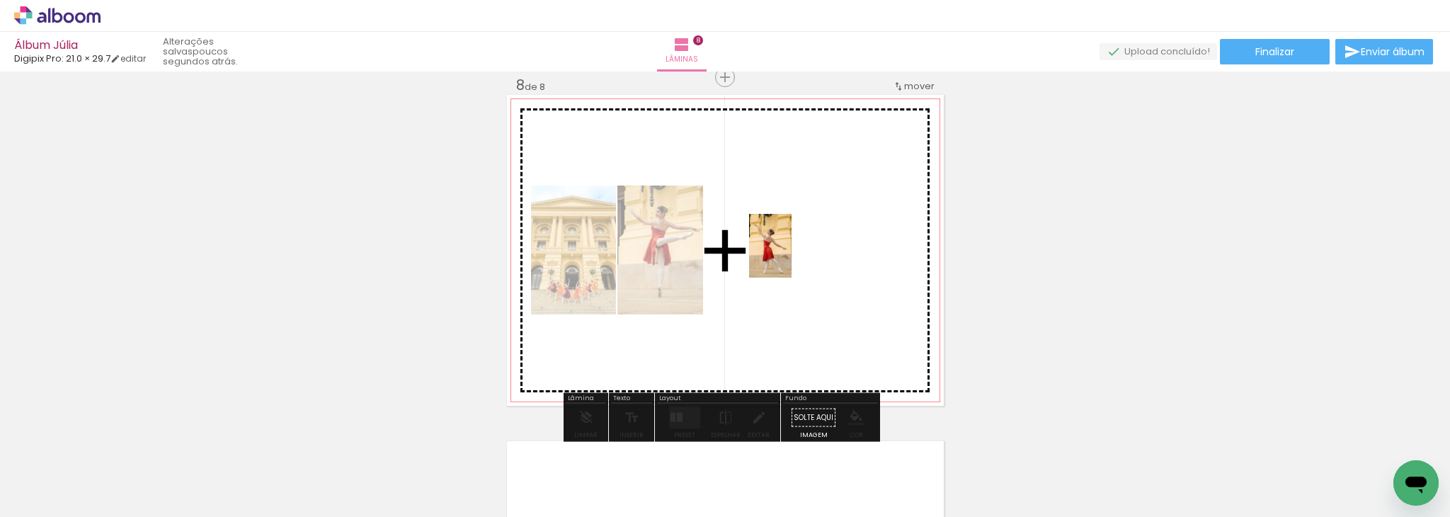
drag, startPoint x: 847, startPoint y: 479, endPoint x: 794, endPoint y: 249, distance: 237.0
click at [794, 249] on quentale-workspace at bounding box center [725, 258] width 1450 height 517
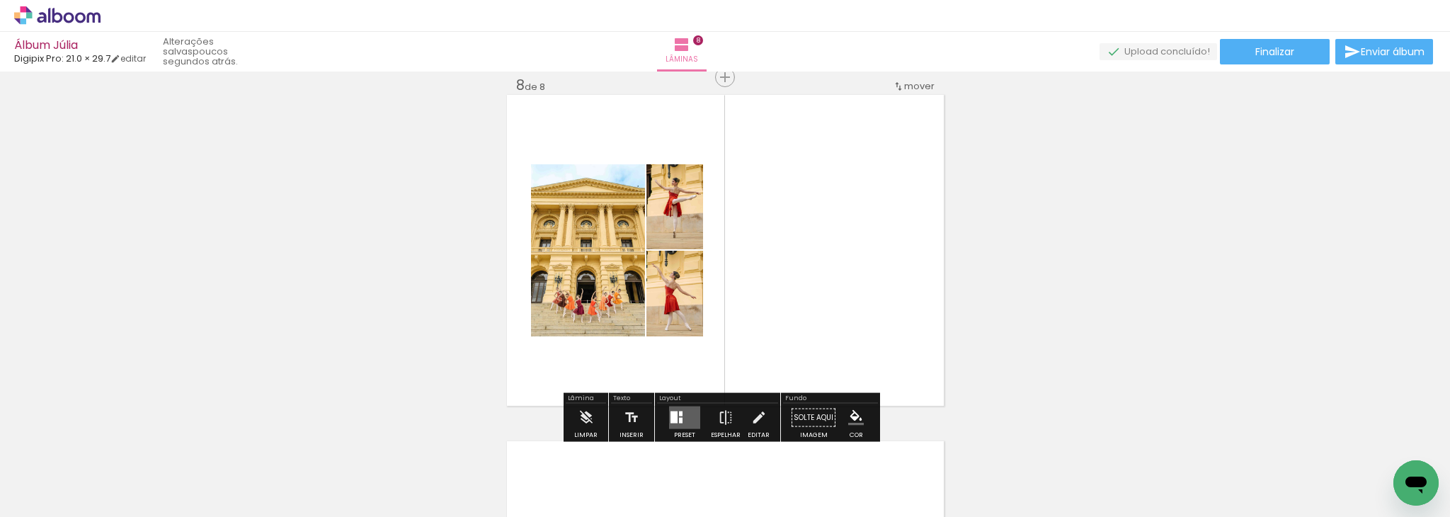
click at [679, 418] on div at bounding box center [681, 421] width 4 height 6
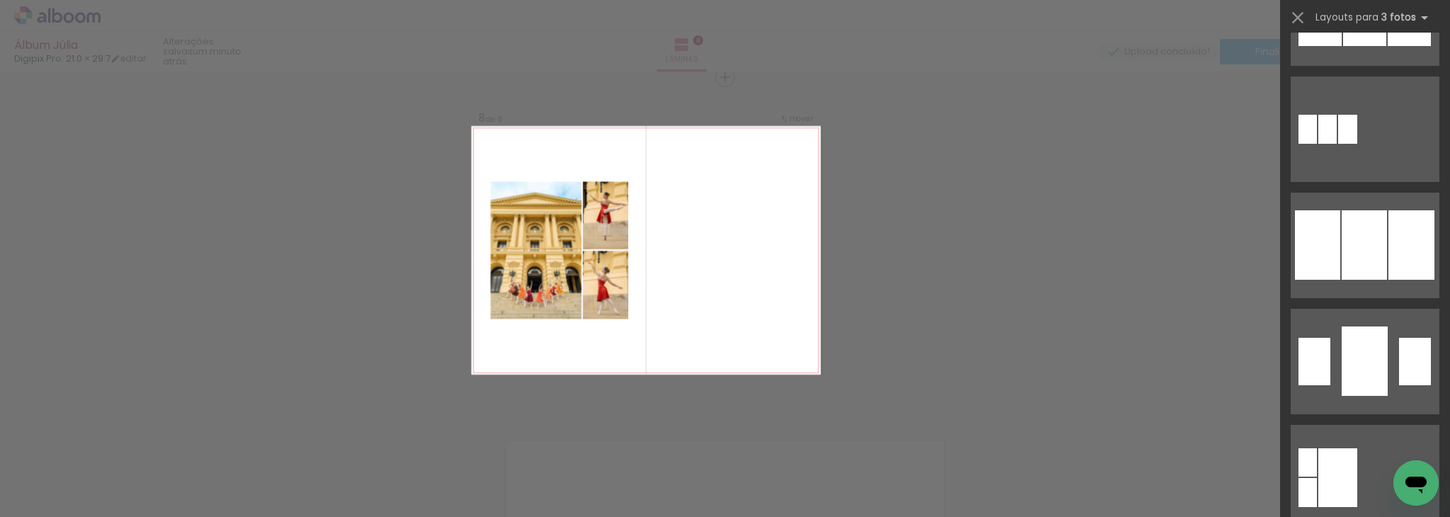
scroll to position [1349, 0]
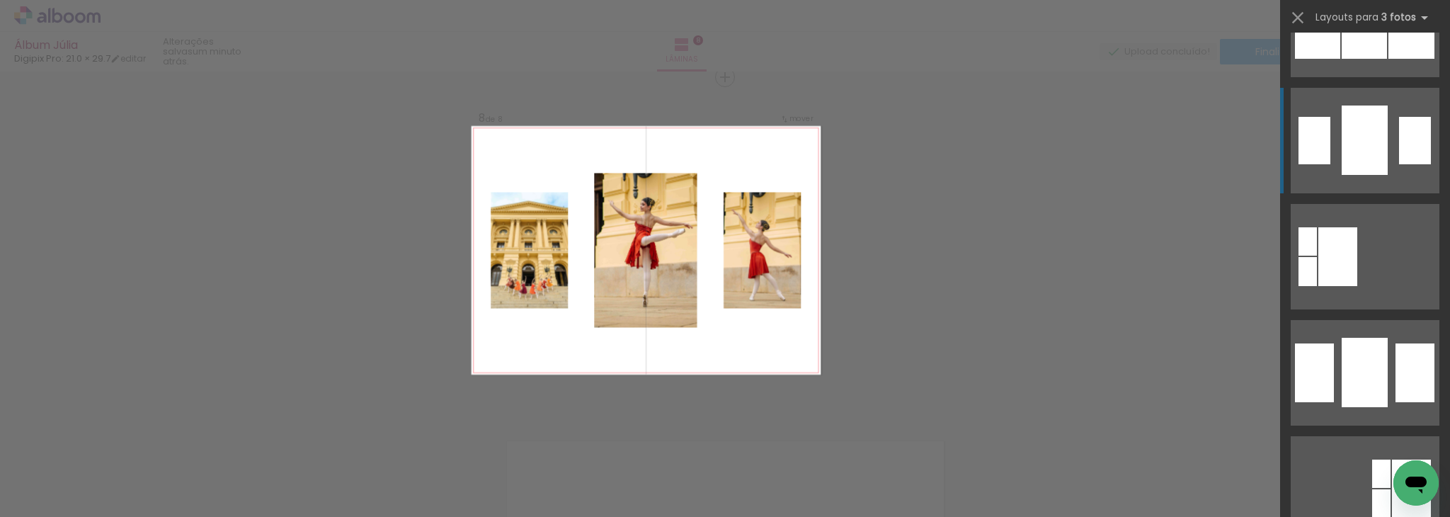
click at [1357, 168] on div at bounding box center [1365, 139] width 46 height 69
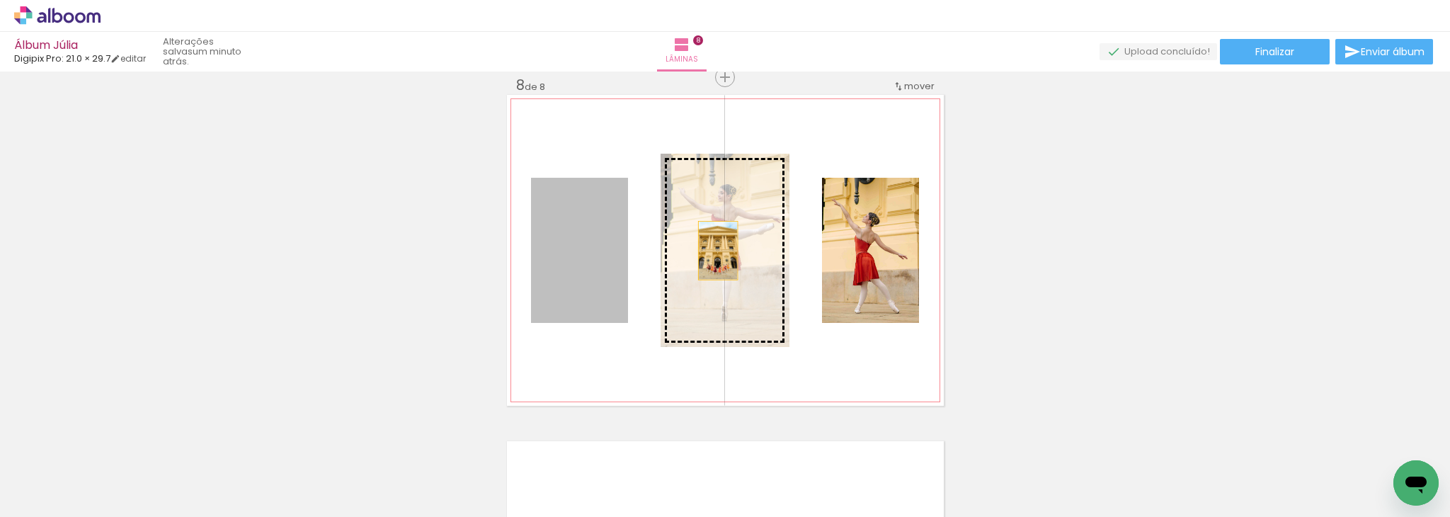
drag, startPoint x: 584, startPoint y: 266, endPoint x: 713, endPoint y: 250, distance: 129.9
click at [0, 0] on slot at bounding box center [0, 0] width 0 height 0
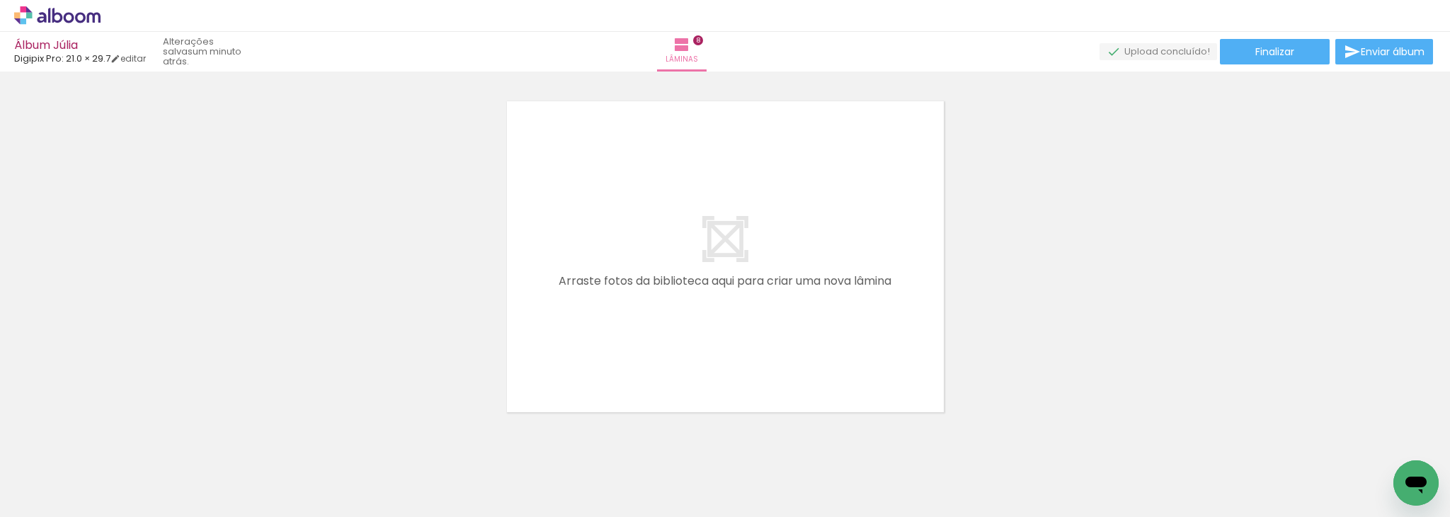
scroll to position [2809, 0]
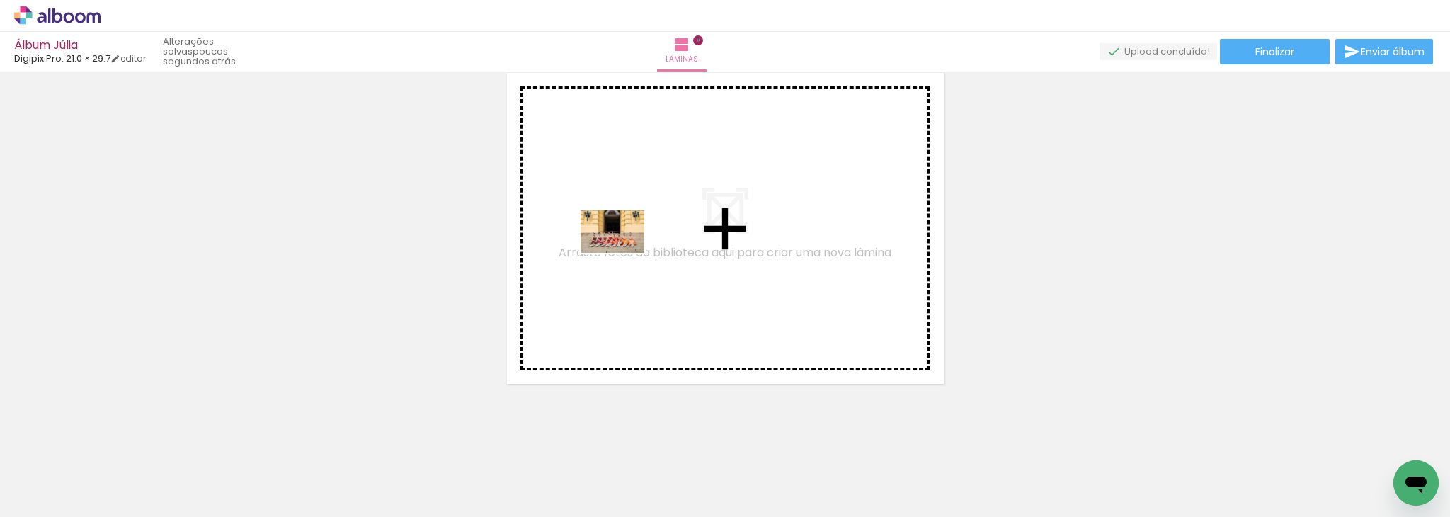
drag, startPoint x: 1170, startPoint y: 482, endPoint x: 615, endPoint y: 254, distance: 599.4
click at [615, 254] on quentale-workspace at bounding box center [725, 258] width 1450 height 517
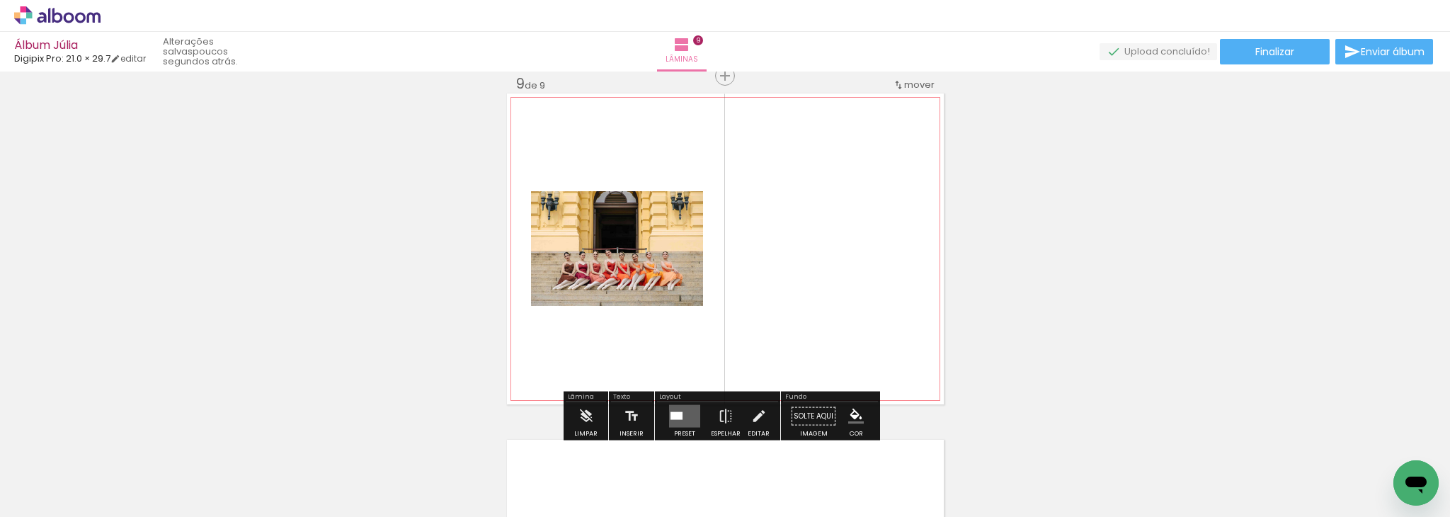
scroll to position [2787, 0]
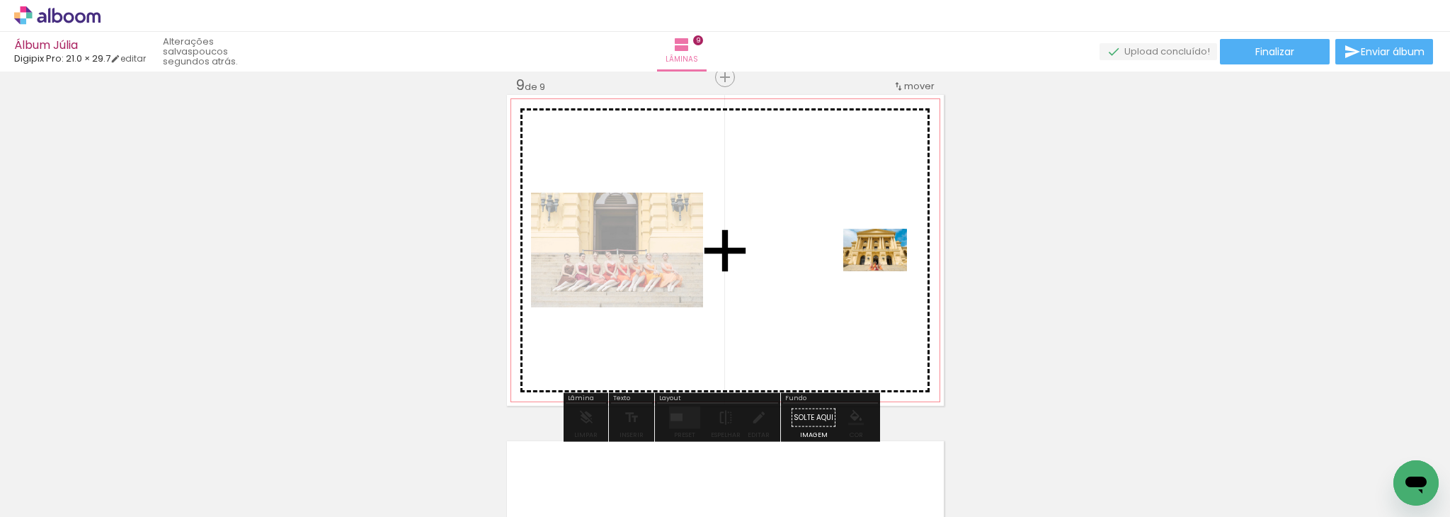
drag, startPoint x: 1251, startPoint y: 465, endPoint x: 852, endPoint y: 275, distance: 442.1
click at [852, 275] on quentale-workspace at bounding box center [725, 258] width 1450 height 517
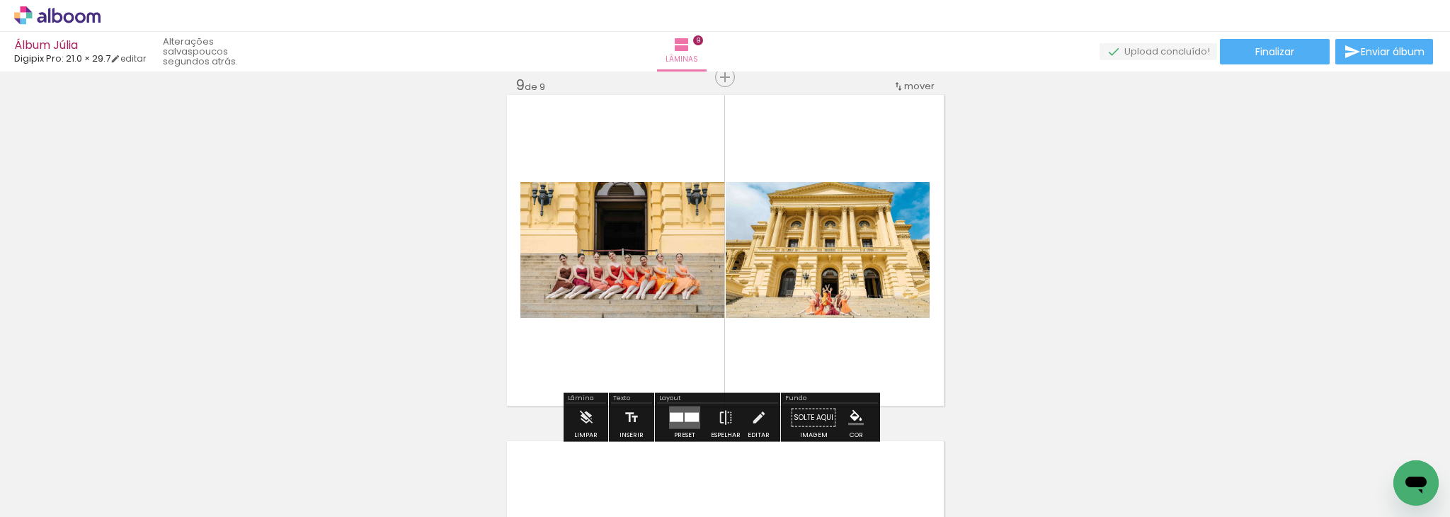
click at [683, 425] on quentale-layouter at bounding box center [684, 417] width 31 height 23
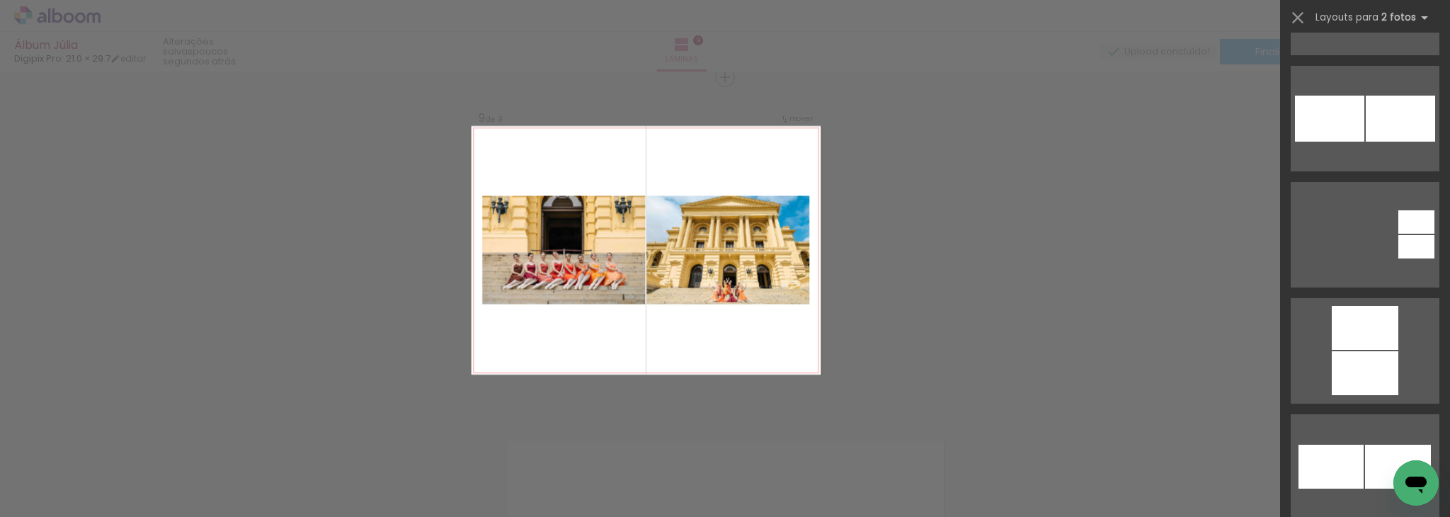
scroll to position [1575, 0]
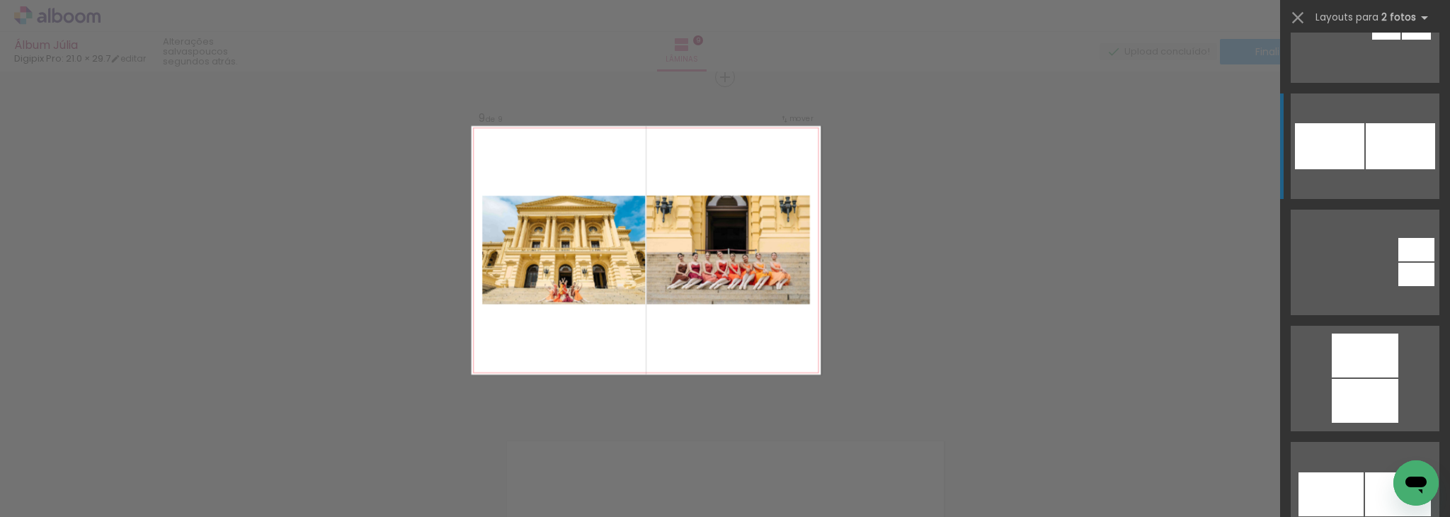
click at [1374, 181] on quentale-layouter at bounding box center [1365, 145] width 149 height 105
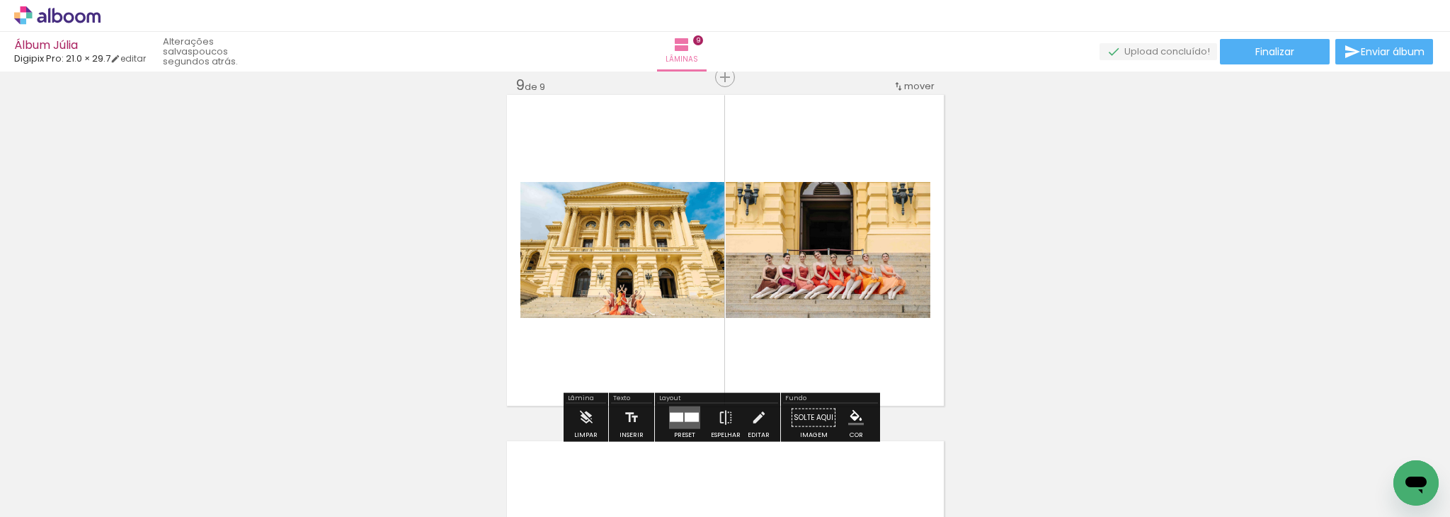
click at [675, 423] on quentale-layouter at bounding box center [684, 417] width 31 height 23
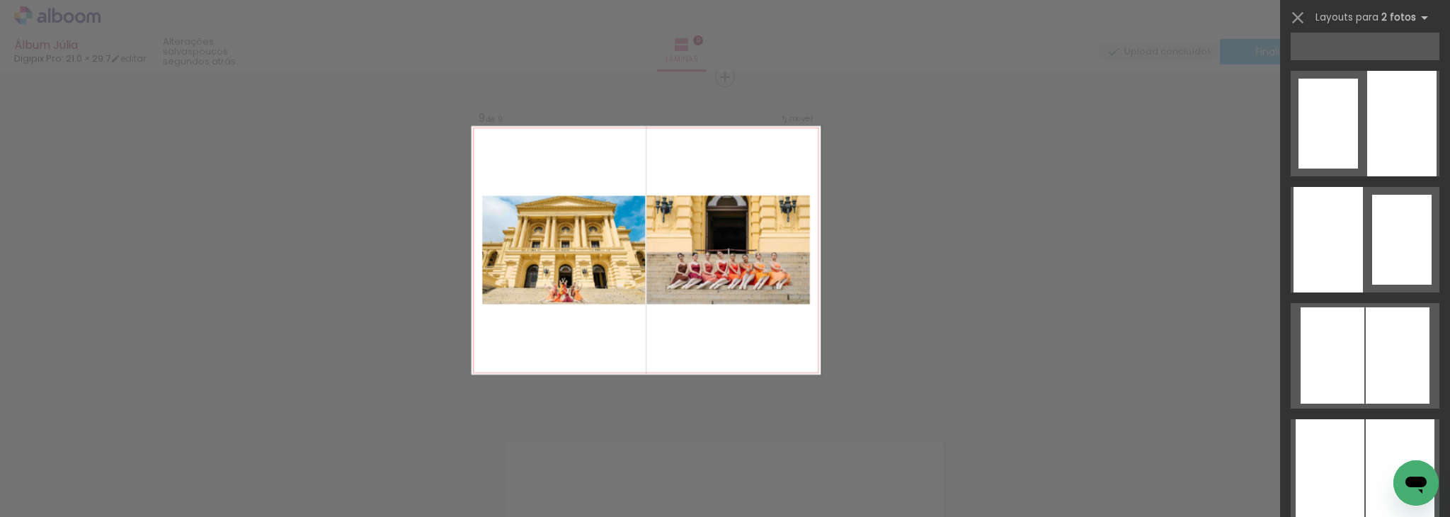
scroll to position [10218, 0]
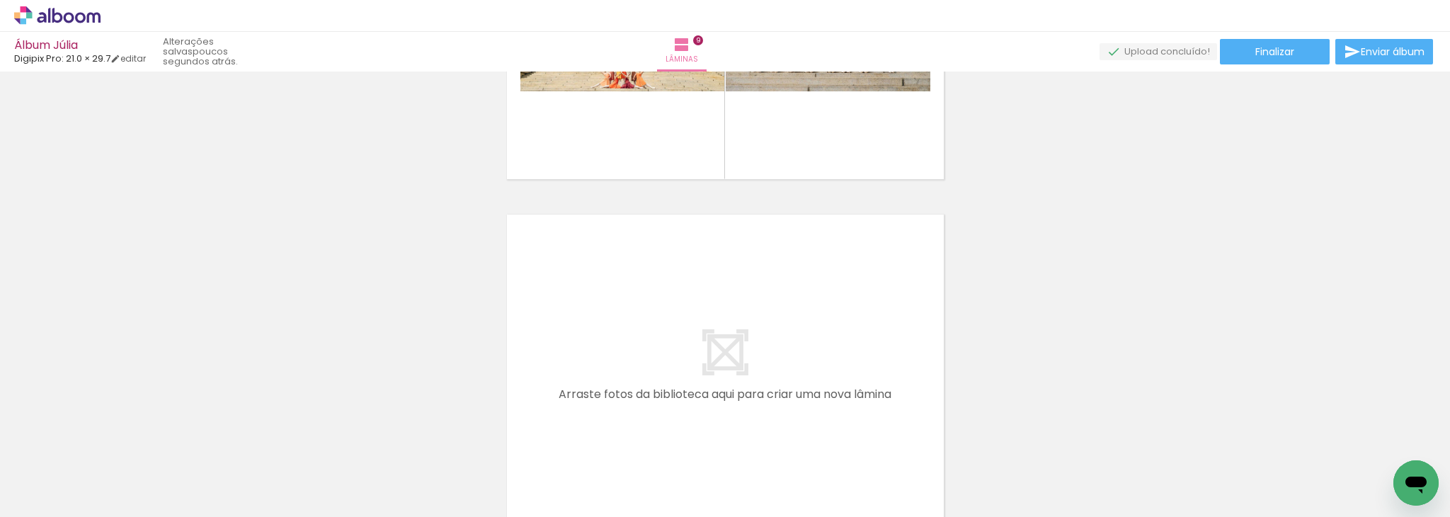
scroll to position [3042, 0]
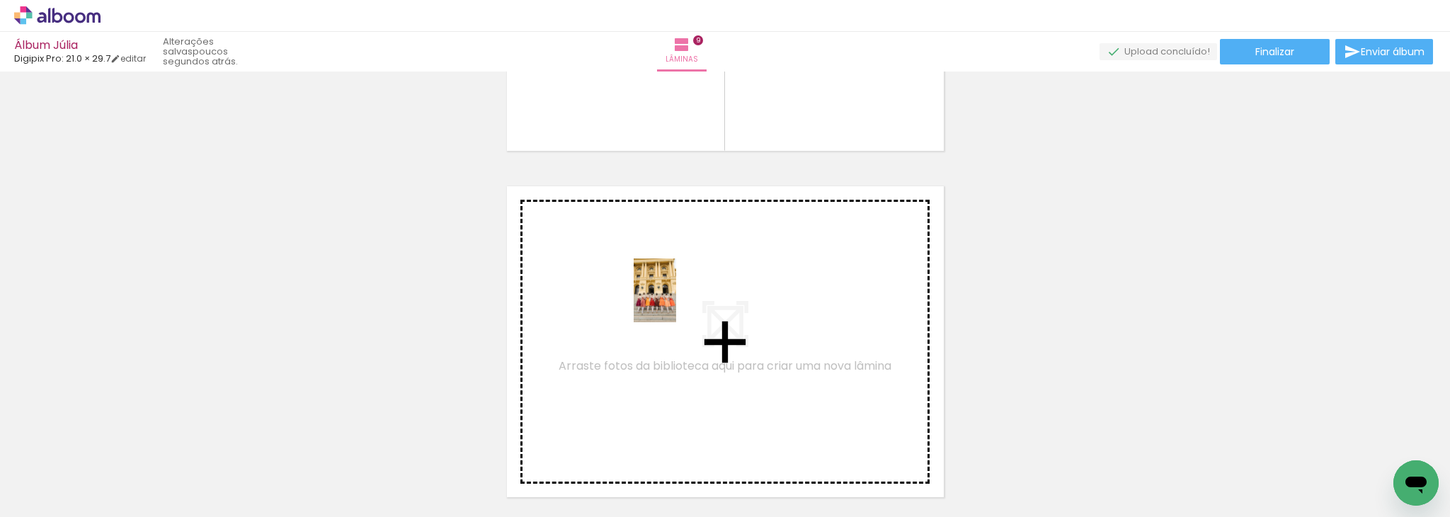
drag, startPoint x: 1327, startPoint y: 471, endPoint x: 671, endPoint y: 301, distance: 677.3
click at [671, 301] on quentale-workspace at bounding box center [725, 258] width 1450 height 517
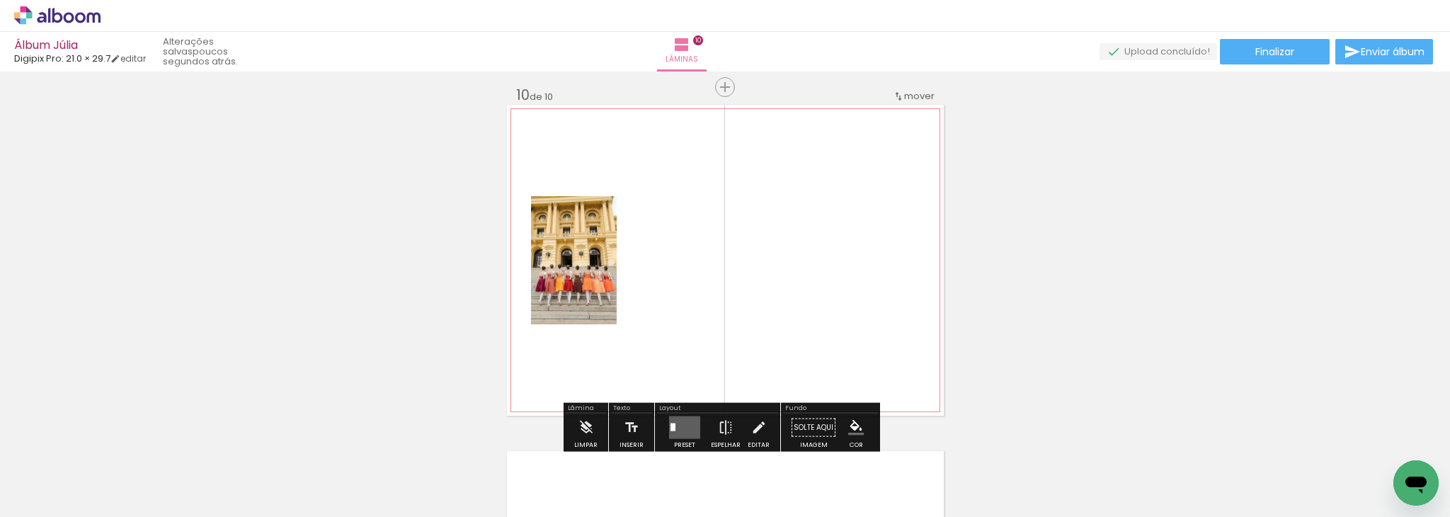
scroll to position [3134, 0]
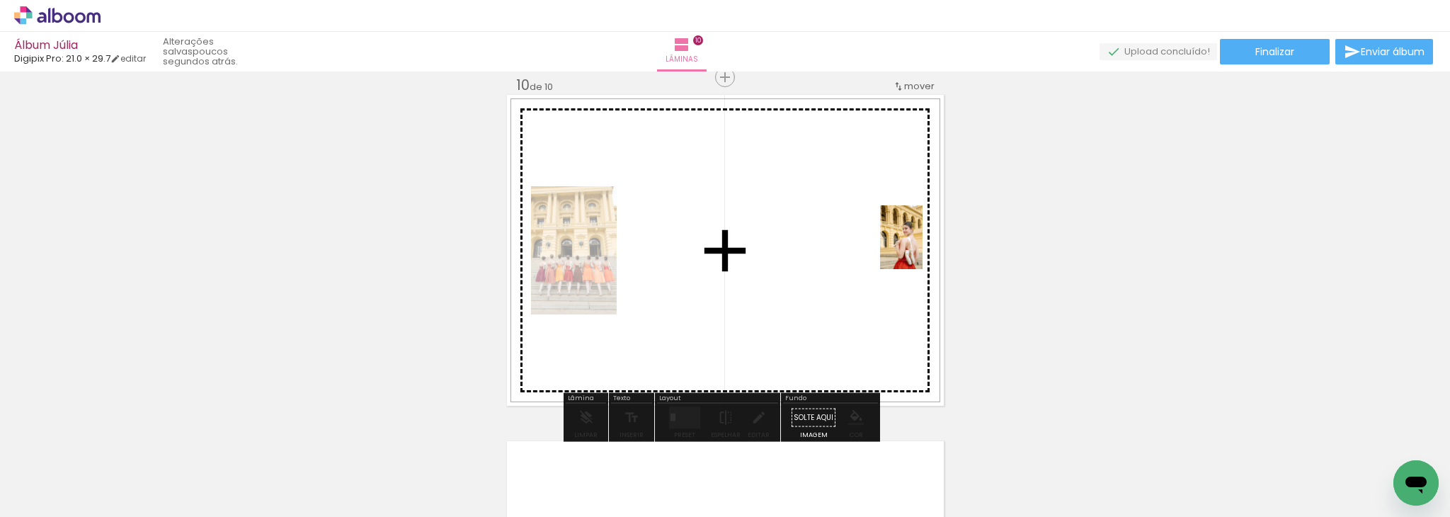
drag, startPoint x: 1388, startPoint y: 449, endPoint x: 878, endPoint y: 256, distance: 545.2
click at [878, 256] on quentale-workspace at bounding box center [725, 258] width 1450 height 517
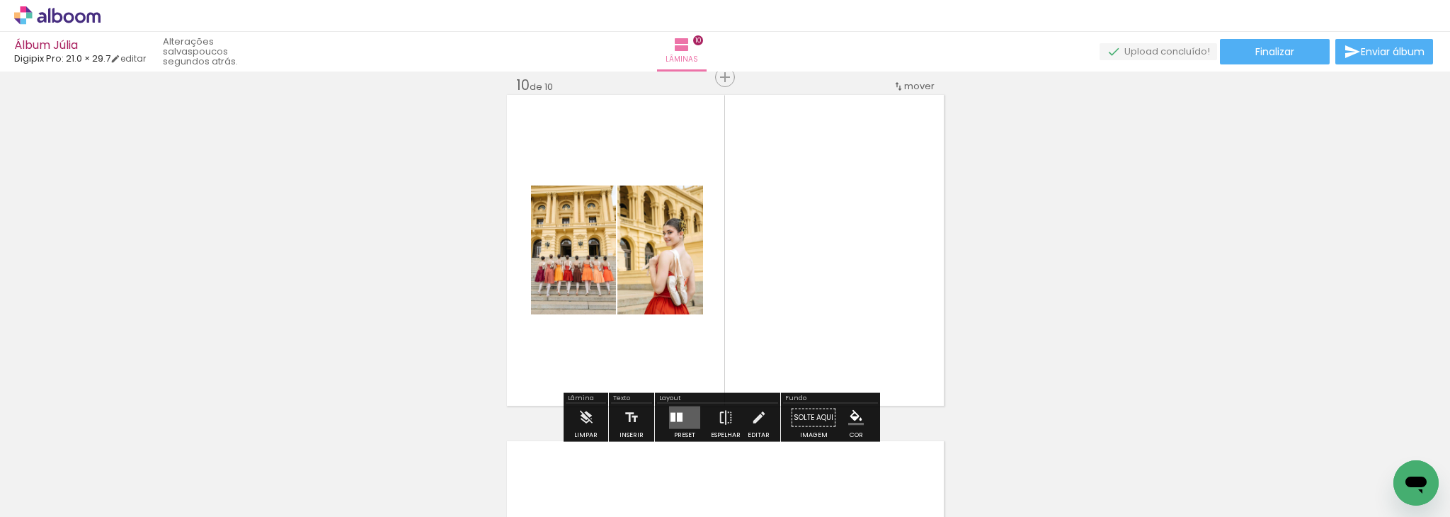
click at [678, 416] on div at bounding box center [680, 417] width 6 height 9
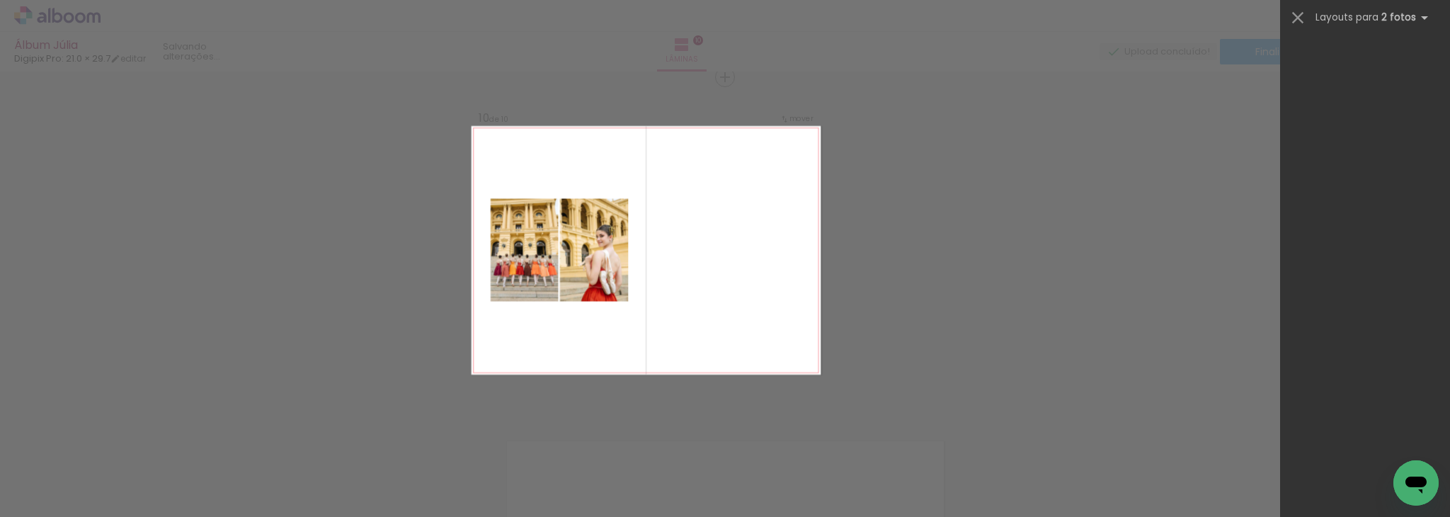
scroll to position [0, 0]
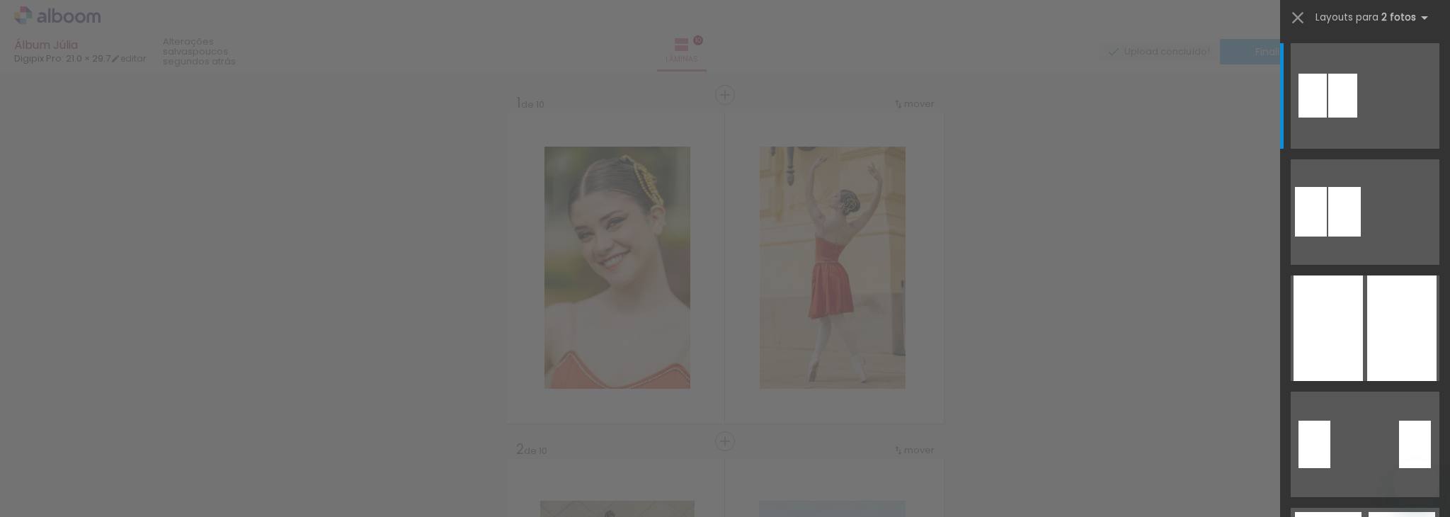
click at [1340, 324] on div at bounding box center [1328, 327] width 69 height 105
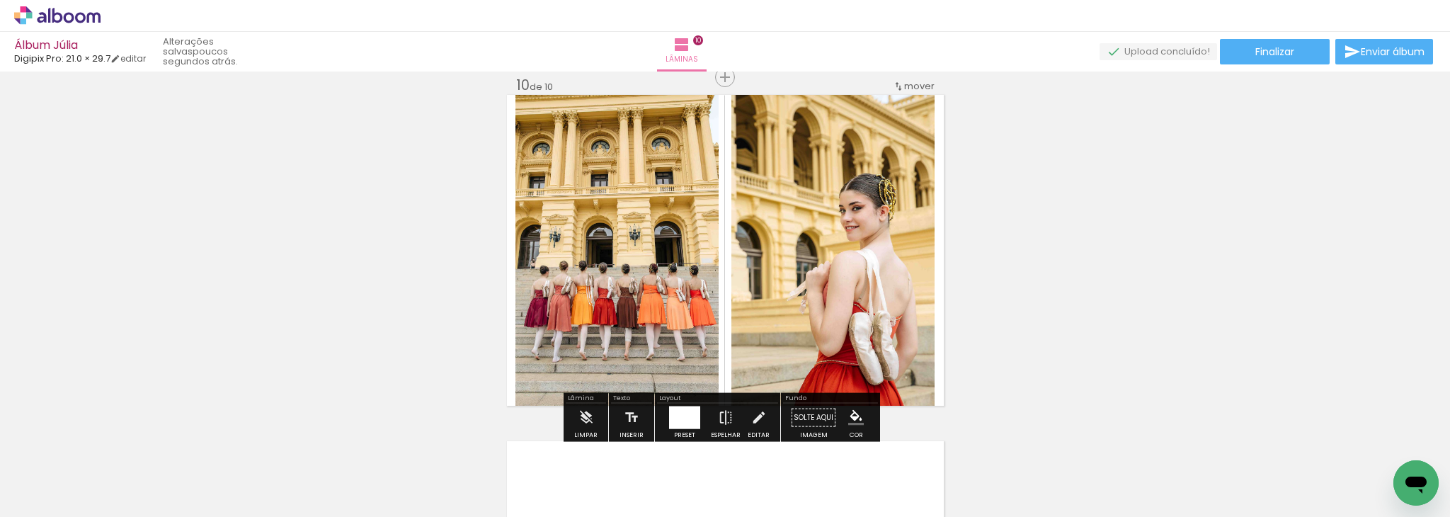
click at [1281, 47] on span "Finalizar" at bounding box center [1274, 52] width 39 height 10
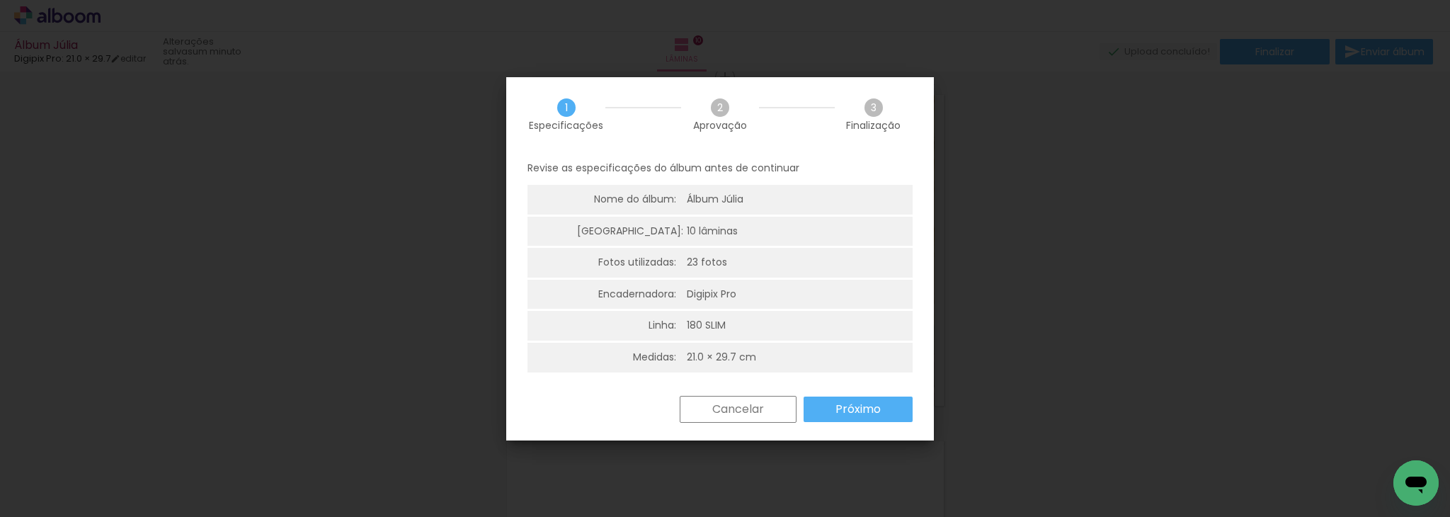
click at [0, 0] on slot "Próximo" at bounding box center [0, 0] width 0 height 0
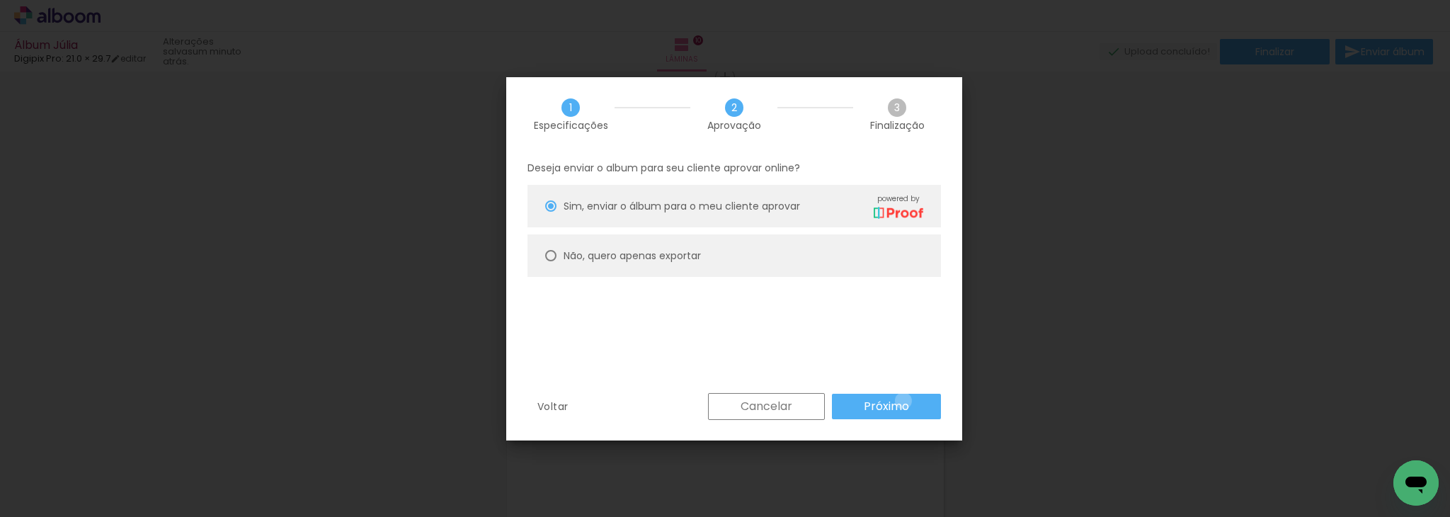
click at [0, 0] on slot "Próximo" at bounding box center [0, 0] width 0 height 0
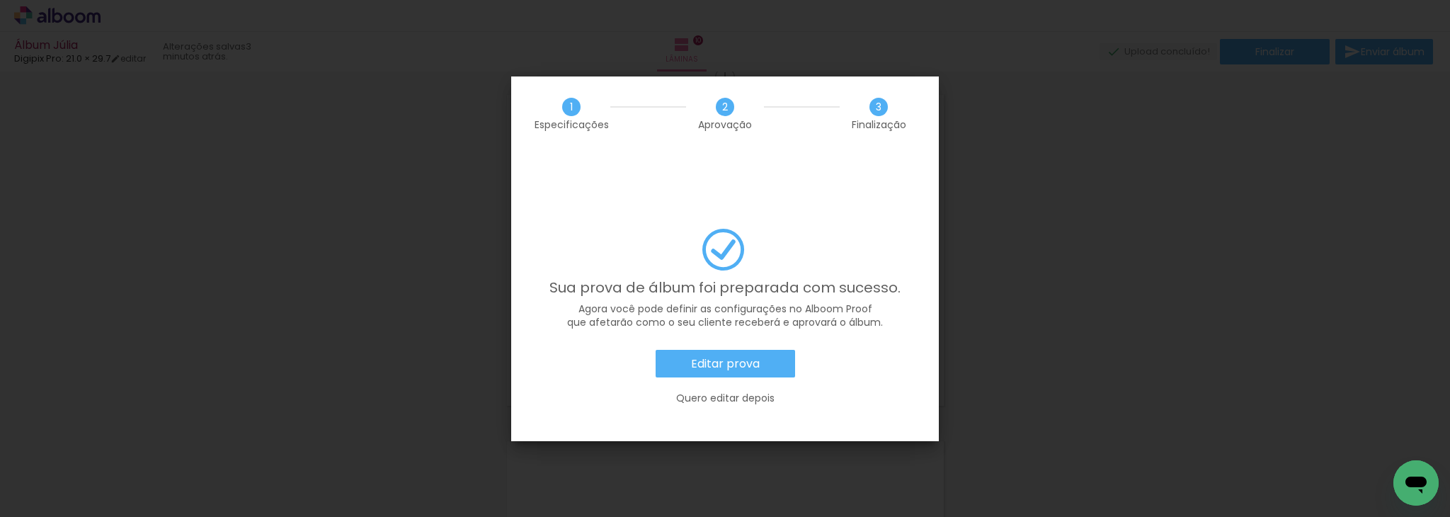
click at [0, 0] on slot "Editar prova" at bounding box center [0, 0] width 0 height 0
